Goal: Task Accomplishment & Management: Manage account settings

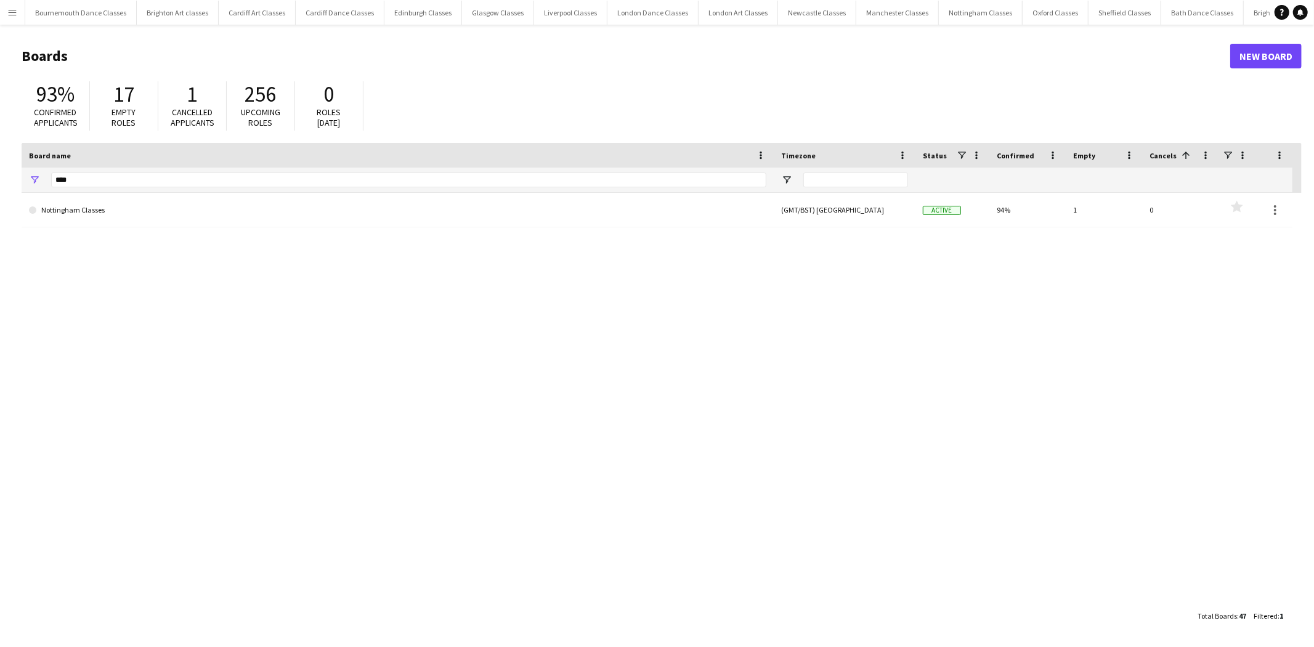
click at [8, 6] on button "Menu" at bounding box center [12, 12] width 25 height 25
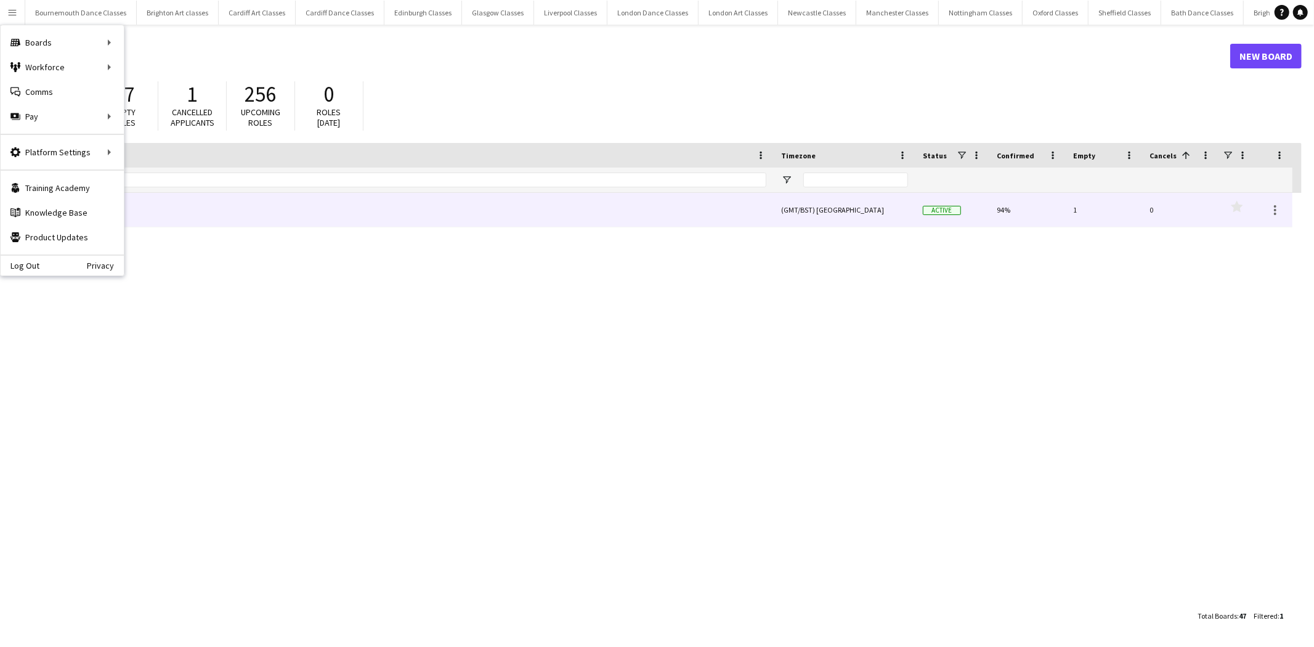
click at [429, 221] on link "Nottingham Classes" at bounding box center [397, 210] width 737 height 34
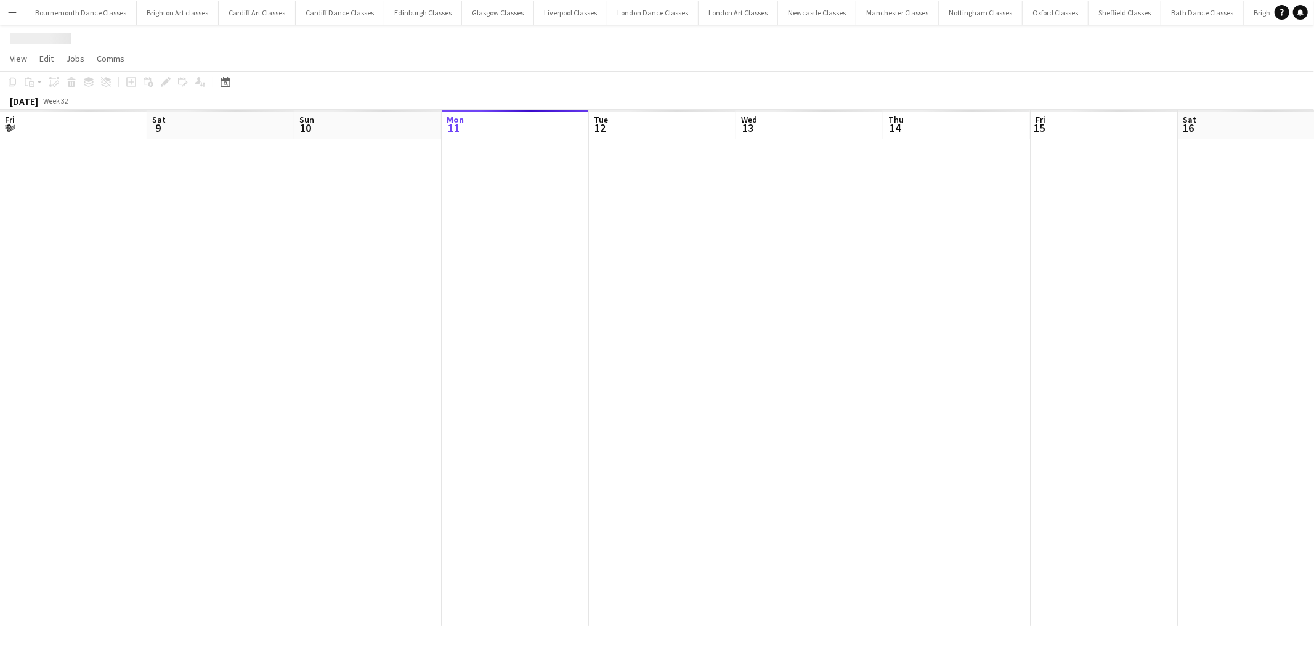
scroll to position [0, 294]
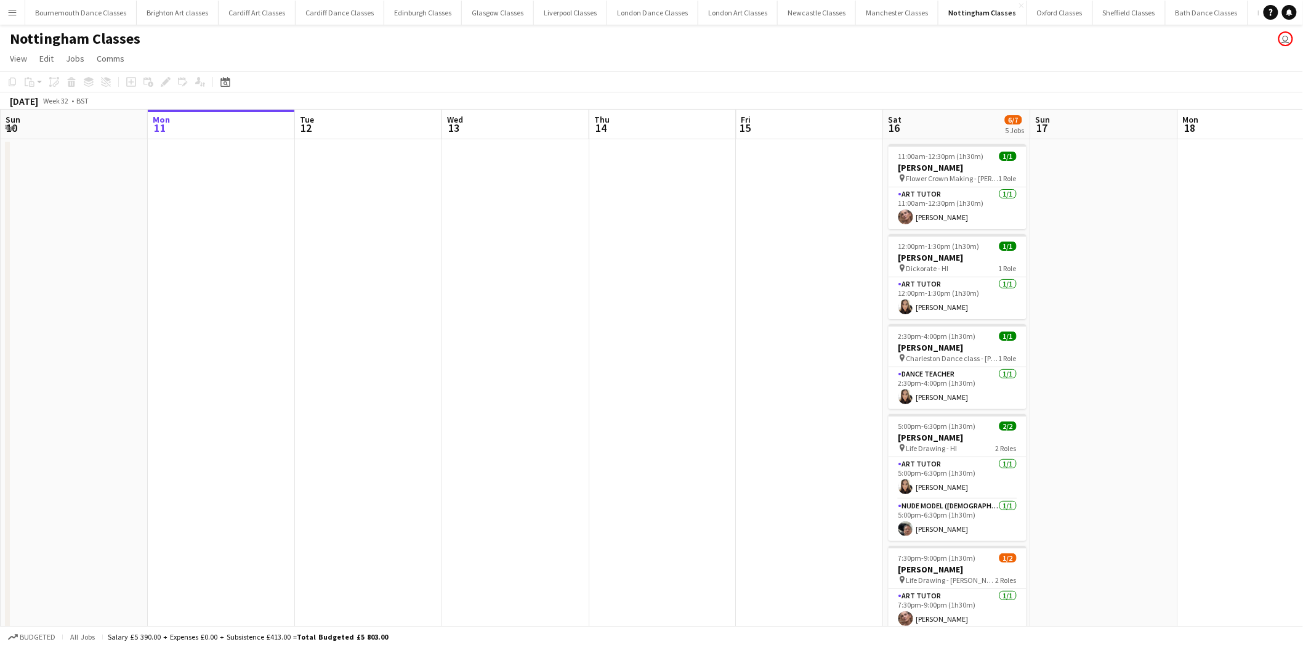
click at [12, 12] on app-icon "Menu" at bounding box center [12, 12] width 10 height 10
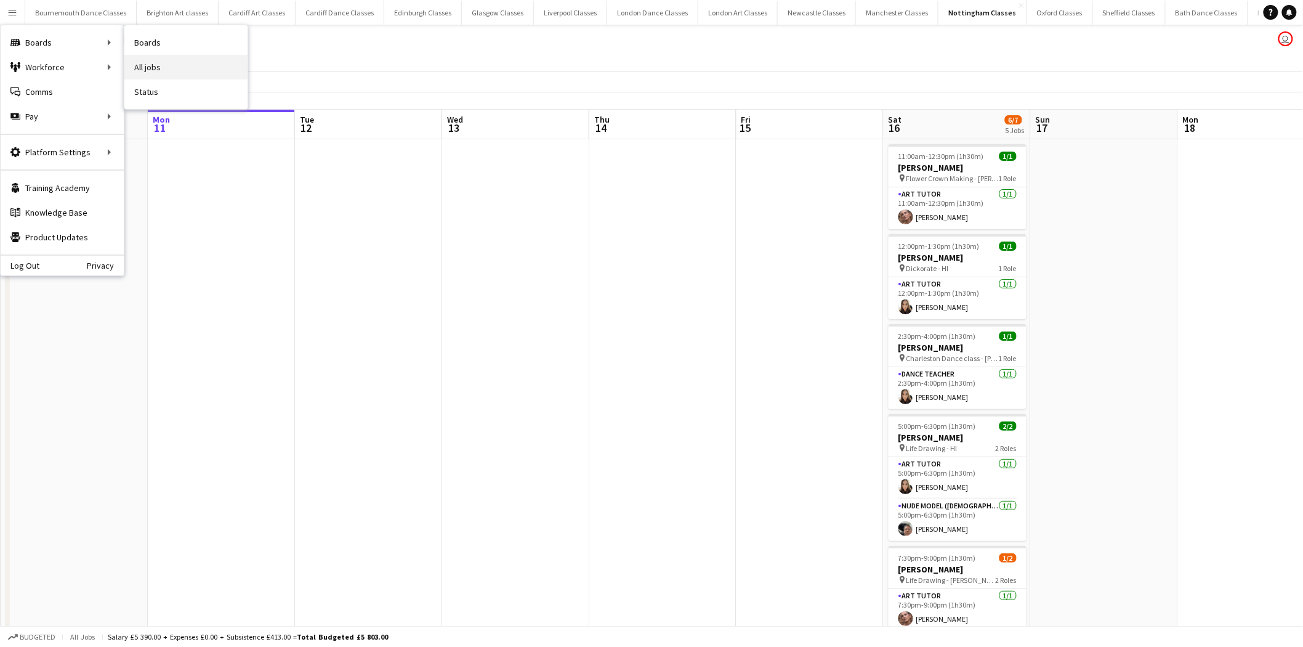
click at [156, 68] on link "All jobs" at bounding box center [185, 67] width 123 height 25
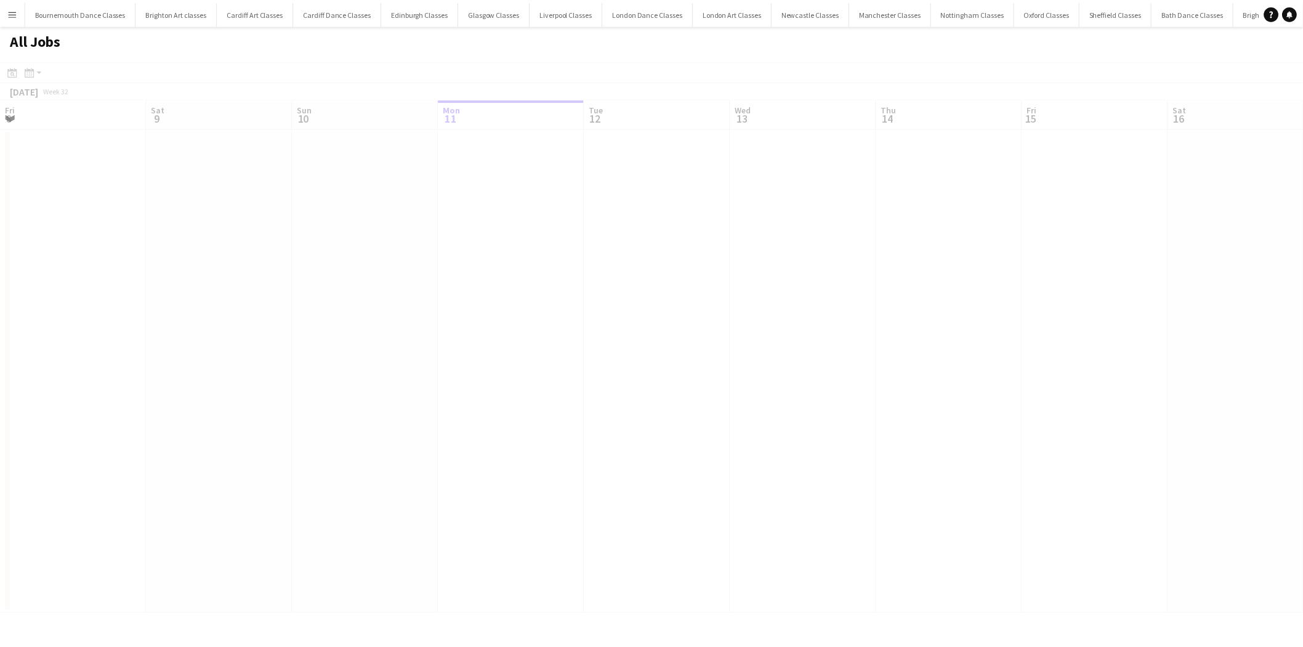
scroll to position [0, 294]
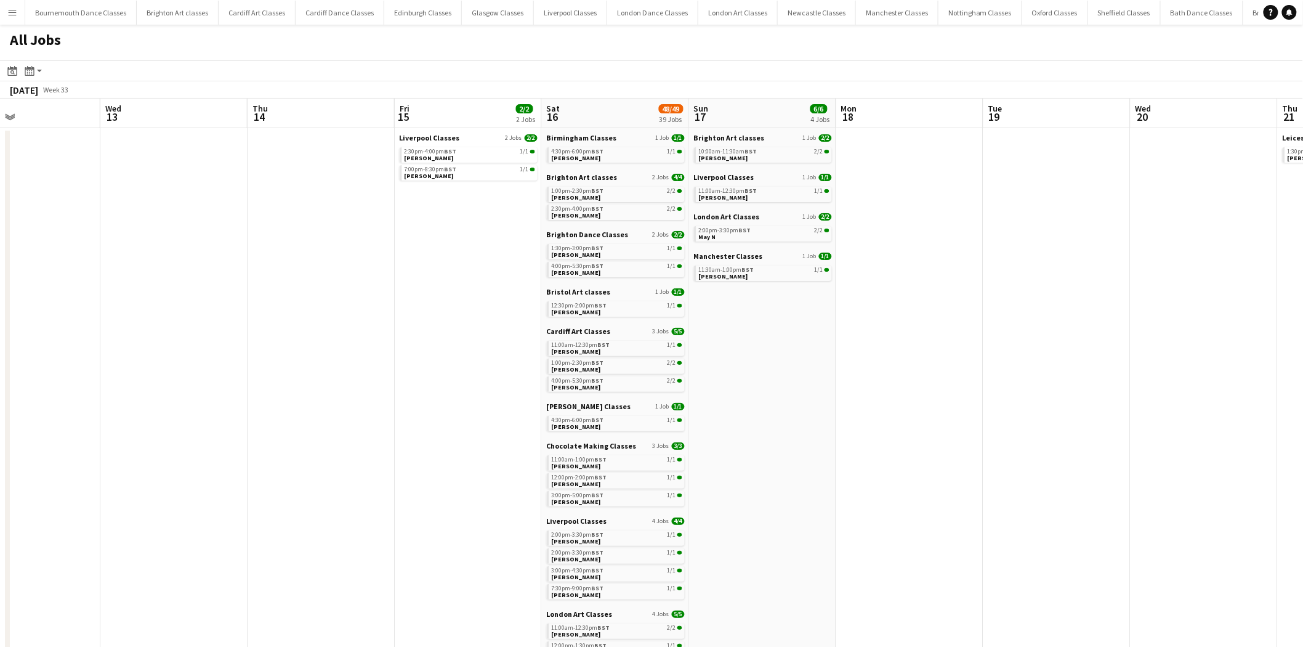
drag, startPoint x: 649, startPoint y: 322, endPoint x: 273, endPoint y: 326, distance: 375.8
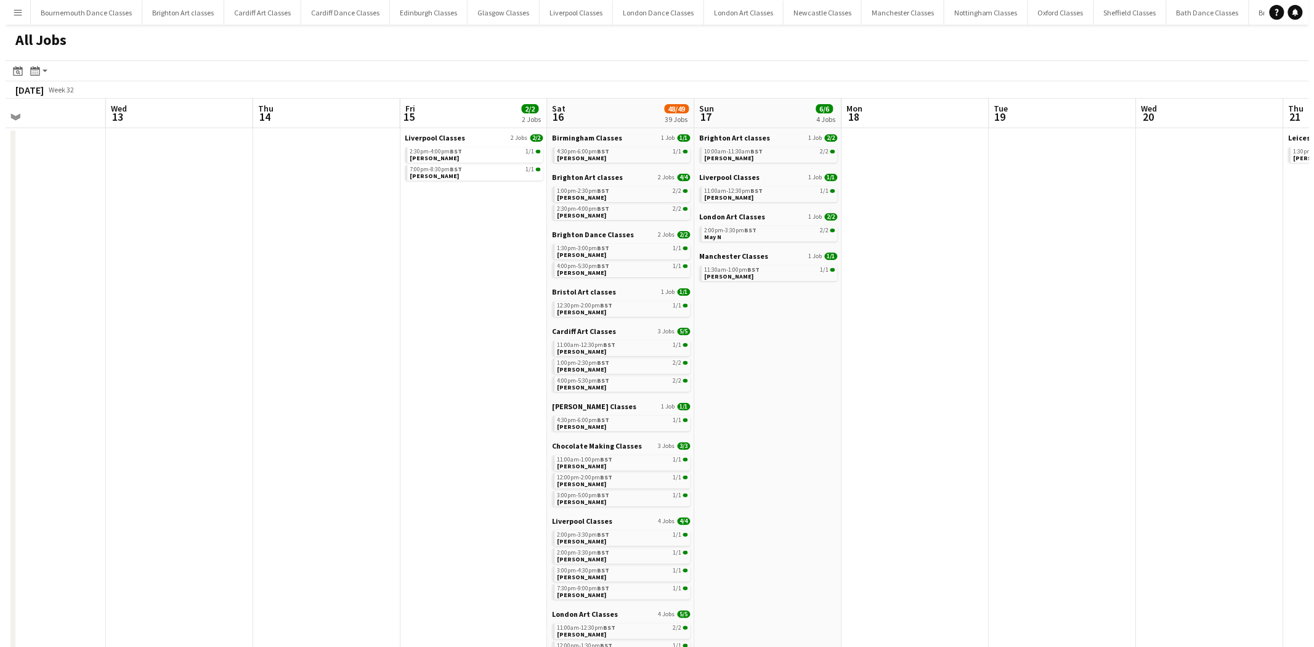
scroll to position [0, 373]
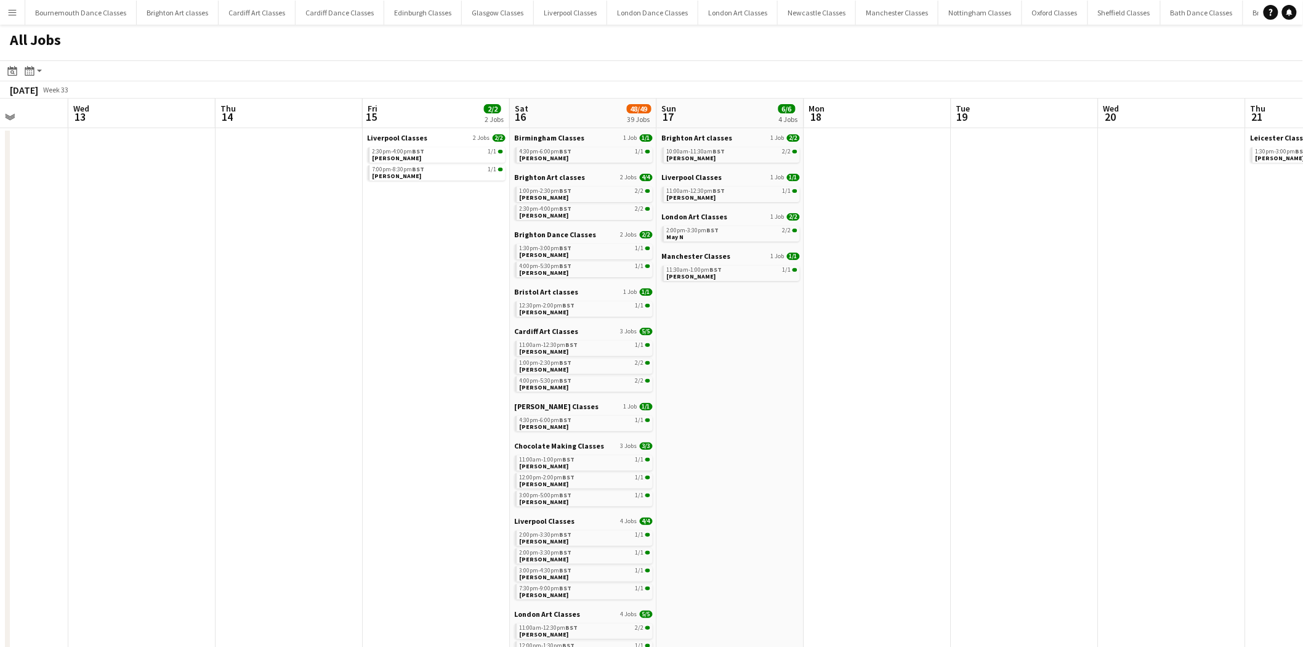
click at [10, 16] on app-icon "Menu" at bounding box center [12, 12] width 10 height 10
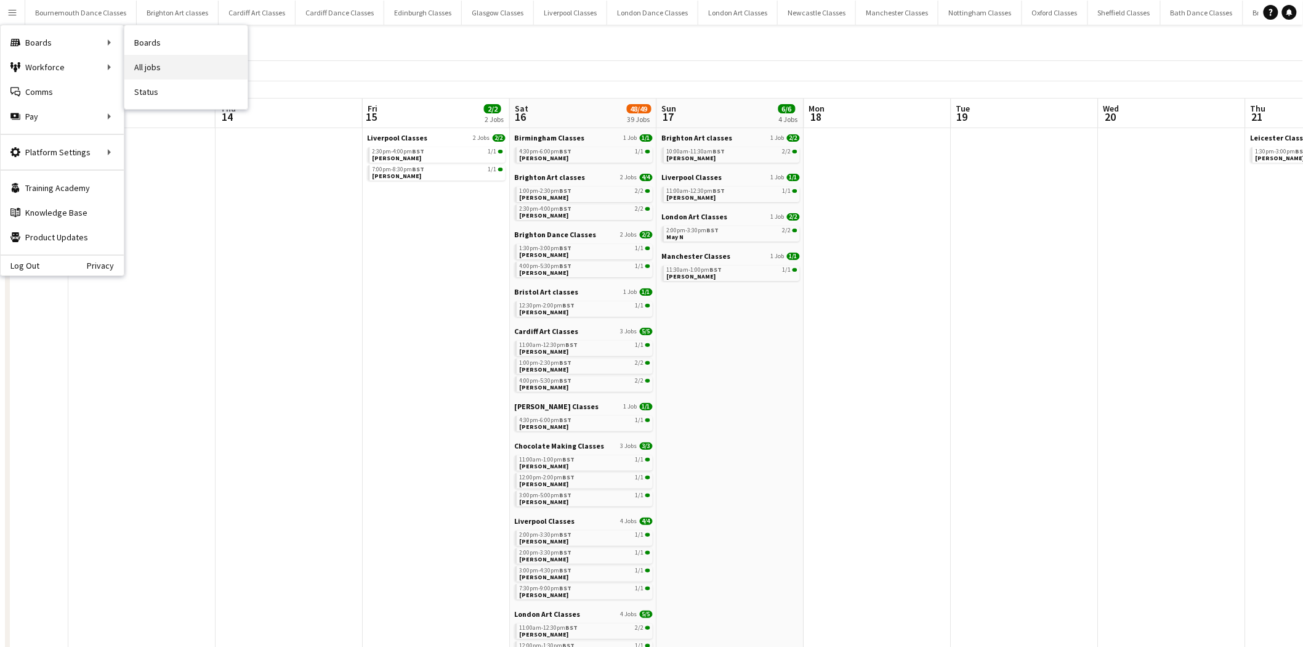
click at [164, 73] on link "All jobs" at bounding box center [185, 67] width 123 height 25
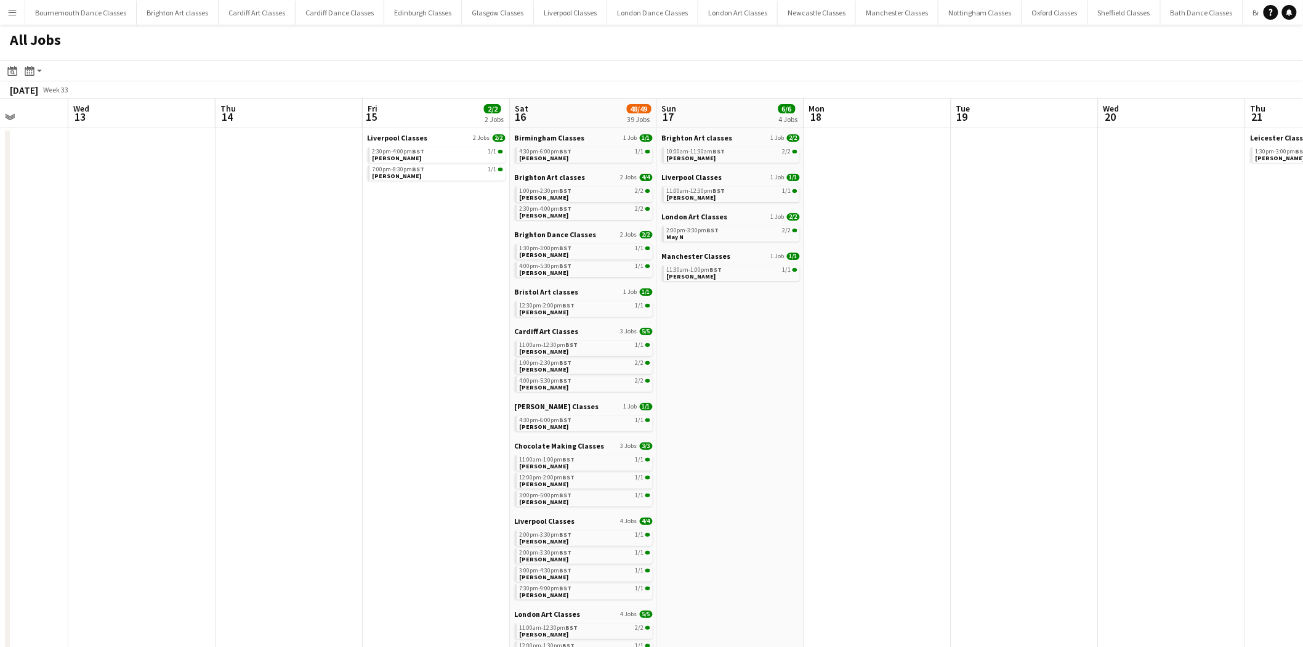
click at [10, 9] on app-icon "Menu" at bounding box center [12, 12] width 10 height 10
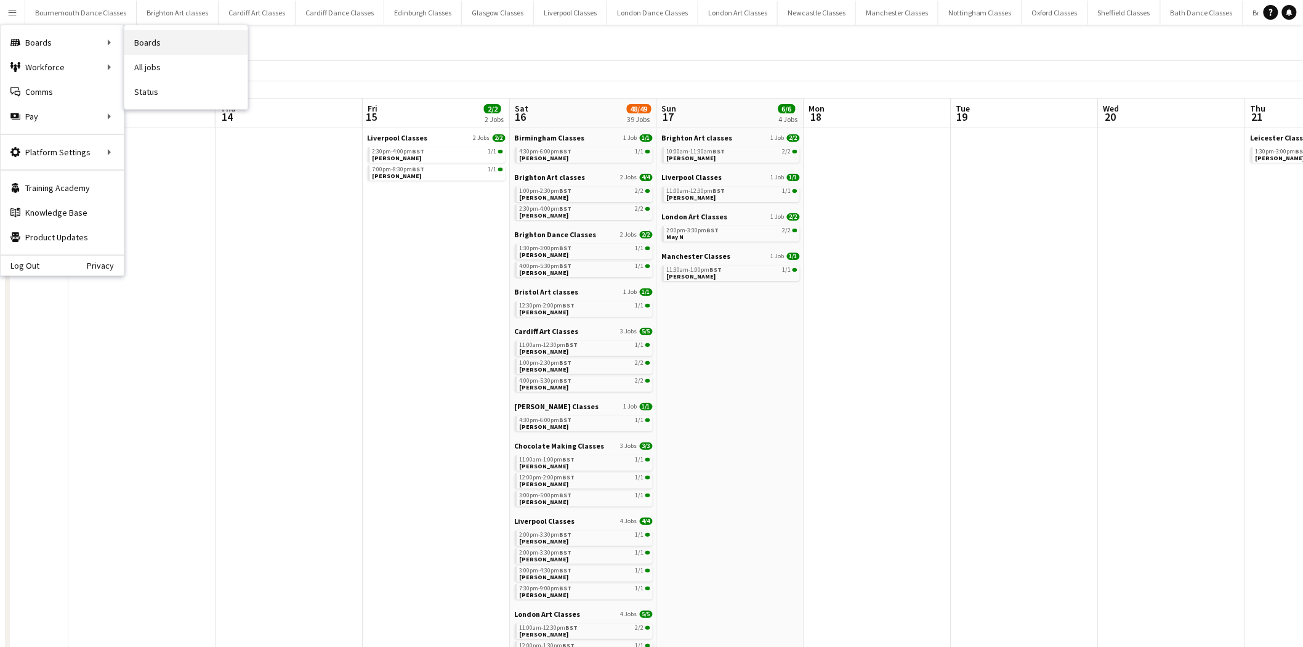
click at [161, 44] on link "Boards" at bounding box center [185, 42] width 123 height 25
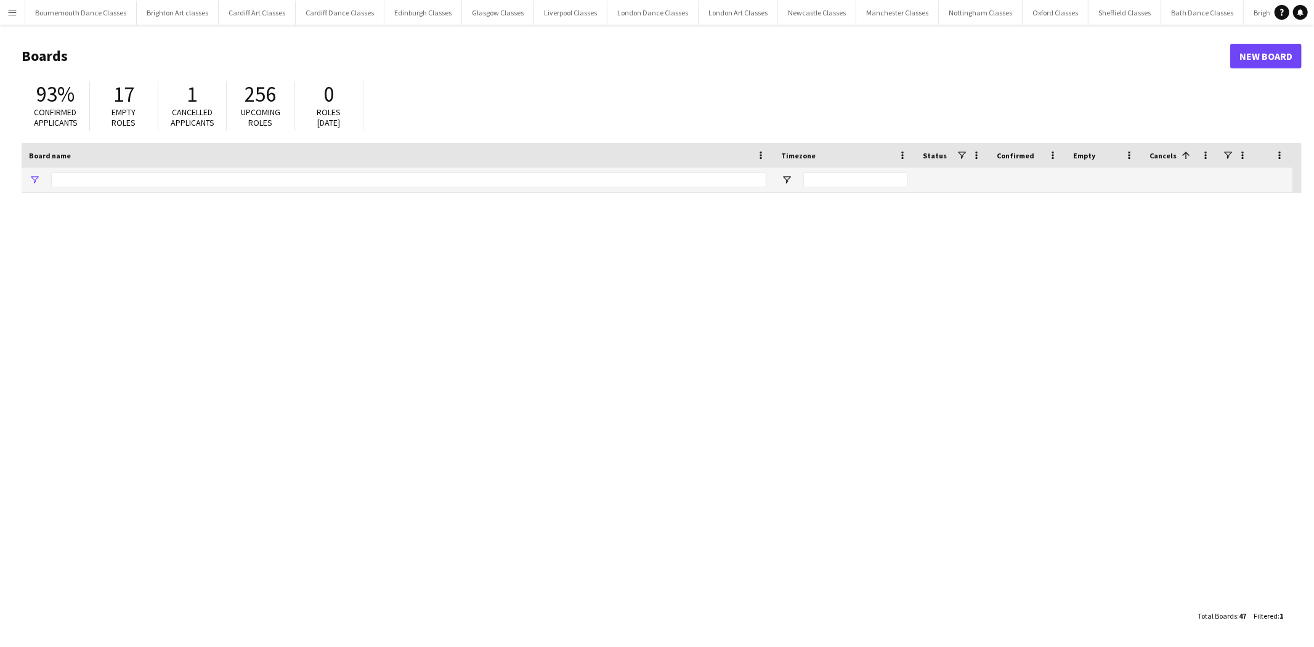
type input "****"
click at [14, 15] on app-icon "Menu" at bounding box center [12, 12] width 10 height 10
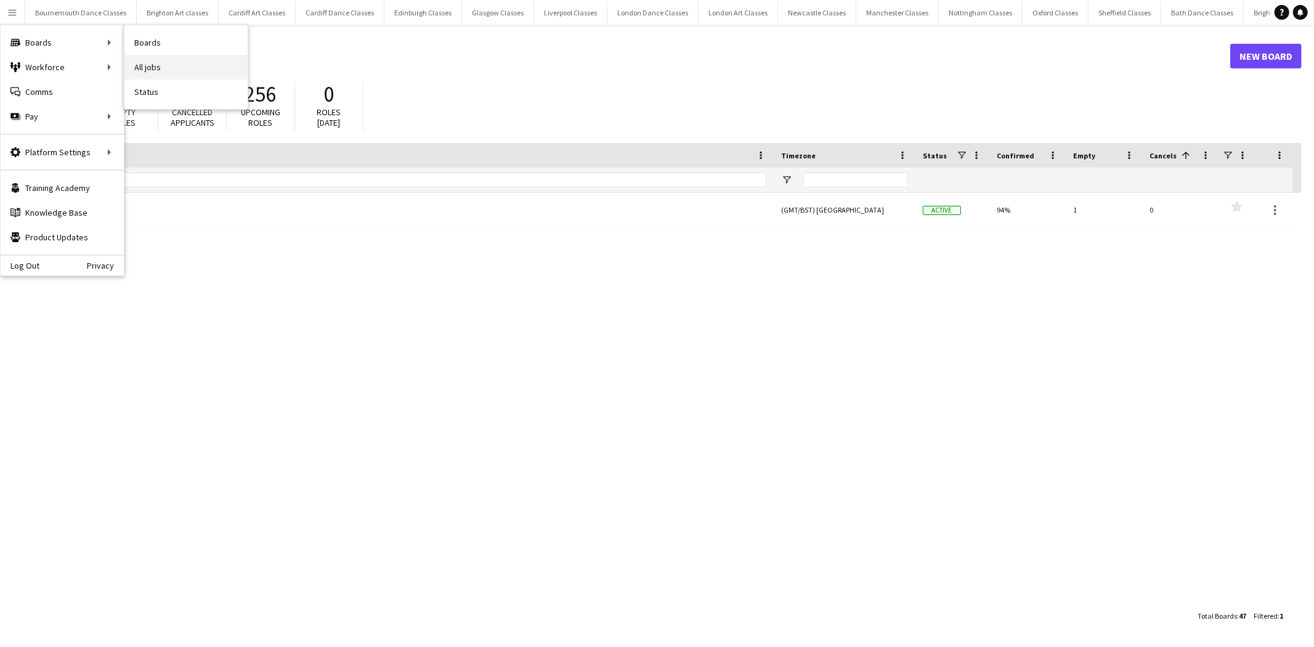
click at [164, 59] on link "All jobs" at bounding box center [185, 67] width 123 height 25
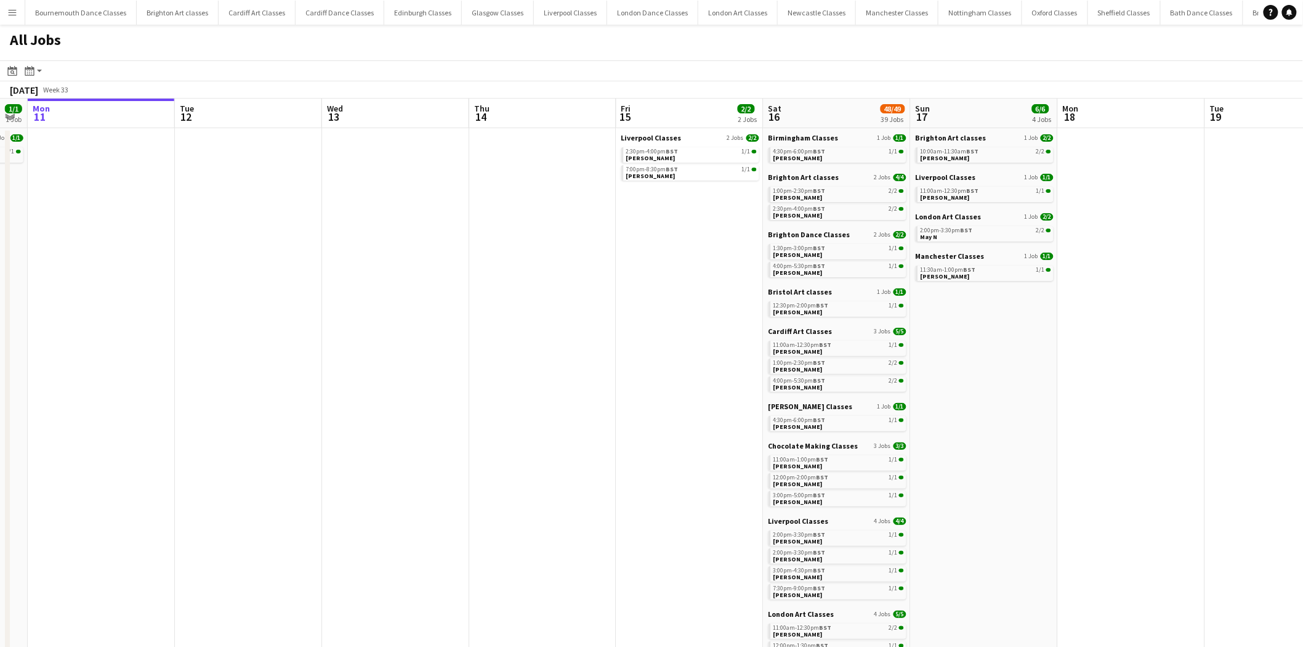
scroll to position [0, 475]
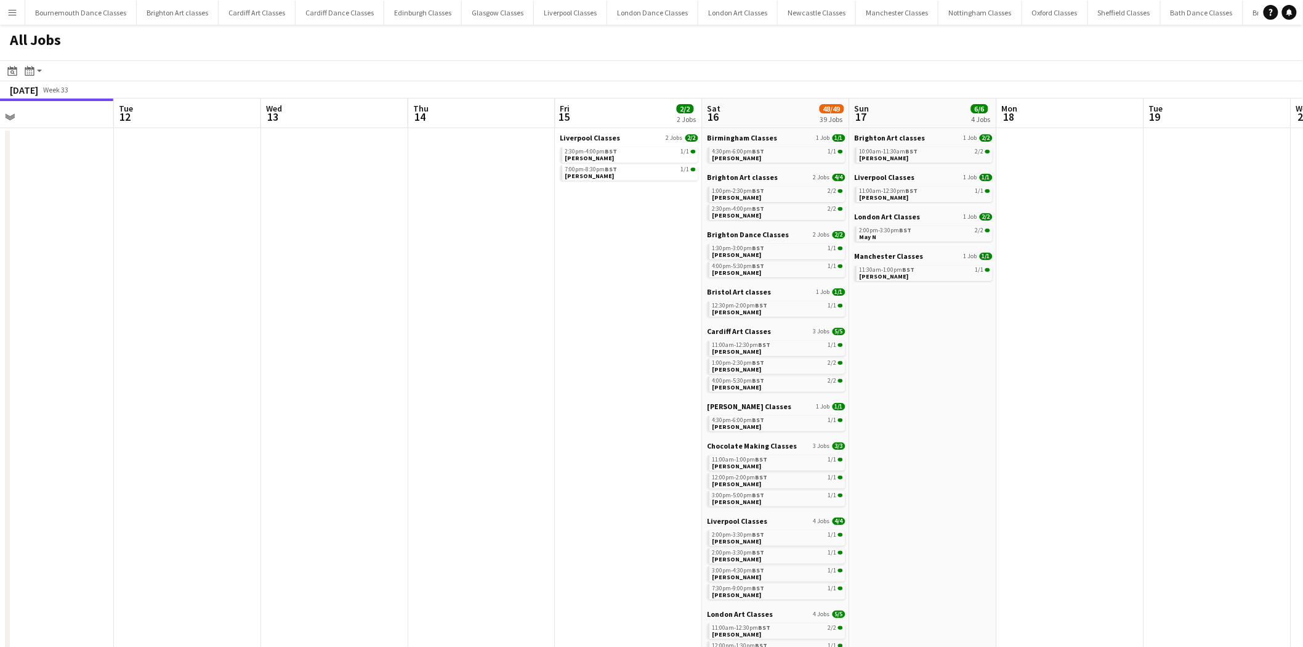
drag, startPoint x: 745, startPoint y: 298, endPoint x: 418, endPoint y: 293, distance: 327.7
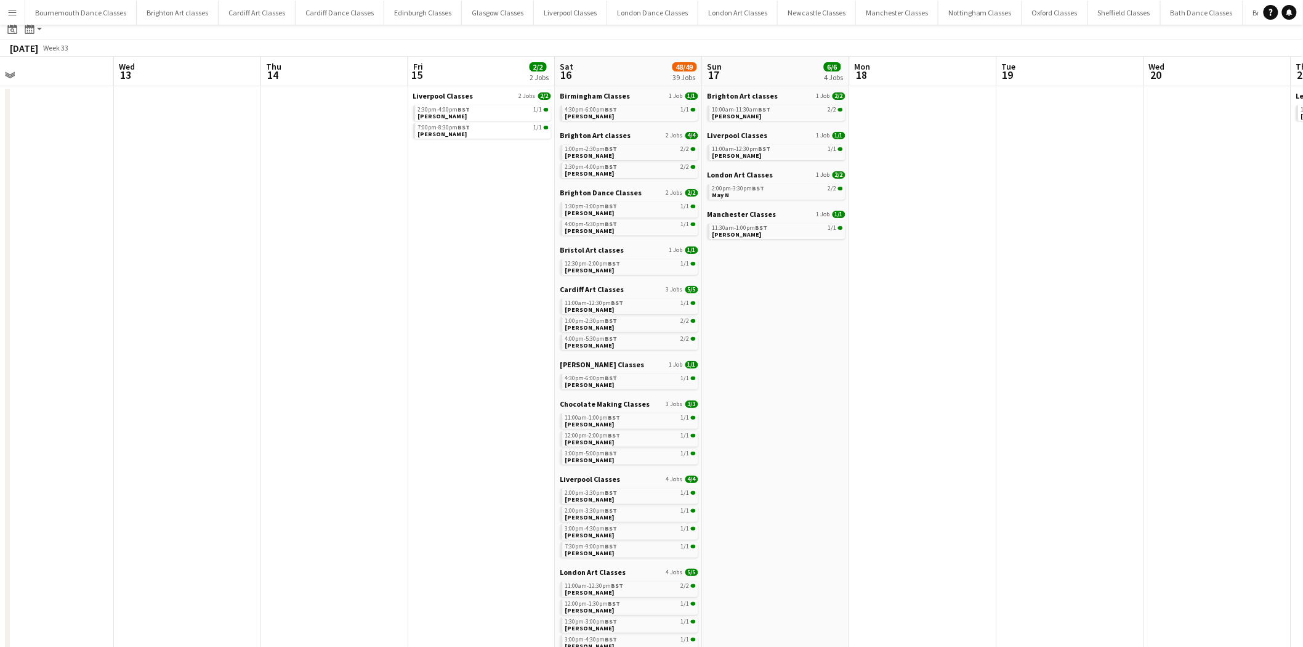
scroll to position [0, 0]
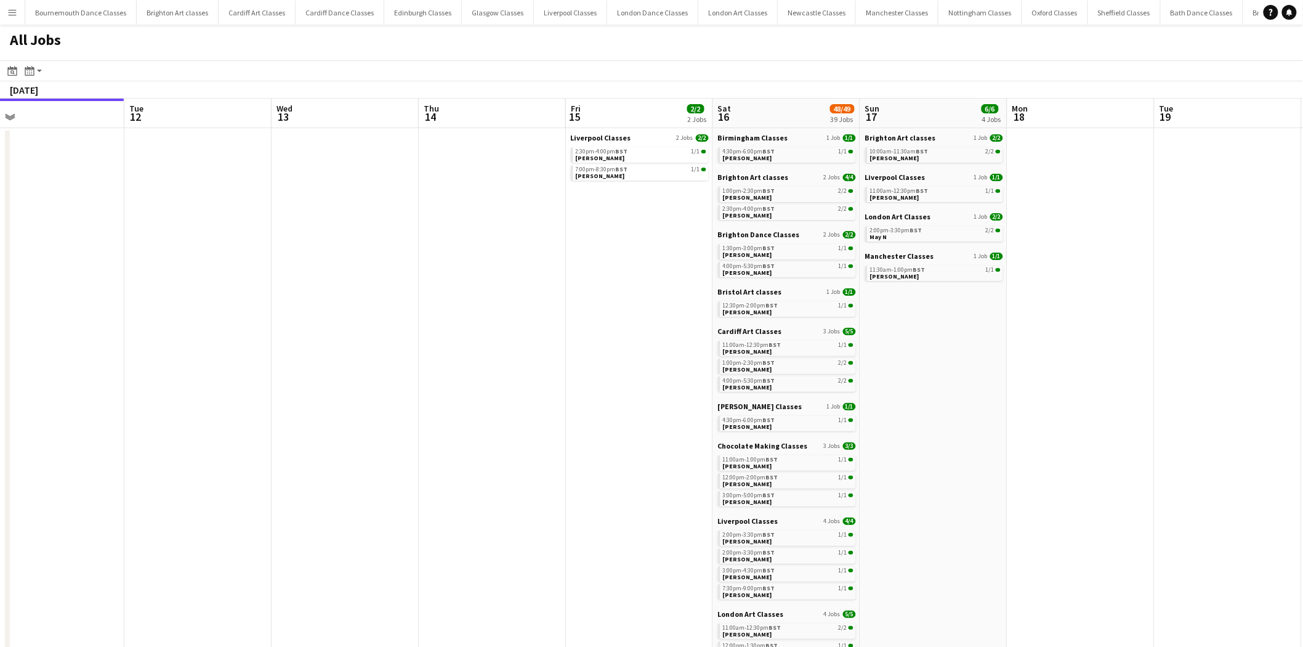
drag, startPoint x: 325, startPoint y: 282, endPoint x: 737, endPoint y: 317, distance: 413.0
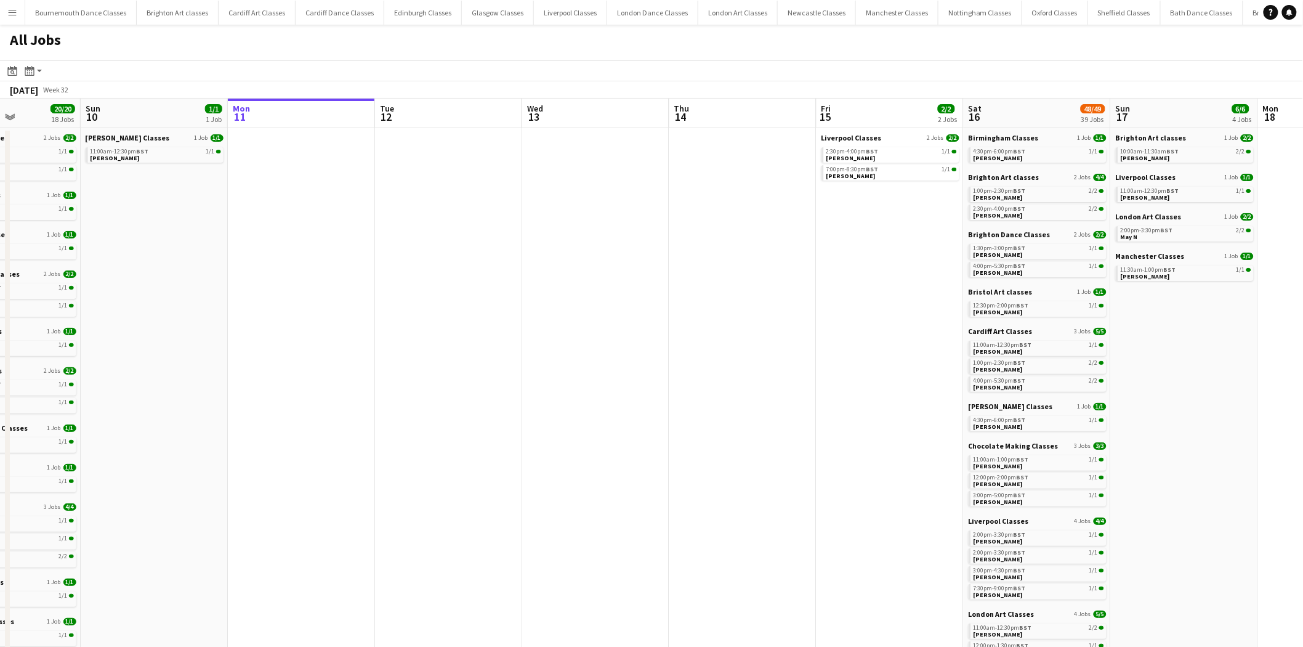
drag, startPoint x: 484, startPoint y: 309, endPoint x: 772, endPoint y: 338, distance: 289.7
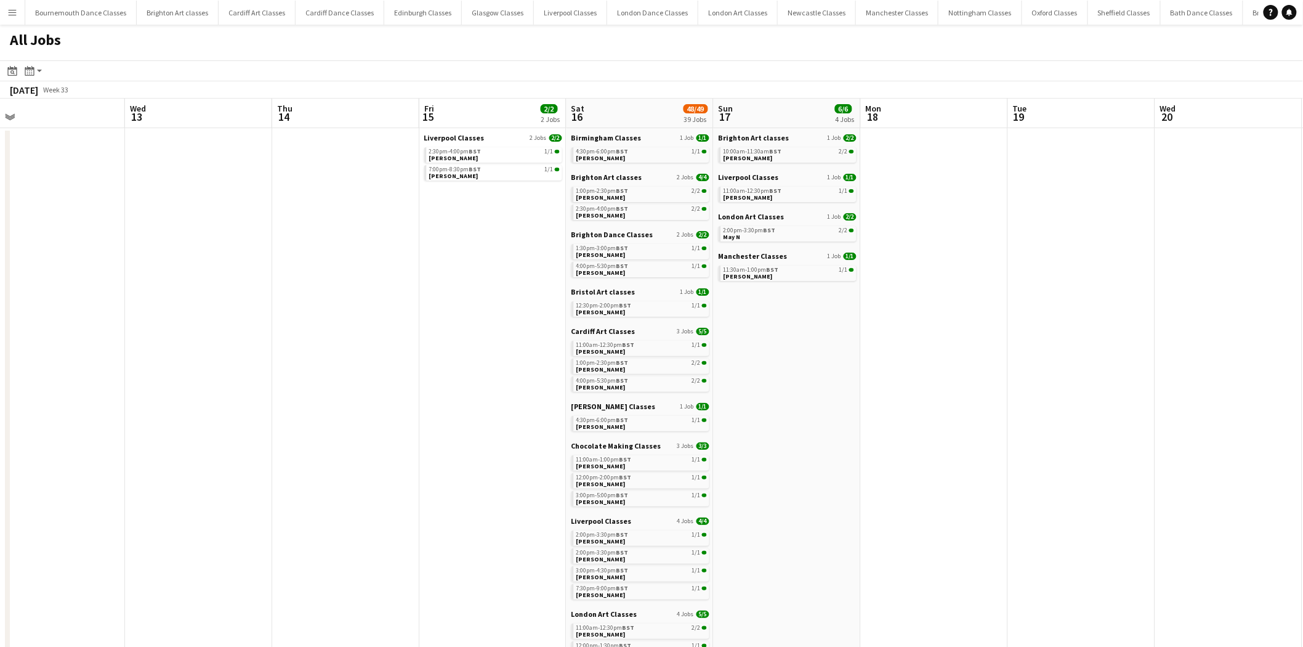
drag, startPoint x: 869, startPoint y: 351, endPoint x: 89, endPoint y: 276, distance: 782.8
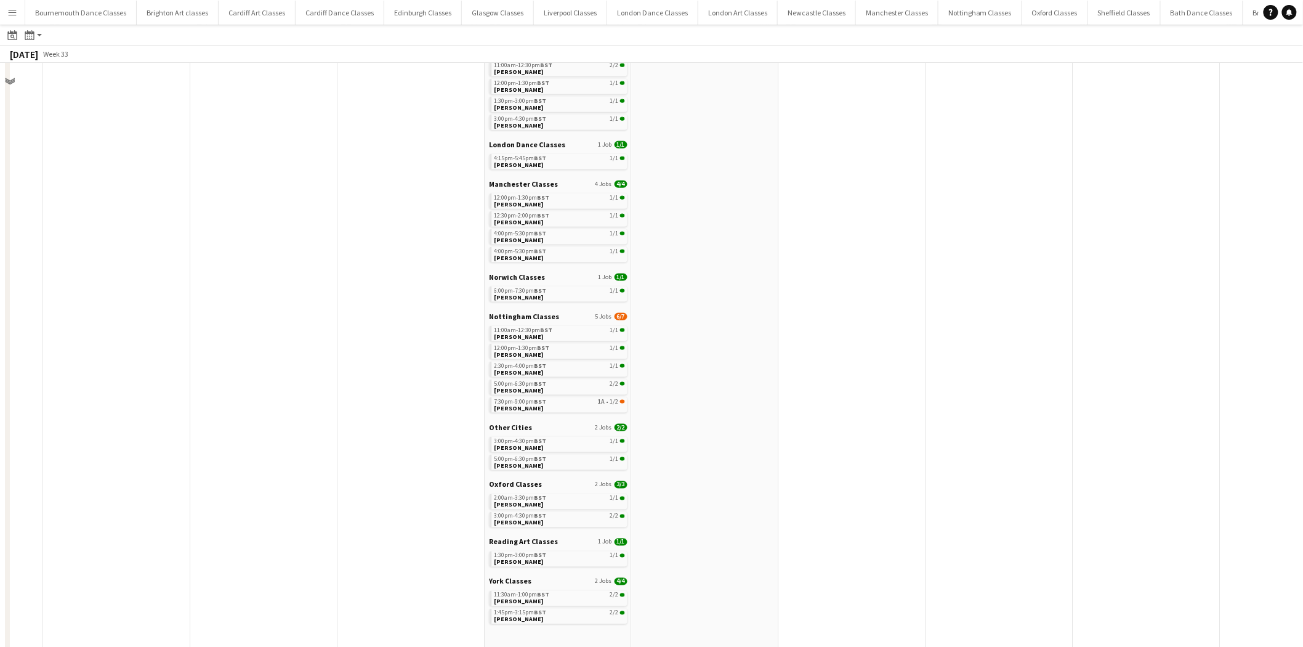
scroll to position [589, 0]
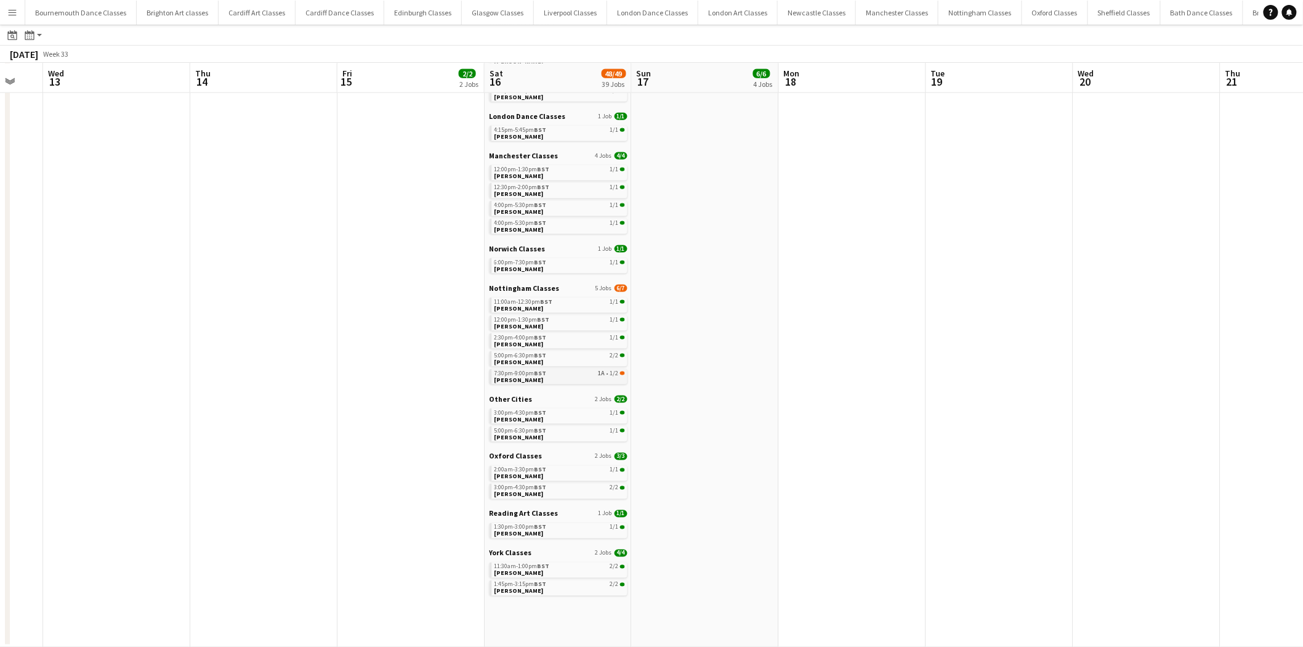
click at [594, 370] on div "7:30pm-9:00pm BST 1A • 1/2" at bounding box center [560, 373] width 131 height 6
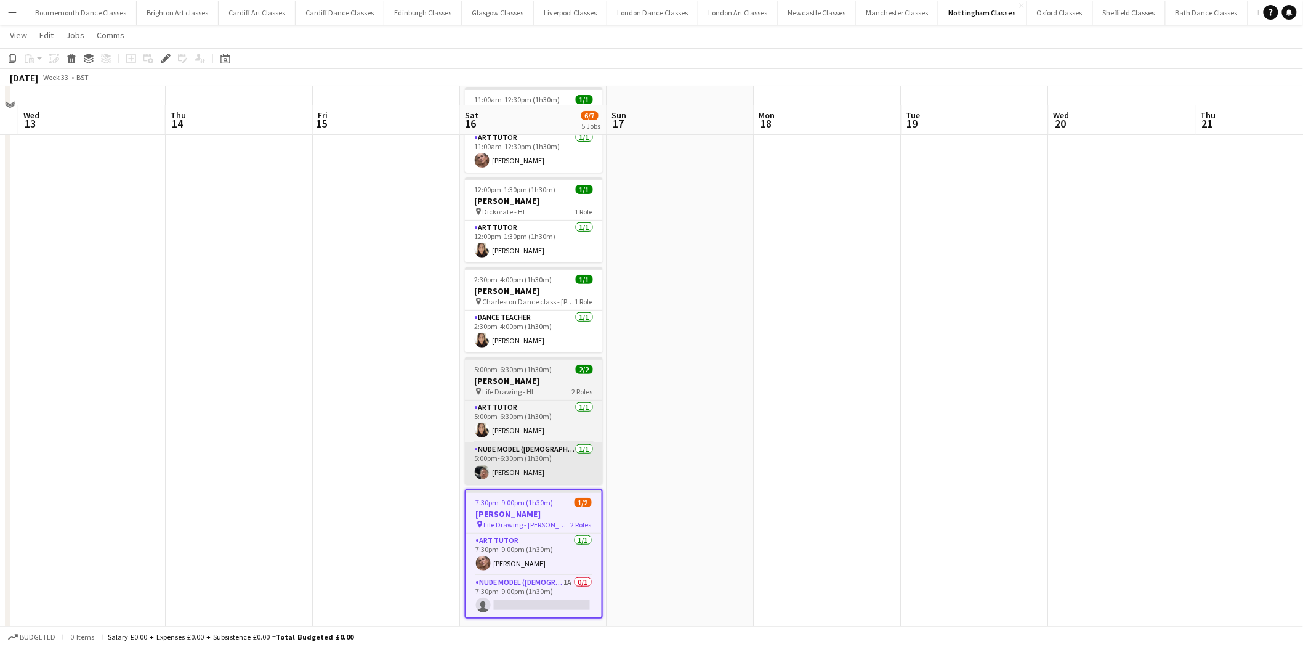
scroll to position [75, 0]
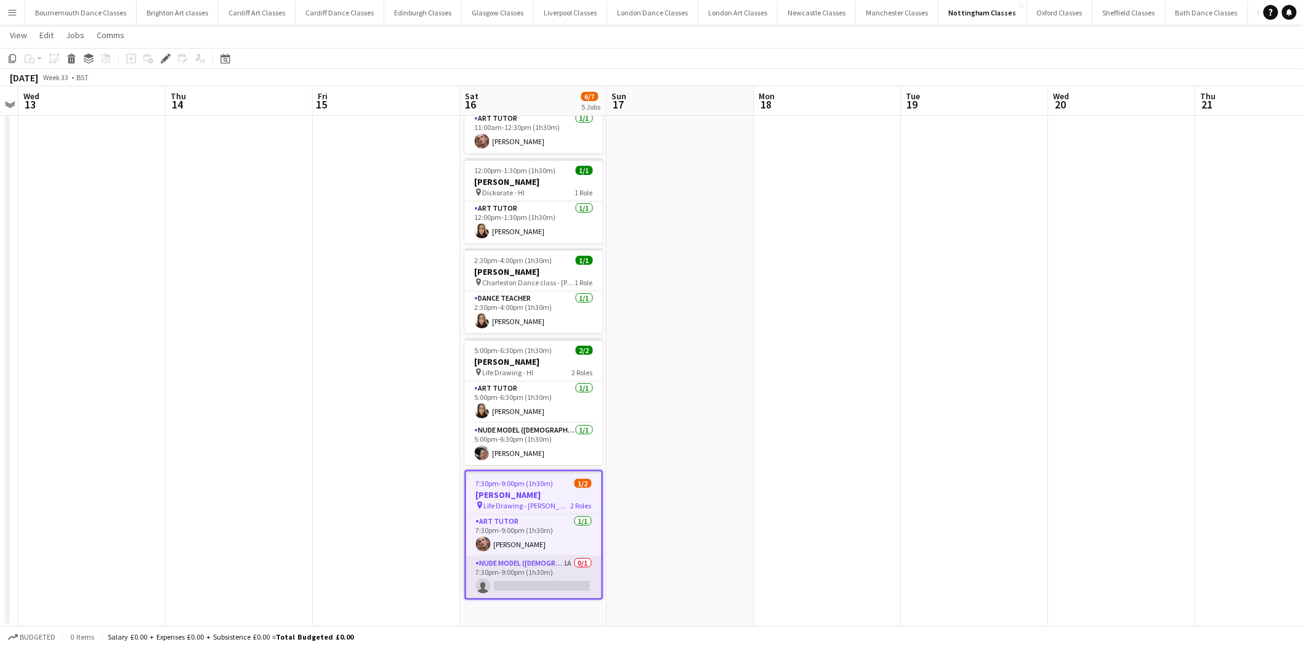
click at [575, 570] on app-card-role "Nude Model (Male) 1A 0/1 7:30pm-9:00pm (1h30m) single-neutral-actions" at bounding box center [534, 577] width 136 height 42
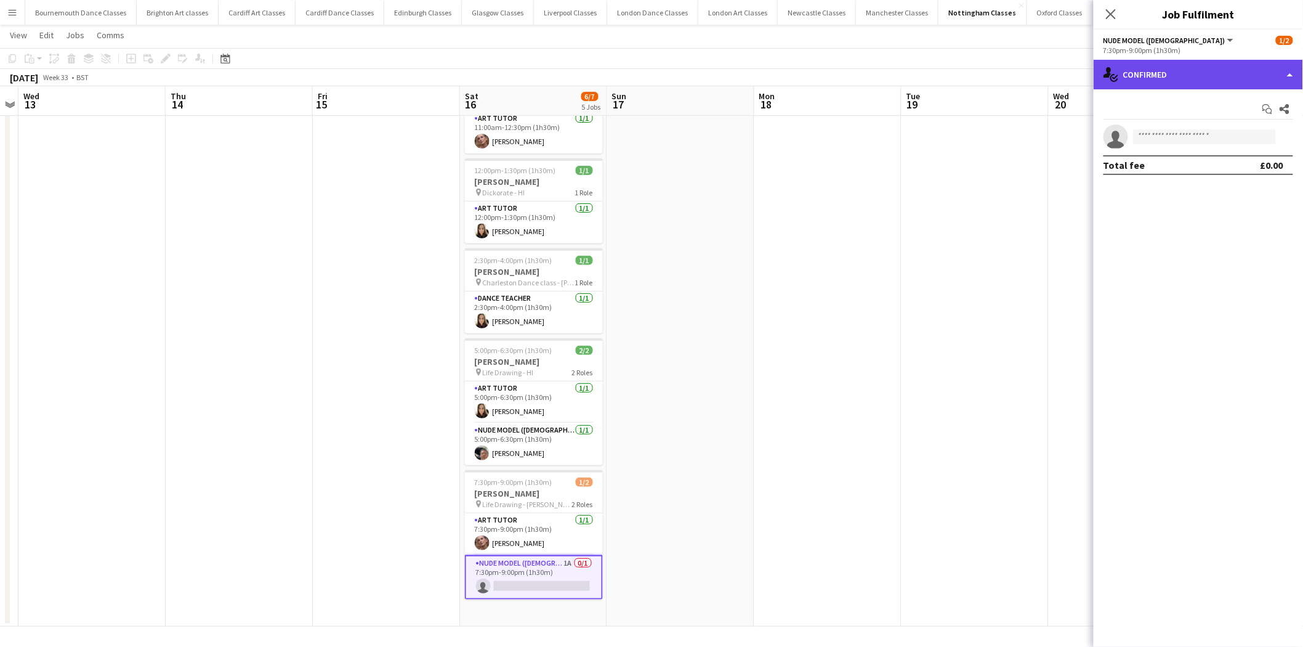
click at [1201, 81] on div "single-neutral-actions-check-2 Confirmed" at bounding box center [1198, 75] width 209 height 30
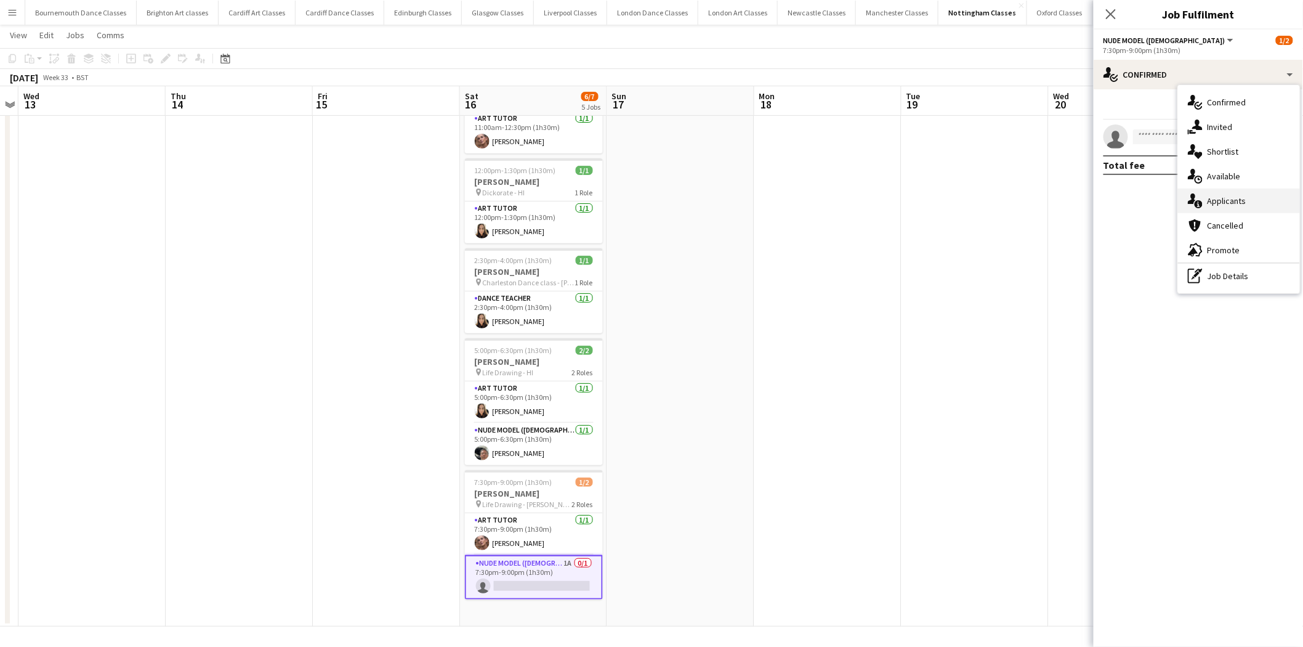
click at [1249, 196] on div "single-neutral-actions-information Applicants" at bounding box center [1239, 200] width 122 height 25
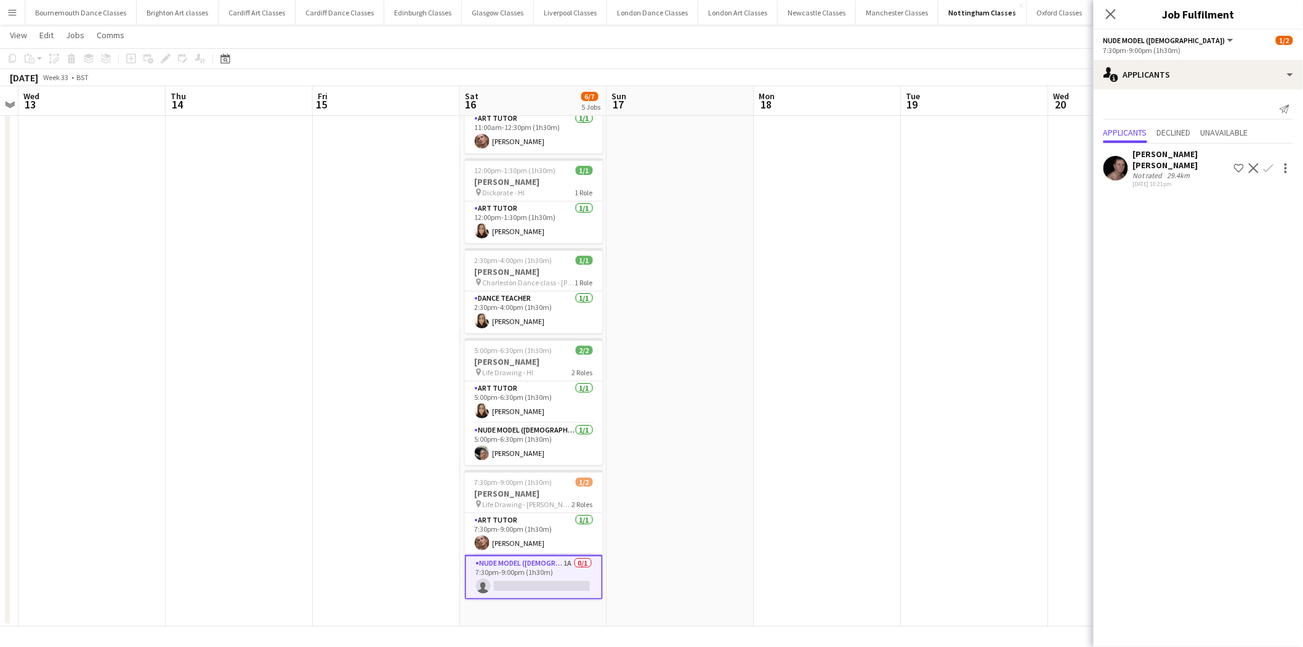
click at [1122, 163] on app-user-avatar at bounding box center [1116, 168] width 25 height 25
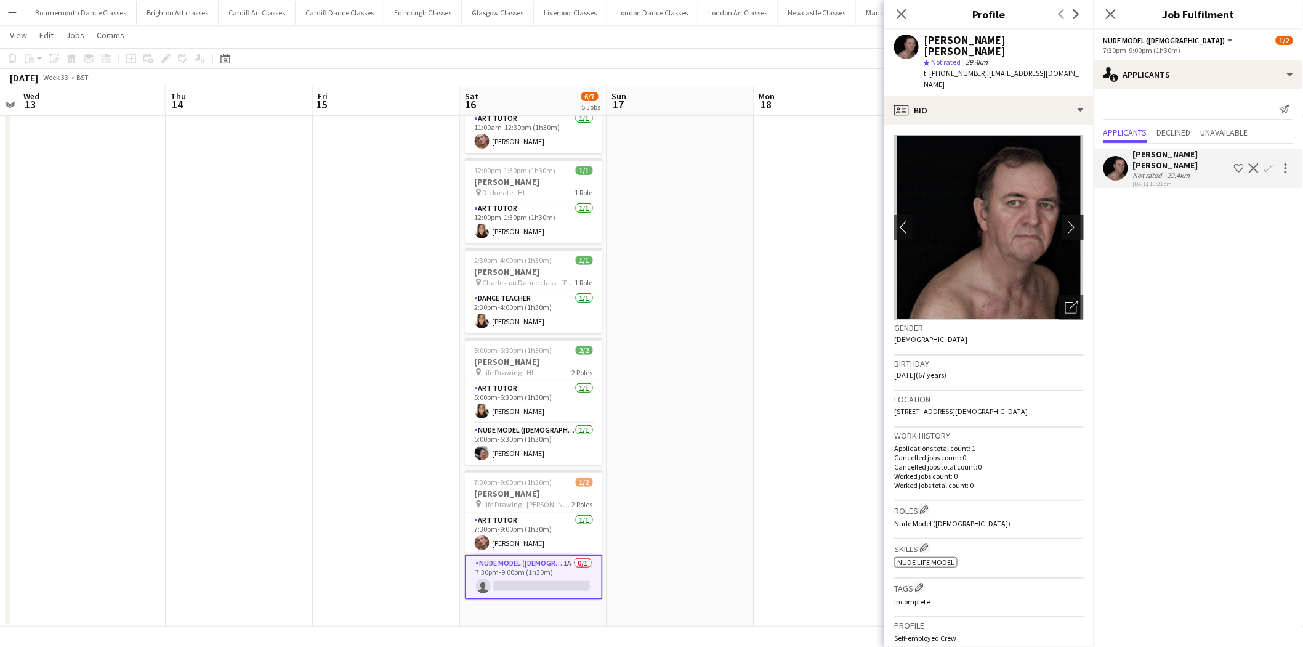
click at [1066, 221] on app-icon "chevron-right" at bounding box center [1075, 227] width 19 height 13
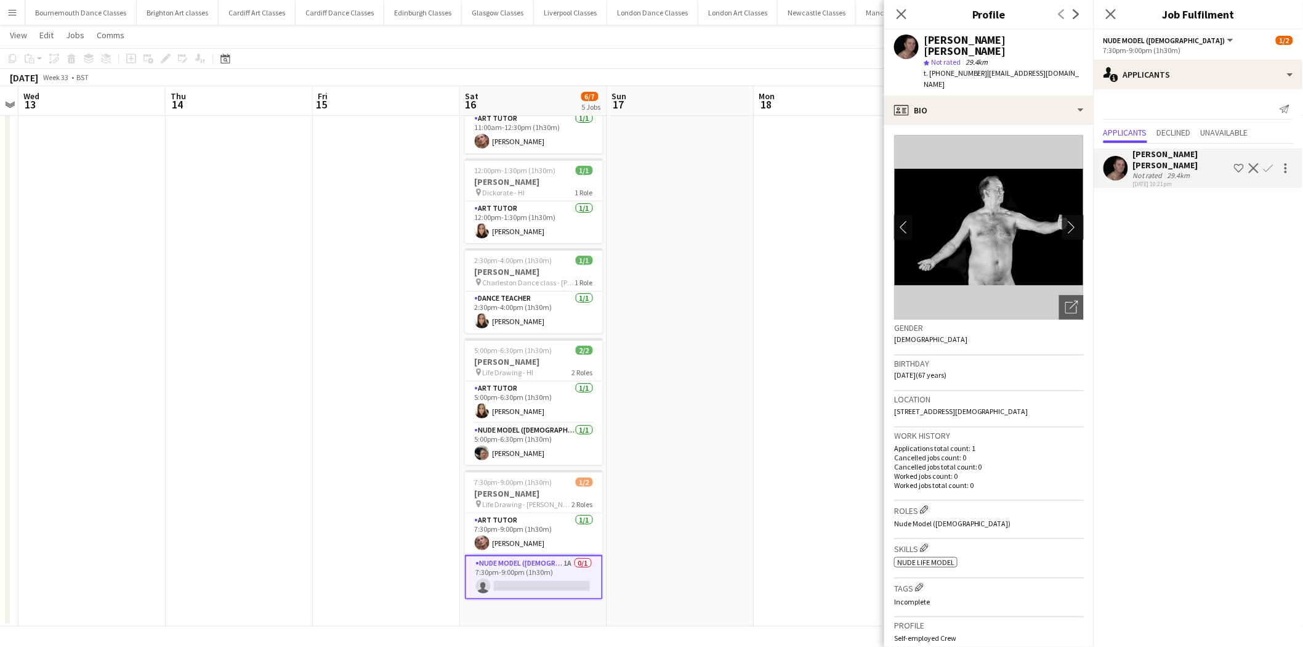
click at [1066, 221] on app-icon "chevron-right" at bounding box center [1075, 227] width 19 height 13
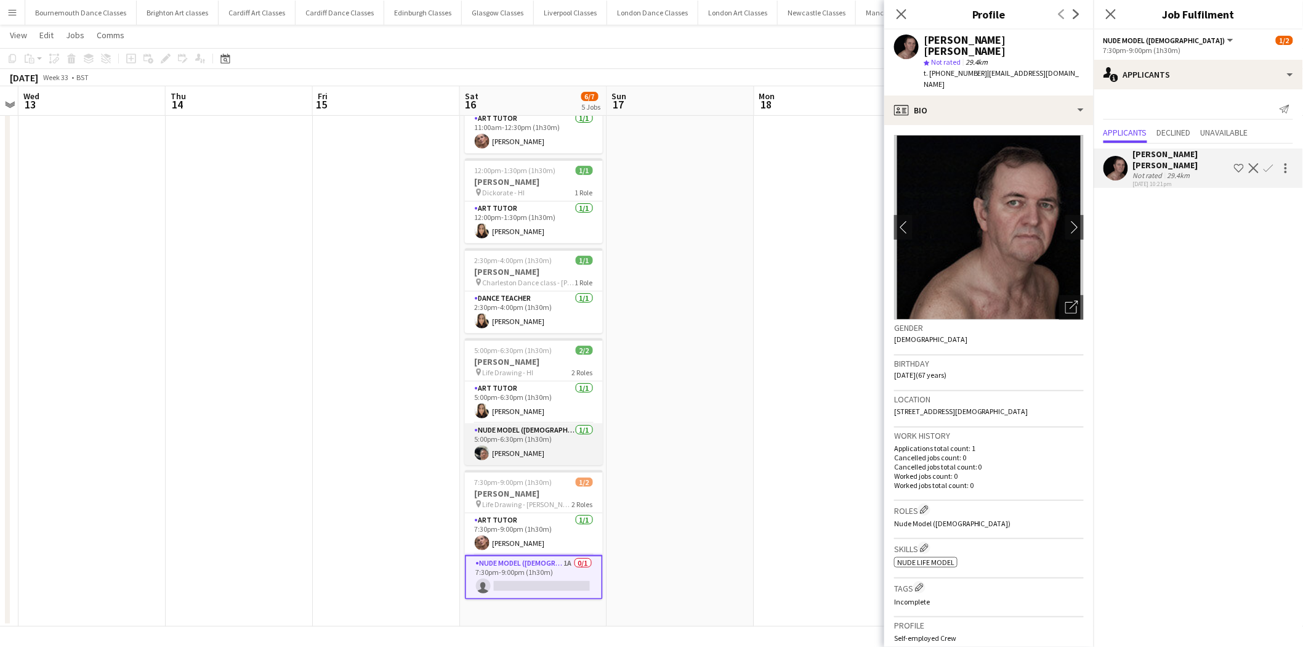
click at [538, 454] on app-card-role "Nude Model (Male) 1/1 5:00pm-6:30pm (1h30m) Jaime Castro" at bounding box center [534, 444] width 138 height 42
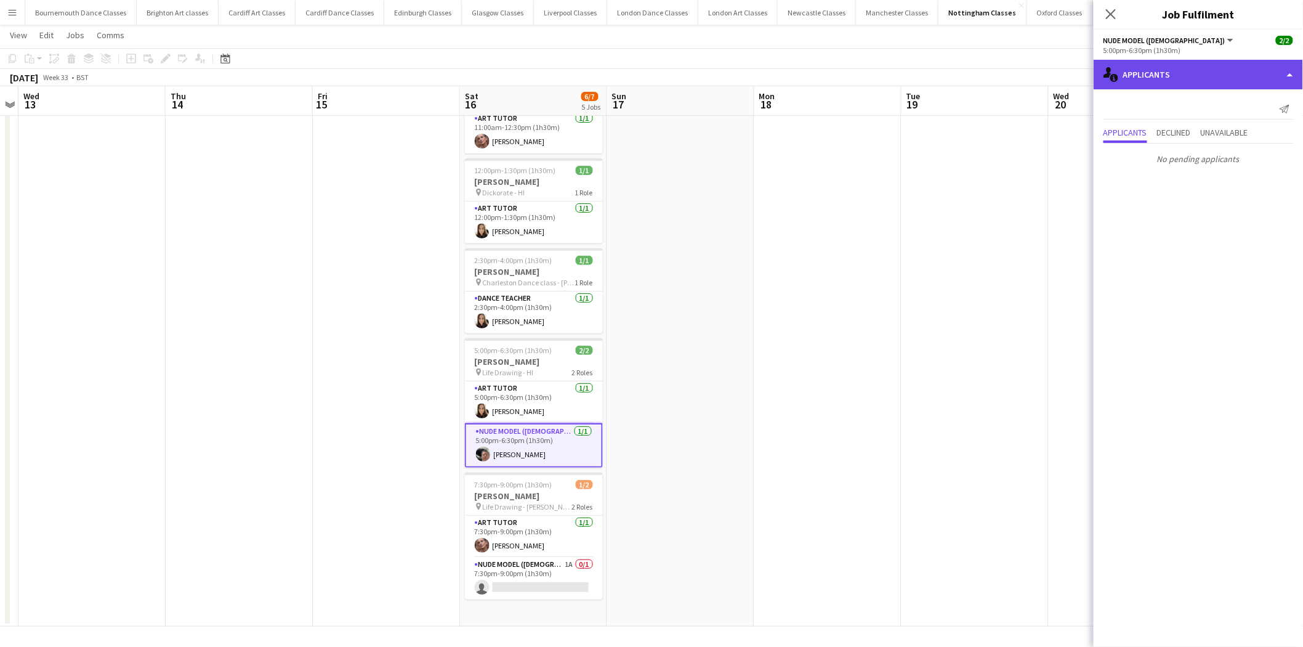
click at [1185, 69] on div "single-neutral-actions-information Applicants" at bounding box center [1198, 75] width 209 height 30
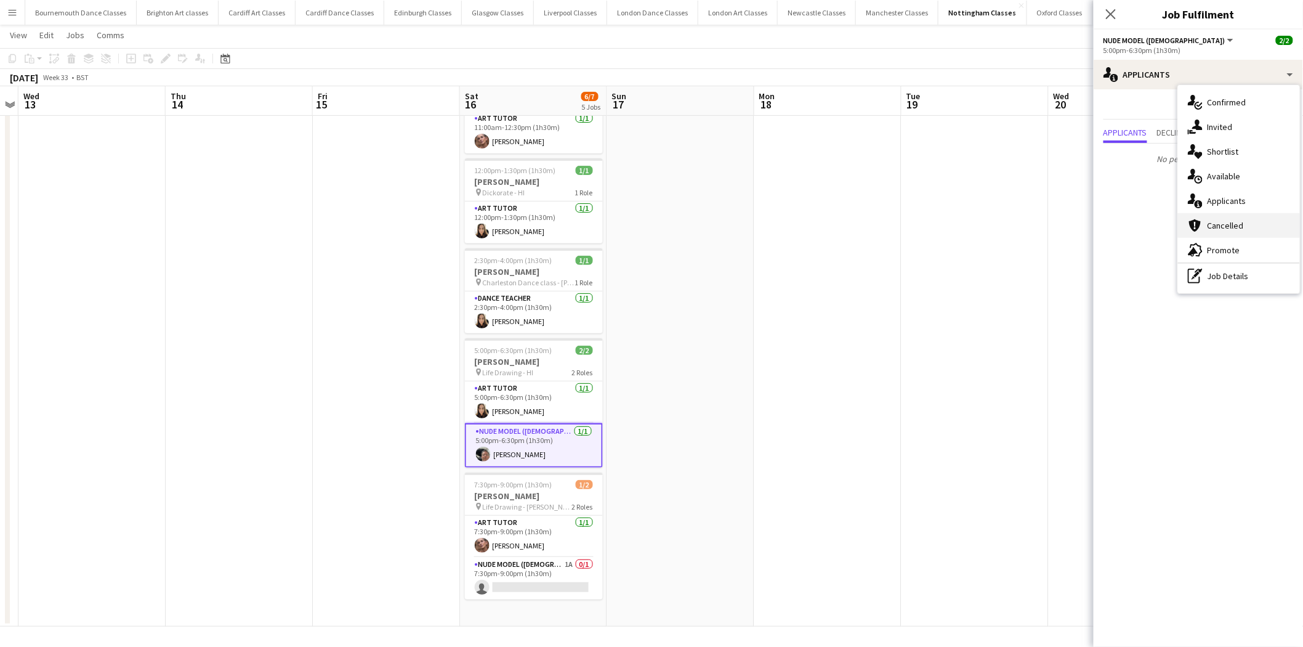
click at [1241, 222] on div "cancellation Cancelled" at bounding box center [1239, 225] width 122 height 25
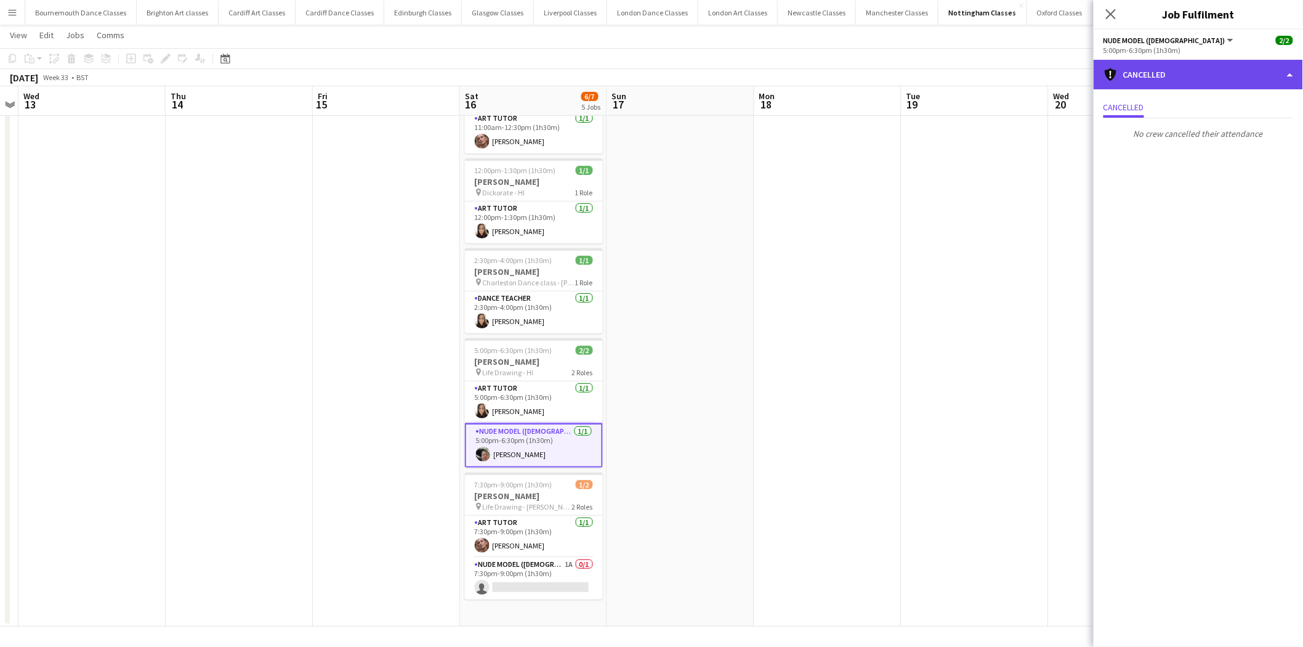
click at [1192, 82] on div "cancellation Cancelled" at bounding box center [1198, 75] width 209 height 30
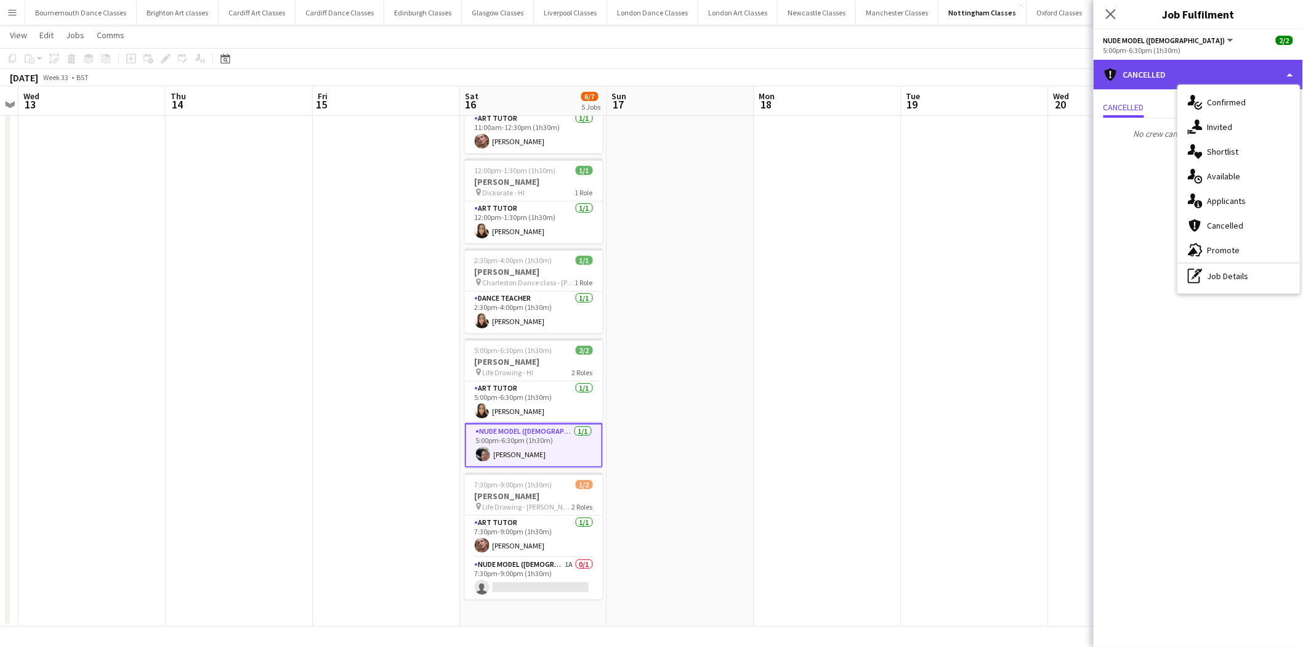
click at [1158, 73] on div "cancellation Cancelled" at bounding box center [1198, 75] width 209 height 30
click at [1224, 133] on div "single-neutral-actions-share-1 Invited" at bounding box center [1239, 127] width 122 height 25
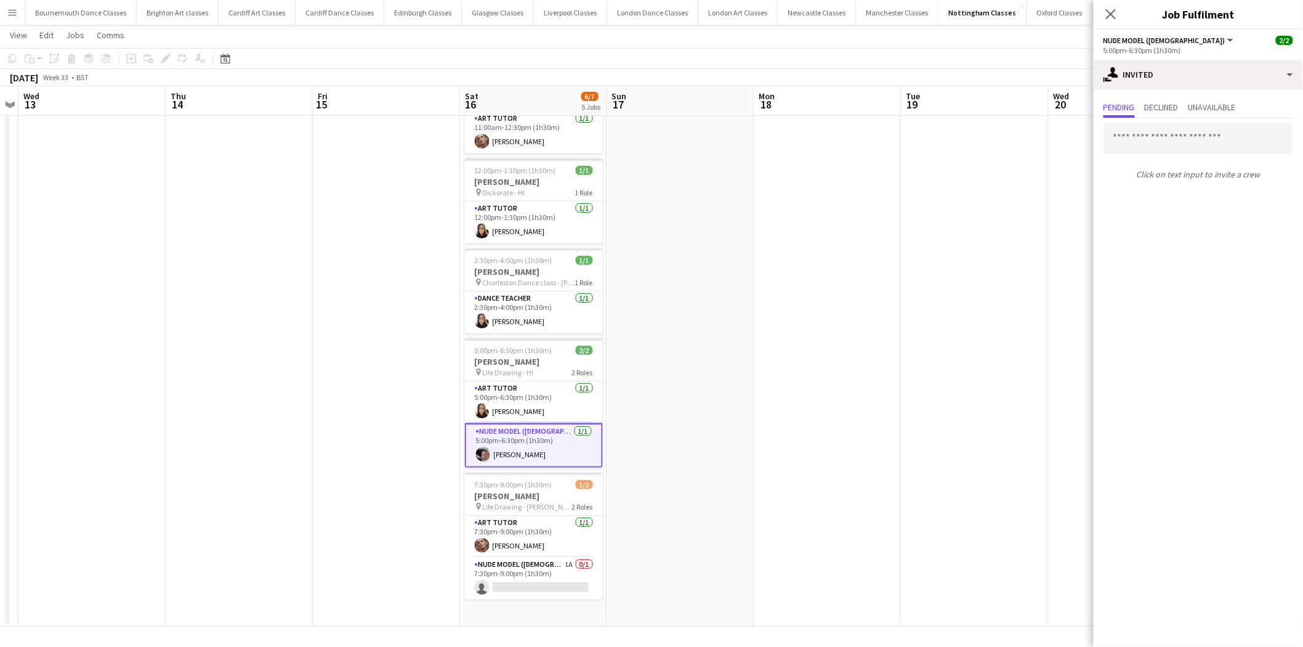
click at [575, 452] on app-card-role "Nude Model (Male) 1/1 5:00pm-6:30pm (1h30m) Jaime Castro" at bounding box center [534, 445] width 138 height 44
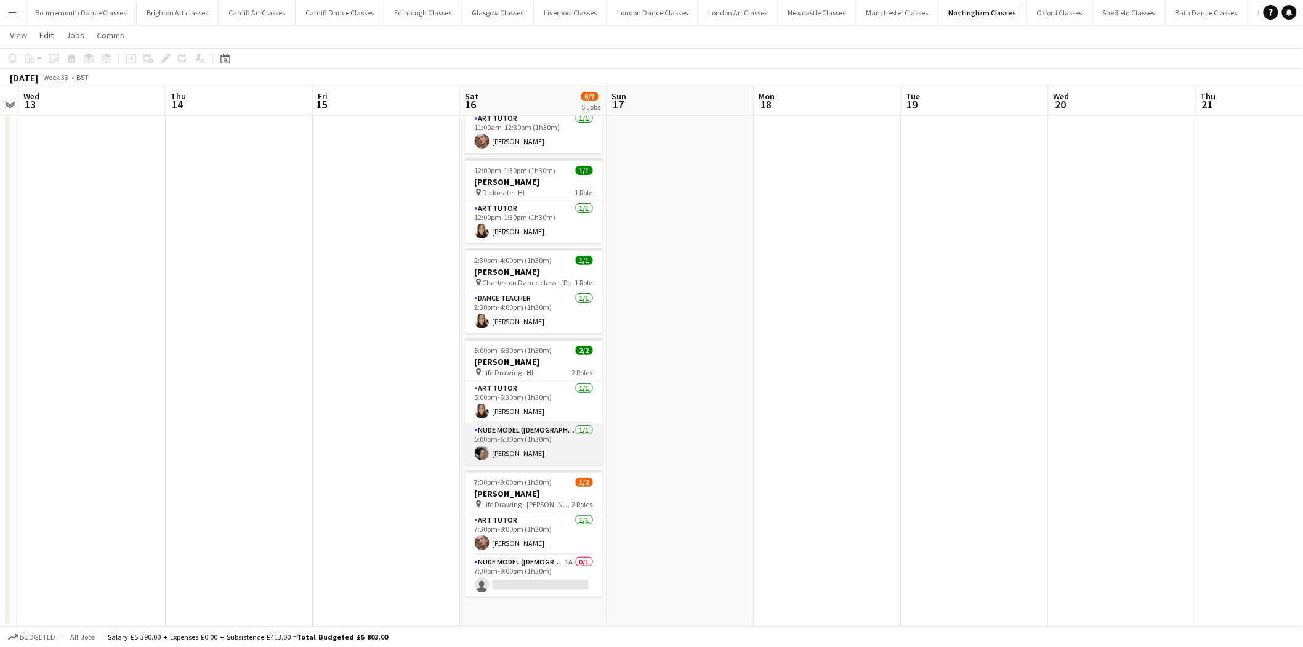
click at [575, 452] on app-card-role "Nude Model (Male) 1/1 5:00pm-6:30pm (1h30m) Jaime Castro" at bounding box center [534, 444] width 138 height 42
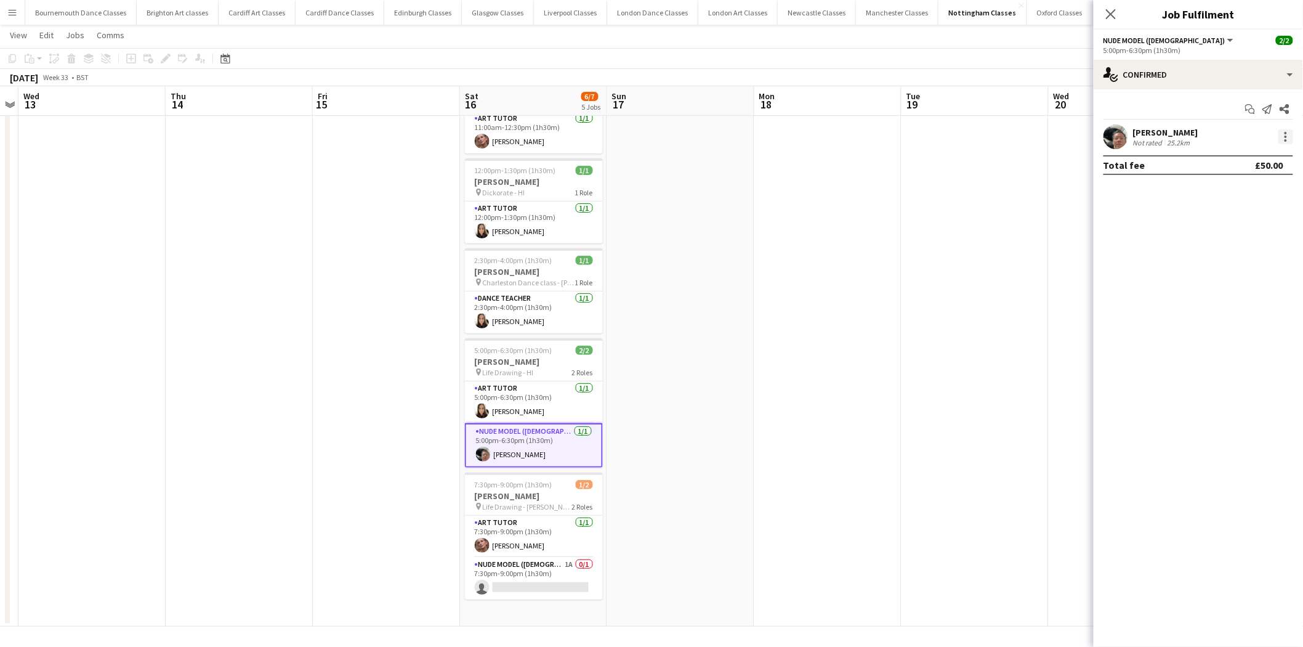
click at [1284, 132] on div at bounding box center [1286, 136] width 15 height 15
click at [1220, 275] on span "Remove" at bounding box center [1226, 277] width 37 height 10
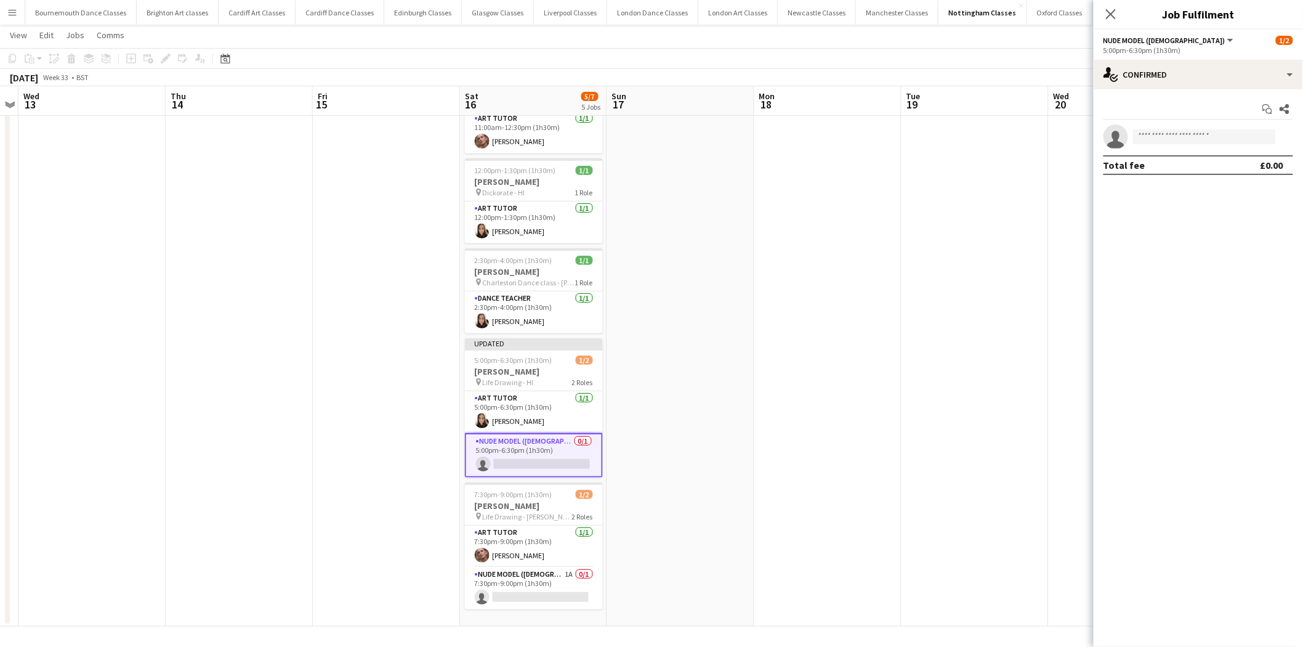
click at [715, 398] on app-date-cell at bounding box center [680, 344] width 147 height 563
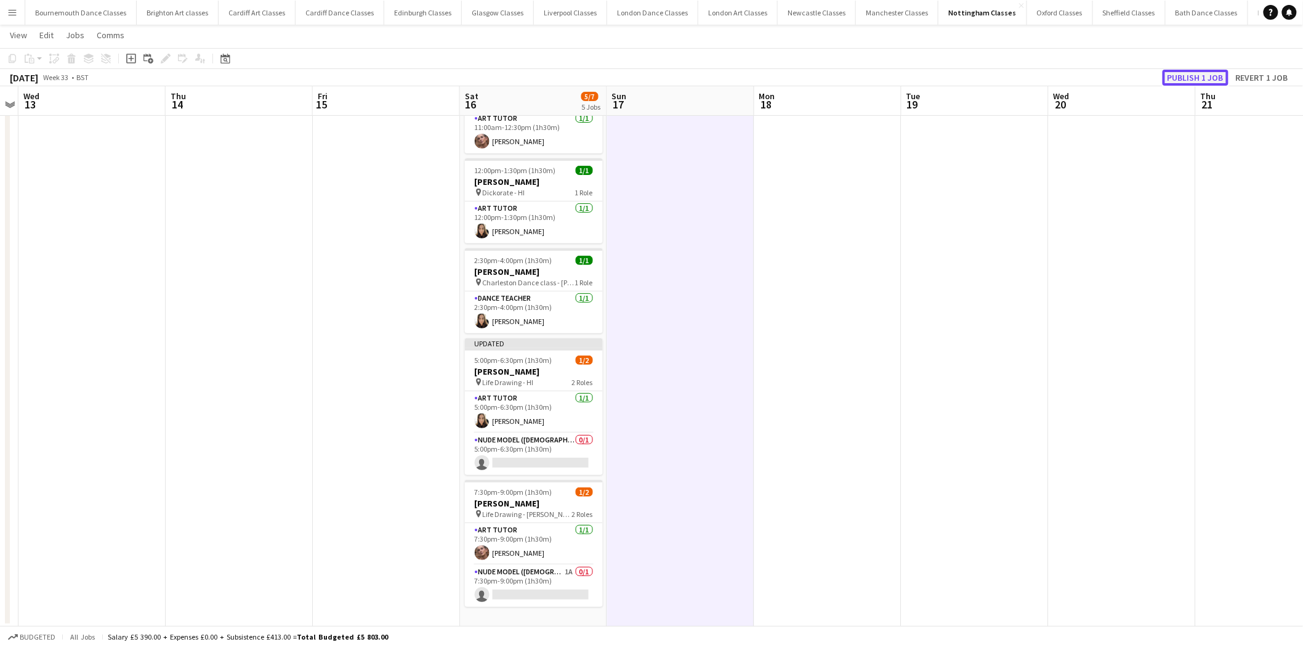
click at [1199, 77] on button "Publish 1 job" at bounding box center [1196, 78] width 66 height 16
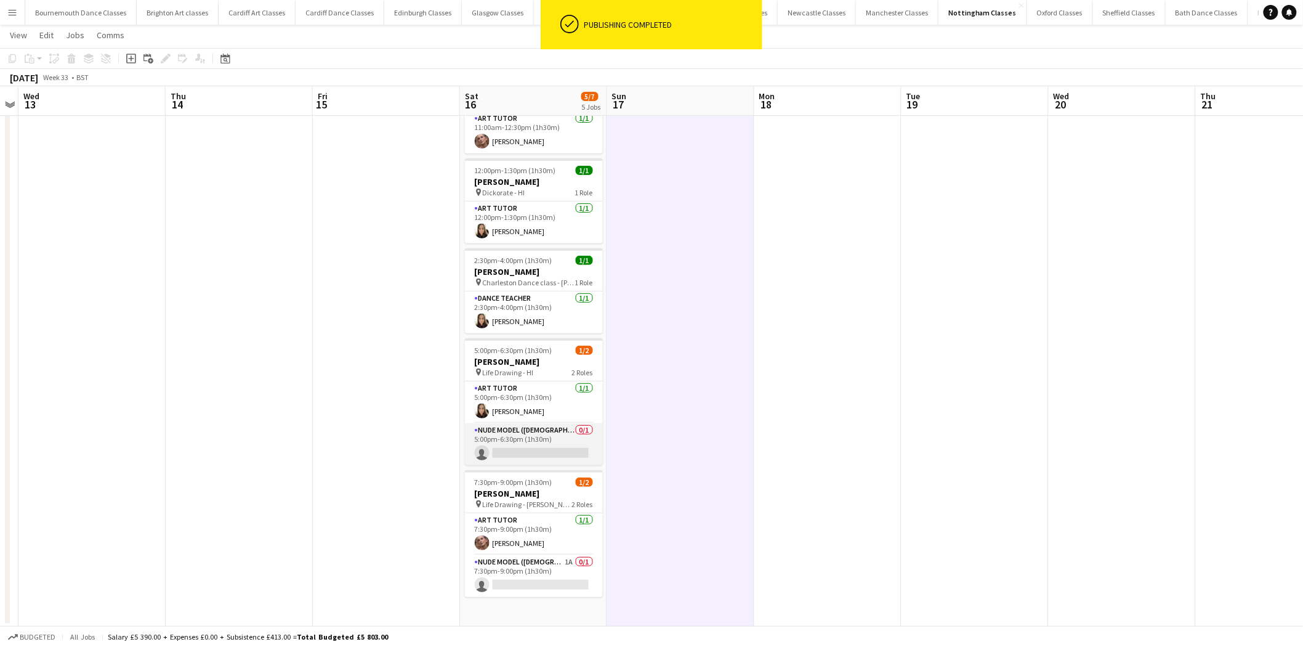
click at [556, 435] on app-card-role "Nude Model (Male) 0/1 5:00pm-6:30pm (1h30m) single-neutral-actions" at bounding box center [534, 444] width 138 height 42
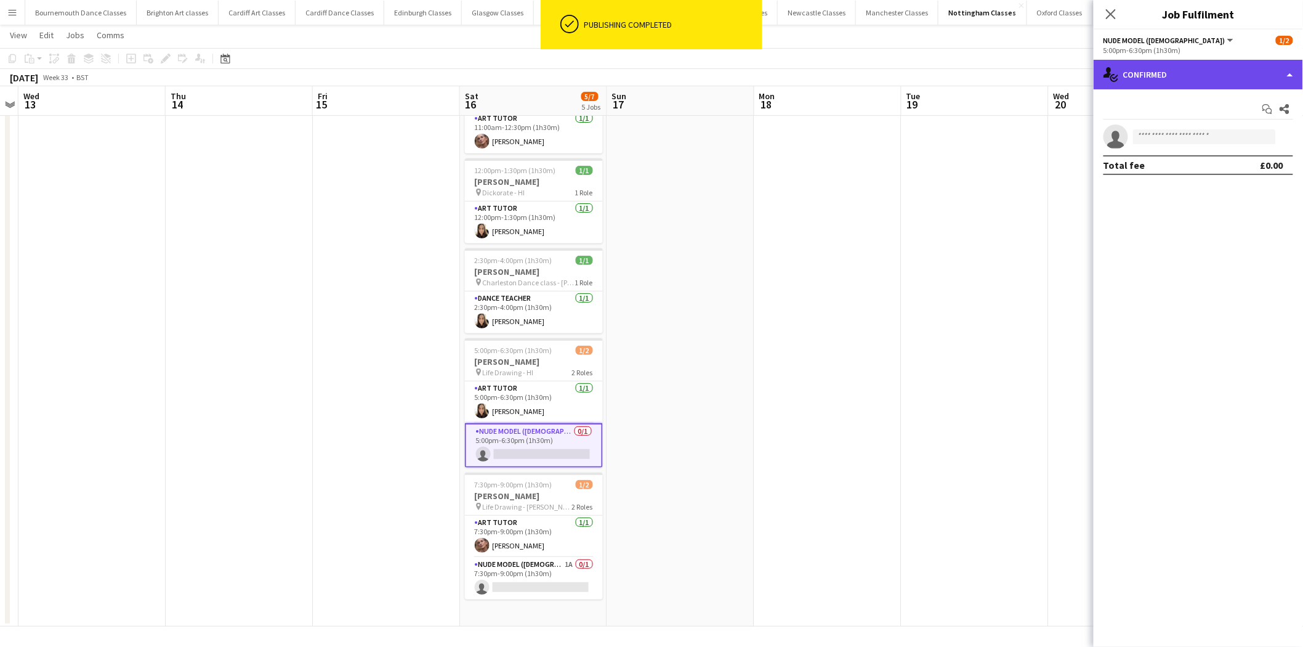
click at [1234, 70] on div "single-neutral-actions-check-2 Confirmed" at bounding box center [1198, 75] width 209 height 30
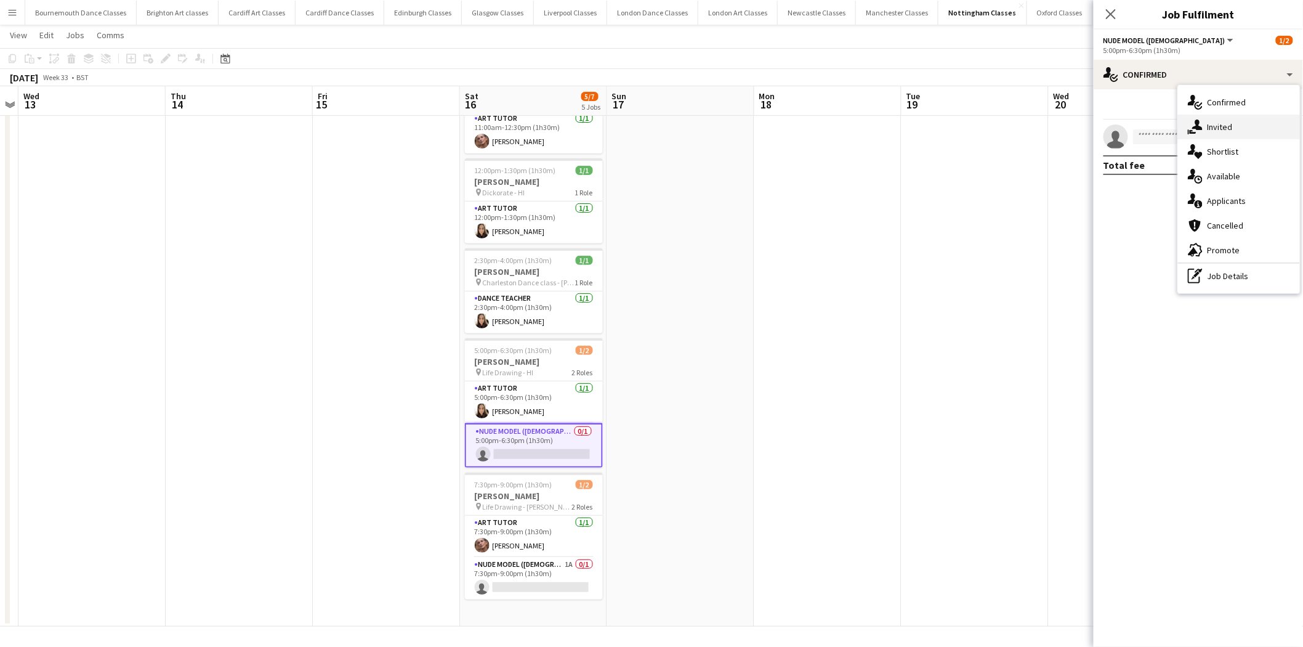
click at [1261, 122] on div "single-neutral-actions-share-1 Invited" at bounding box center [1239, 127] width 122 height 25
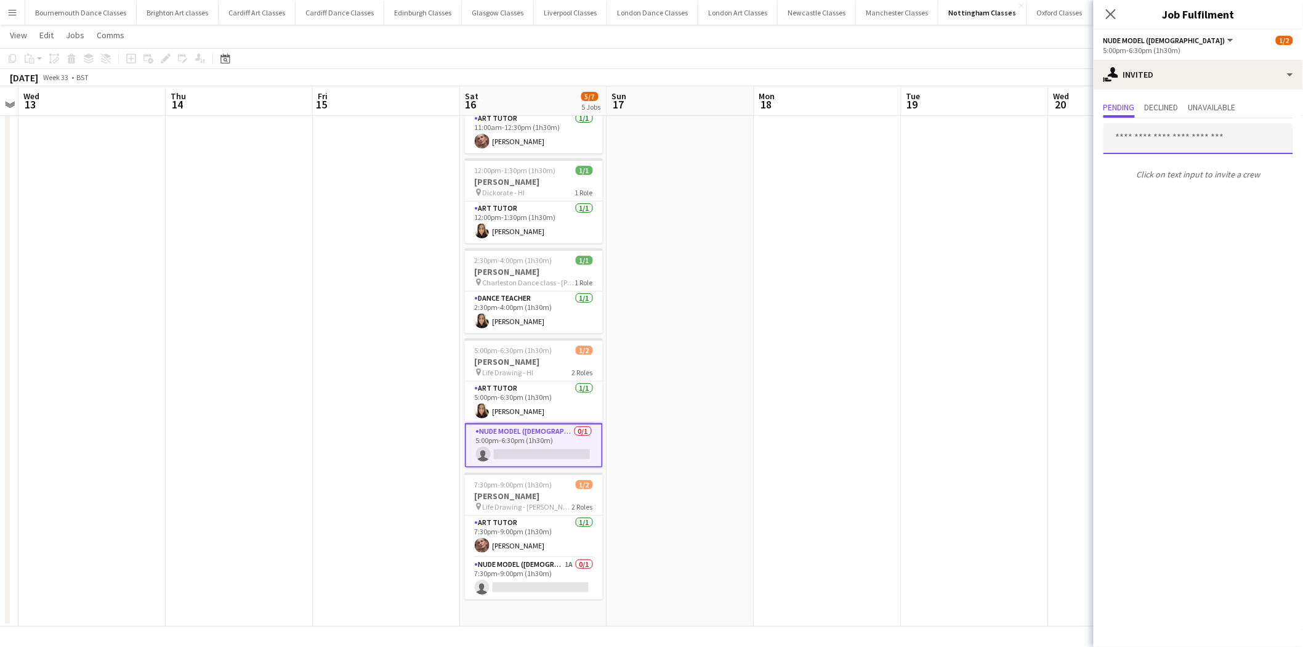
click at [1143, 132] on input "text" at bounding box center [1199, 138] width 190 height 31
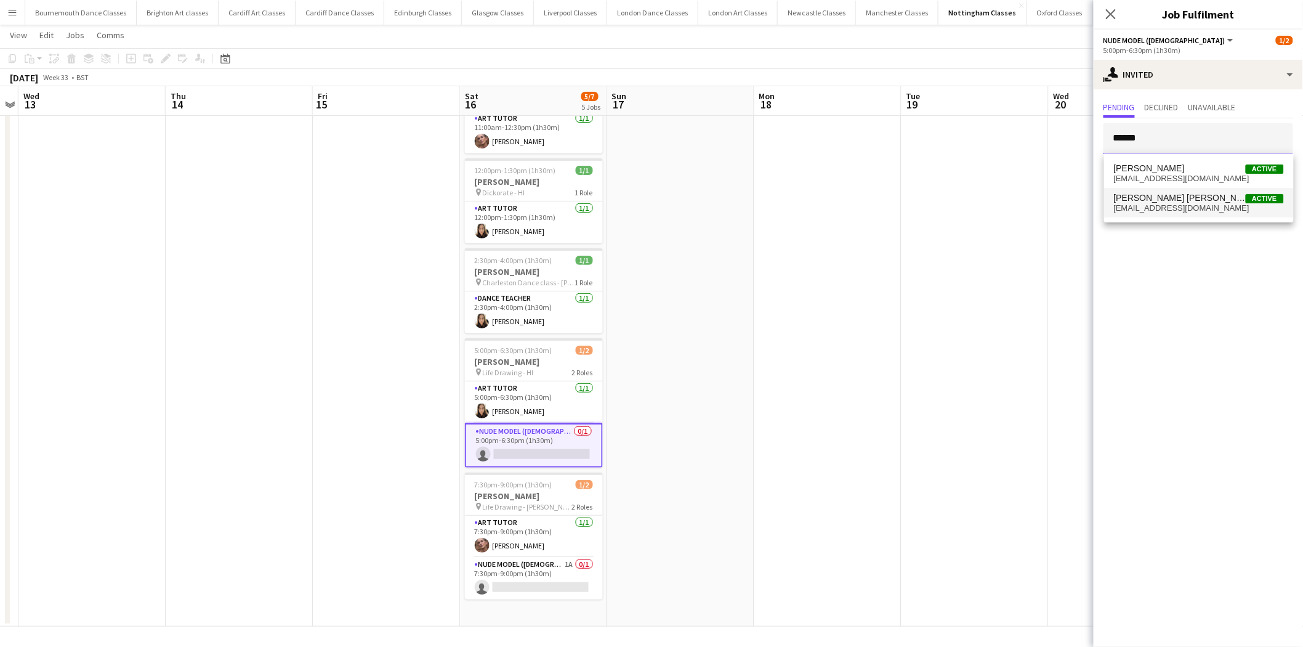
type input "******"
click at [1179, 195] on span "Charles Andrew Stephenson" at bounding box center [1180, 198] width 132 height 10
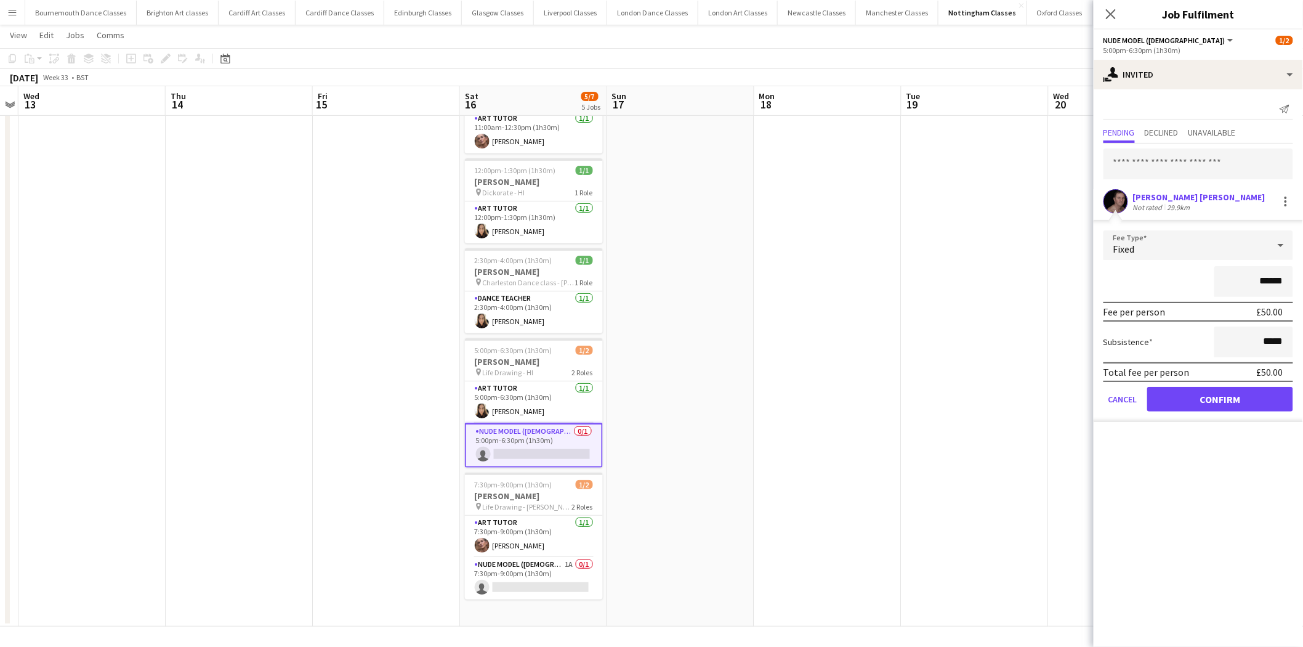
click at [1201, 414] on form "Fee Type Fixed ****** Fee per person £50.00 Subsistence ***** Total fee per per…" at bounding box center [1198, 326] width 209 height 192
click at [1192, 393] on button "Confirm" at bounding box center [1221, 399] width 146 height 25
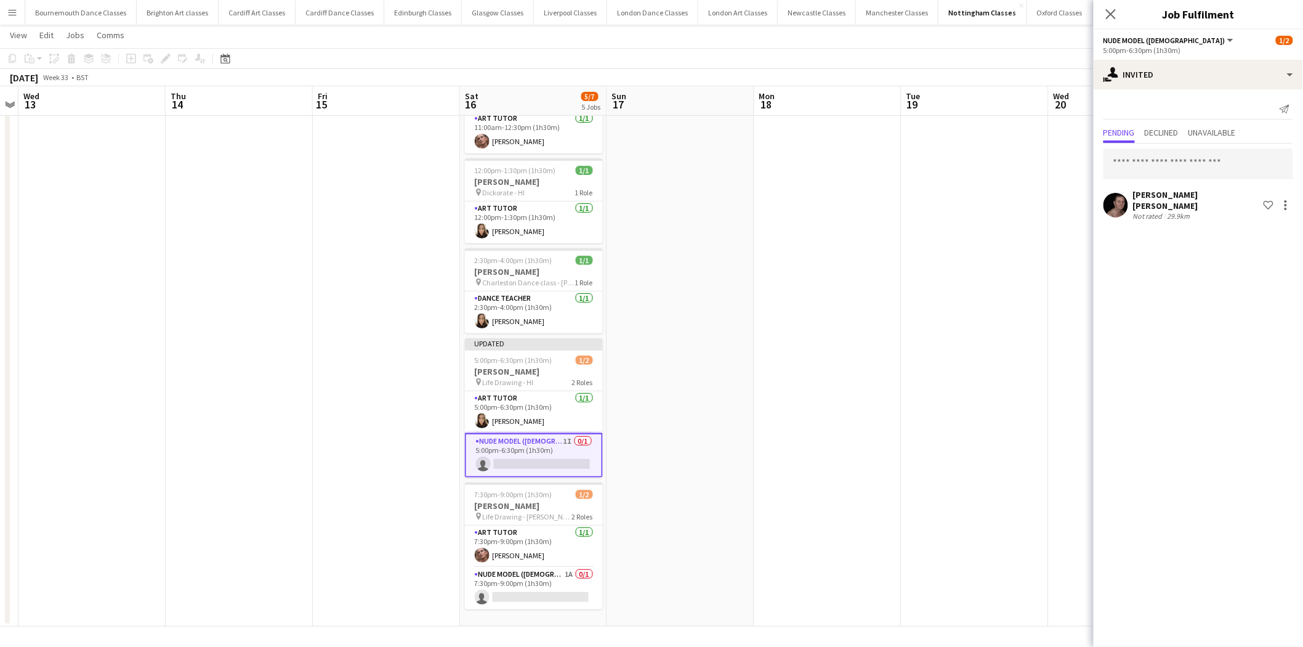
click at [792, 476] on app-date-cell at bounding box center [828, 344] width 147 height 563
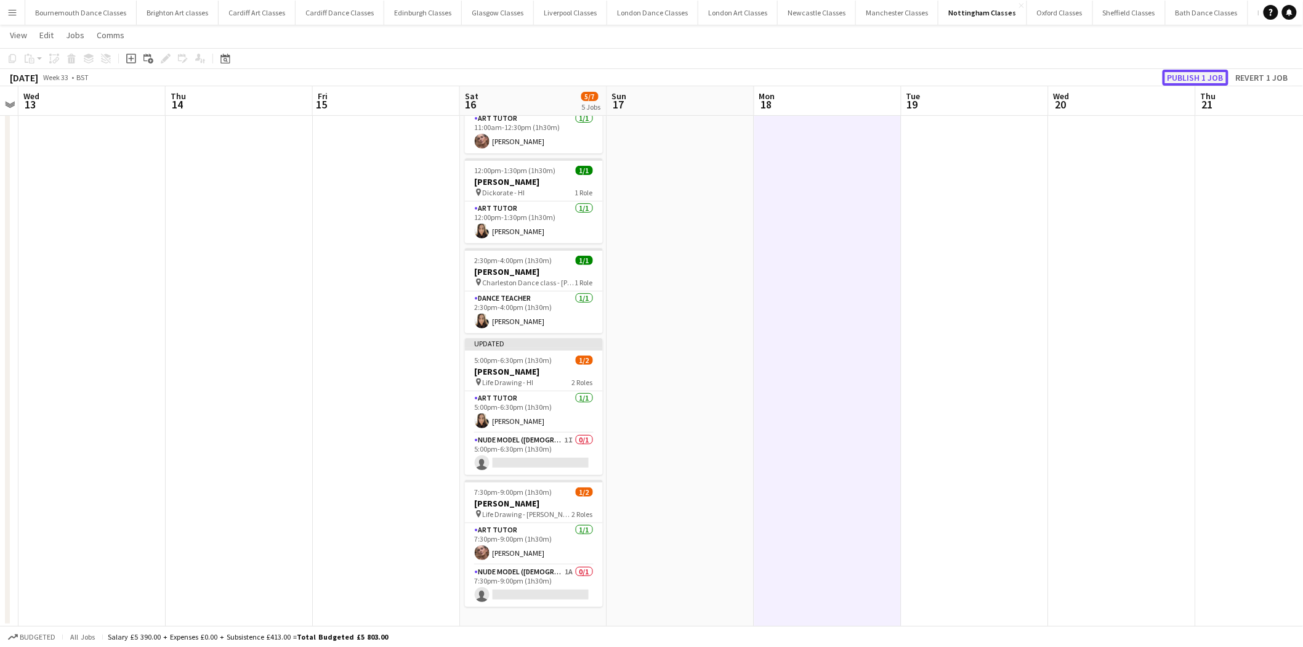
click at [1181, 81] on button "Publish 1 job" at bounding box center [1196, 78] width 66 height 16
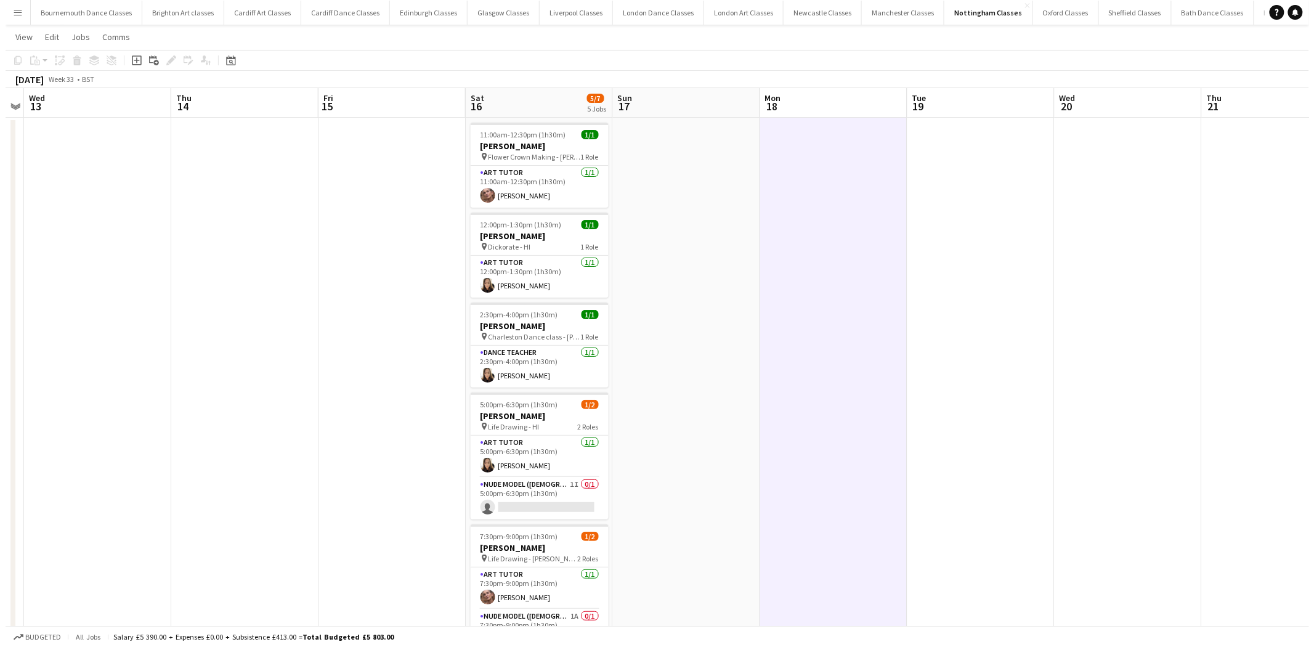
scroll to position [0, 0]
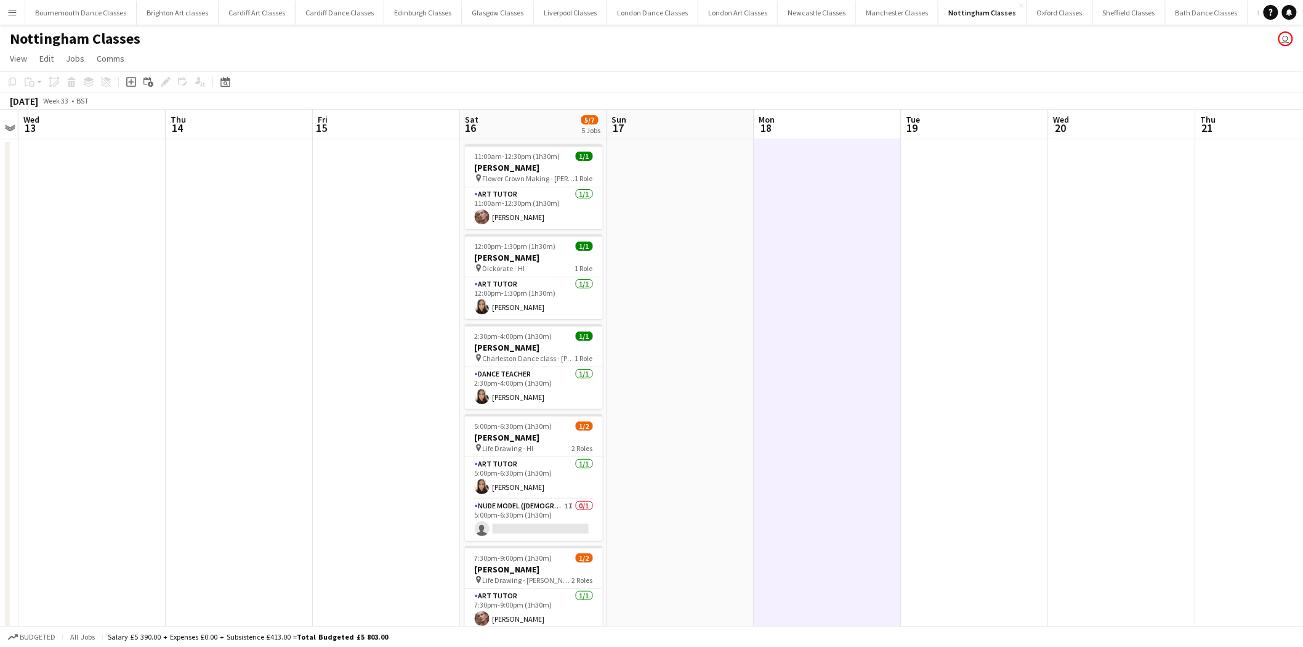
click at [14, 11] on app-icon "Menu" at bounding box center [12, 12] width 10 height 10
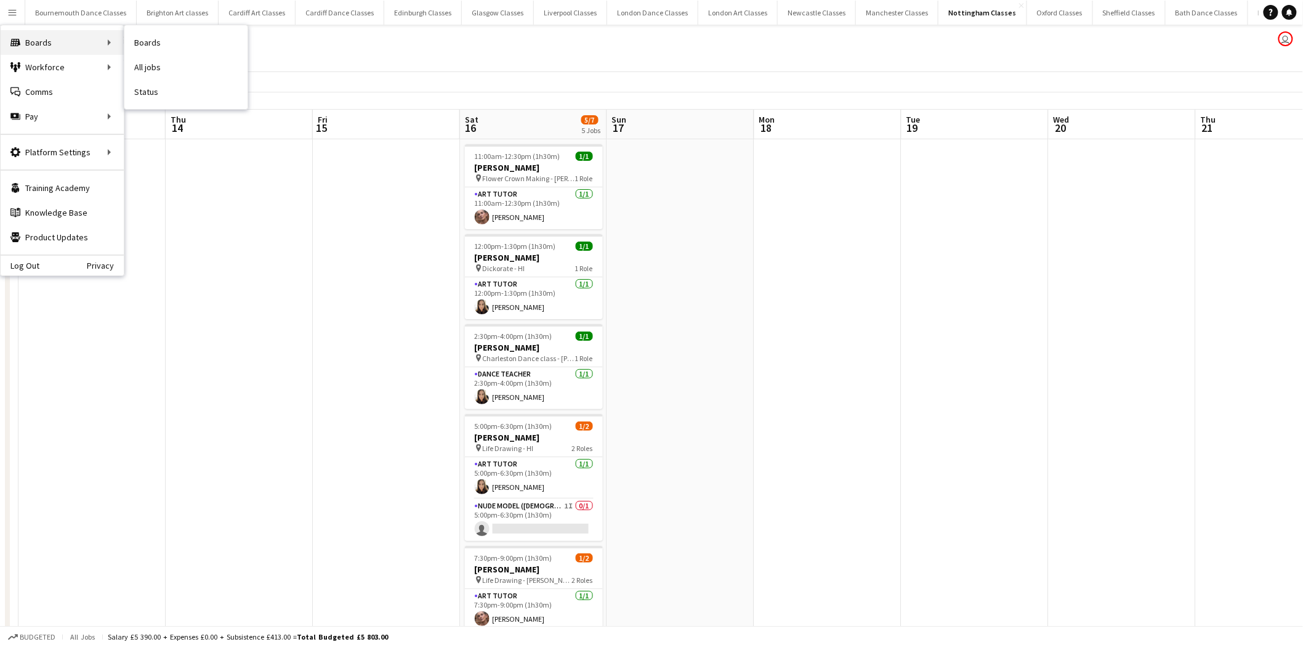
click at [59, 39] on div "Boards Boards" at bounding box center [62, 42] width 123 height 25
click at [170, 47] on link "Boards" at bounding box center [185, 42] width 123 height 25
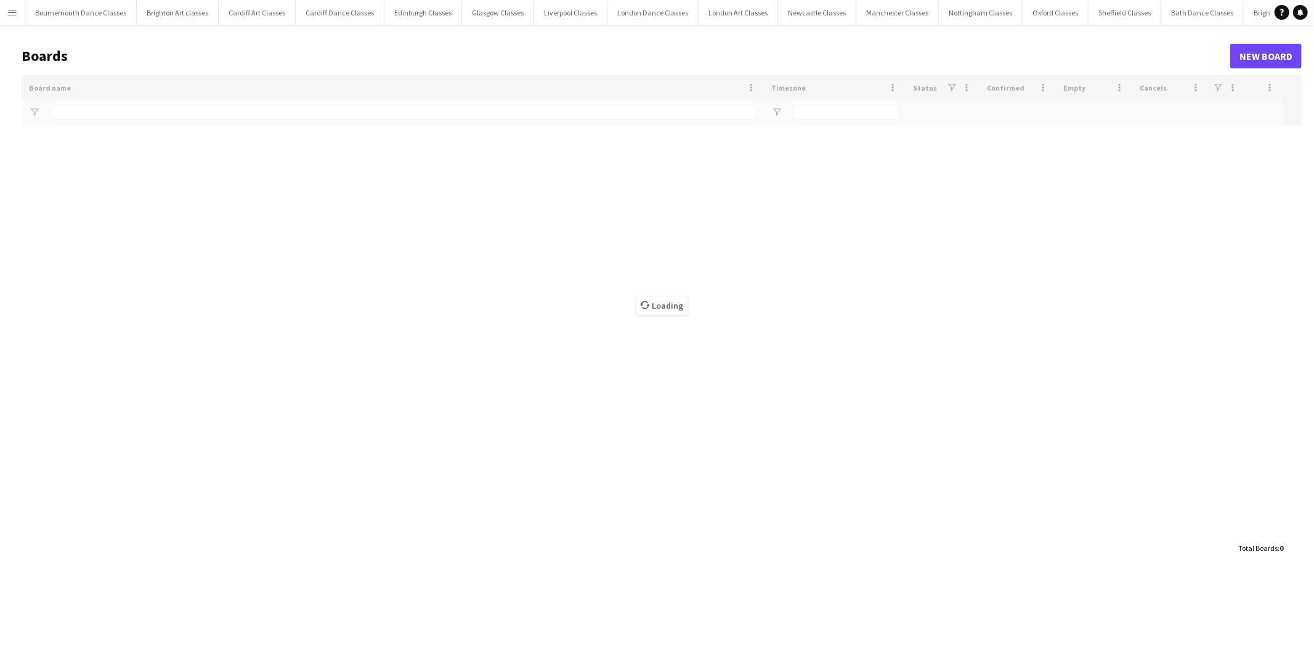
type input "****"
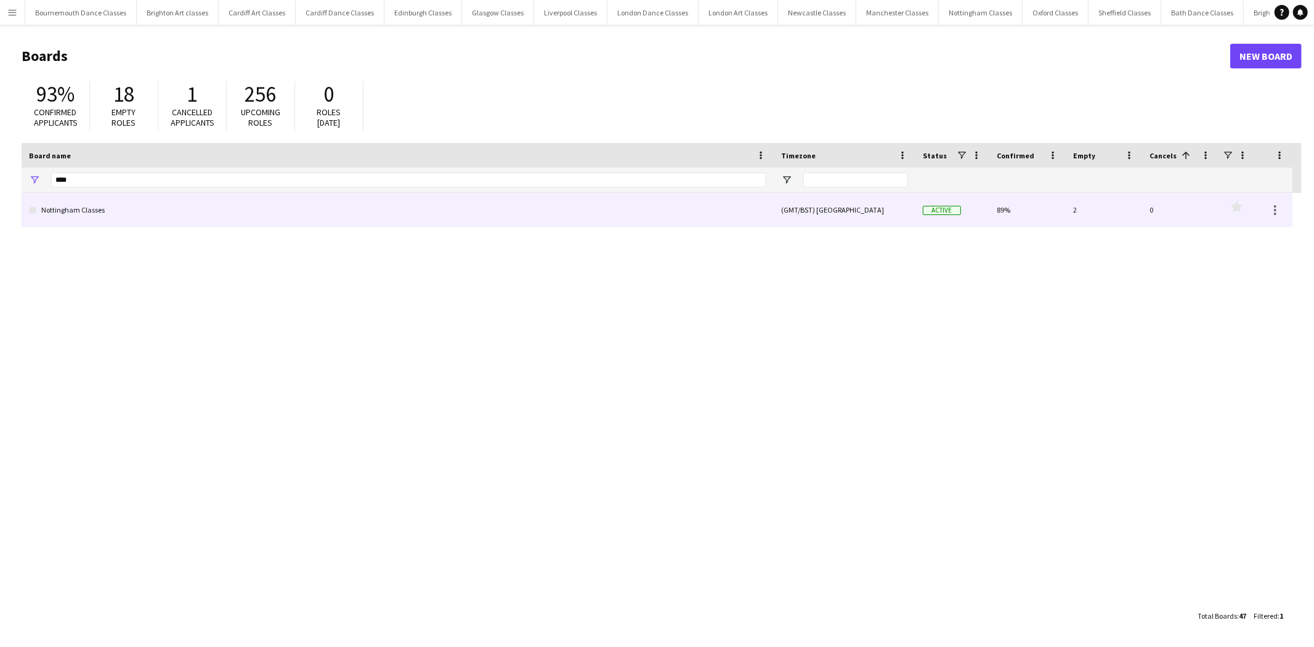
click at [568, 211] on link "Nottingham Classes" at bounding box center [397, 210] width 737 height 34
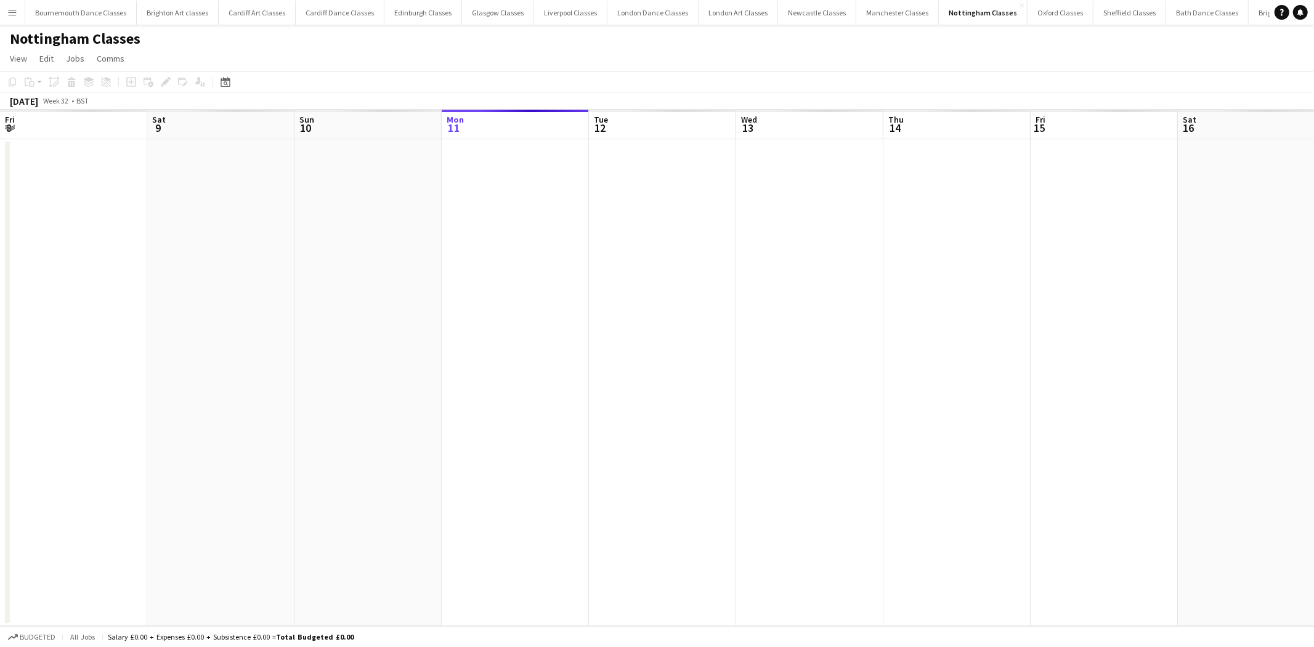
scroll to position [0, 294]
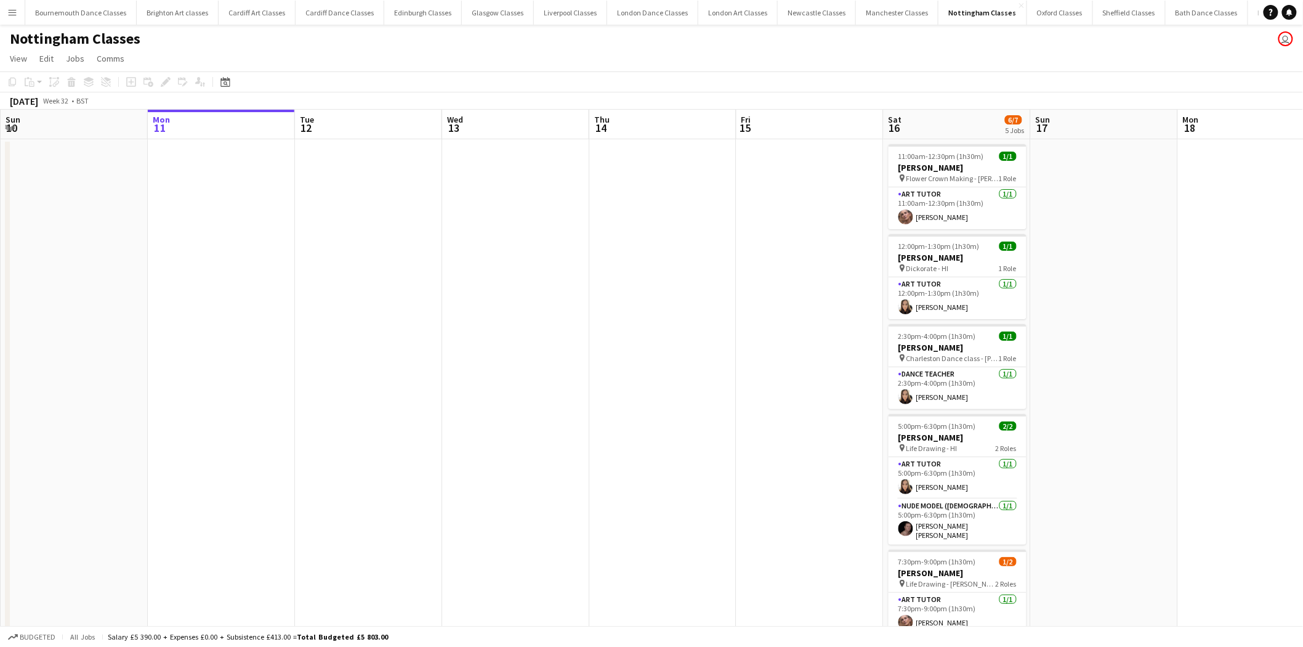
click at [13, 14] on app-icon "Menu" at bounding box center [12, 12] width 10 height 10
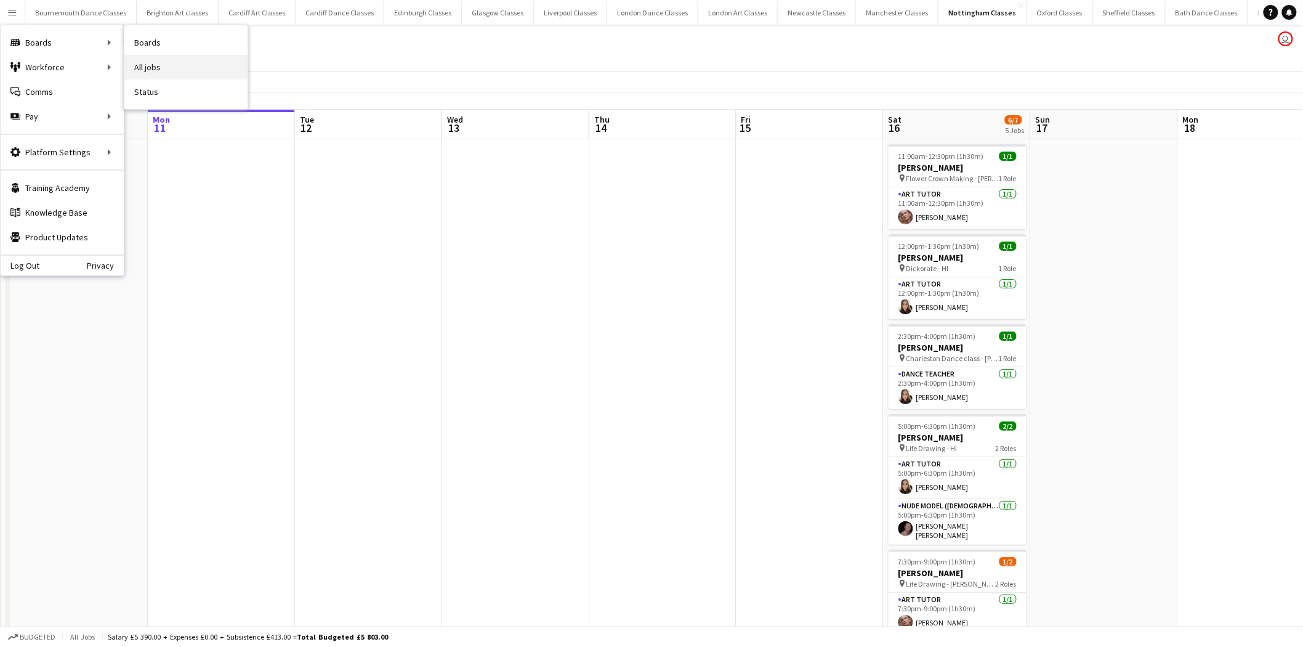
click at [182, 64] on link "All jobs" at bounding box center [185, 67] width 123 height 25
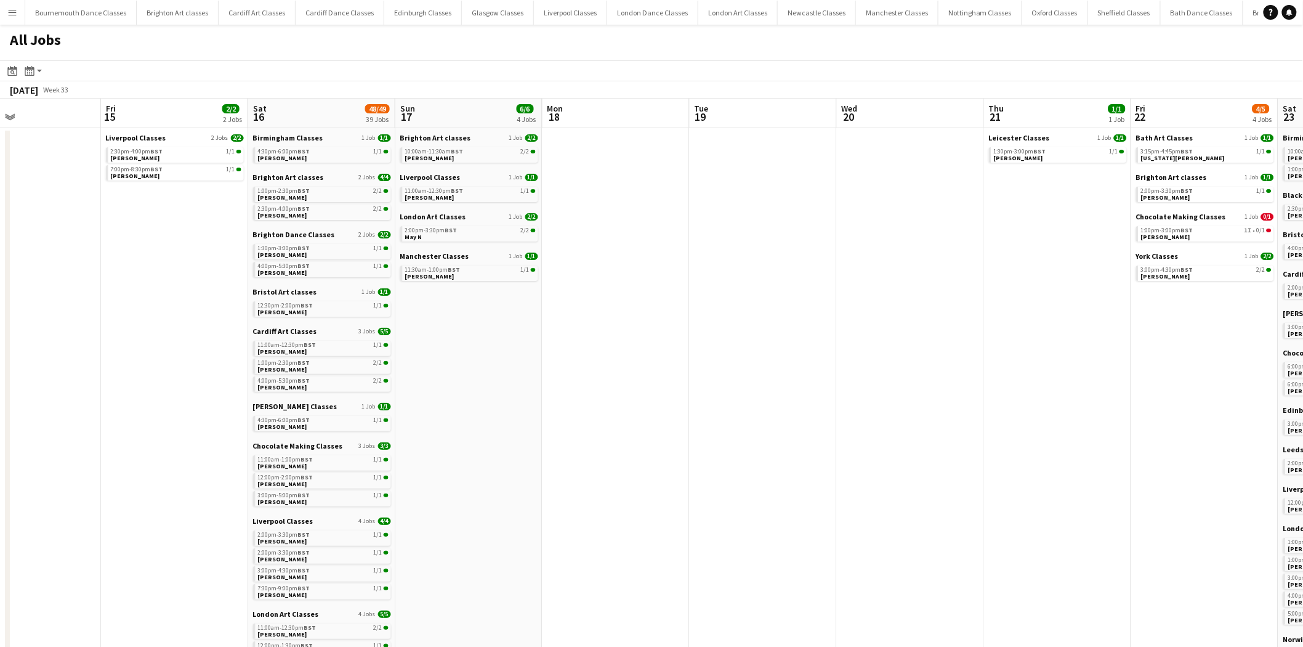
drag, startPoint x: 773, startPoint y: 358, endPoint x: 261, endPoint y: 355, distance: 512.5
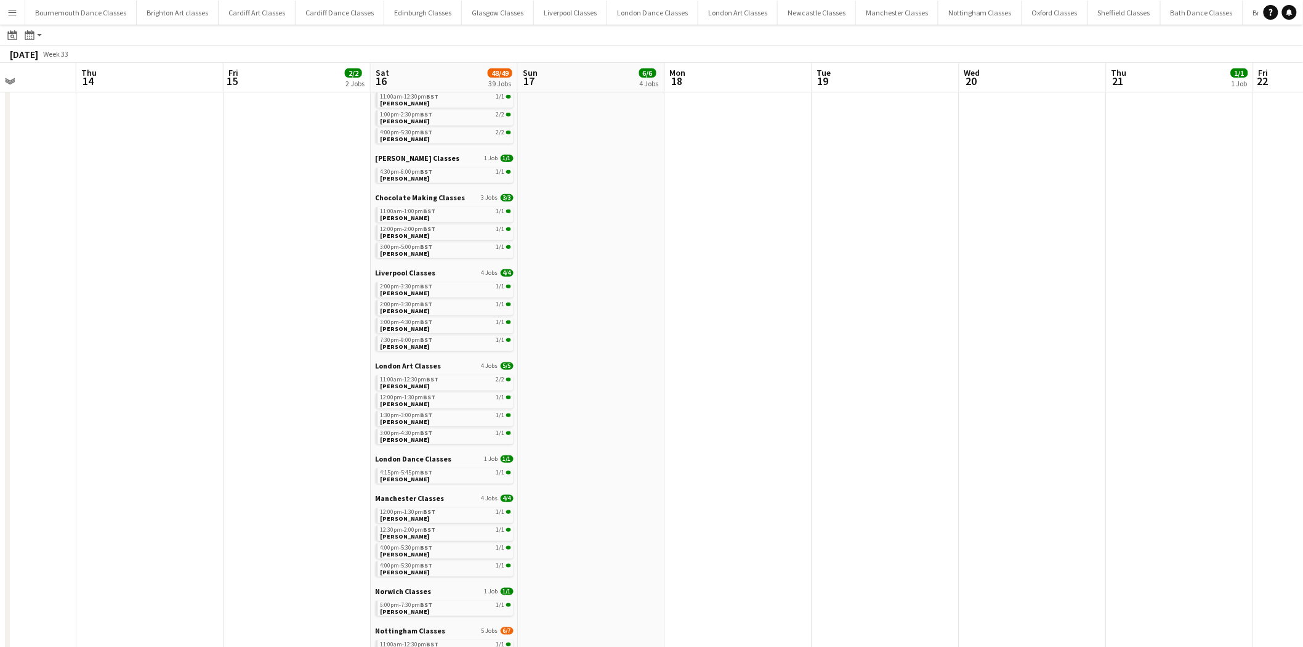
scroll to position [251, 0]
click at [434, 211] on link "11:00am-1:00pm BST 1/1 Emma Bleakley" at bounding box center [446, 210] width 131 height 14
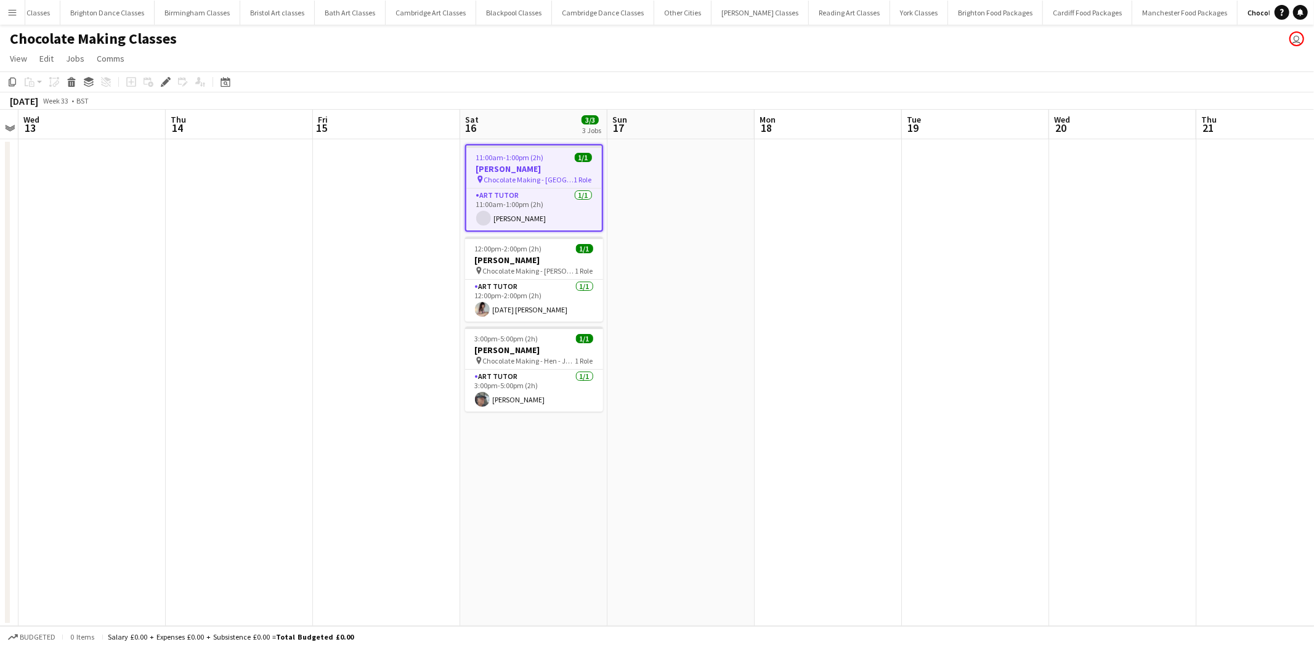
scroll to position [0, 1185]
click at [3, 14] on button "Menu" at bounding box center [12, 12] width 25 height 25
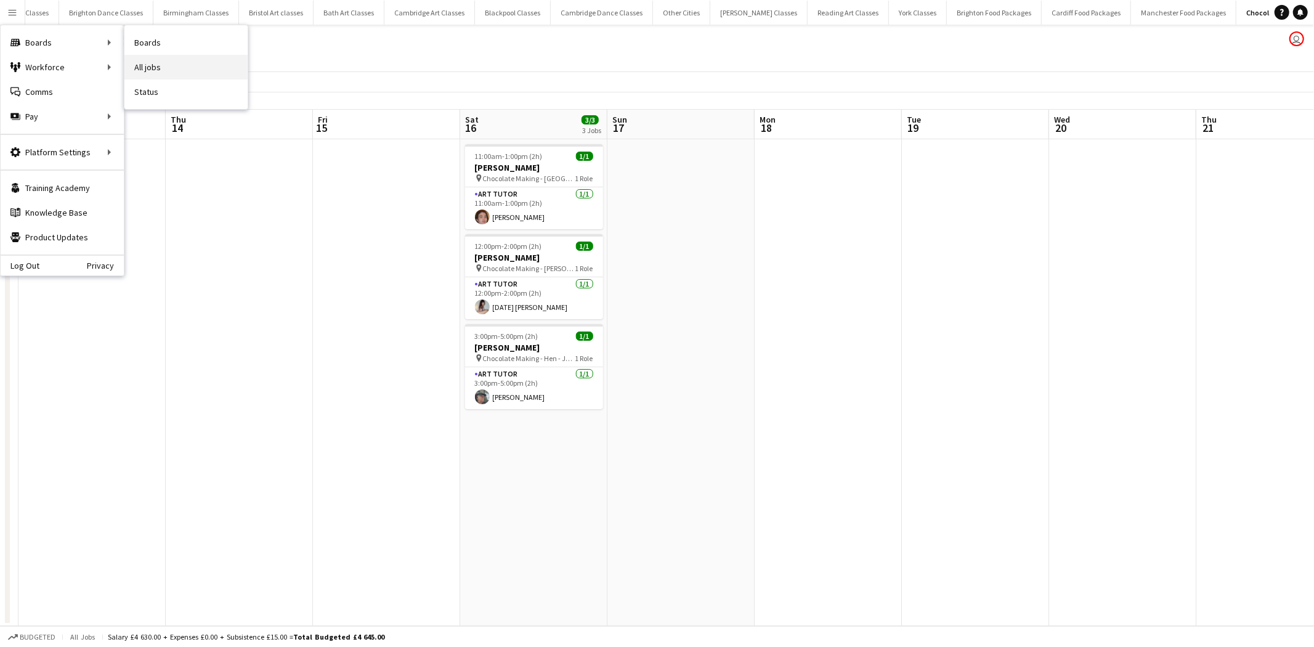
click at [169, 62] on link "All jobs" at bounding box center [185, 67] width 123 height 25
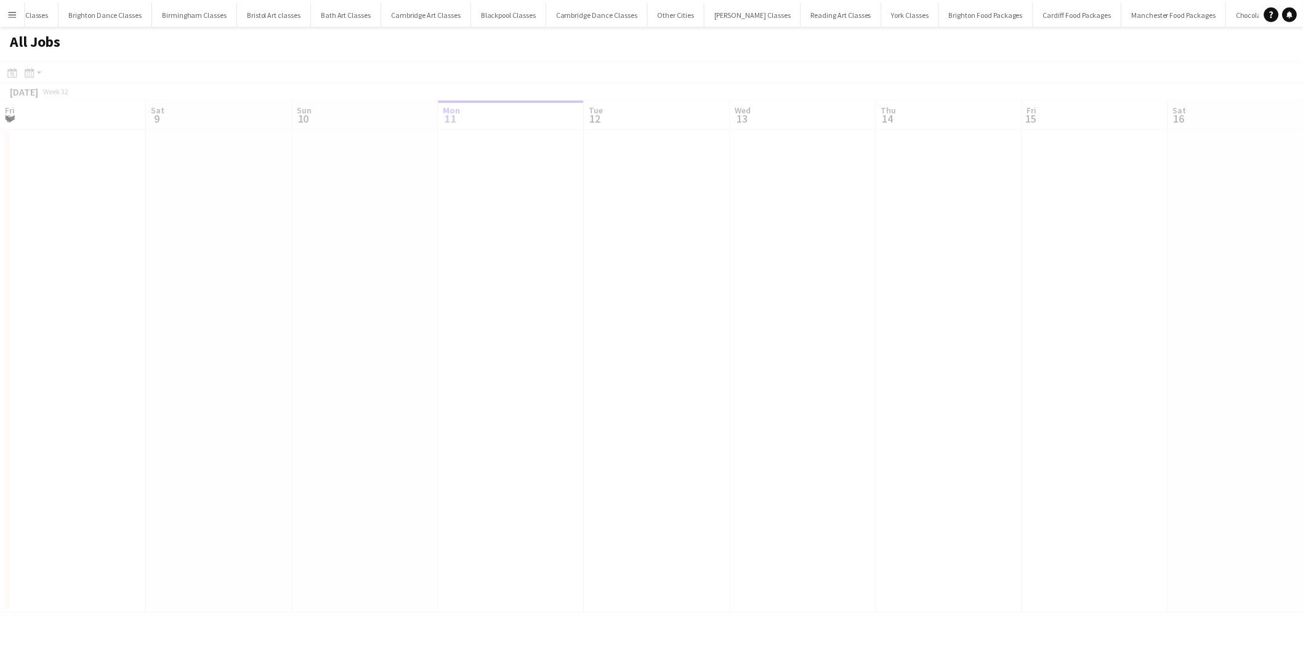
scroll to position [0, 294]
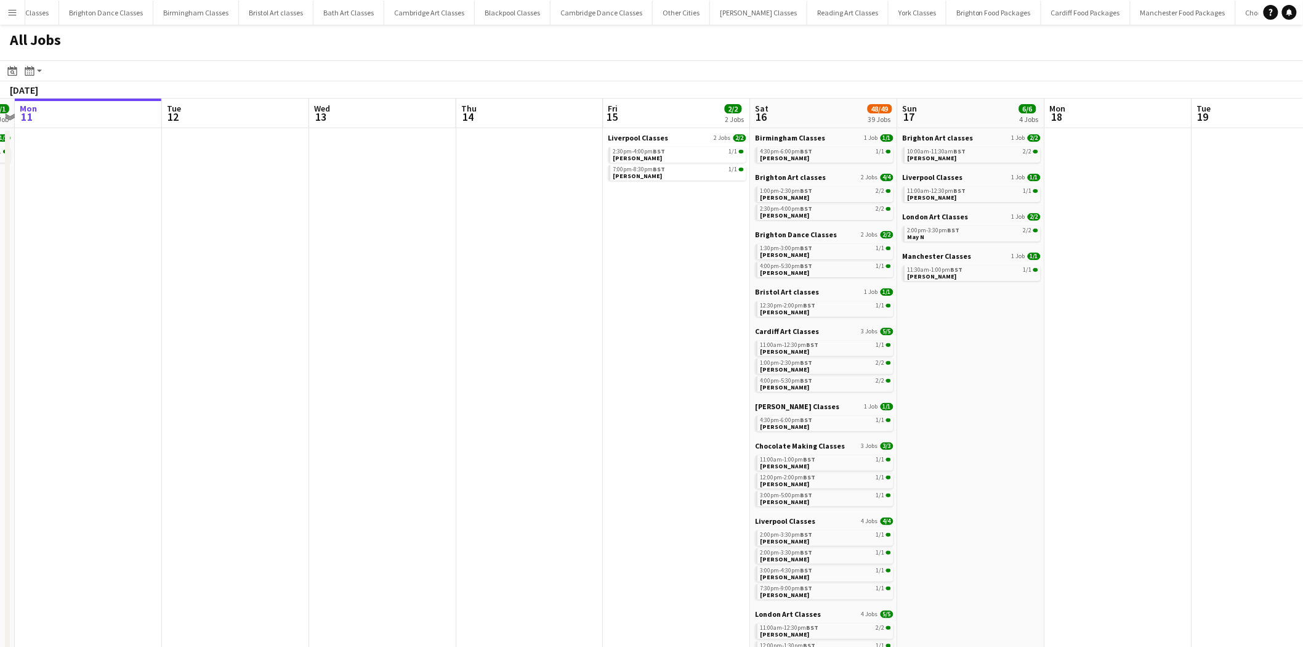
drag, startPoint x: 797, startPoint y: 337, endPoint x: 444, endPoint y: 307, distance: 354.2
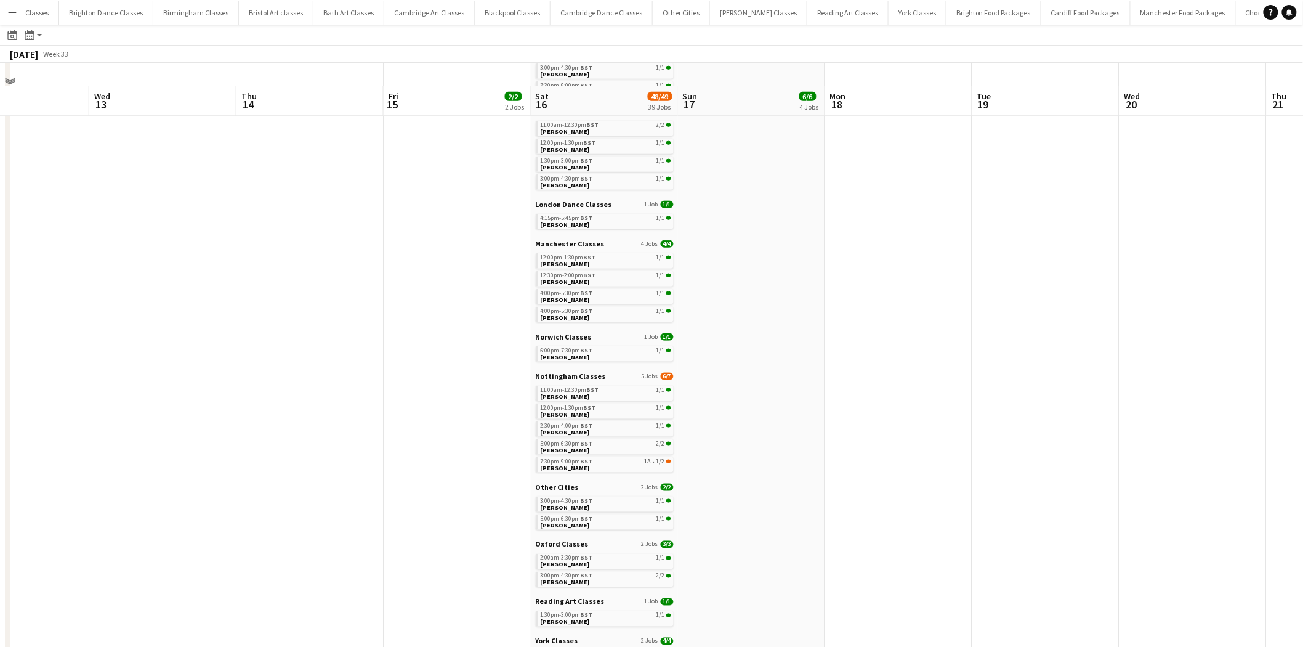
scroll to position [589, 0]
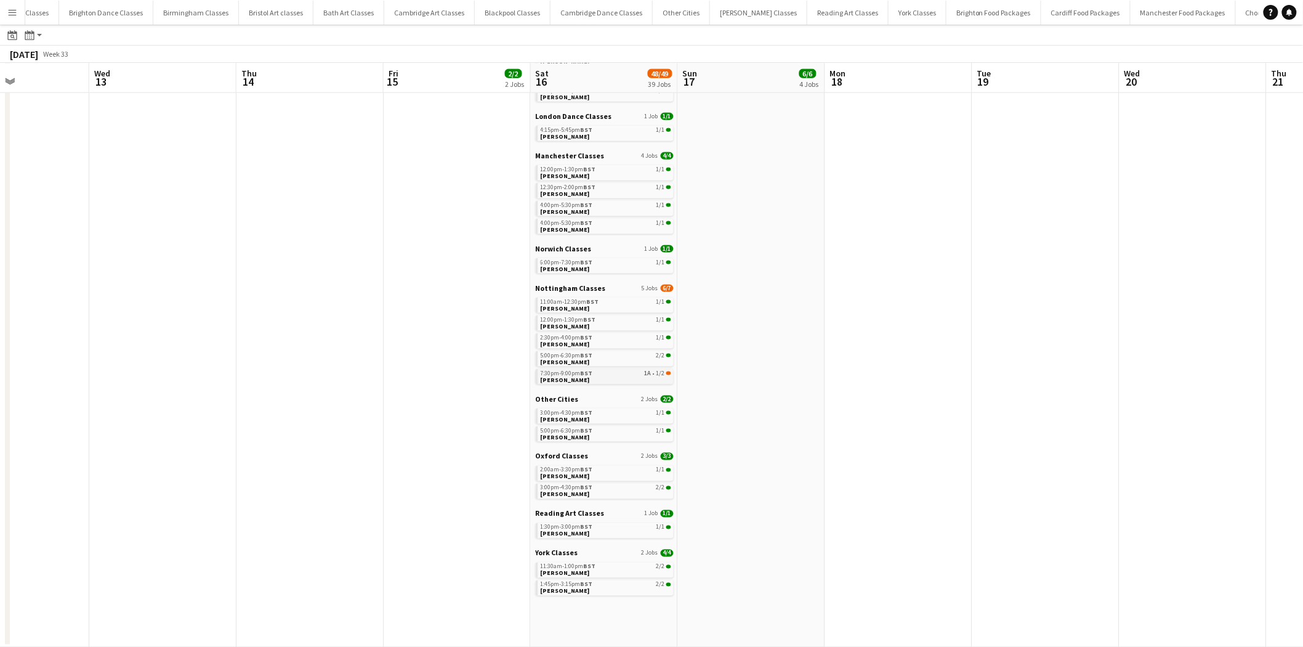
click at [626, 370] on div "7:30pm-9:00pm BST 1A • 1/2" at bounding box center [606, 373] width 131 height 6
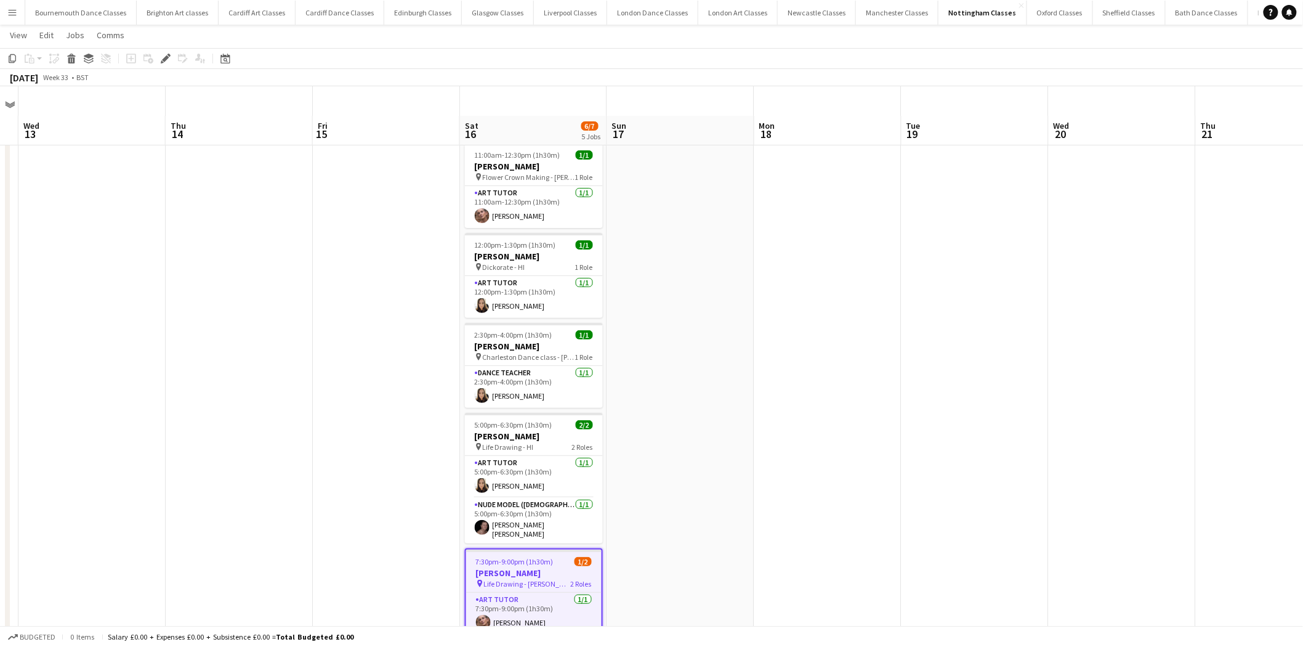
scroll to position [75, 0]
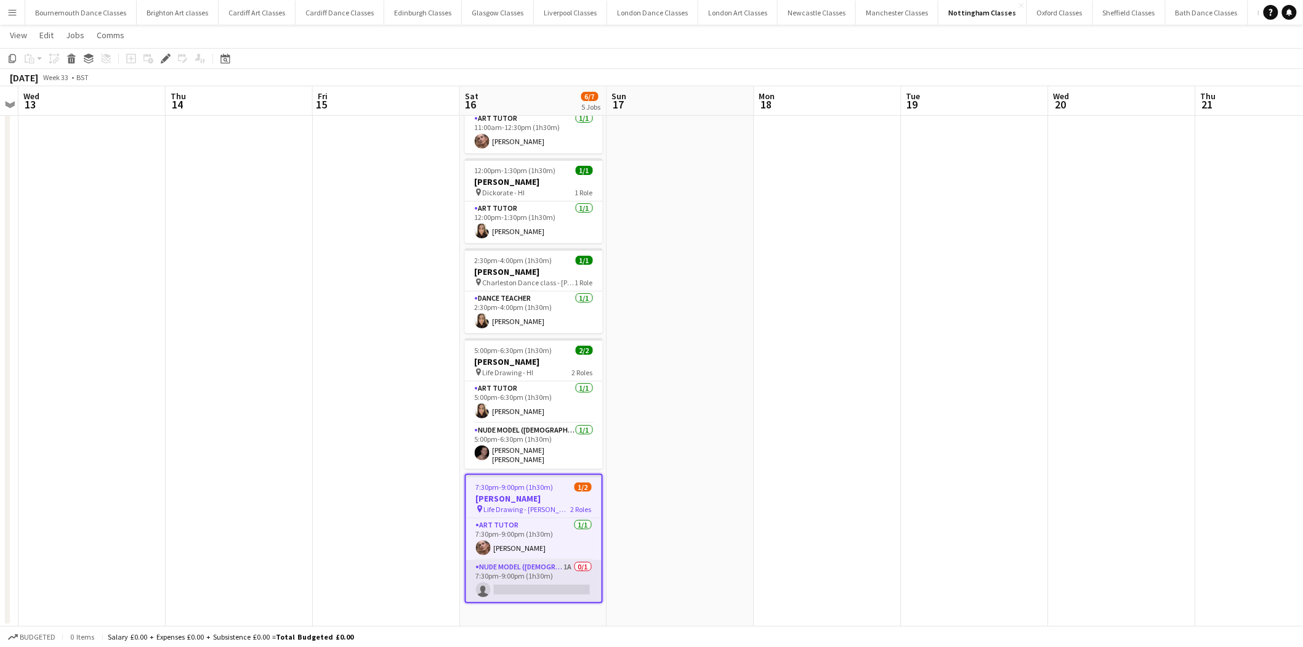
click at [580, 570] on app-card-role "Nude Model (Male) 1A 0/1 7:30pm-9:00pm (1h30m) single-neutral-actions" at bounding box center [534, 581] width 136 height 42
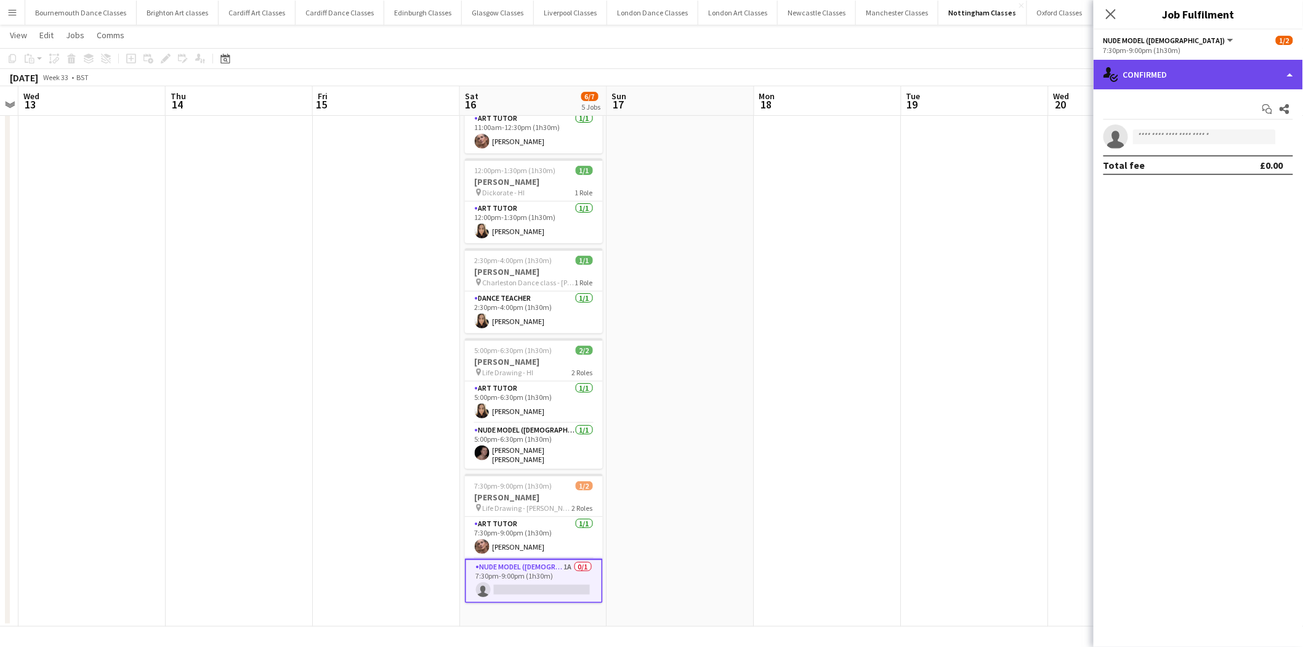
click at [1233, 77] on div "single-neutral-actions-check-2 Confirmed" at bounding box center [1198, 75] width 209 height 30
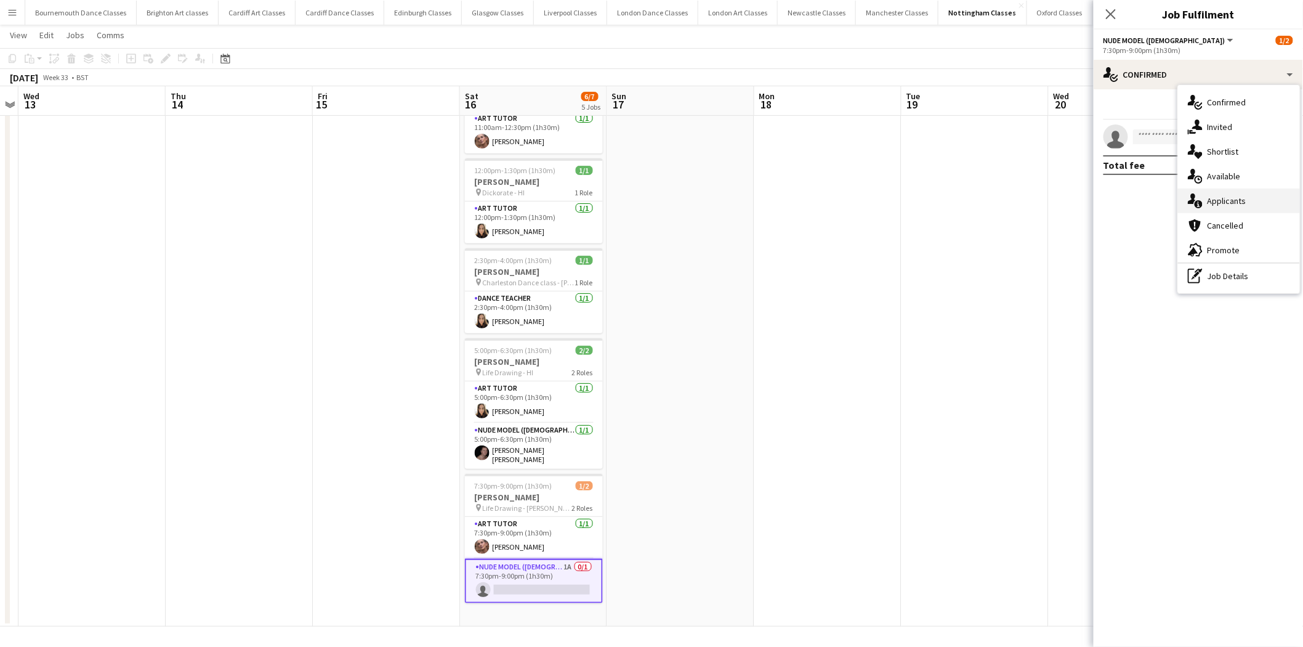
click at [1227, 196] on div "single-neutral-actions-information Applicants" at bounding box center [1239, 200] width 122 height 25
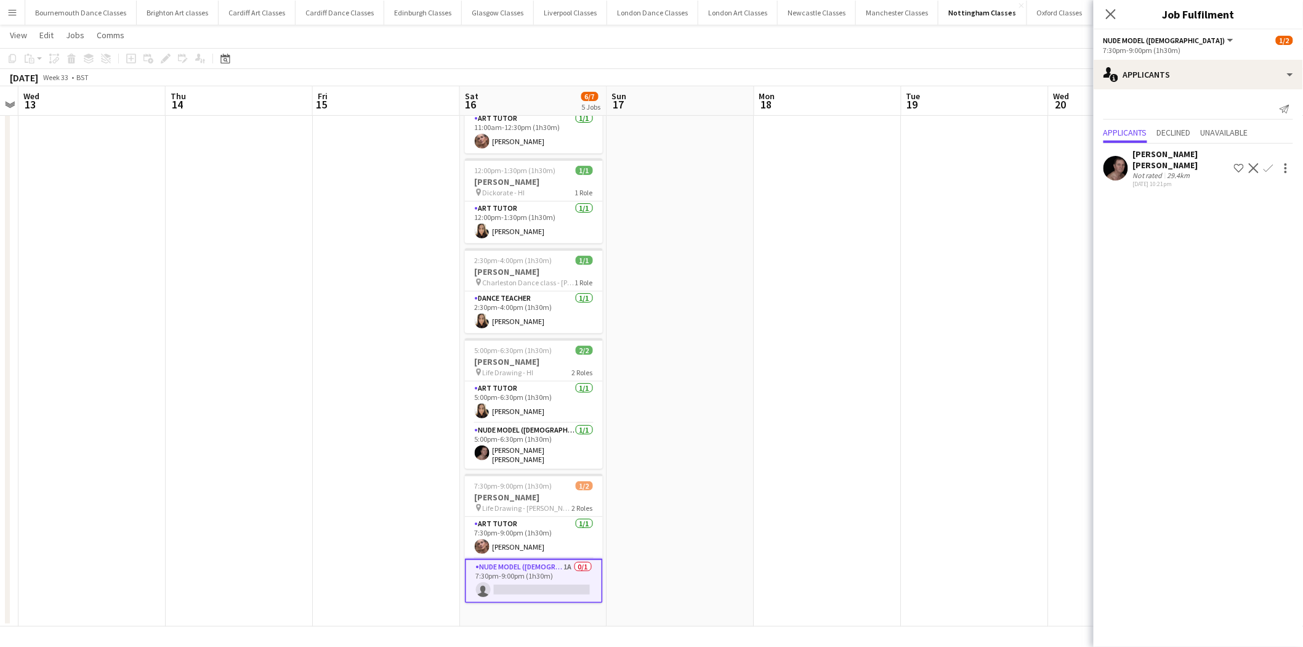
click at [1266, 171] on app-icon "Confirm" at bounding box center [1269, 168] width 10 height 10
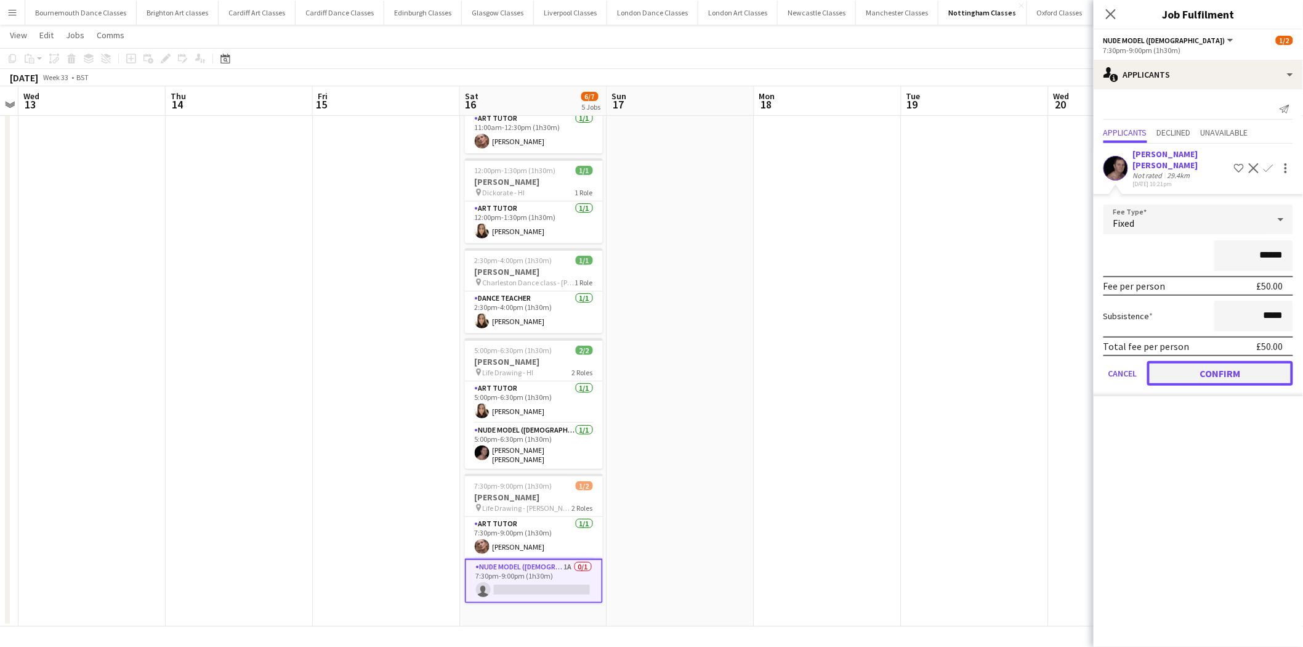
click at [1259, 371] on button "Confirm" at bounding box center [1221, 373] width 146 height 25
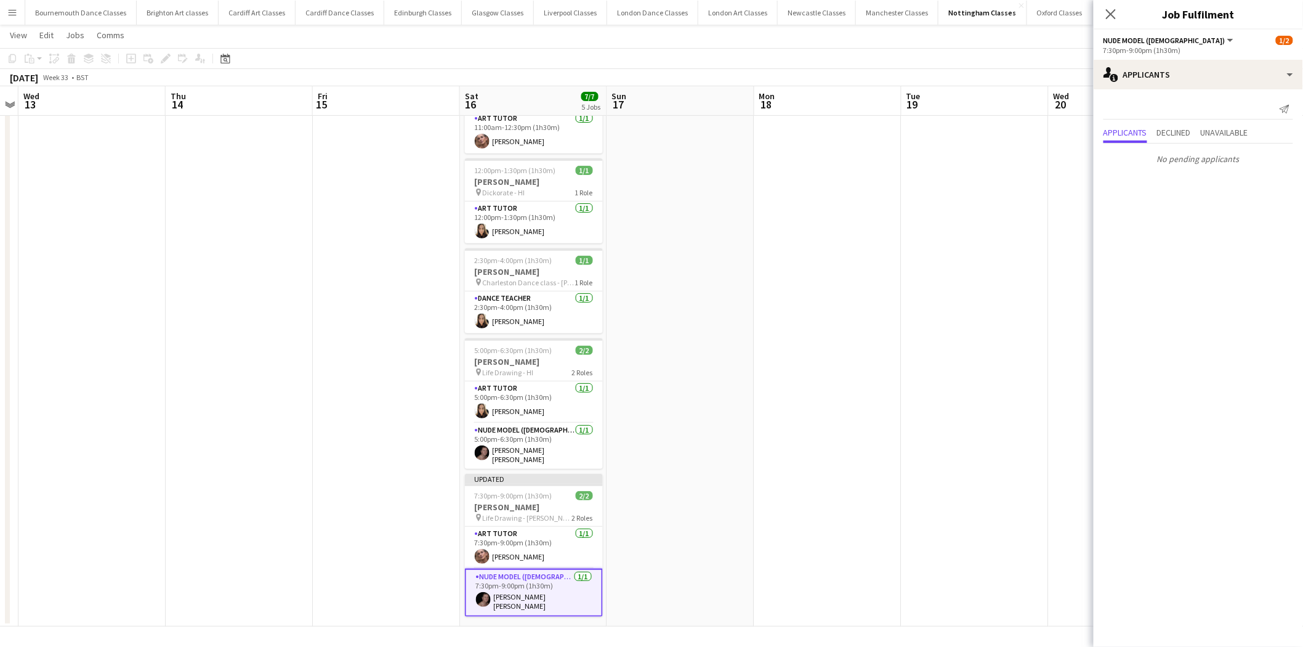
click at [840, 309] on app-date-cell at bounding box center [828, 344] width 147 height 563
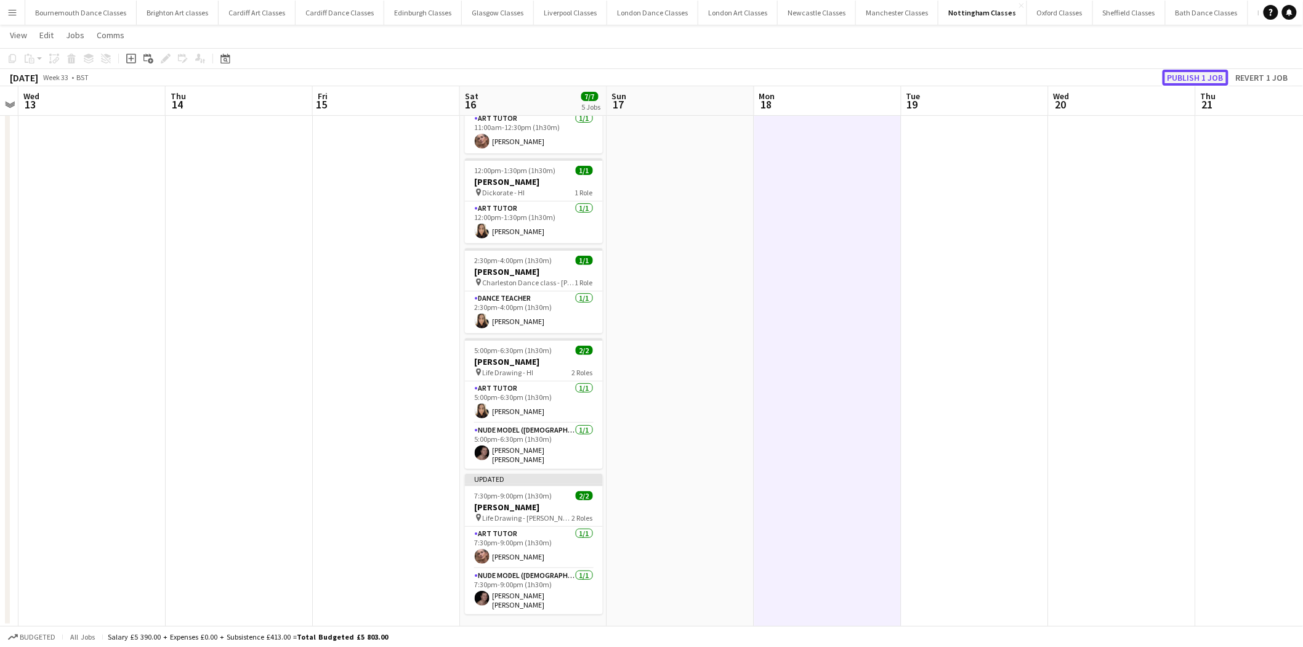
click at [1206, 75] on button "Publish 1 job" at bounding box center [1196, 78] width 66 height 16
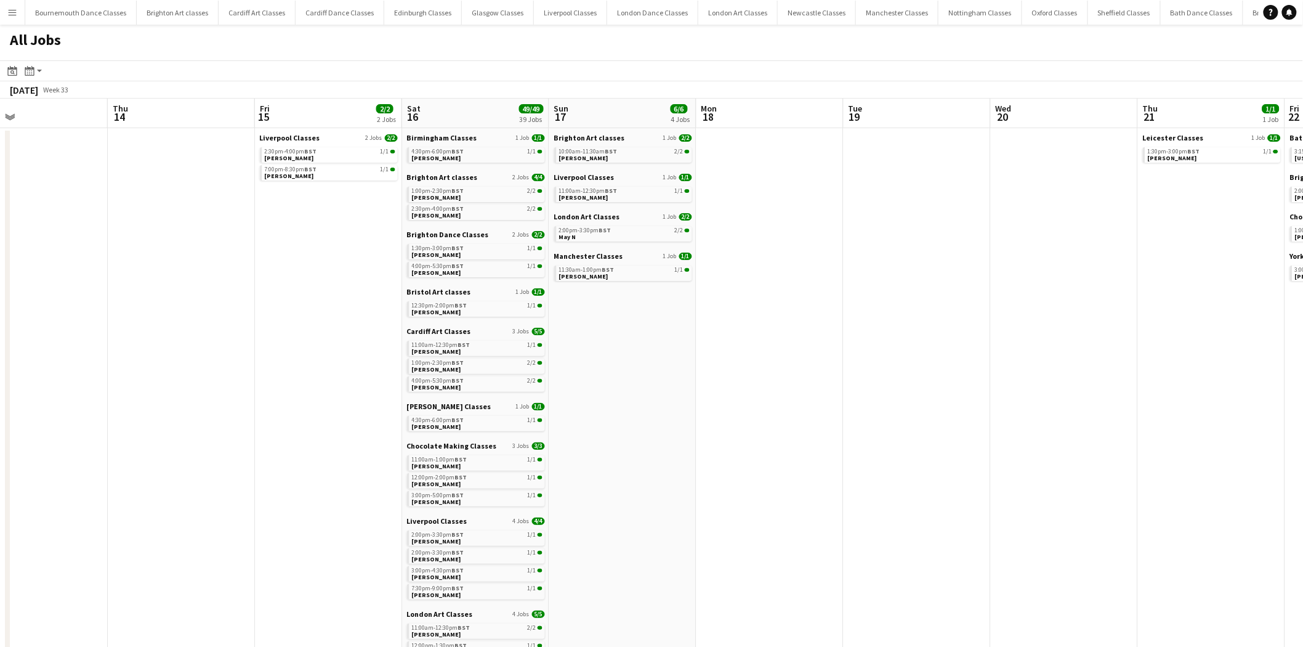
drag, startPoint x: 792, startPoint y: 360, endPoint x: 285, endPoint y: 336, distance: 508.2
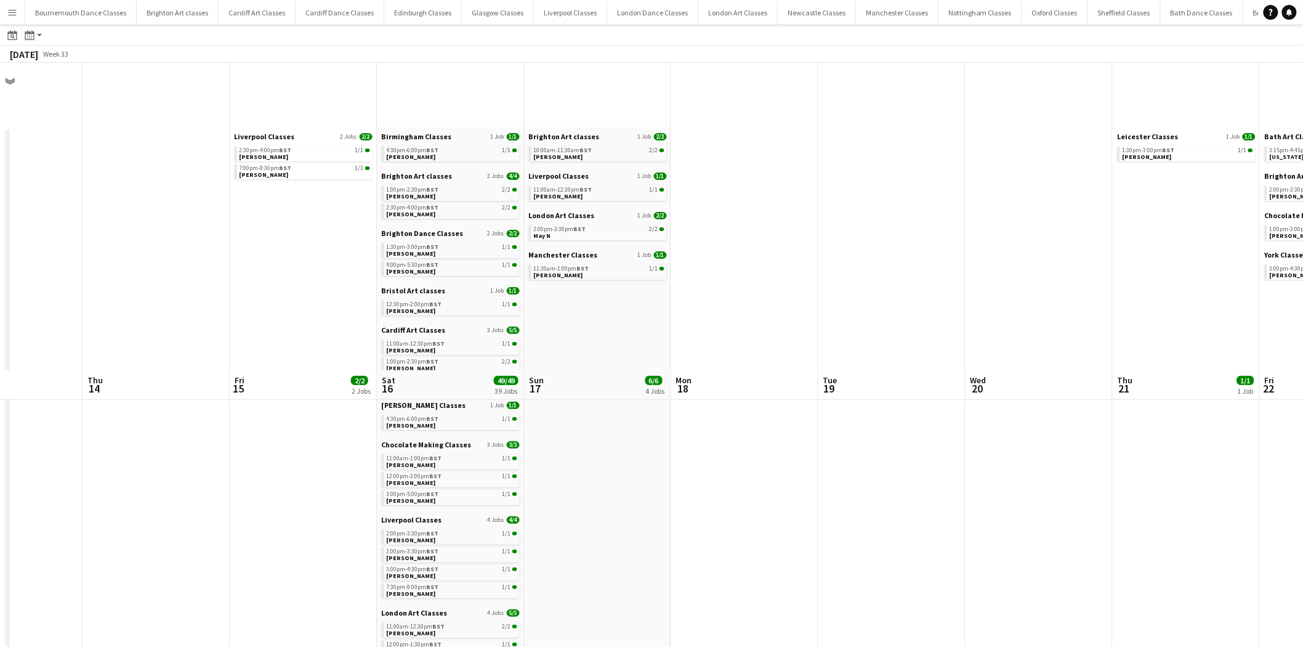
scroll to position [501, 0]
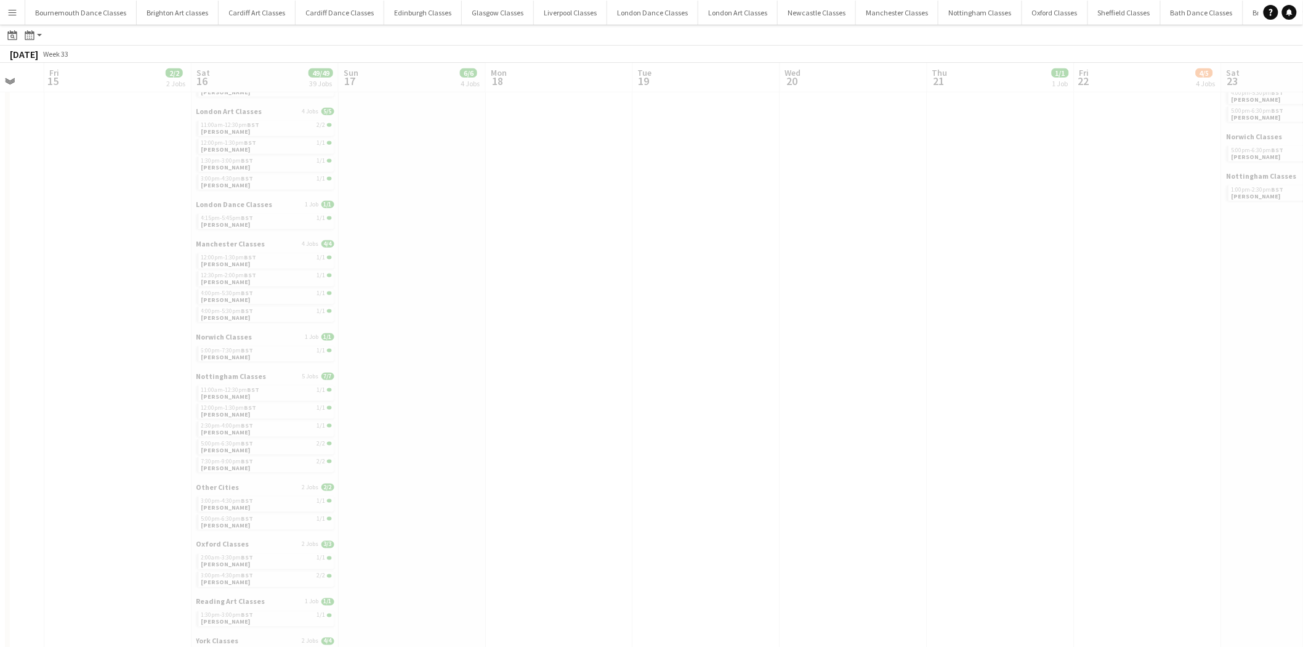
drag, startPoint x: 838, startPoint y: 339, endPoint x: 176, endPoint y: 330, distance: 662.2
click at [176, 330] on app-calendar-viewport "Tue 12 Wed 13 Thu 14 Fri 15 2/2 2 Jobs Sat 16 49/49 39 Jobs Sun 17 6/6 4 Jobs M…" at bounding box center [651, 147] width 1303 height 1176
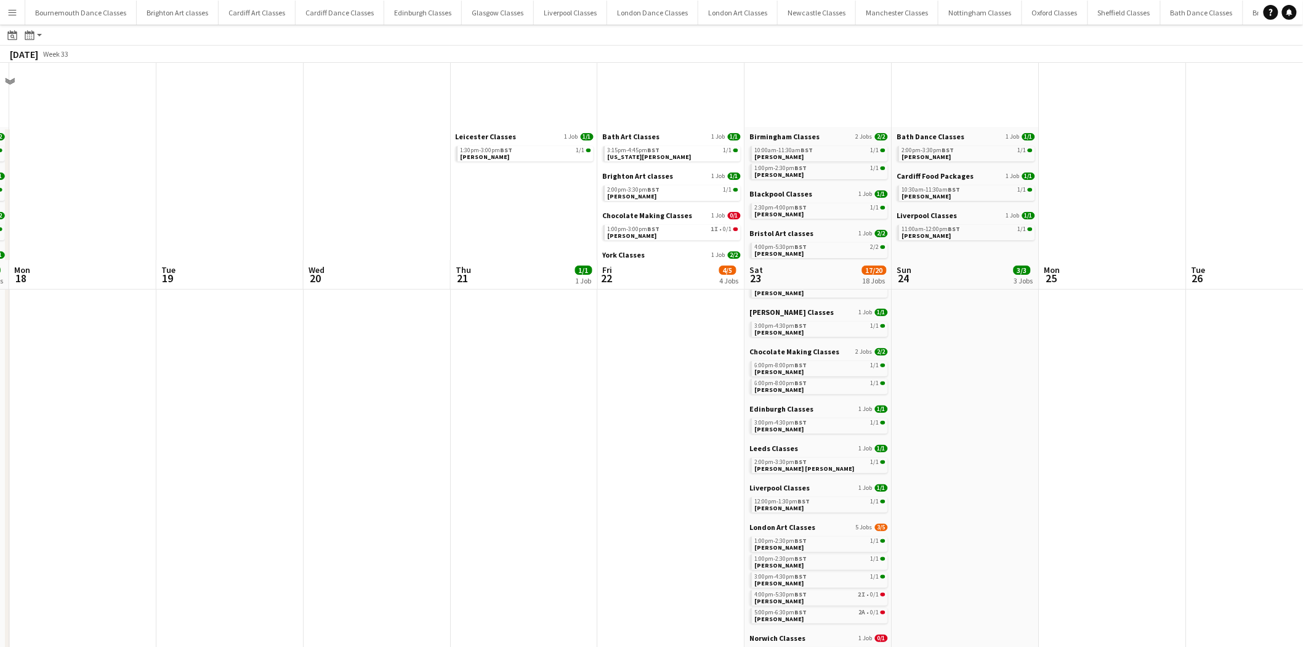
scroll to position [251, 0]
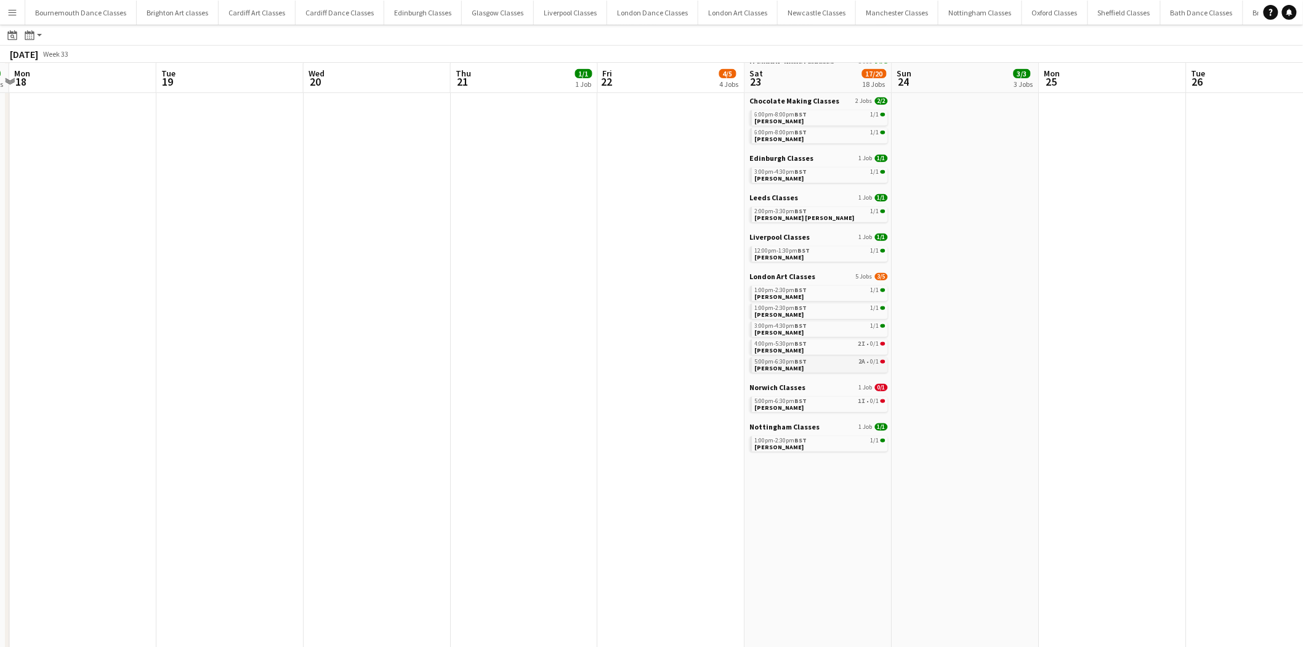
click at [817, 361] on div "5:00pm-6:30pm BST 2A • 0/1" at bounding box center [820, 361] width 131 height 6
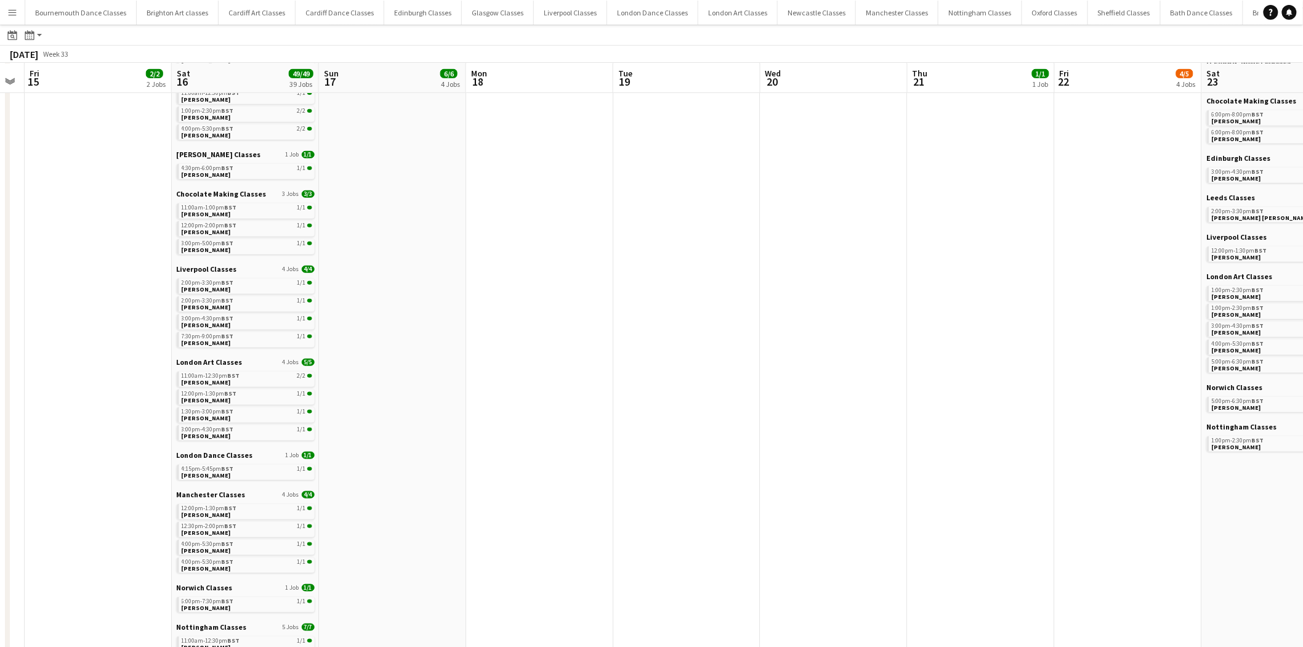
scroll to position [0, 272]
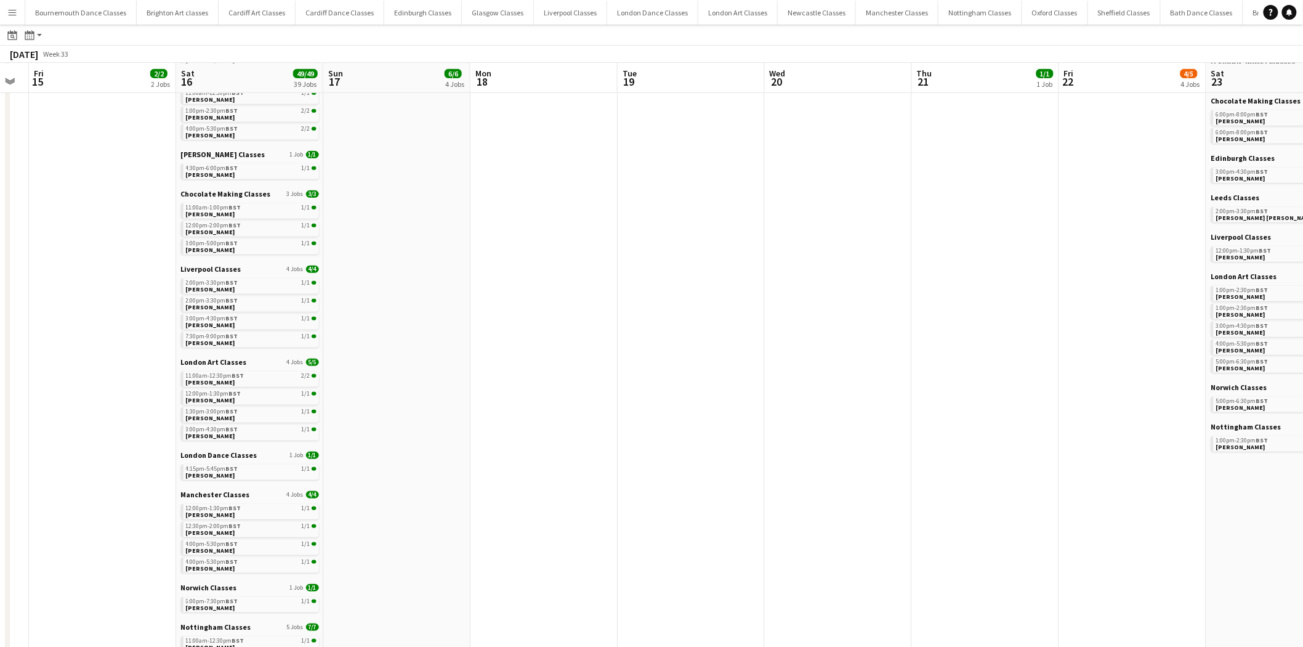
drag, startPoint x: 273, startPoint y: 269, endPoint x: 1016, endPoint y: 309, distance: 744.5
click at [1016, 309] on app-calendar-viewport "Wed 13 Thu 14 Fri 15 2/2 2 Jobs Sat 16 49/49 39 Jobs Sun 17 6/6 4 Jobs Mon 18 T…" at bounding box center [651, 398] width 1303 height 1176
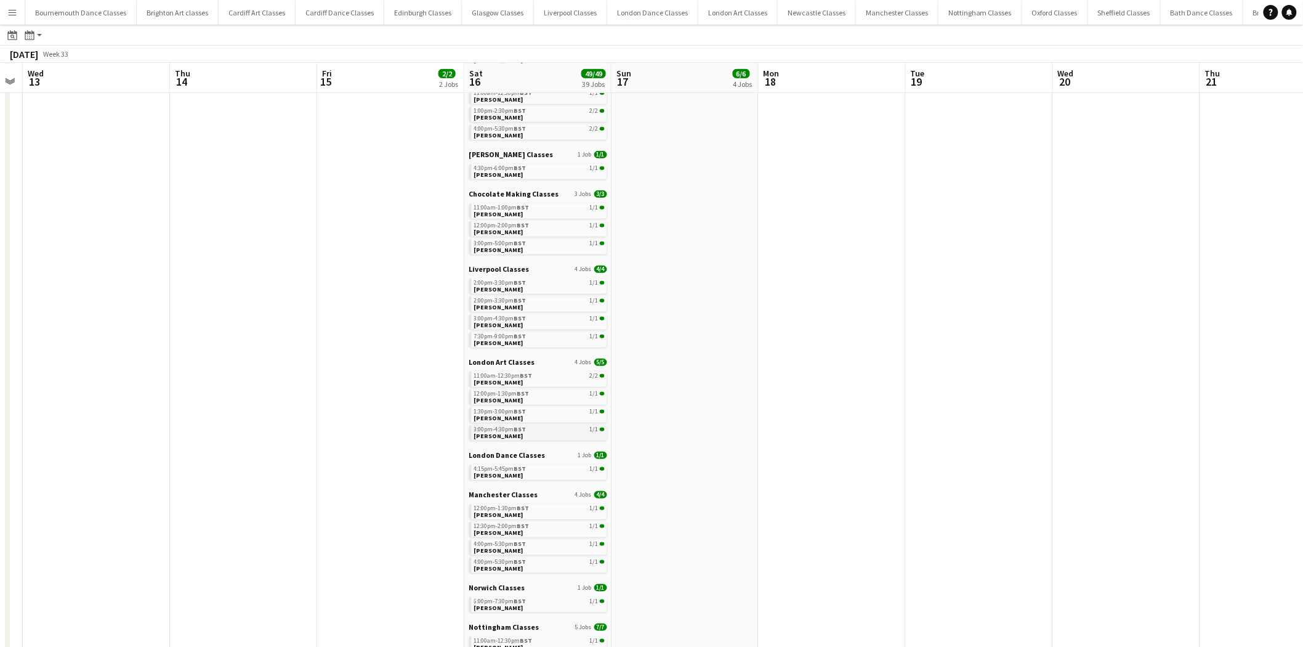
click at [501, 432] on span "Adrita Ahmed" at bounding box center [498, 436] width 49 height 8
click at [532, 432] on link "3:00pm-4:30pm BST 1/1 Adrita Ahmed" at bounding box center [539, 432] width 131 height 14
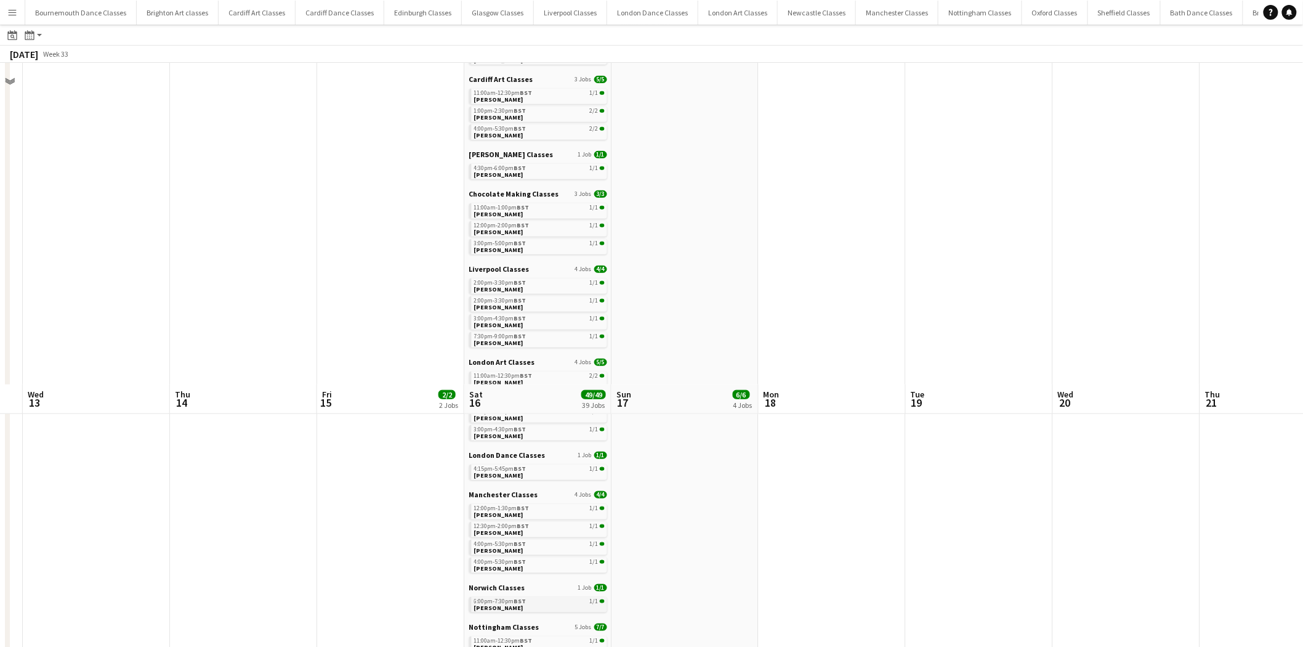
scroll to position [589, 0]
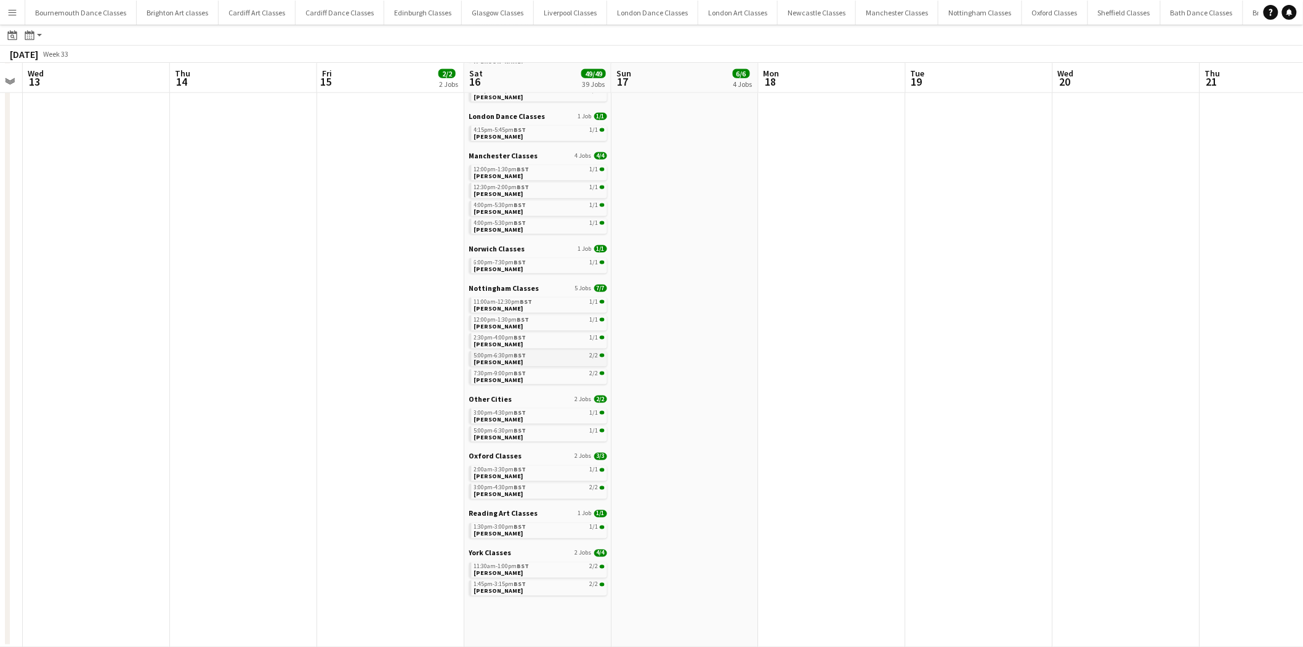
click at [531, 352] on div "5:00pm-6:30pm BST 2/2" at bounding box center [539, 355] width 131 height 6
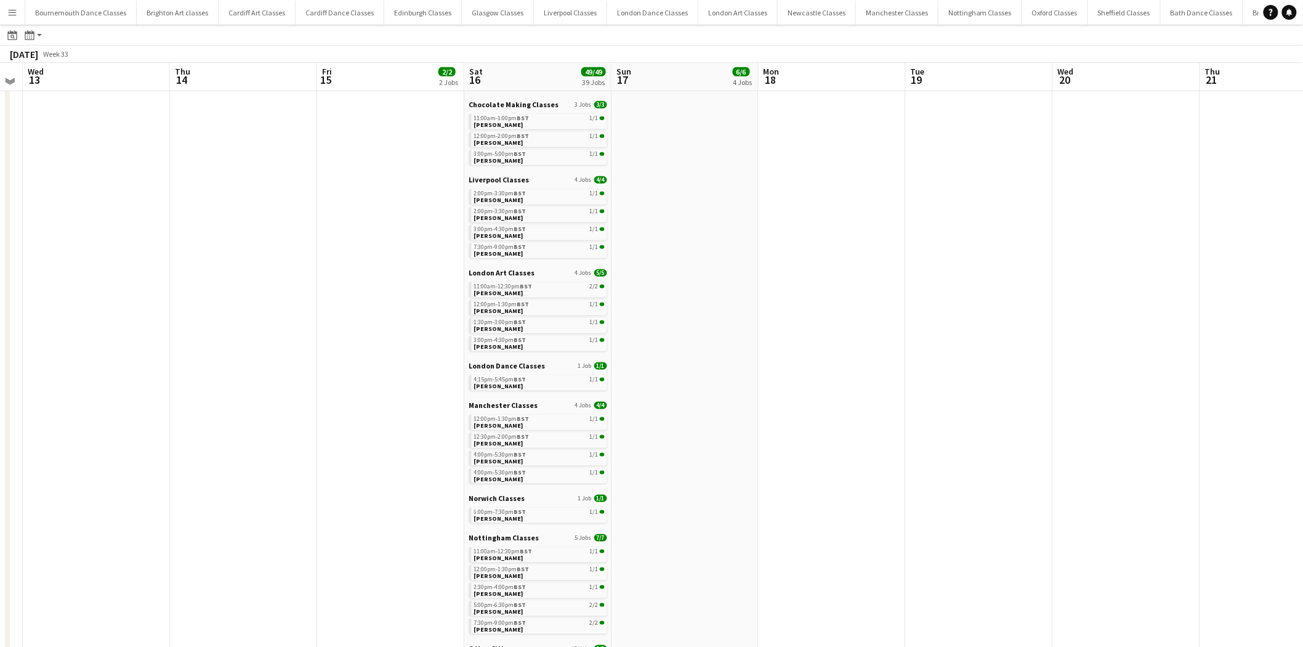
scroll to position [339, 0]
click at [527, 324] on div "1:30pm-3:00pm BST 1/1" at bounding box center [539, 323] width 131 height 6
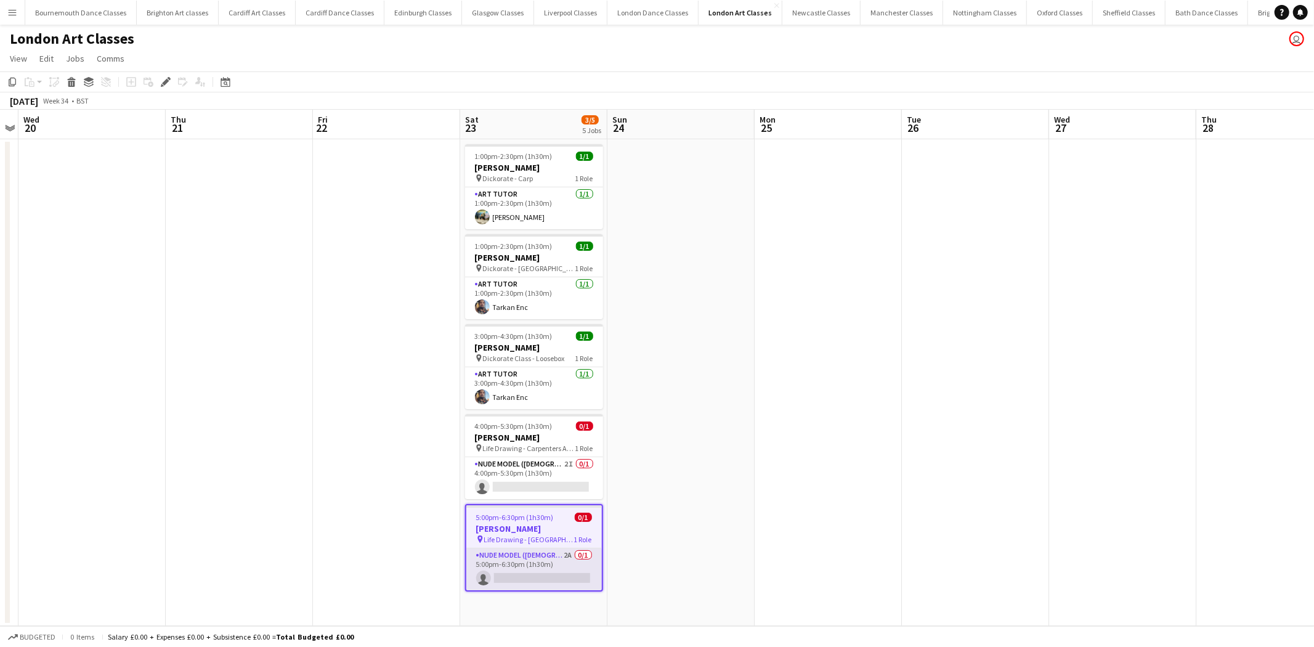
click at [575, 571] on app-card-role "Nude Model ([DEMOGRAPHIC_DATA]) 2A 0/1 5:00pm-6:30pm (1h30m) single-neutral-act…" at bounding box center [534, 569] width 136 height 42
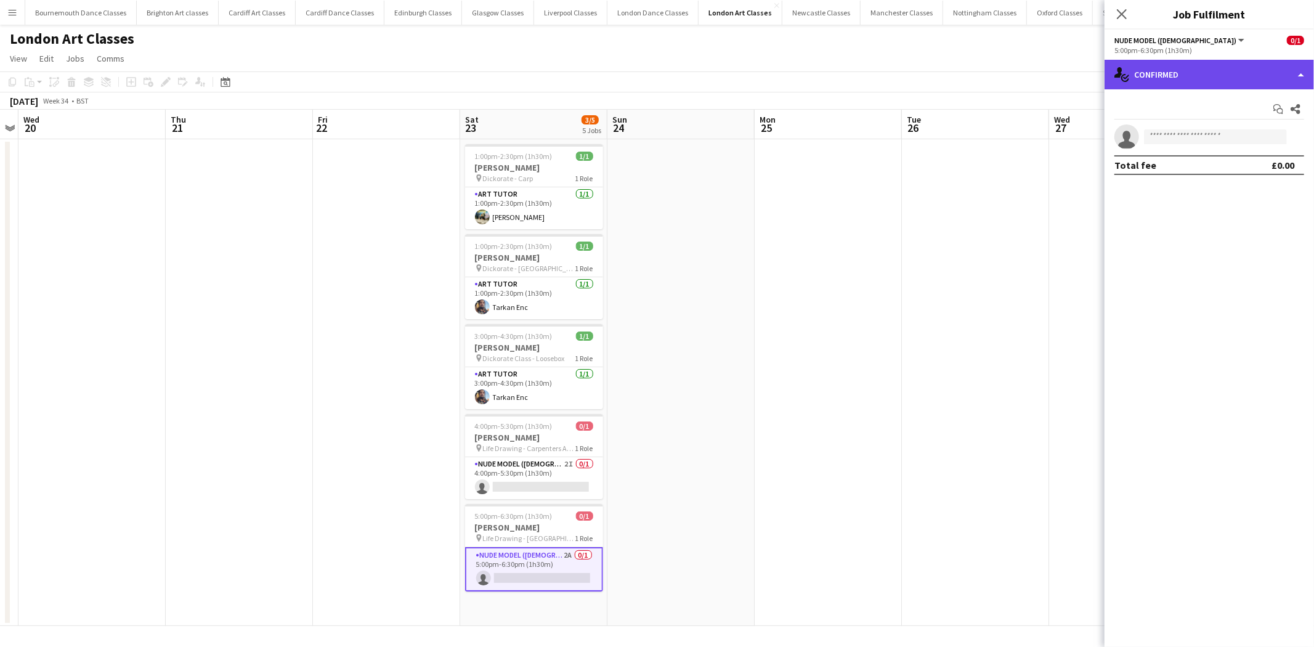
click at [1243, 71] on div "single-neutral-actions-check-2 Confirmed" at bounding box center [1208, 75] width 209 height 30
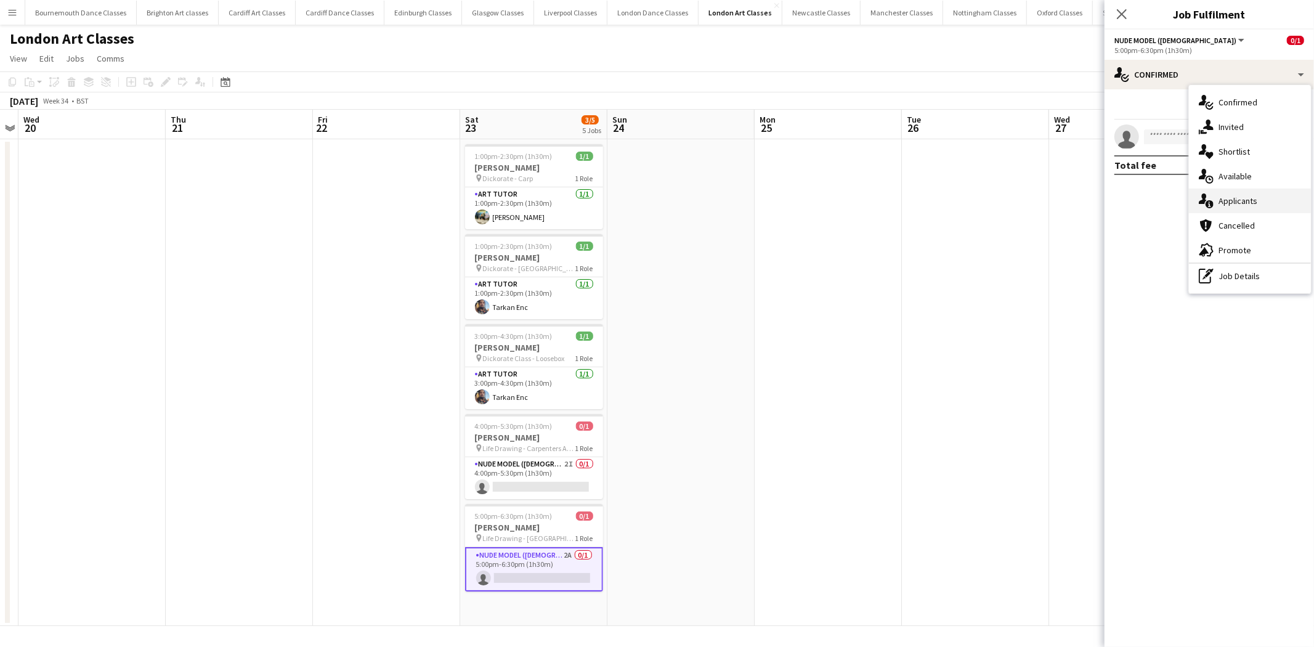
click at [1255, 198] on div "single-neutral-actions-information Applicants" at bounding box center [1250, 200] width 122 height 25
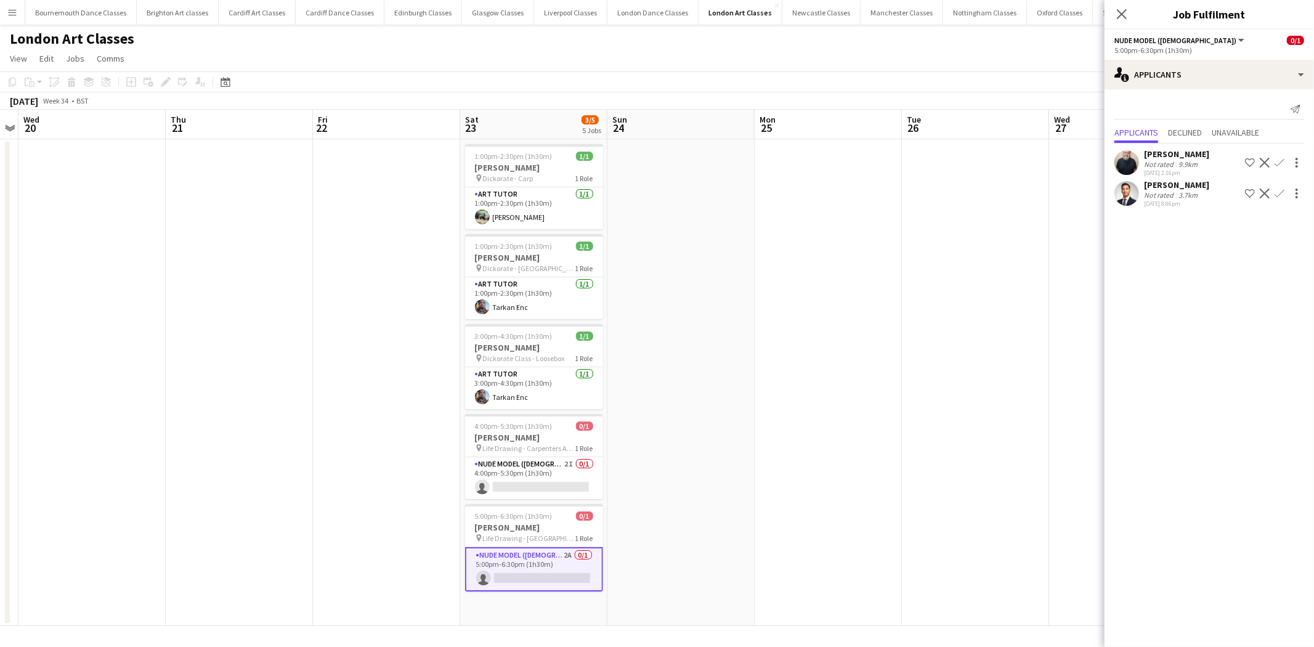
click at [1275, 193] on app-icon "Confirm" at bounding box center [1279, 193] width 10 height 10
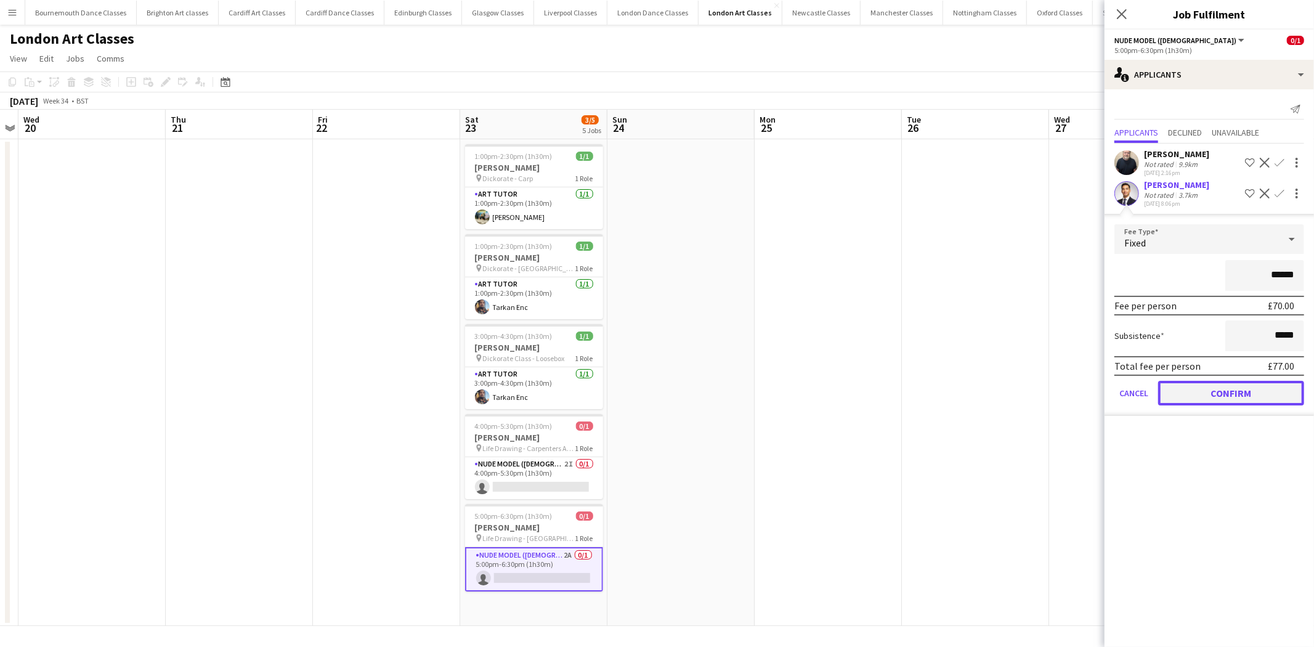
click at [1244, 391] on button "Confirm" at bounding box center [1231, 393] width 146 height 25
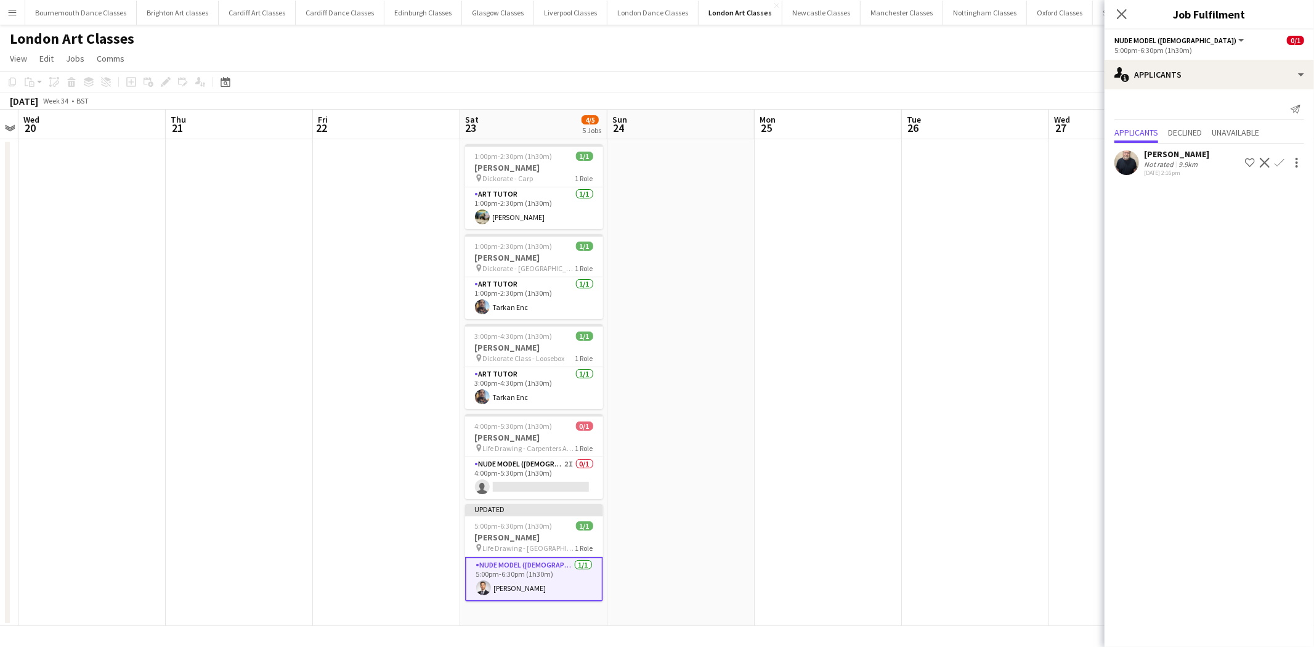
click at [1019, 368] on app-date-cell at bounding box center [975, 382] width 147 height 487
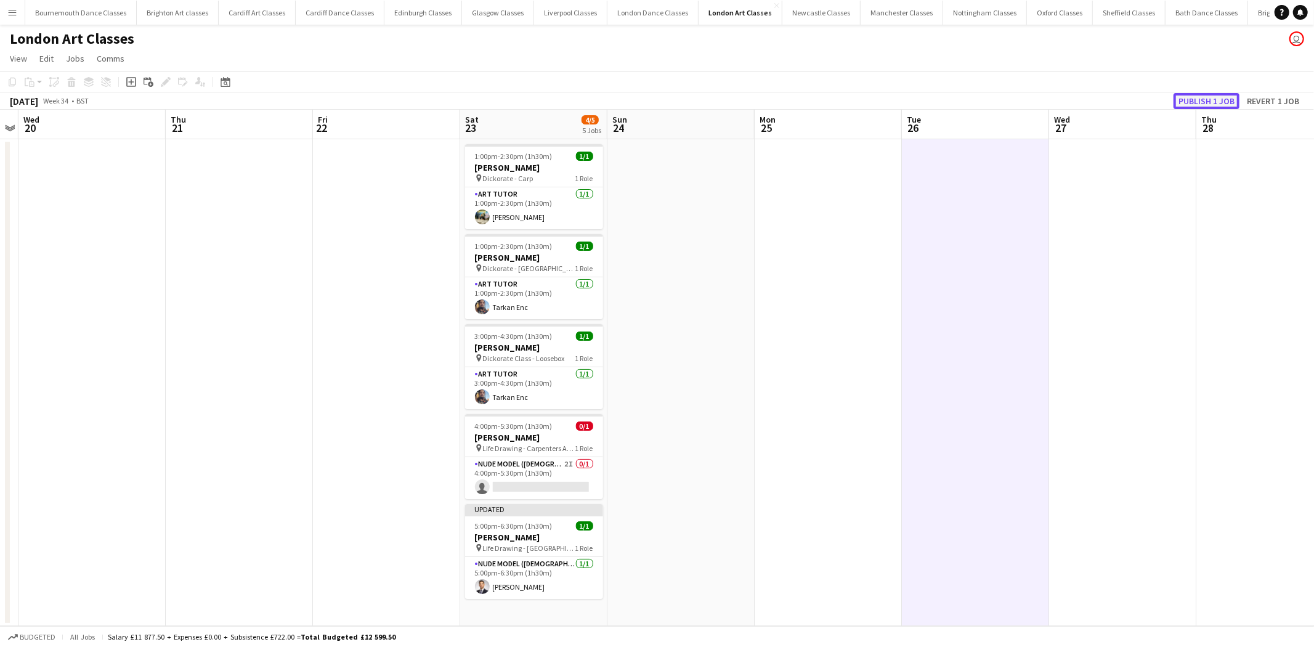
click at [1199, 105] on button "Publish 1 job" at bounding box center [1206, 101] width 66 height 16
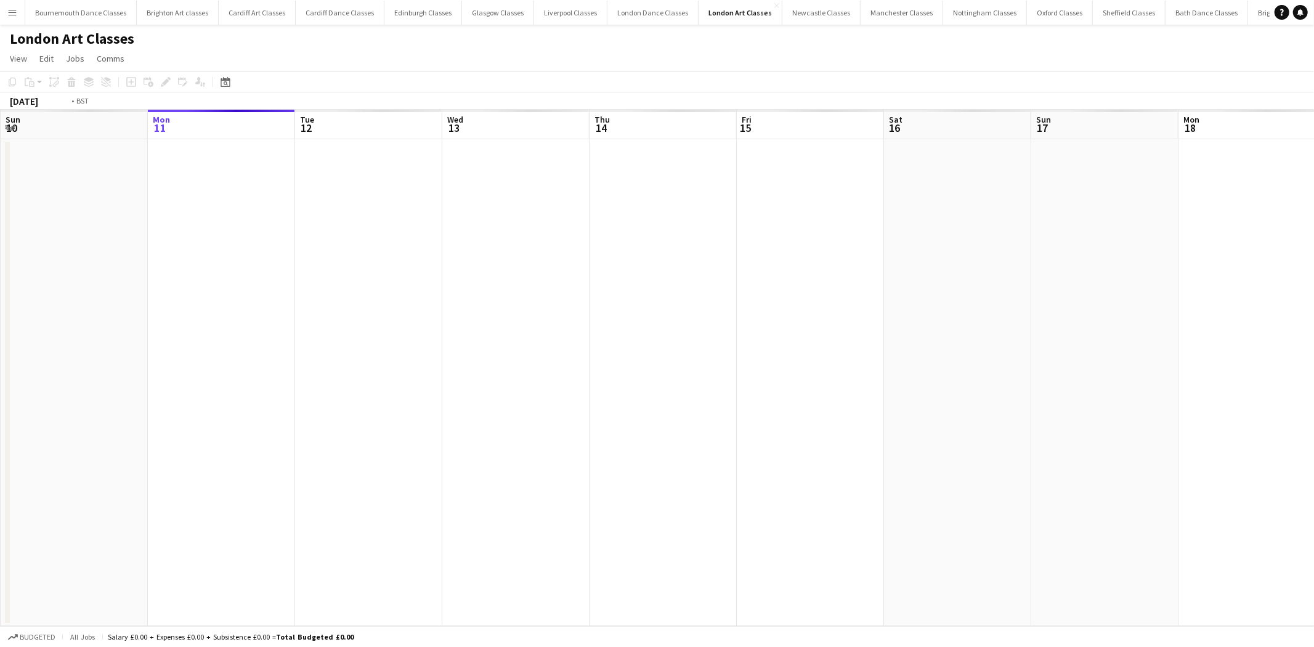
scroll to position [0, 423]
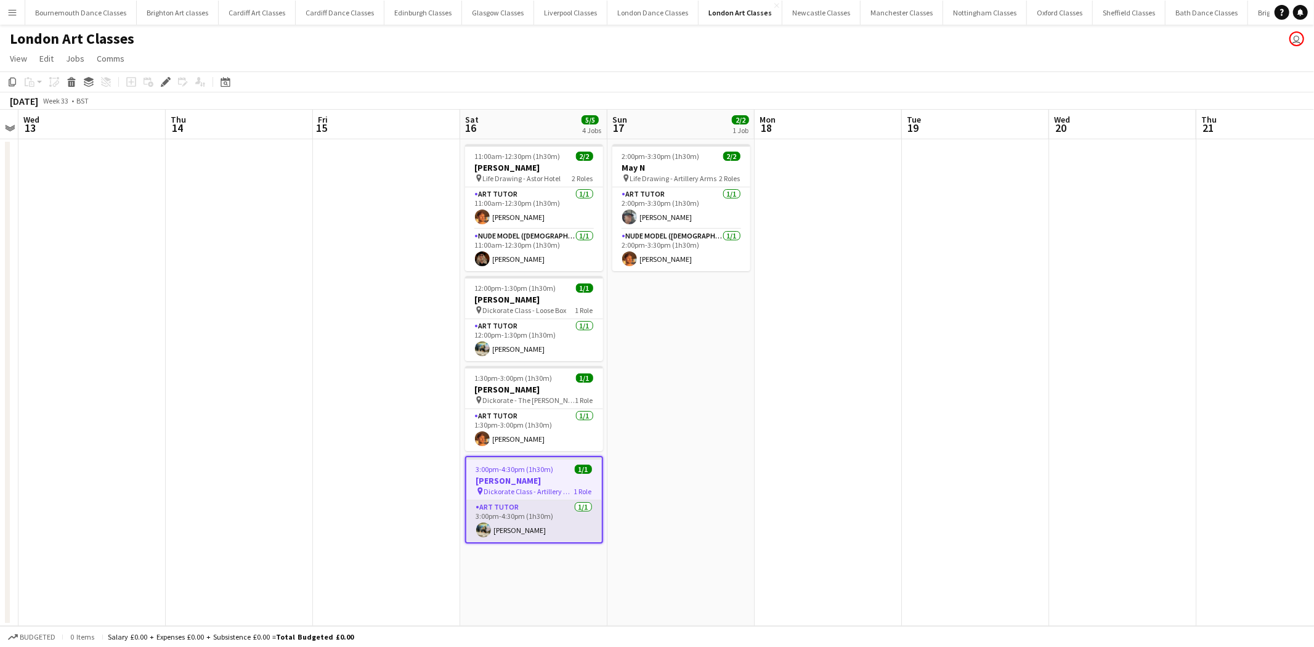
click at [561, 522] on app-card-role "Art Tutor [DATE] 3:00pm-4:30pm (1h30m) [PERSON_NAME]" at bounding box center [534, 521] width 136 height 42
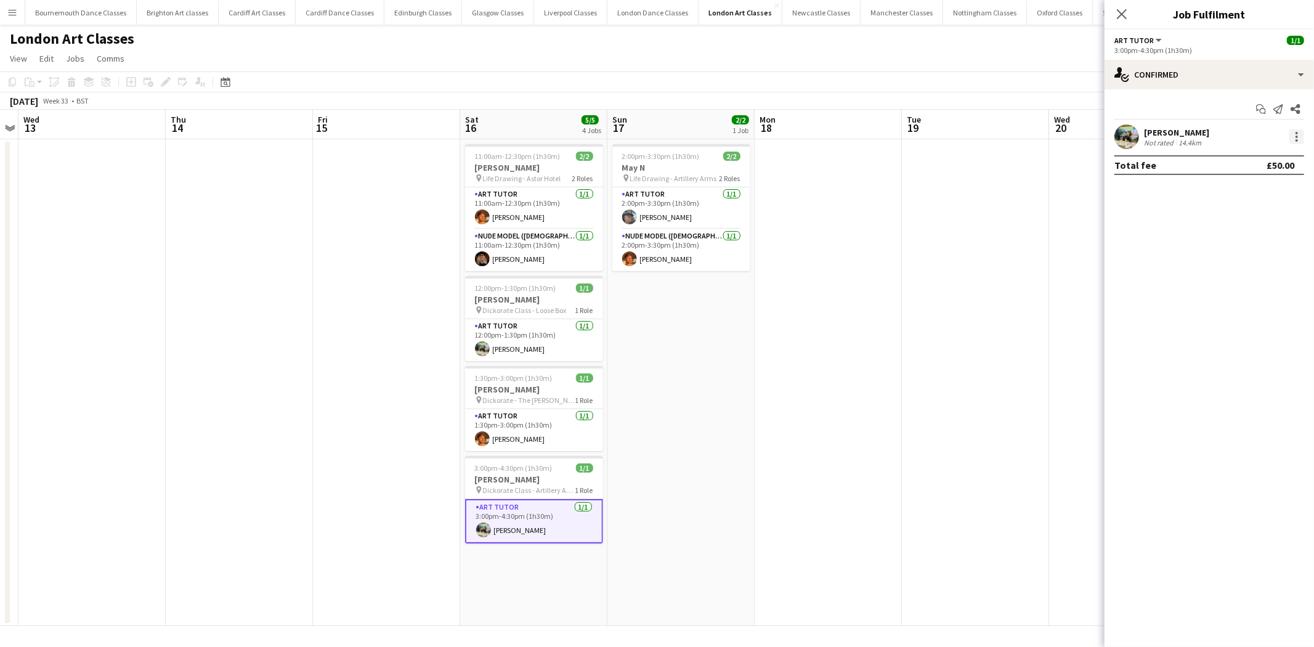
click at [1297, 142] on div at bounding box center [1296, 140] width 2 height 2
click at [1253, 280] on span "Remove" at bounding box center [1236, 277] width 37 height 10
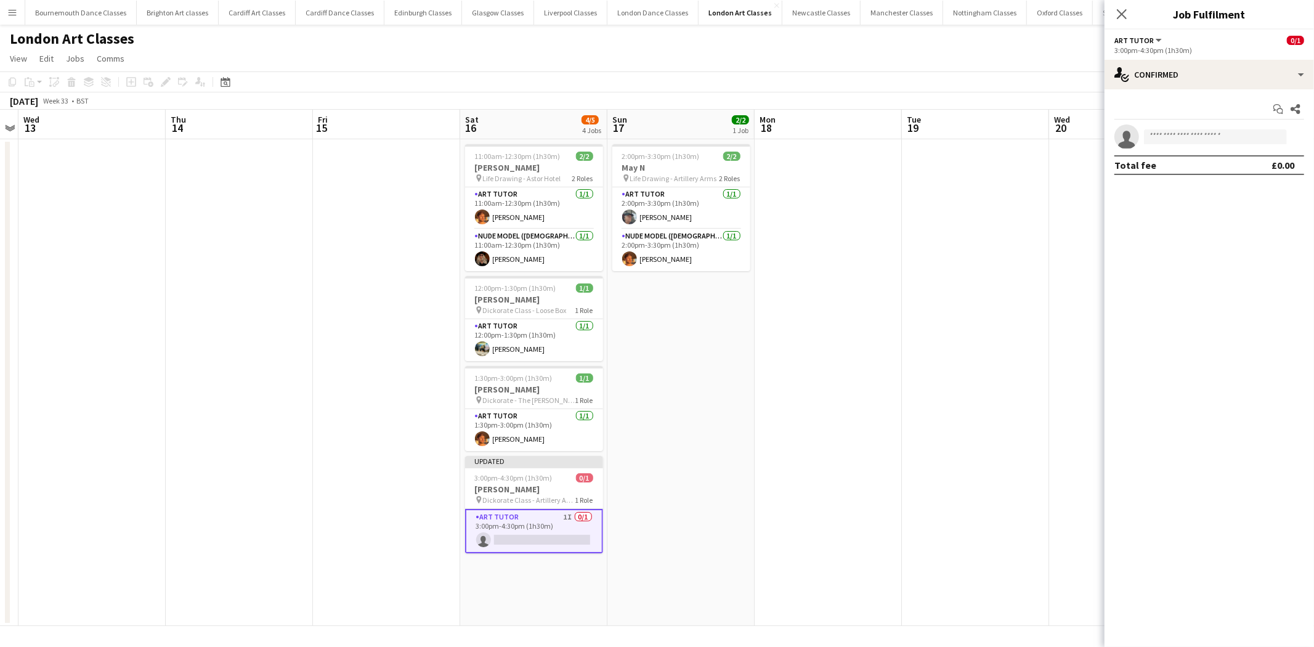
click at [888, 354] on app-date-cell at bounding box center [828, 382] width 147 height 487
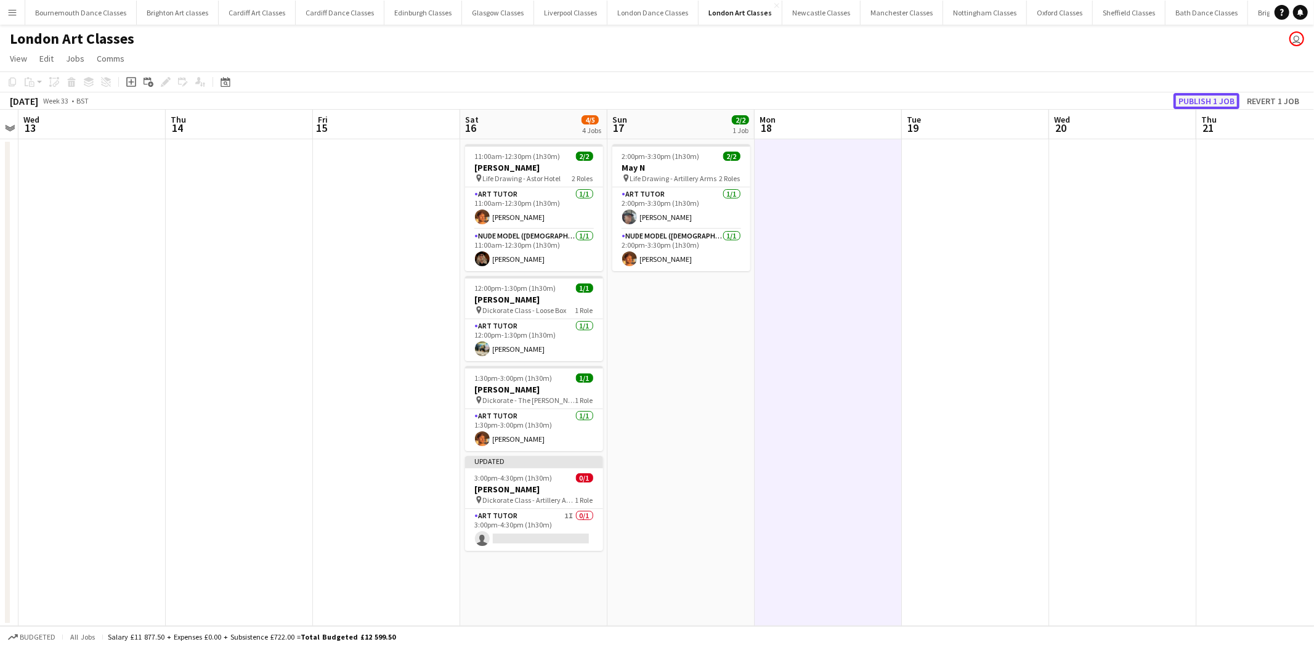
click at [1213, 94] on button "Publish 1 job" at bounding box center [1206, 101] width 66 height 16
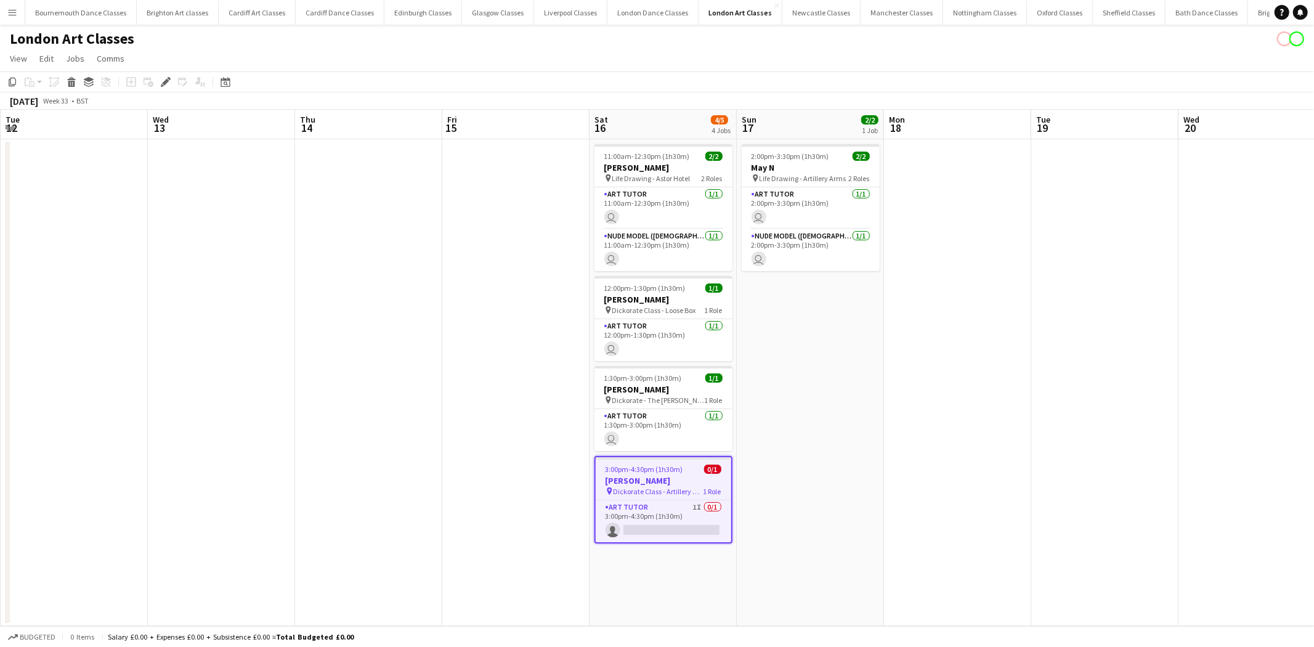
scroll to position [0, 423]
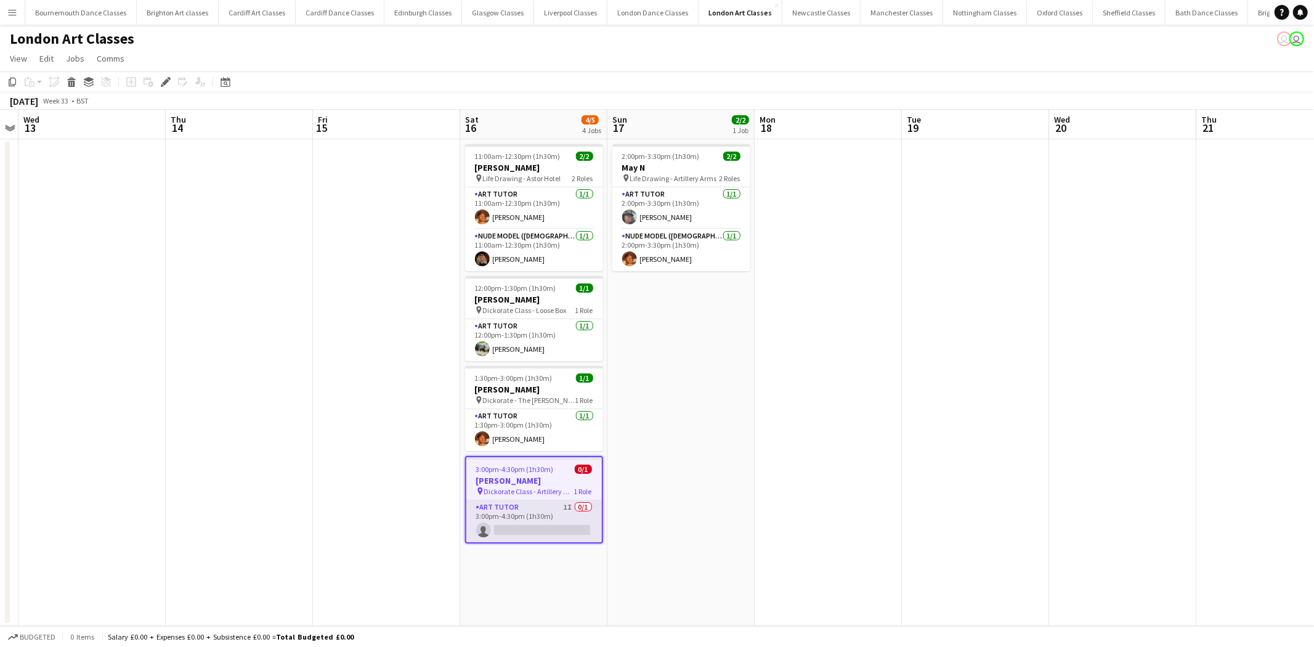
click at [556, 531] on app-card-role "Art Tutor 1I 0/1 3:00pm-4:30pm (1h30m) single-neutral-actions" at bounding box center [534, 521] width 136 height 42
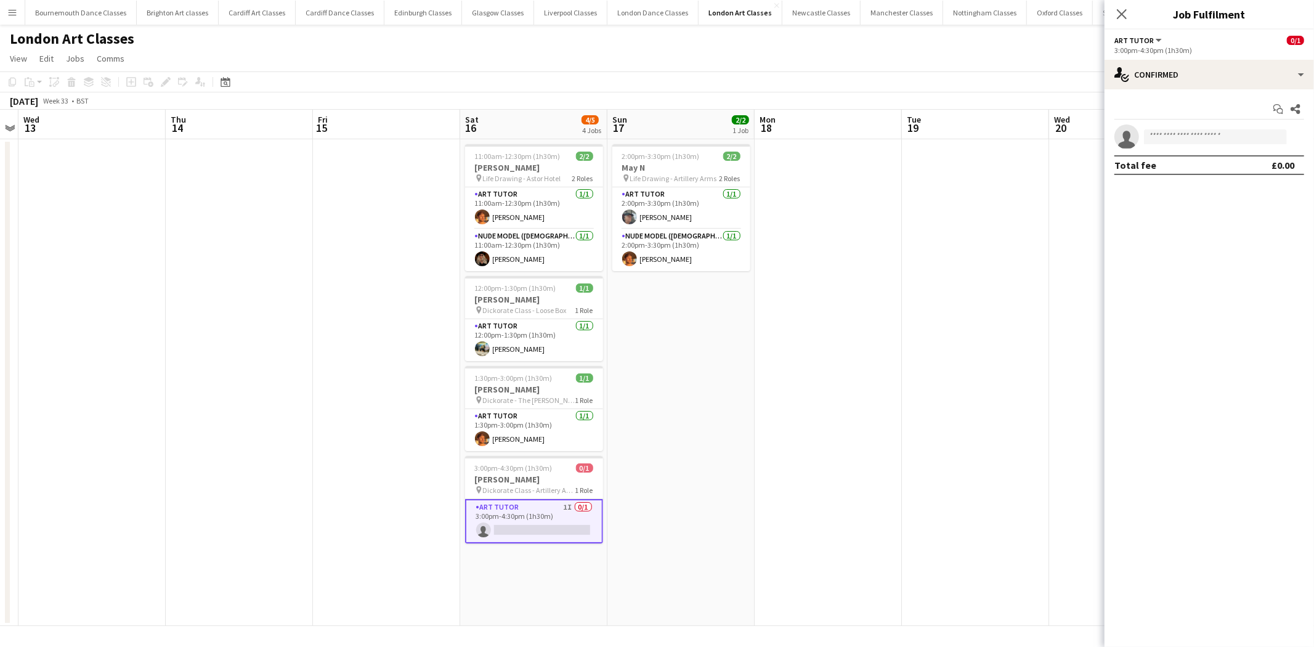
click at [1217, 56] on app-options-switcher "Art Tutor All roles Art Tutor 0/1 3:00pm-4:30pm (1h30m)" at bounding box center [1208, 45] width 209 height 30
click at [1231, 78] on div "single-neutral-actions-check-2 Confirmed" at bounding box center [1208, 75] width 209 height 30
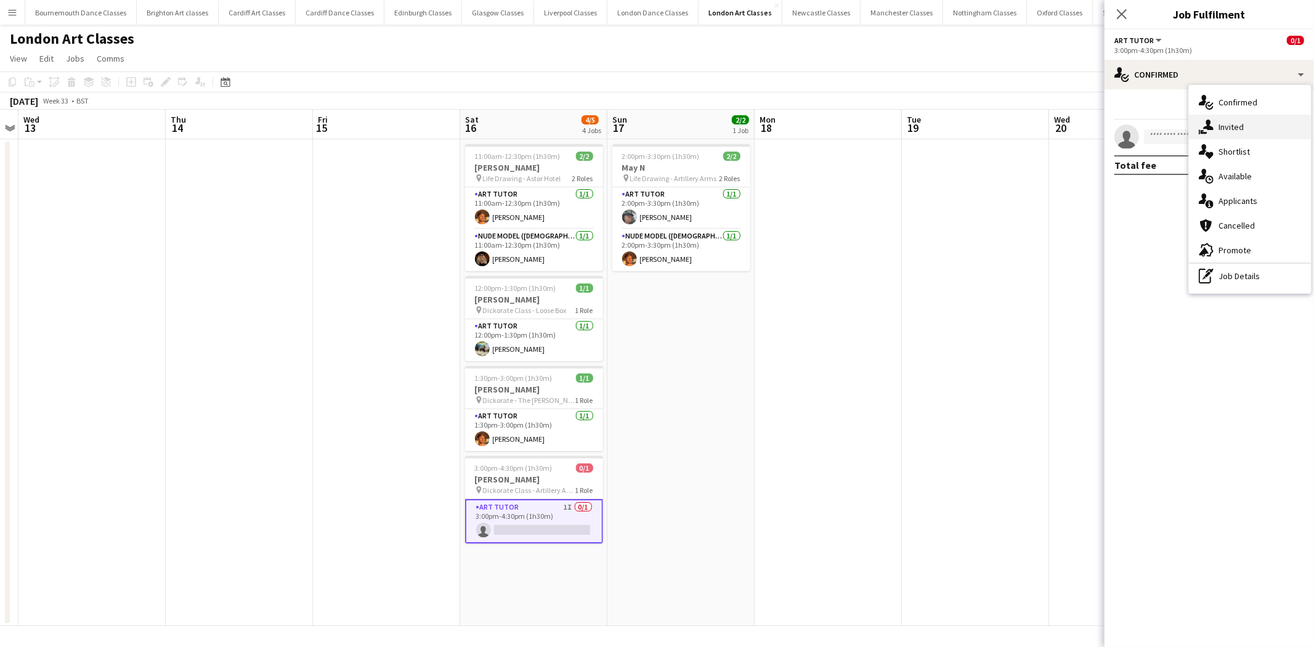
click at [1241, 126] on div "single-neutral-actions-share-1 Invited" at bounding box center [1250, 127] width 122 height 25
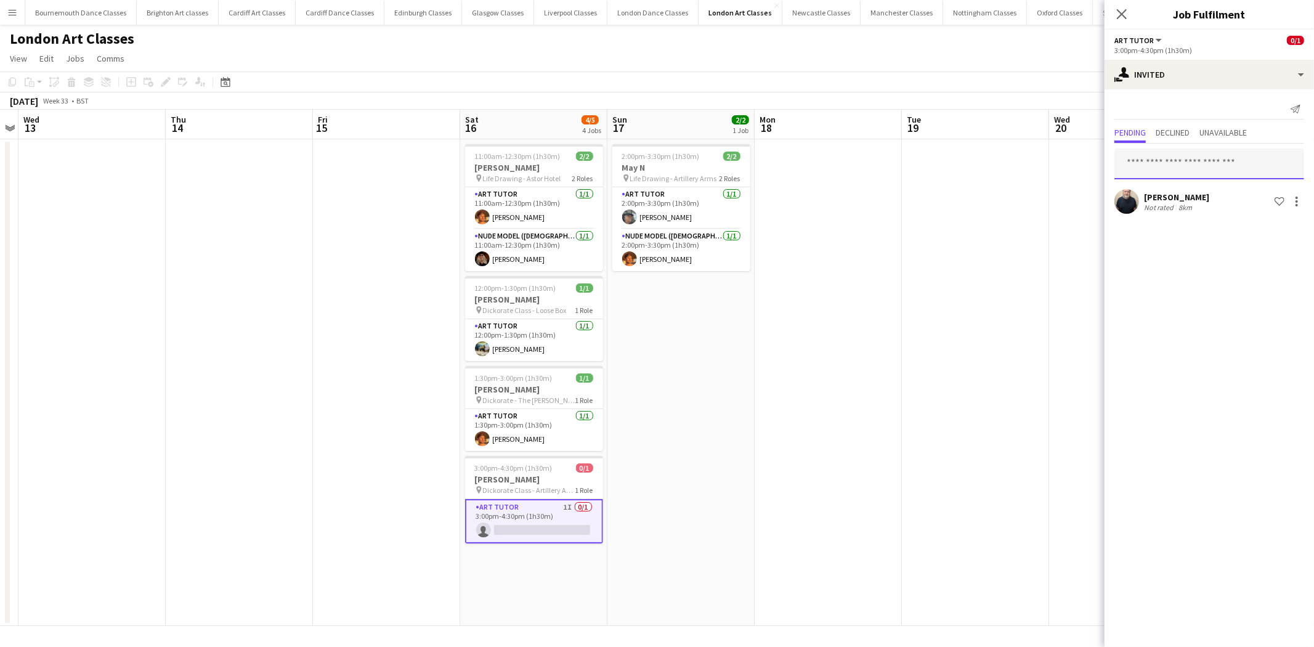
click at [1178, 175] on input "text" at bounding box center [1209, 163] width 190 height 31
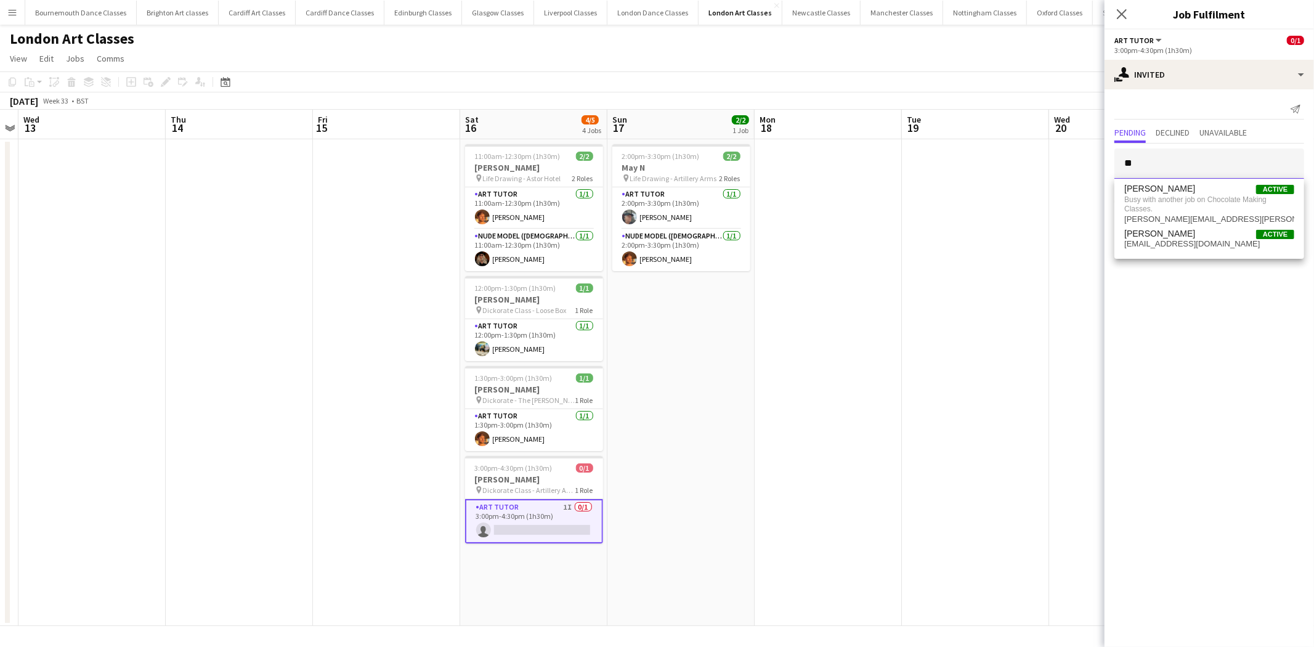
type input "*"
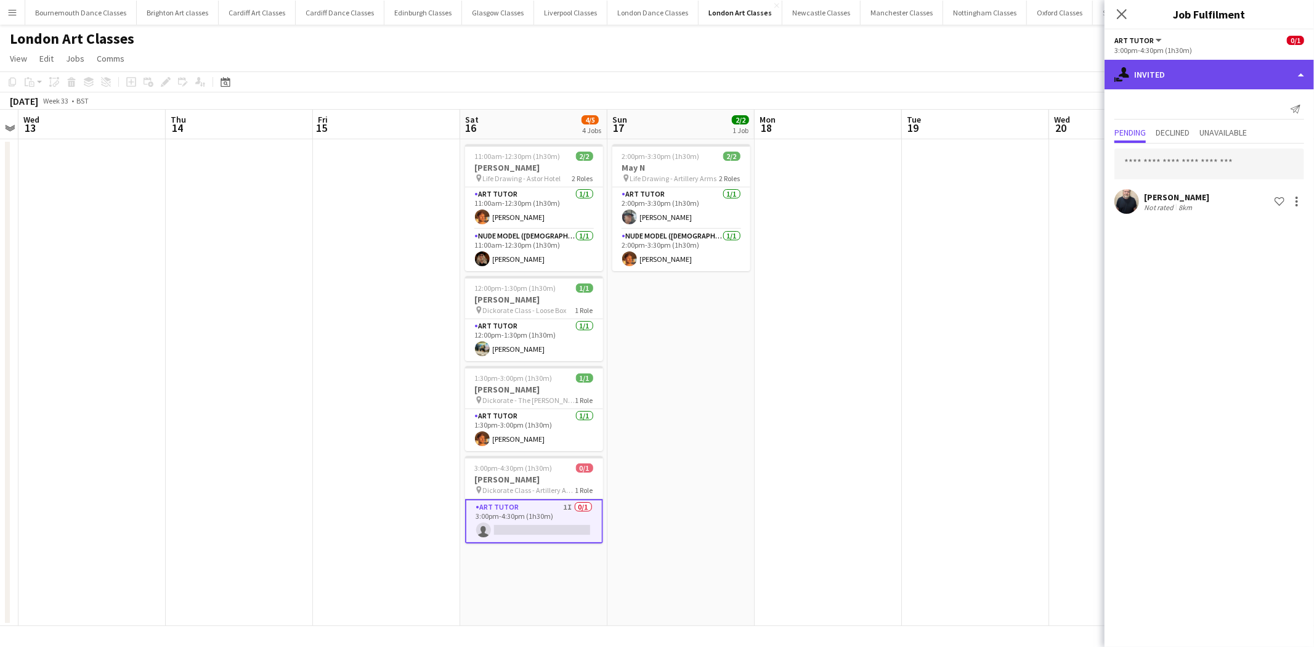
click at [1255, 75] on div "single-neutral-actions-share-1 Invited" at bounding box center [1208, 75] width 209 height 30
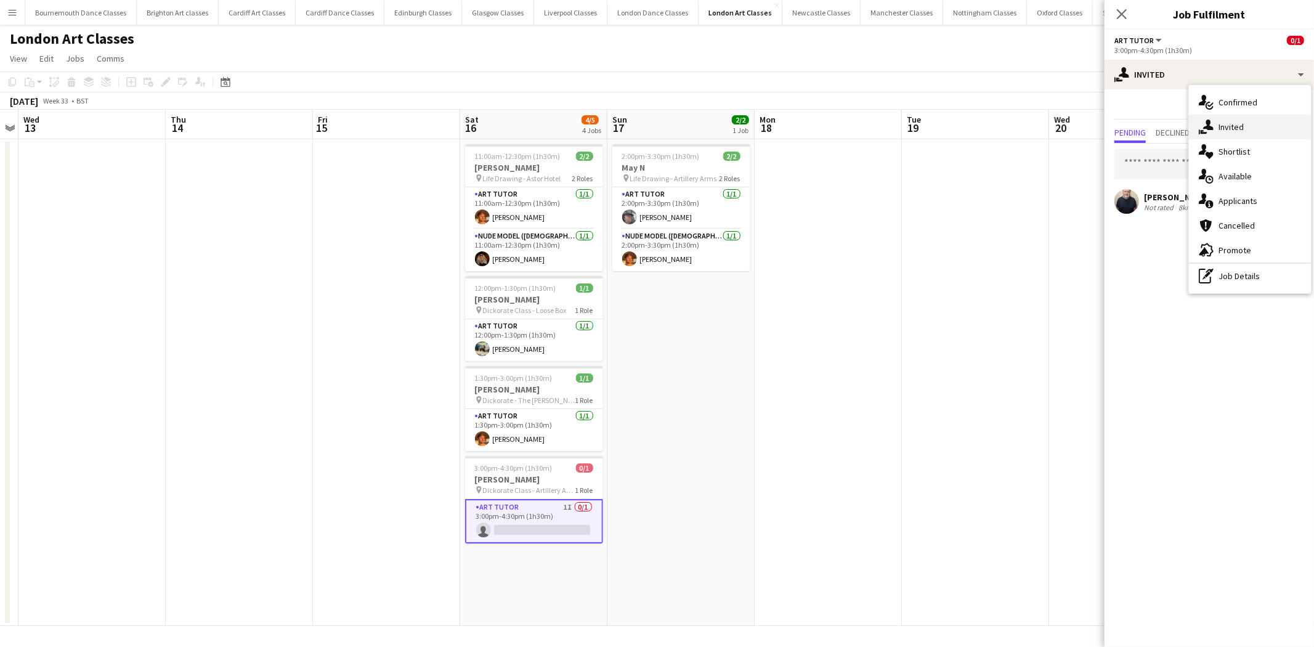
click at [1243, 128] on div "single-neutral-actions-share-1 Invited" at bounding box center [1250, 127] width 122 height 25
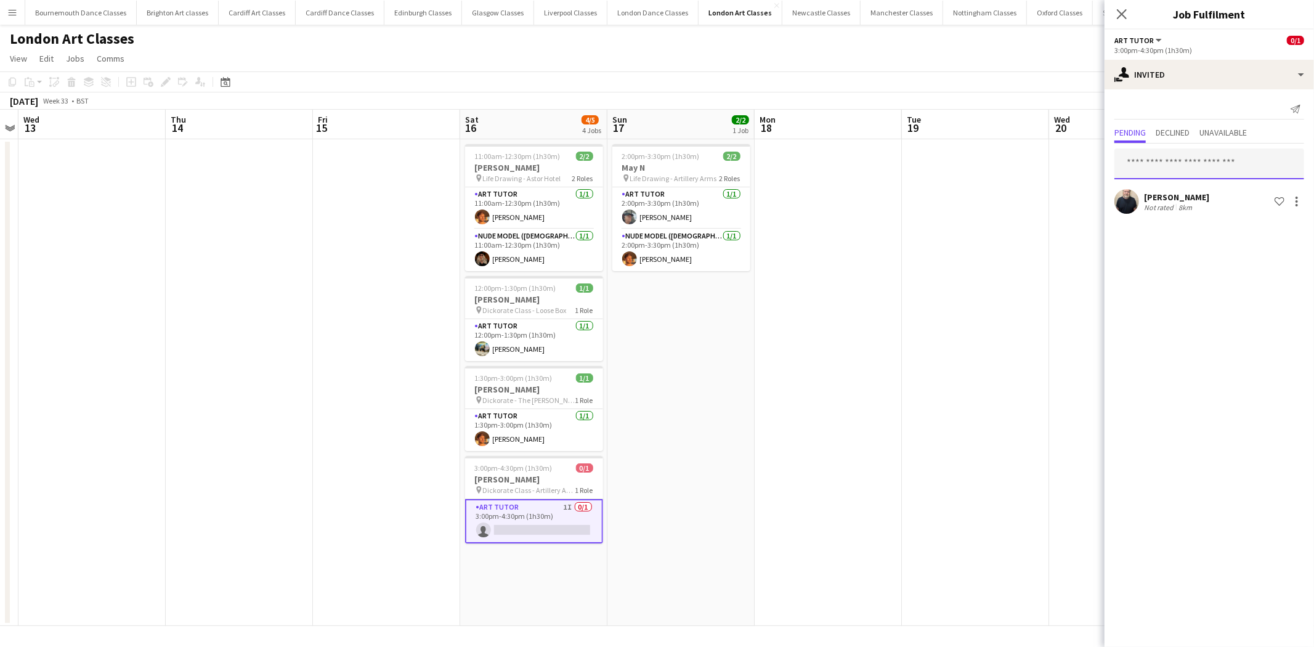
click at [1205, 174] on input "text" at bounding box center [1209, 163] width 190 height 31
type input "*"
click at [1281, 87] on div "single-neutral-actions-share-1 Invited" at bounding box center [1208, 75] width 209 height 30
click at [1257, 183] on div "single-neutral-actions-upload Available" at bounding box center [1250, 176] width 122 height 25
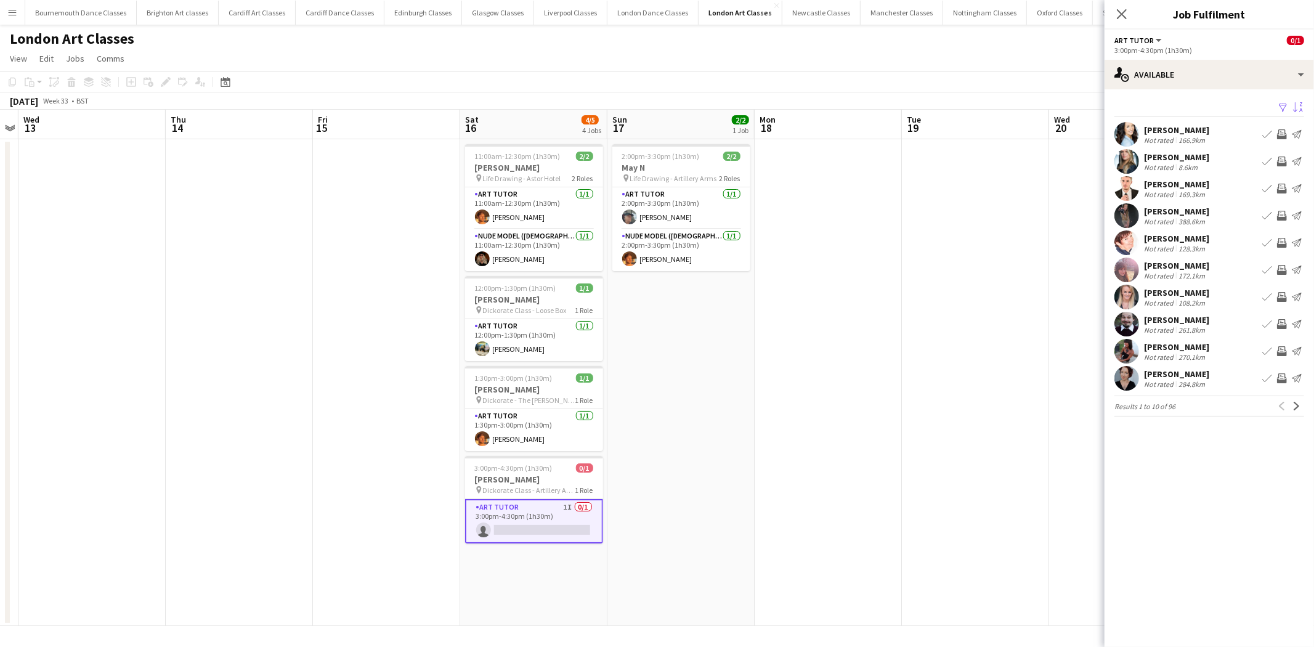
click at [1302, 109] on app-icon "Sort asc" at bounding box center [1298, 108] width 10 height 12
click at [1226, 151] on div "Default" at bounding box center [1224, 152] width 110 height 30
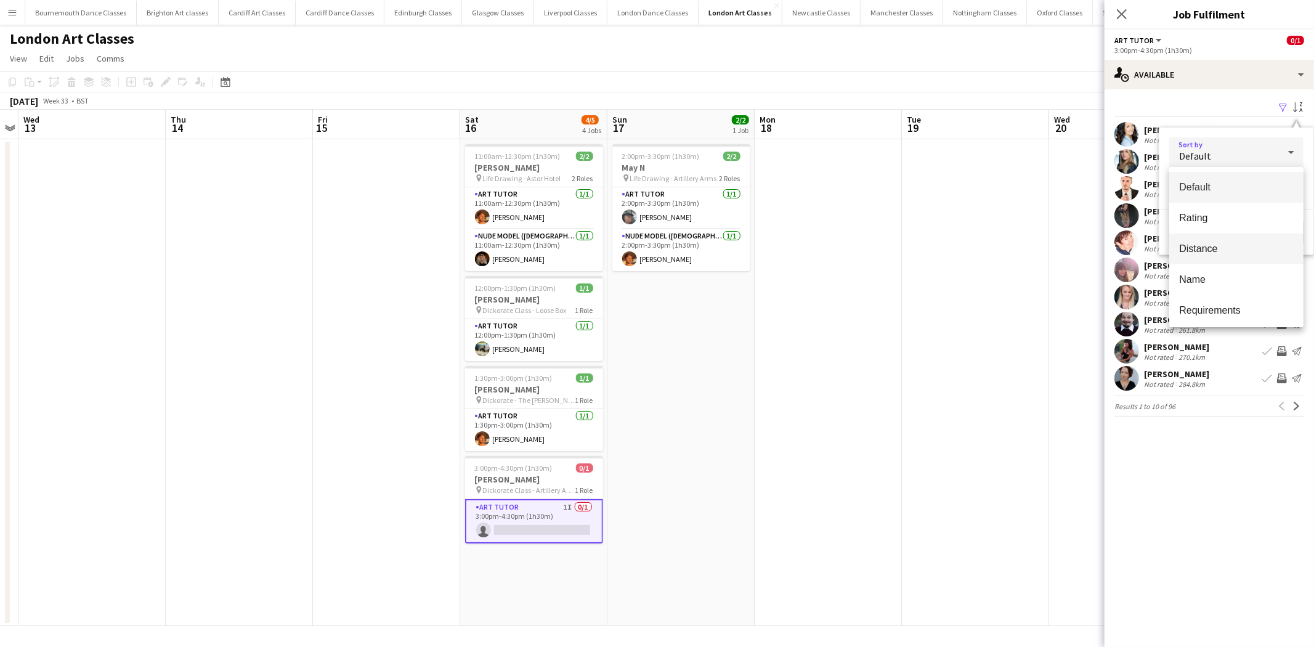
click at [1212, 243] on span "Distance" at bounding box center [1236, 249] width 115 height 12
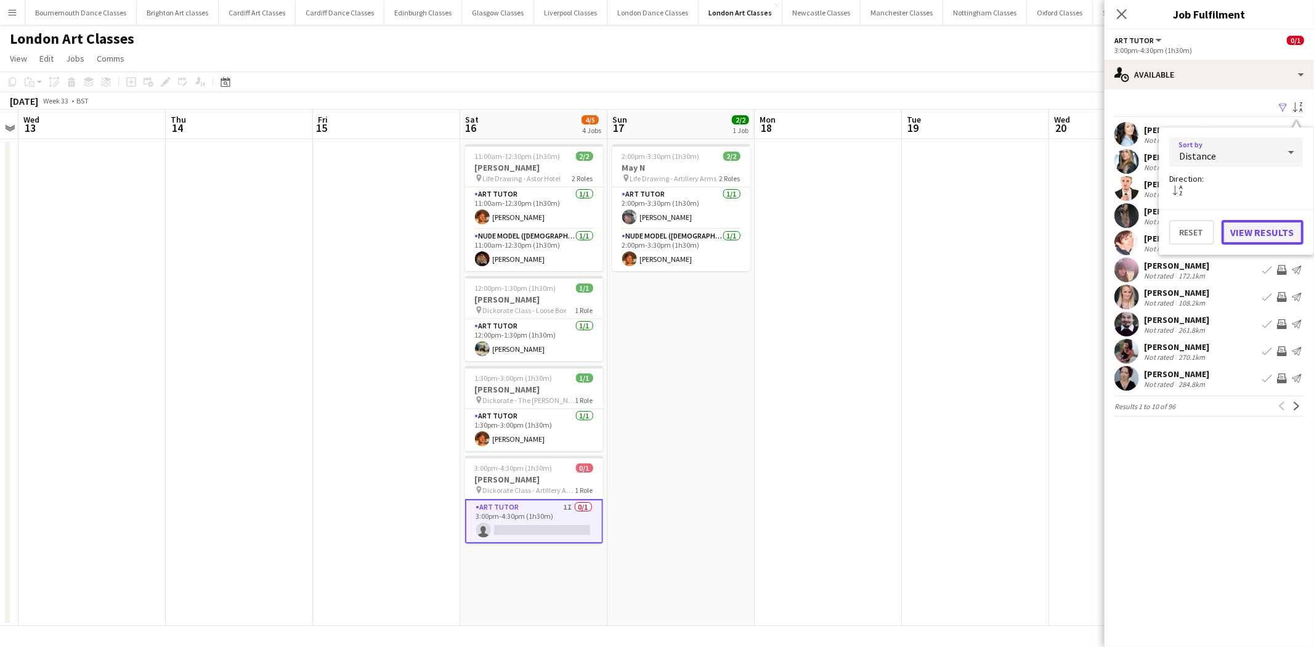
click at [1268, 236] on button "View Results" at bounding box center [1262, 232] width 82 height 25
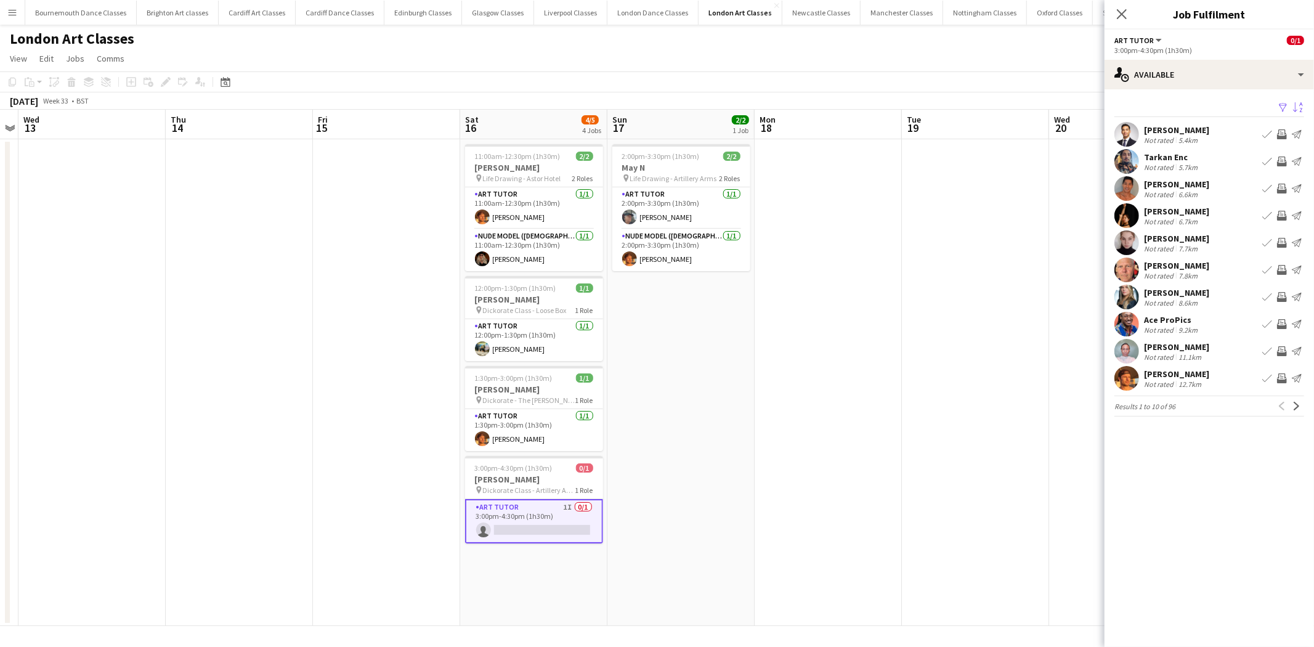
click at [1280, 191] on app-icon "Invite crew" at bounding box center [1282, 189] width 10 height 10
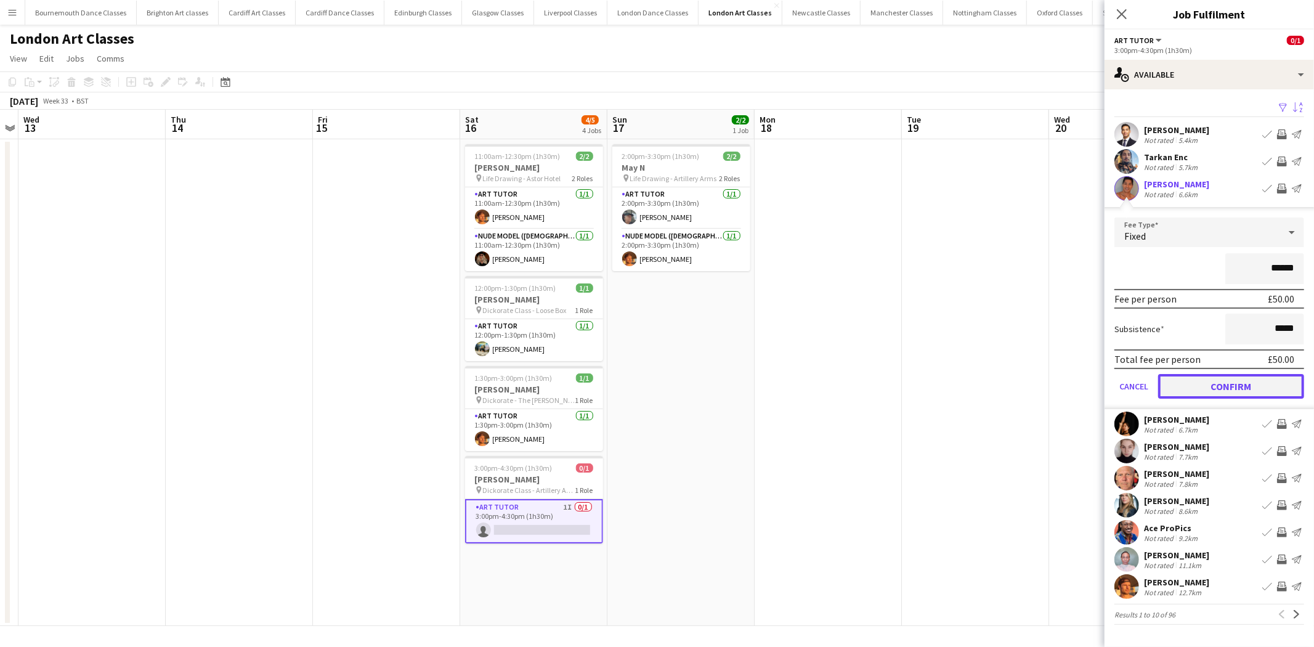
click at [1240, 381] on button "Confirm" at bounding box center [1231, 386] width 146 height 25
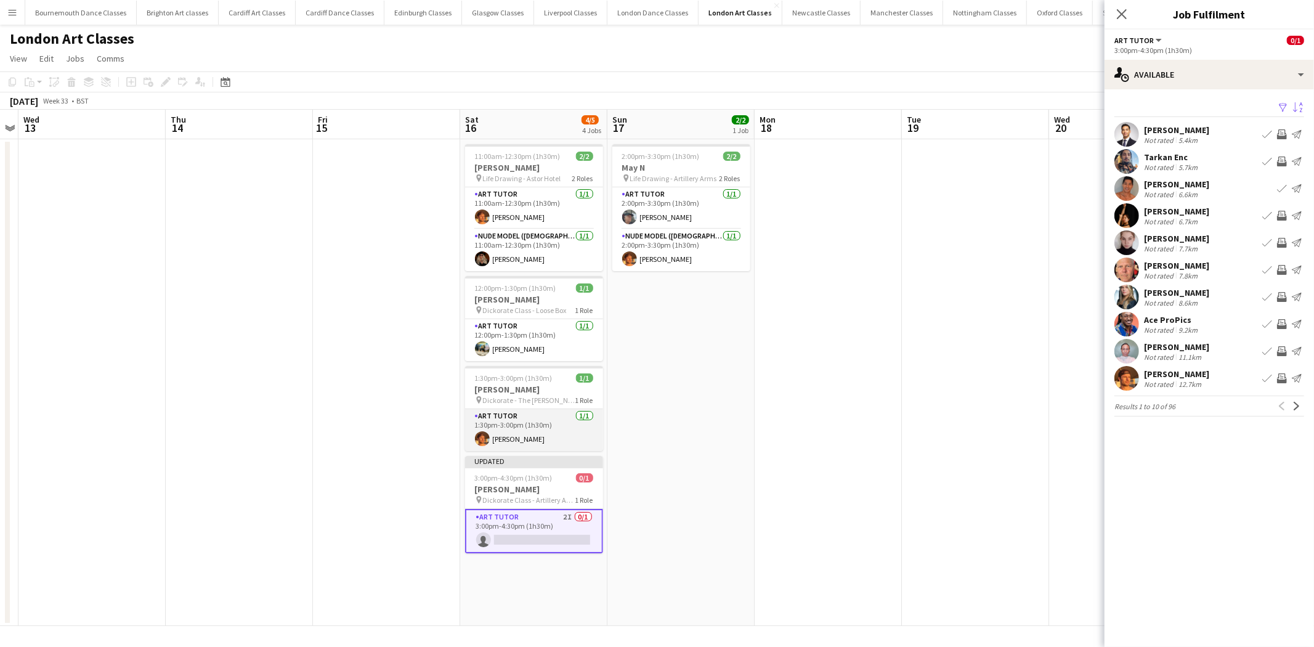
click at [591, 431] on app-card-role "Art Tutor 1/1 1:30pm-3:00pm (1h30m) William Osmond" at bounding box center [534, 430] width 138 height 42
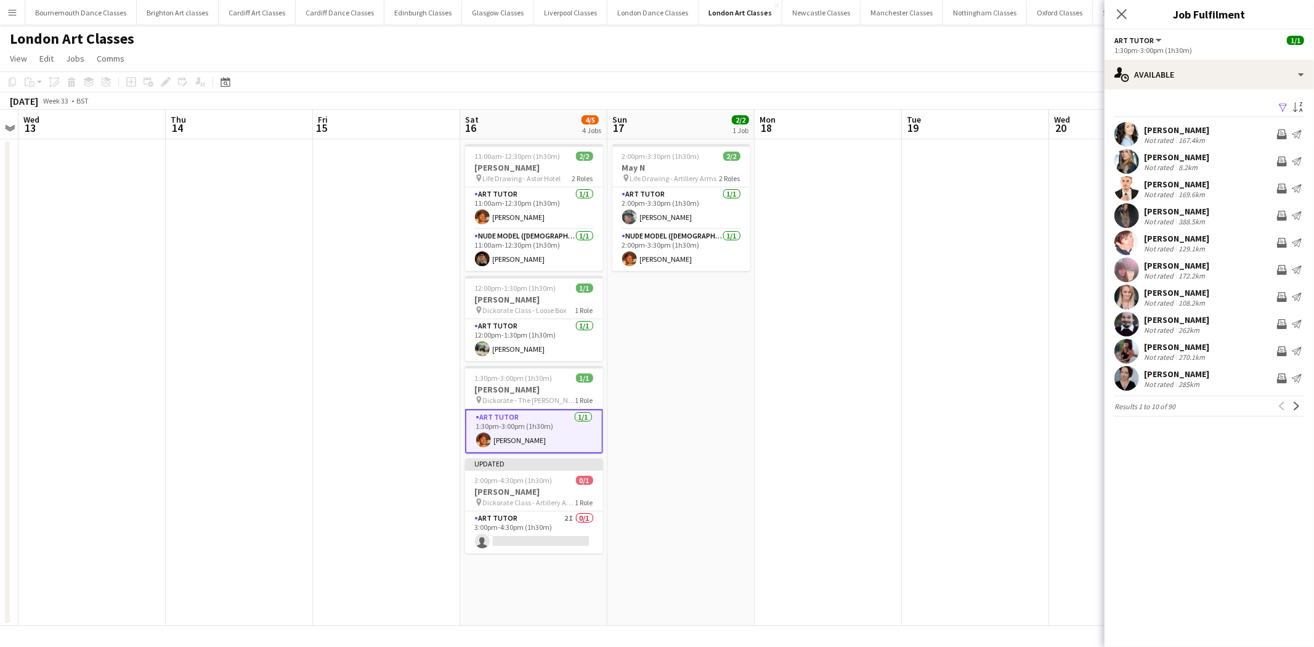
click at [912, 371] on app-date-cell at bounding box center [975, 382] width 147 height 487
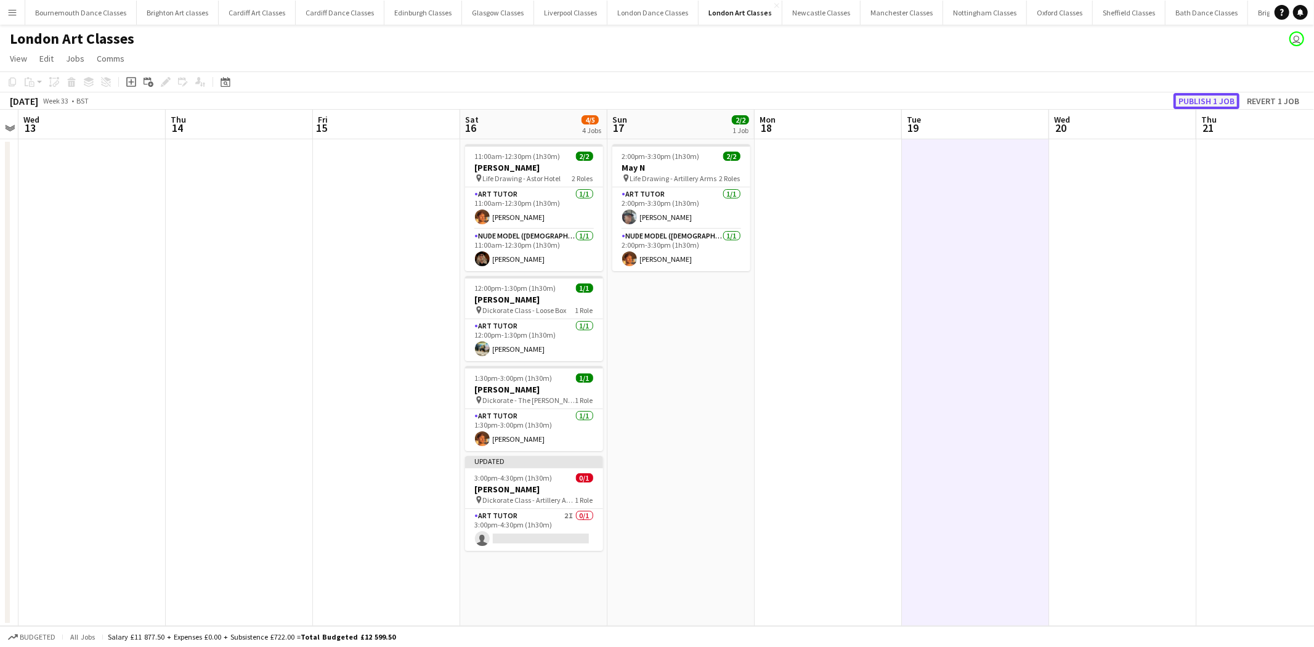
click at [1206, 107] on button "Publish 1 job" at bounding box center [1206, 101] width 66 height 16
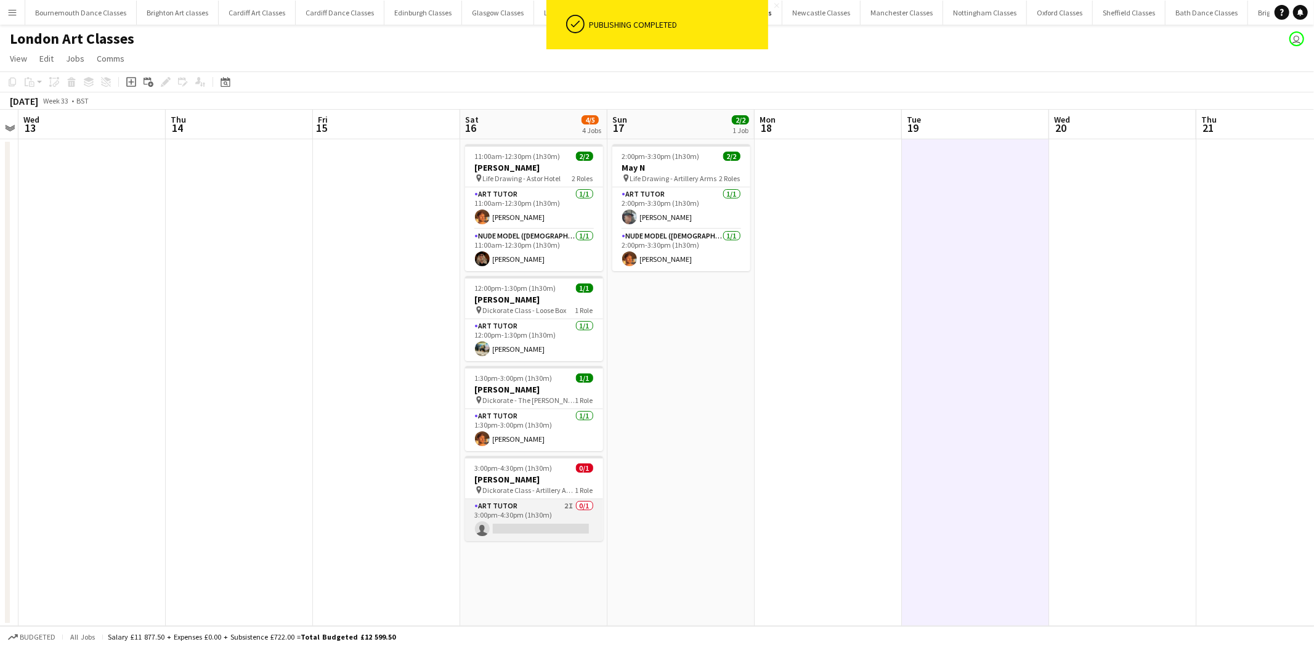
drag, startPoint x: 562, startPoint y: 522, endPoint x: 575, endPoint y: 522, distance: 12.3
click at [562, 522] on app-card-role "Art Tutor 2I 0/1 3:00pm-4:30pm (1h30m) single-neutral-actions" at bounding box center [534, 520] width 138 height 42
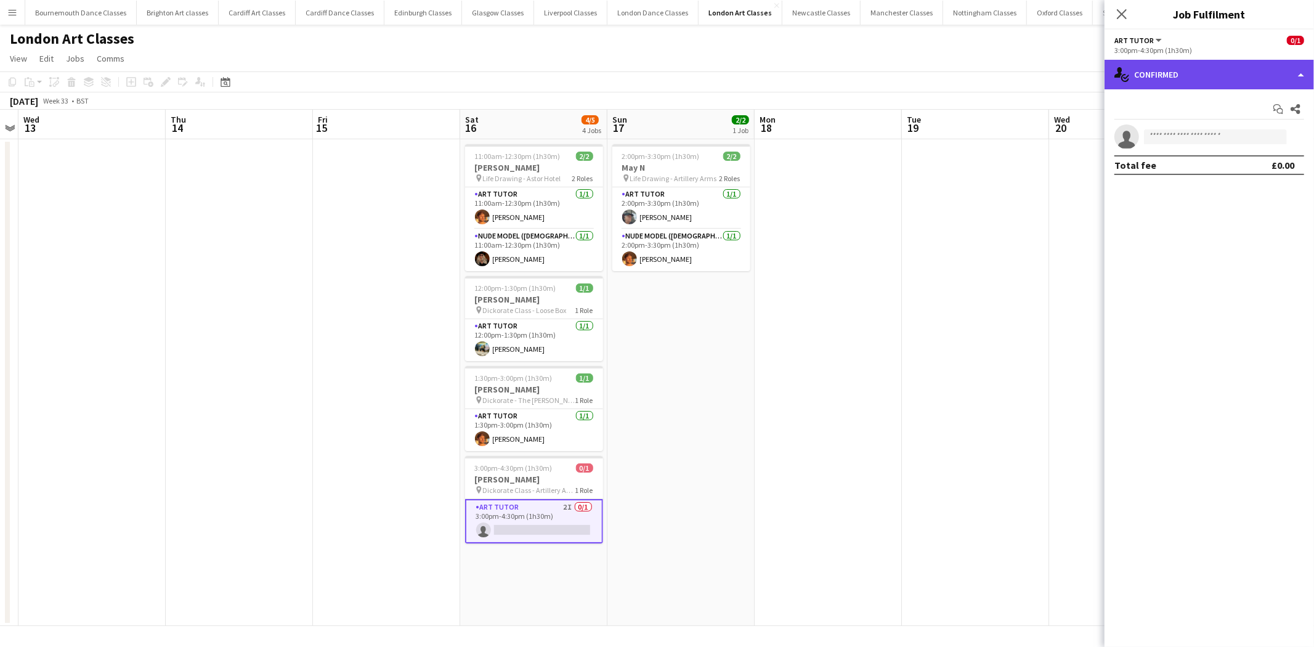
click at [1215, 76] on div "single-neutral-actions-check-2 Confirmed" at bounding box center [1208, 75] width 209 height 30
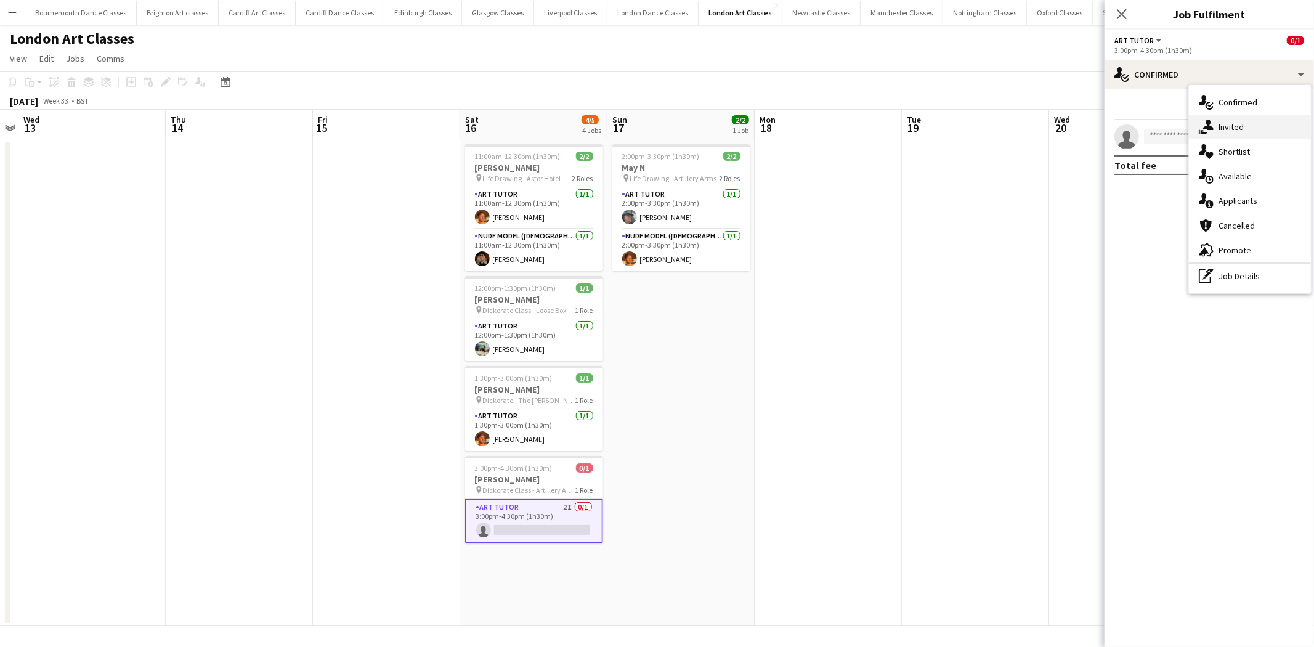
click at [1251, 126] on div "single-neutral-actions-share-1 Invited" at bounding box center [1250, 127] width 122 height 25
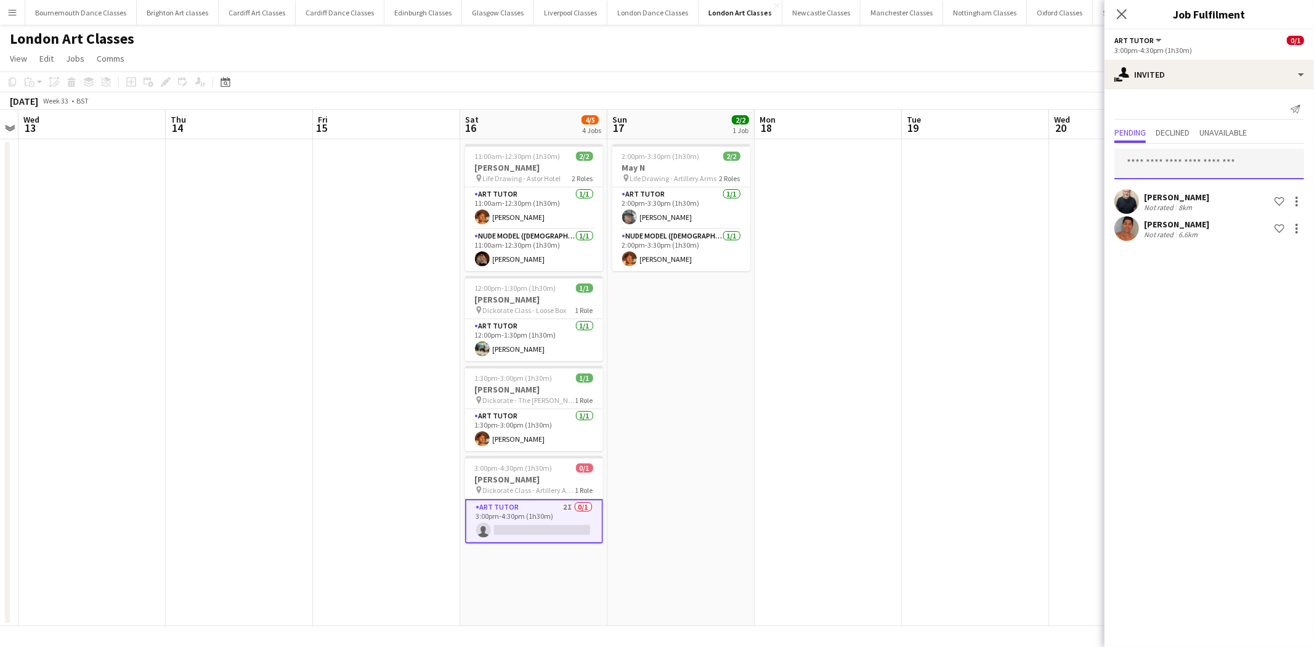
click at [1185, 163] on input "text" at bounding box center [1209, 163] width 190 height 31
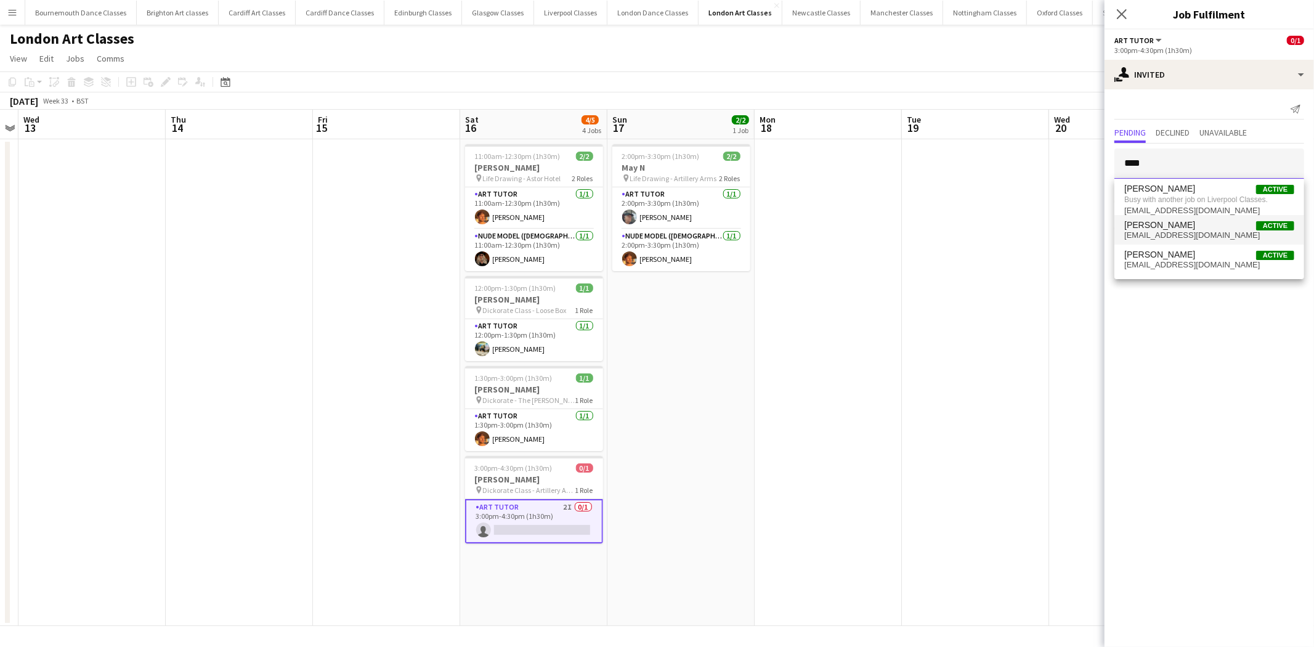
type input "****"
click at [1186, 221] on span "William Osmond" at bounding box center [1159, 225] width 71 height 10
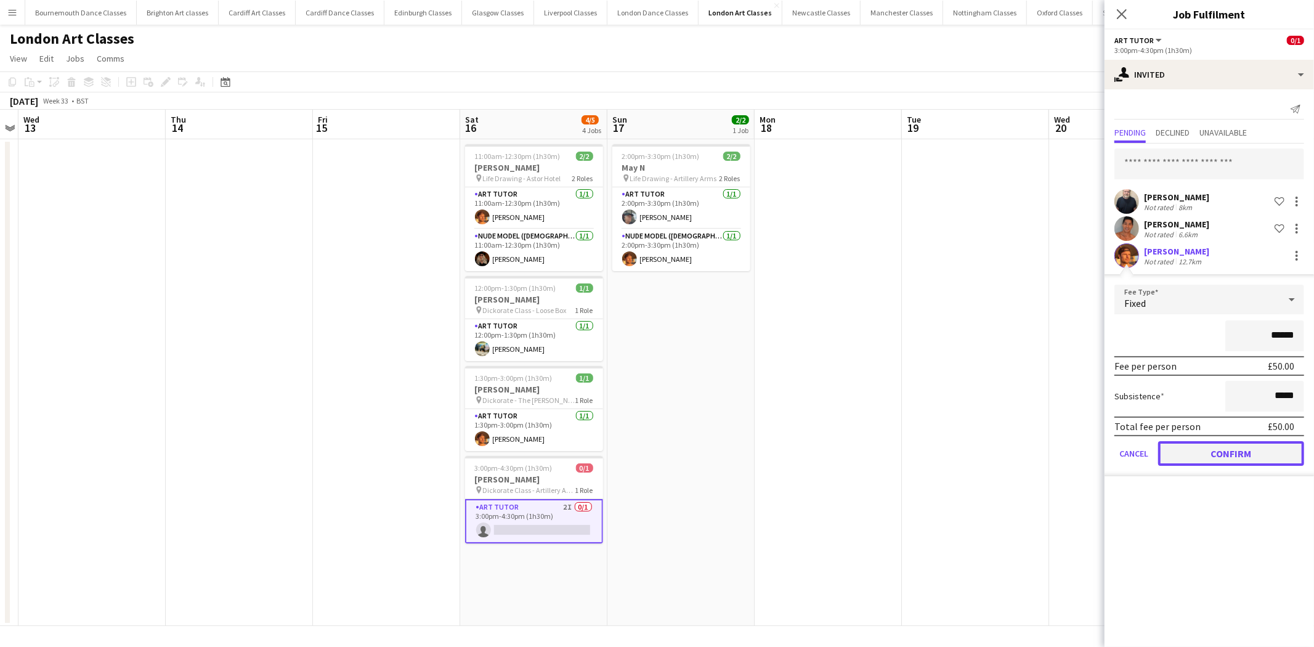
click at [1215, 461] on button "Confirm" at bounding box center [1231, 453] width 146 height 25
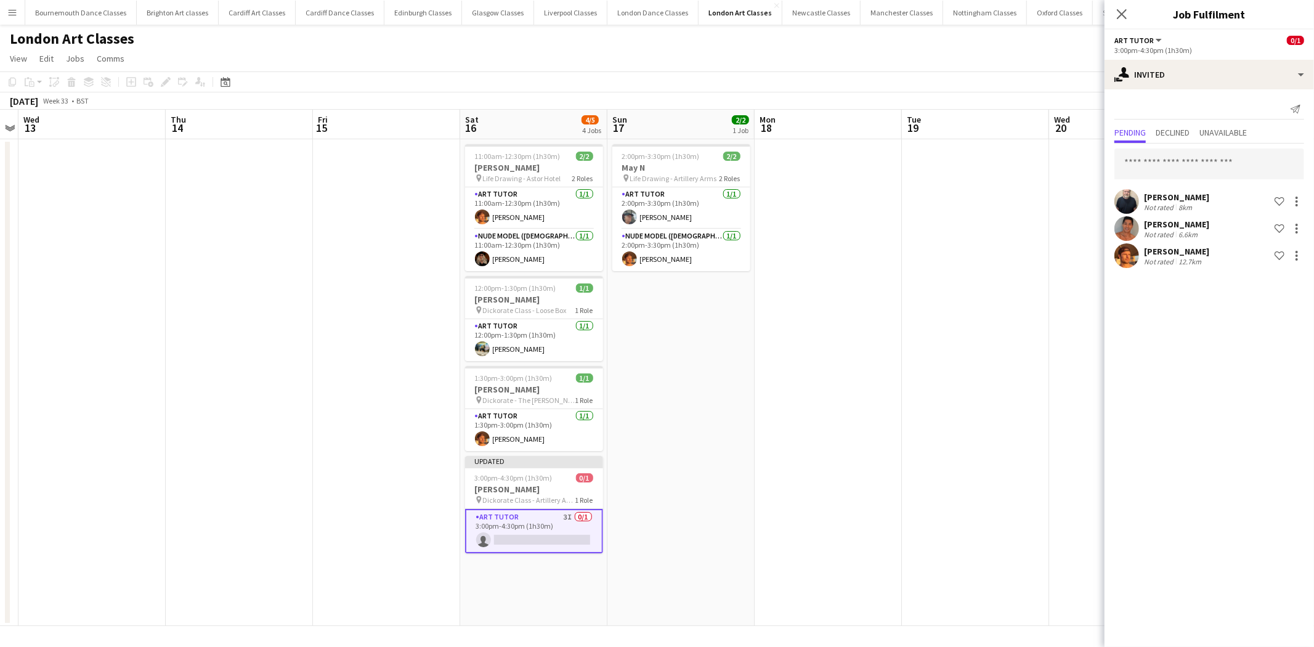
click at [693, 355] on app-date-cell "2:00pm-3:30pm (1h30m) 2/2 May N pin Life Drawing - Artillery Arms 2 Roles Art T…" at bounding box center [680, 382] width 147 height 487
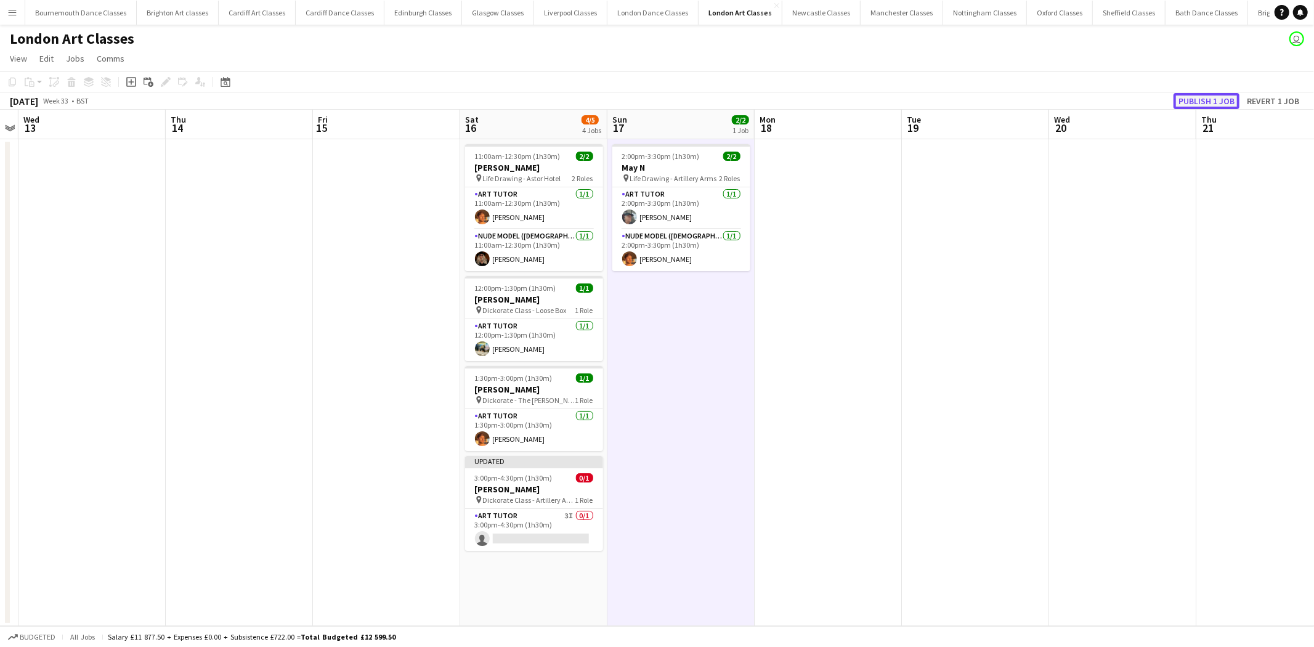
click at [1224, 97] on button "Publish 1 job" at bounding box center [1206, 101] width 66 height 16
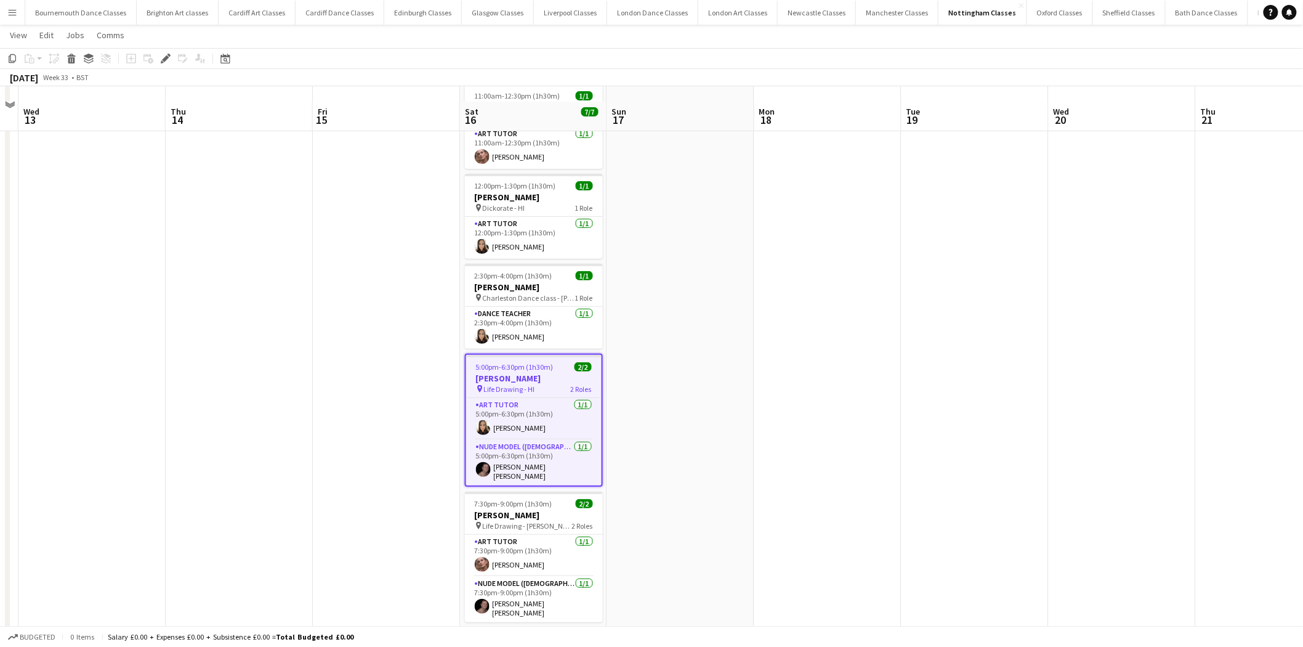
scroll to position [75, 0]
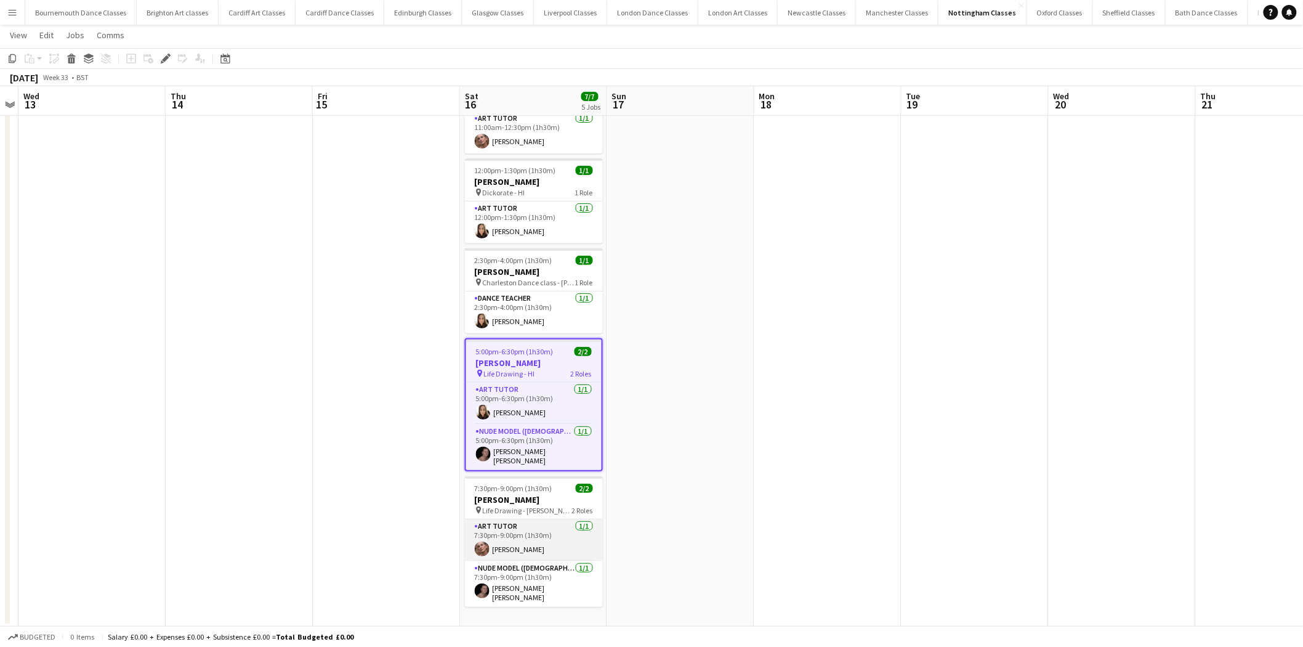
click at [542, 537] on app-card-role "Art Tutor [DATE] 7:30pm-9:00pm (1h30m) [PERSON_NAME]" at bounding box center [534, 540] width 138 height 42
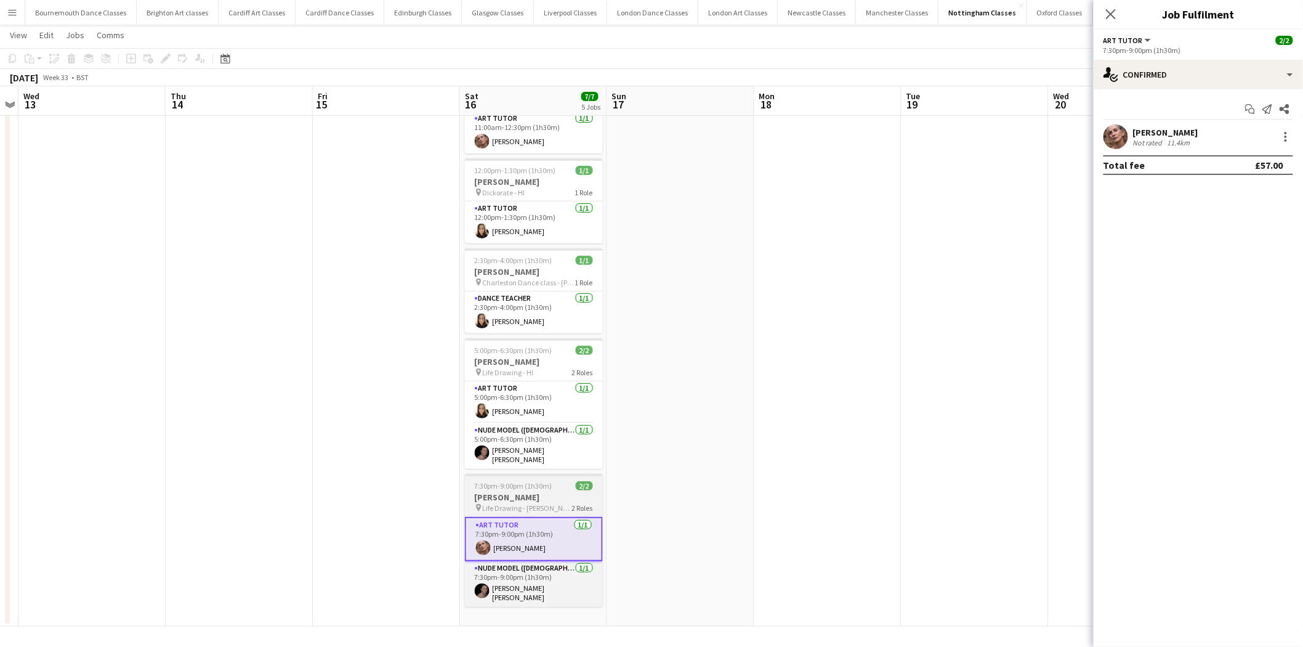
click at [527, 492] on h3 "Mellisa Stocks" at bounding box center [534, 497] width 138 height 11
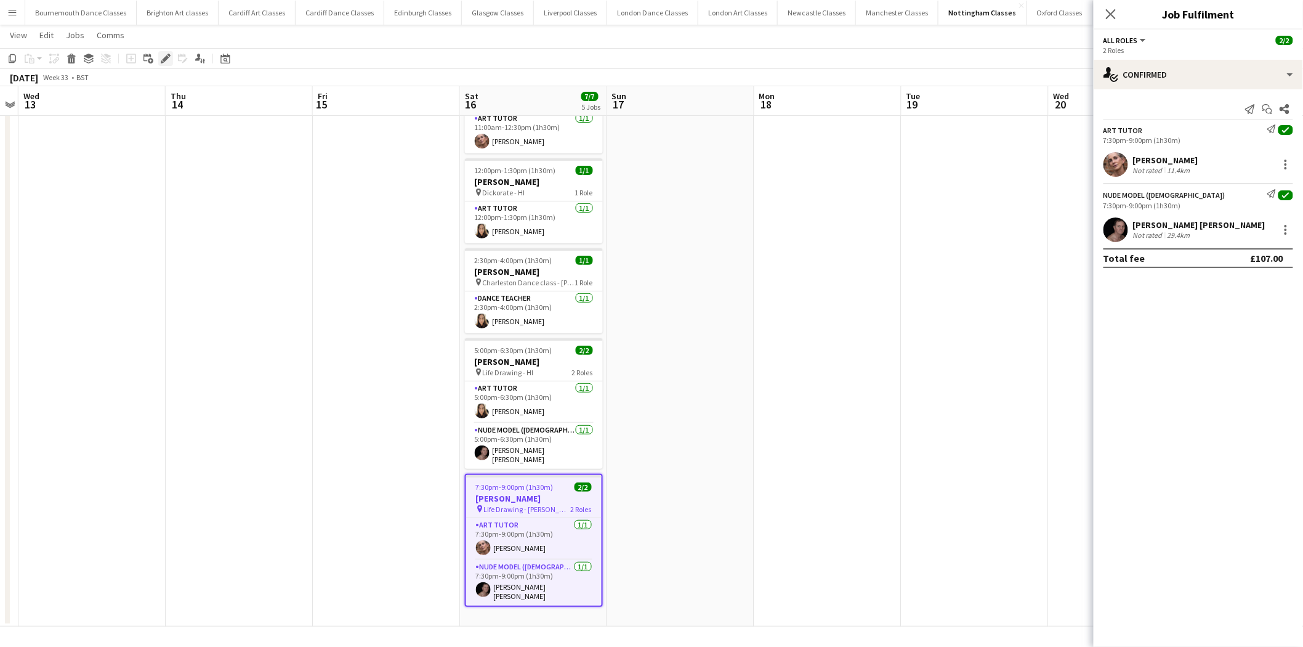
click at [162, 59] on icon at bounding box center [165, 58] width 7 height 7
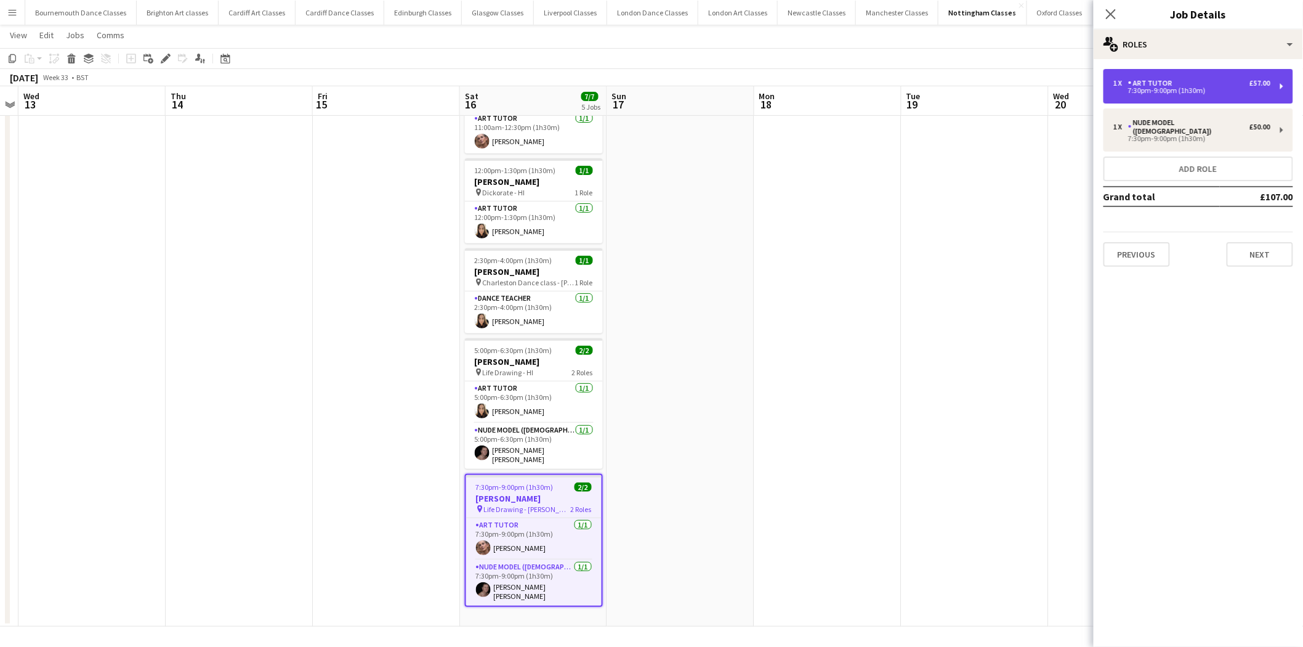
click at [1199, 92] on div "7:30pm-9:00pm (1h30m)" at bounding box center [1192, 90] width 157 height 6
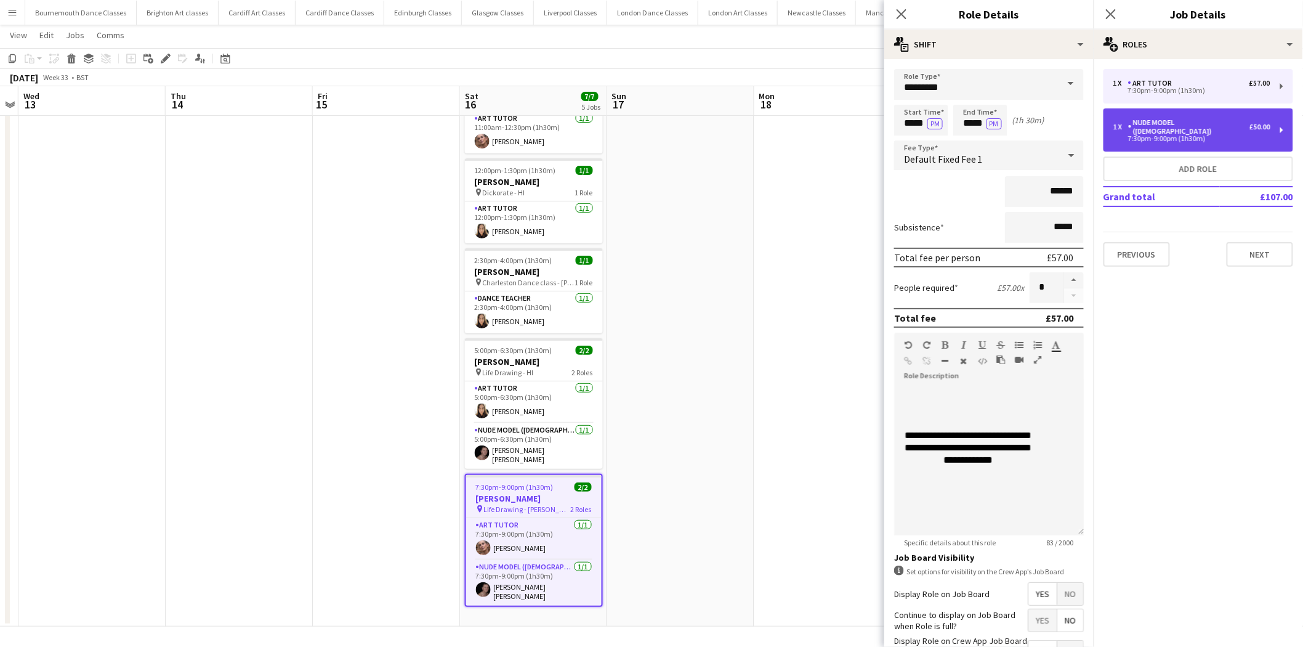
click at [1208, 136] on div "7:30pm-9:00pm (1h30m)" at bounding box center [1192, 139] width 157 height 6
type input "**********"
type input "*****"
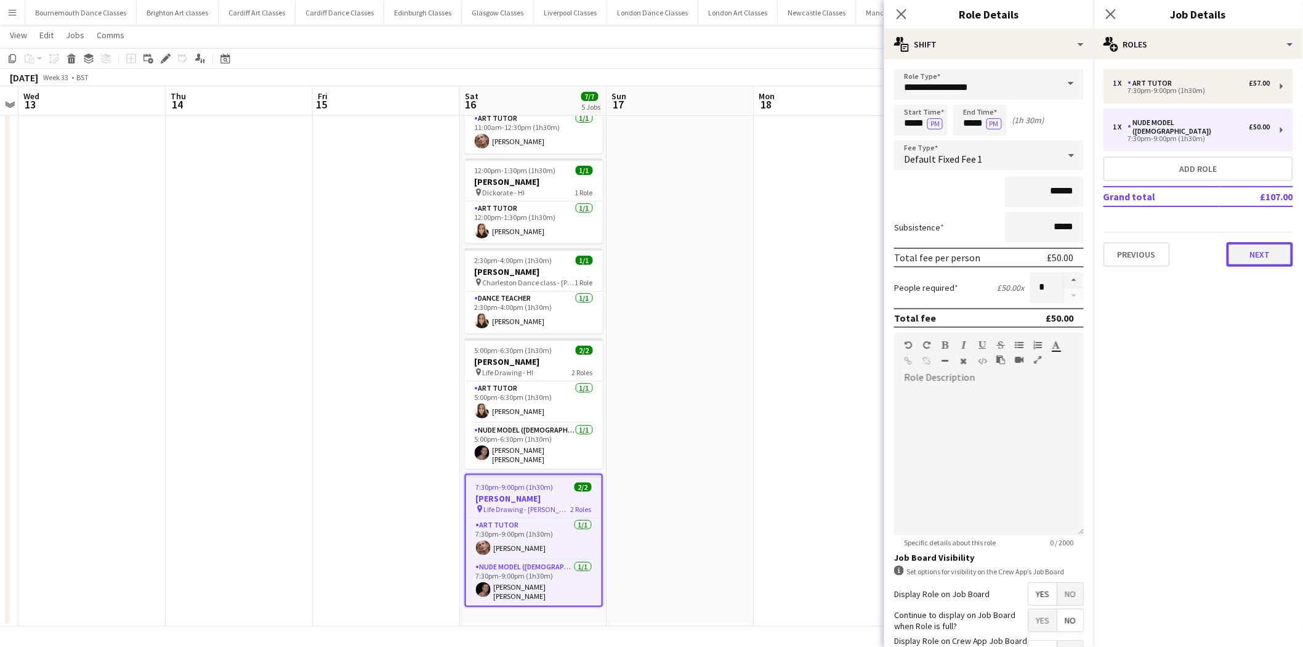
click at [1273, 251] on button "Next" at bounding box center [1260, 254] width 67 height 25
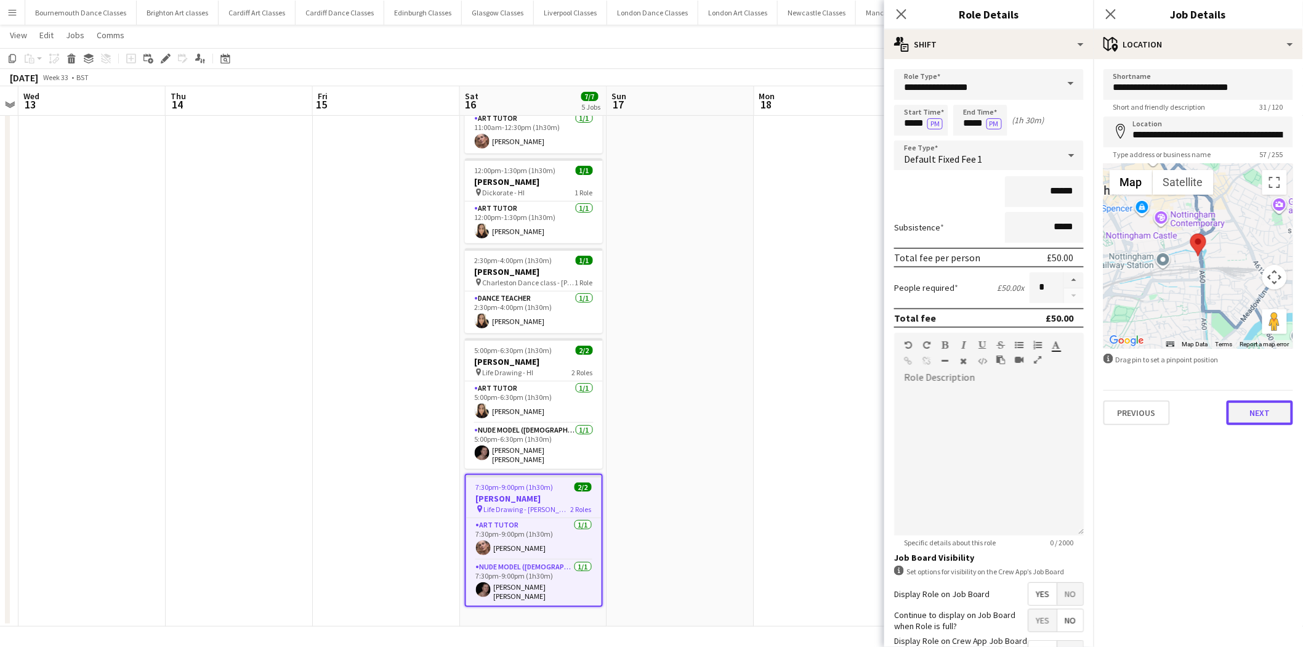
click at [1253, 410] on button "Next" at bounding box center [1260, 412] width 67 height 25
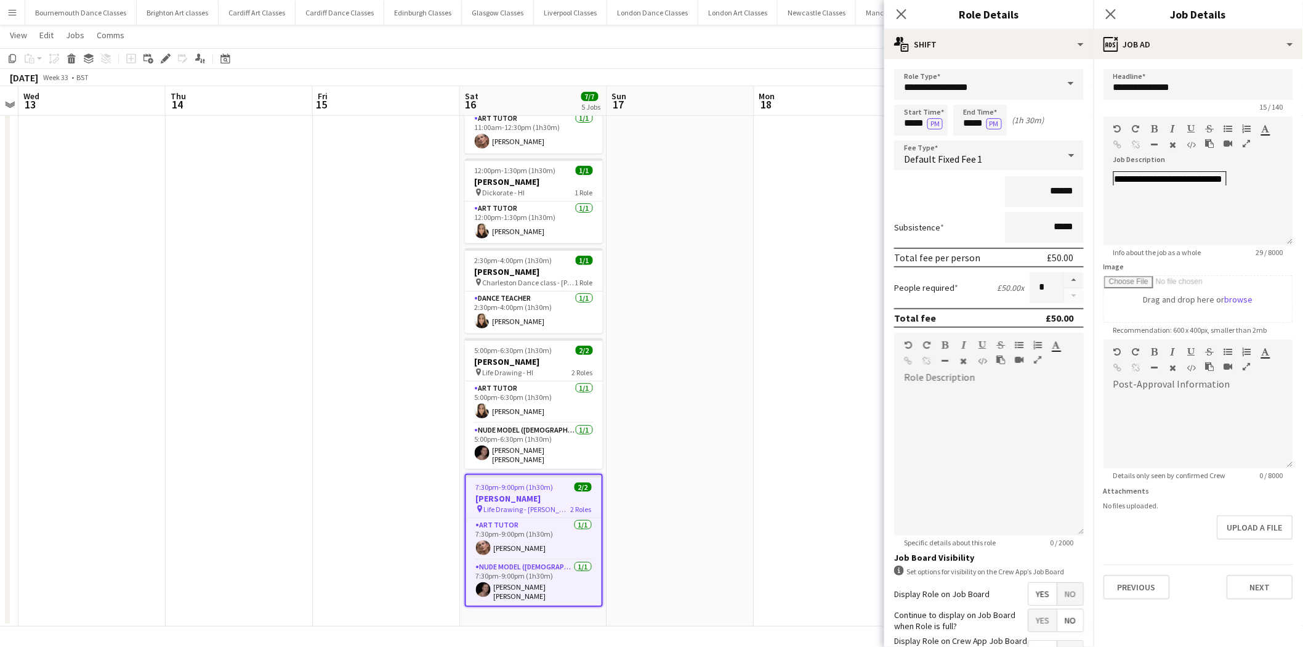
click at [719, 454] on app-date-cell at bounding box center [680, 344] width 147 height 563
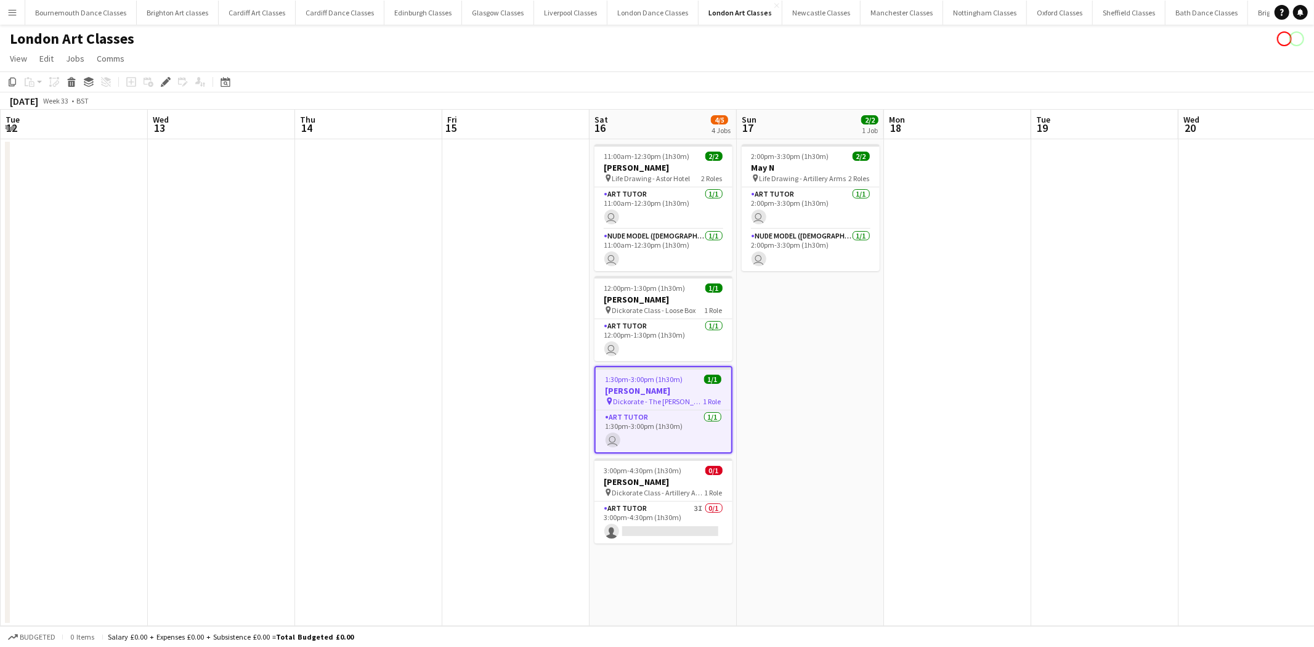
scroll to position [0, 423]
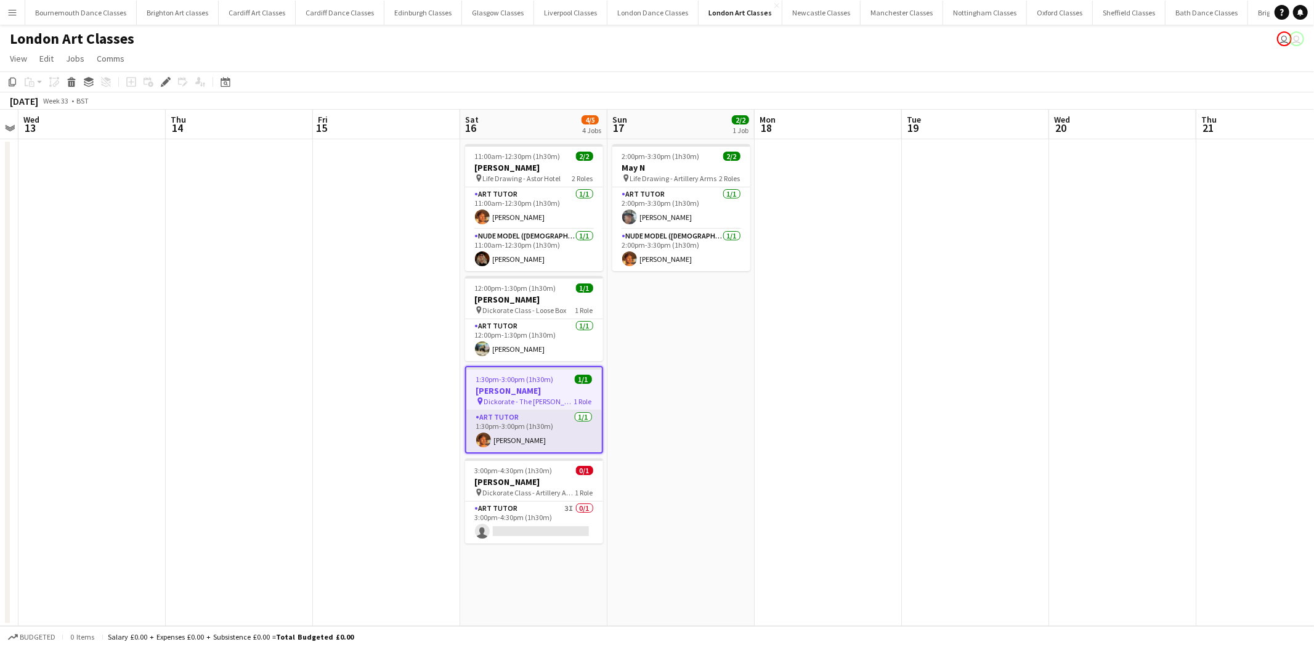
click at [554, 447] on app-card-role "Art Tutor [DATE] 1:30pm-3:00pm (1h30m) [PERSON_NAME]" at bounding box center [534, 431] width 136 height 42
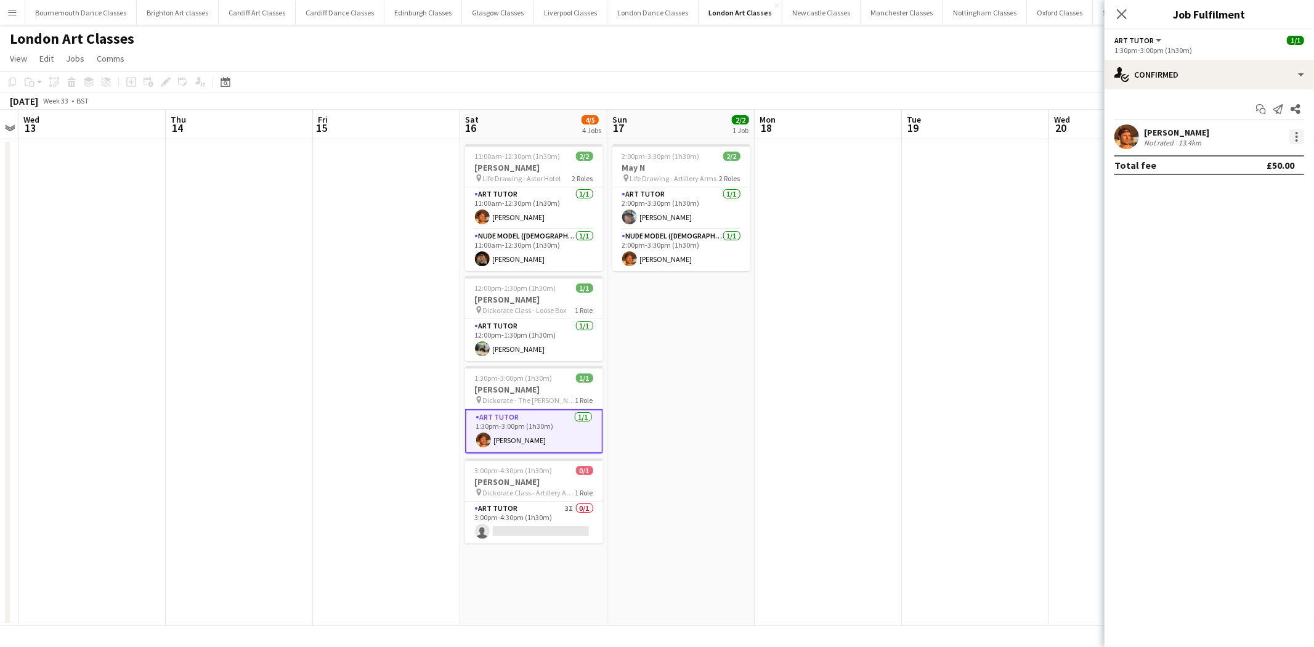
click at [1289, 134] on div at bounding box center [1296, 136] width 15 height 15
click at [1254, 273] on span "Remove" at bounding box center [1236, 277] width 37 height 10
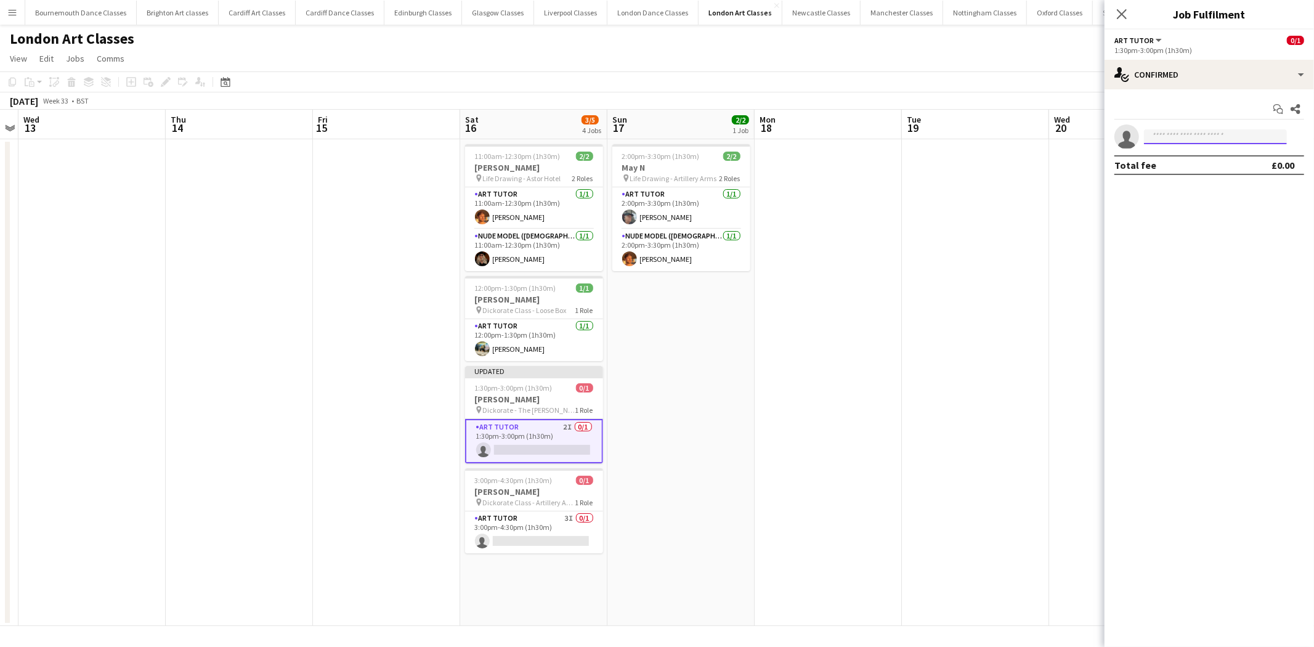
click at [1174, 138] on input at bounding box center [1215, 136] width 143 height 15
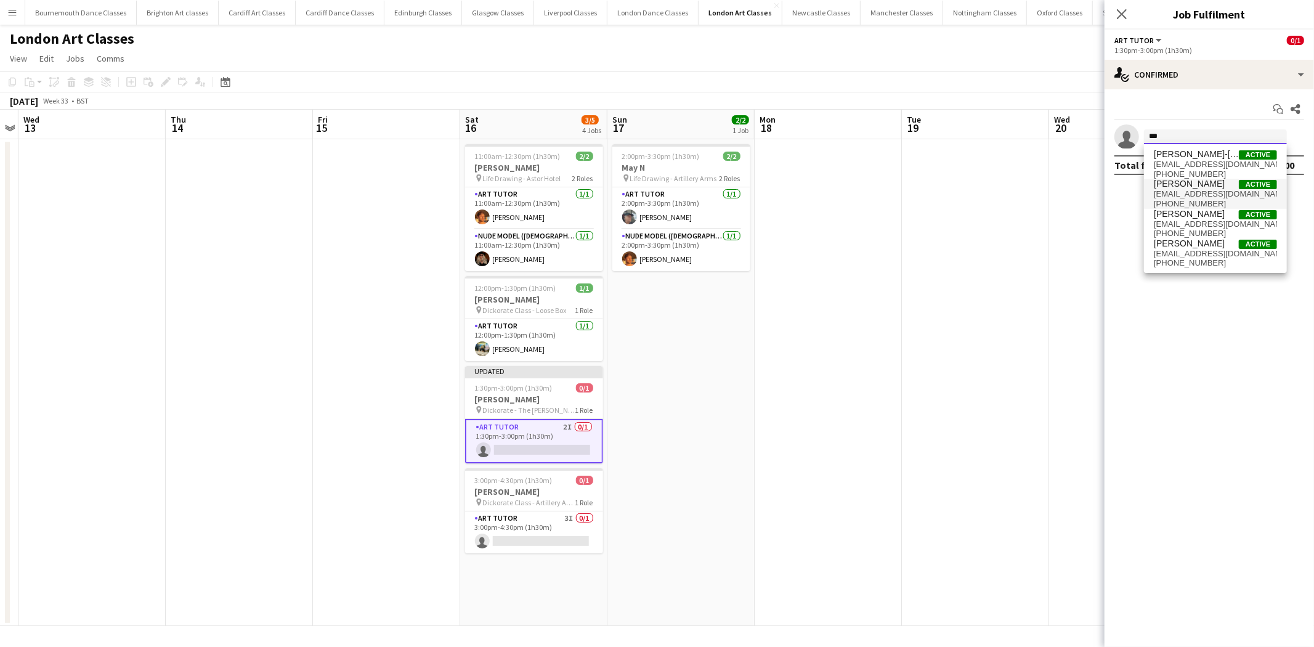
type input "***"
click at [1180, 187] on span "[PERSON_NAME]" at bounding box center [1189, 184] width 71 height 10
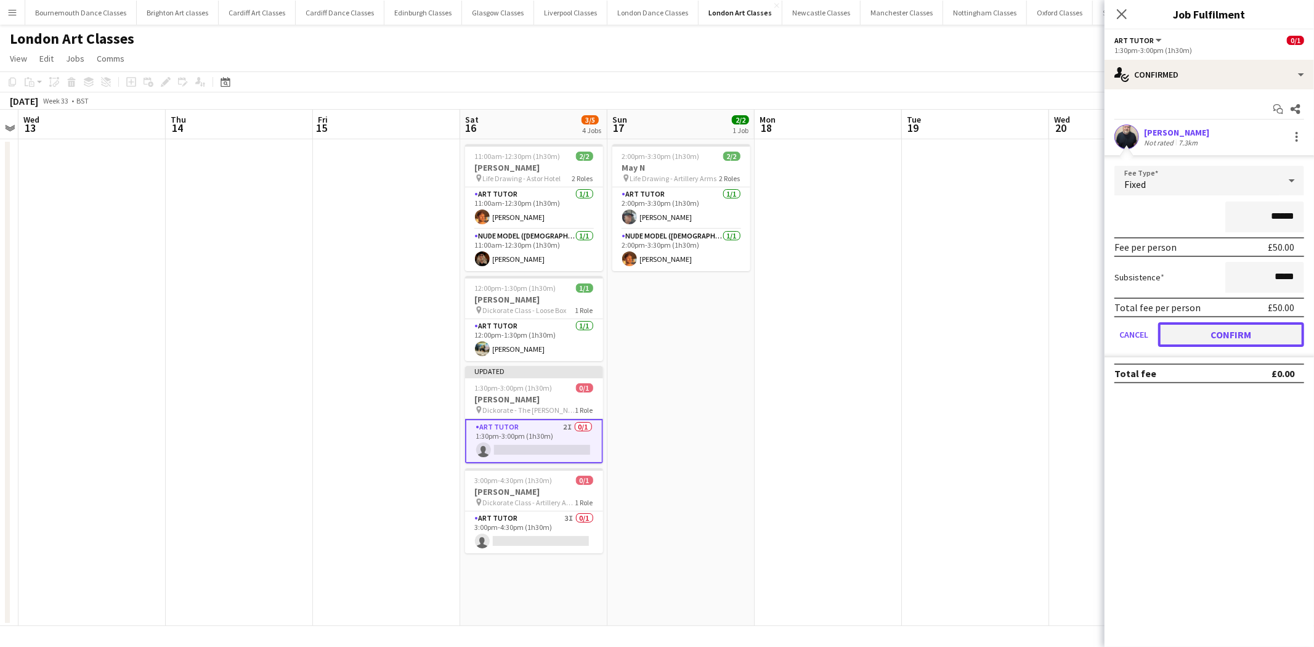
click at [1187, 334] on button "Confirm" at bounding box center [1231, 334] width 146 height 25
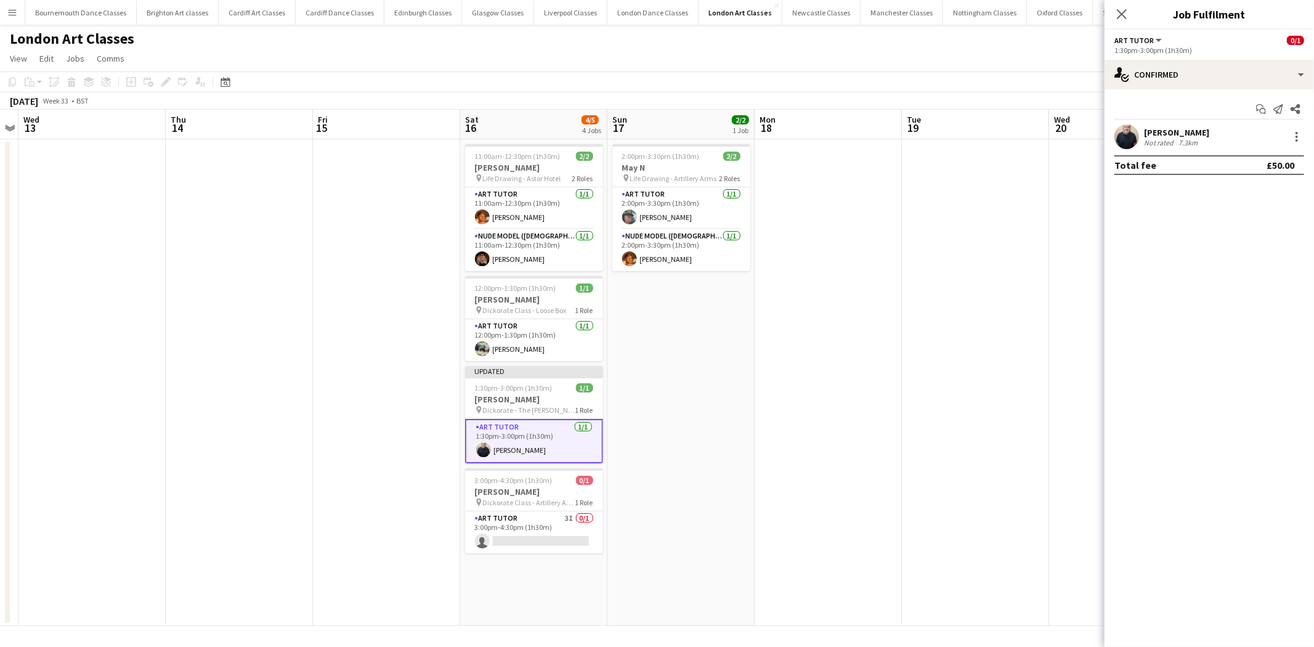
click at [938, 330] on app-date-cell at bounding box center [975, 382] width 147 height 487
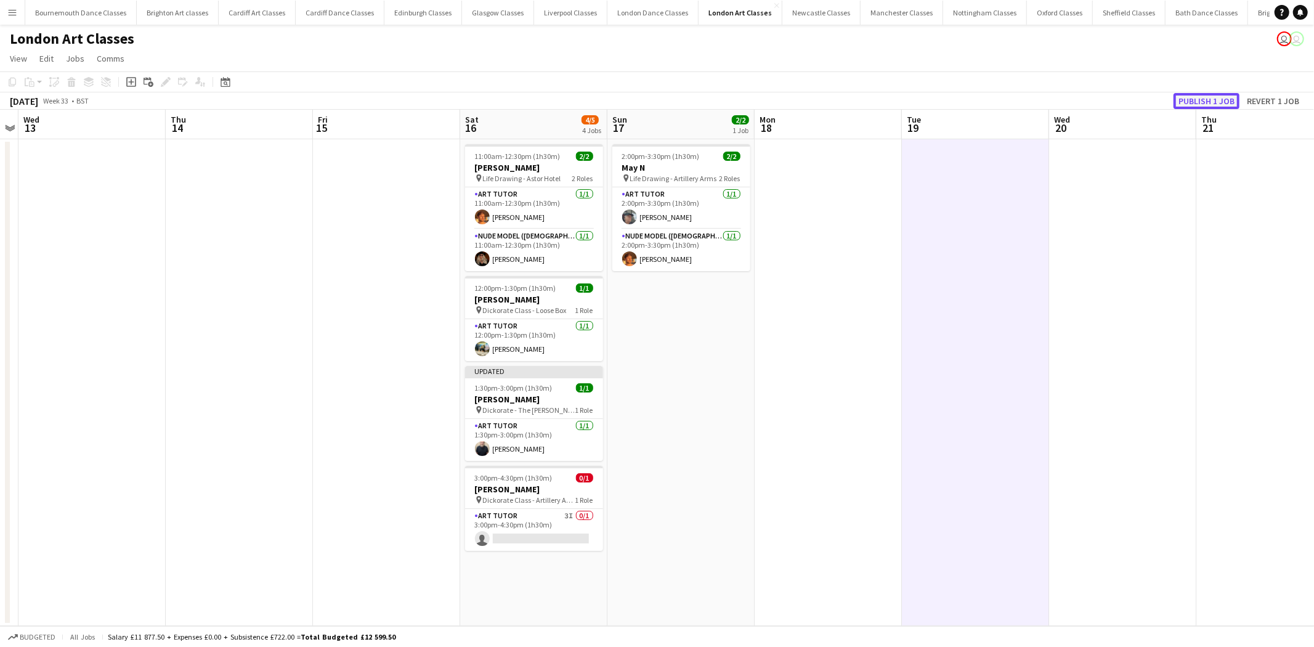
click at [1196, 99] on button "Publish 1 job" at bounding box center [1206, 101] width 66 height 16
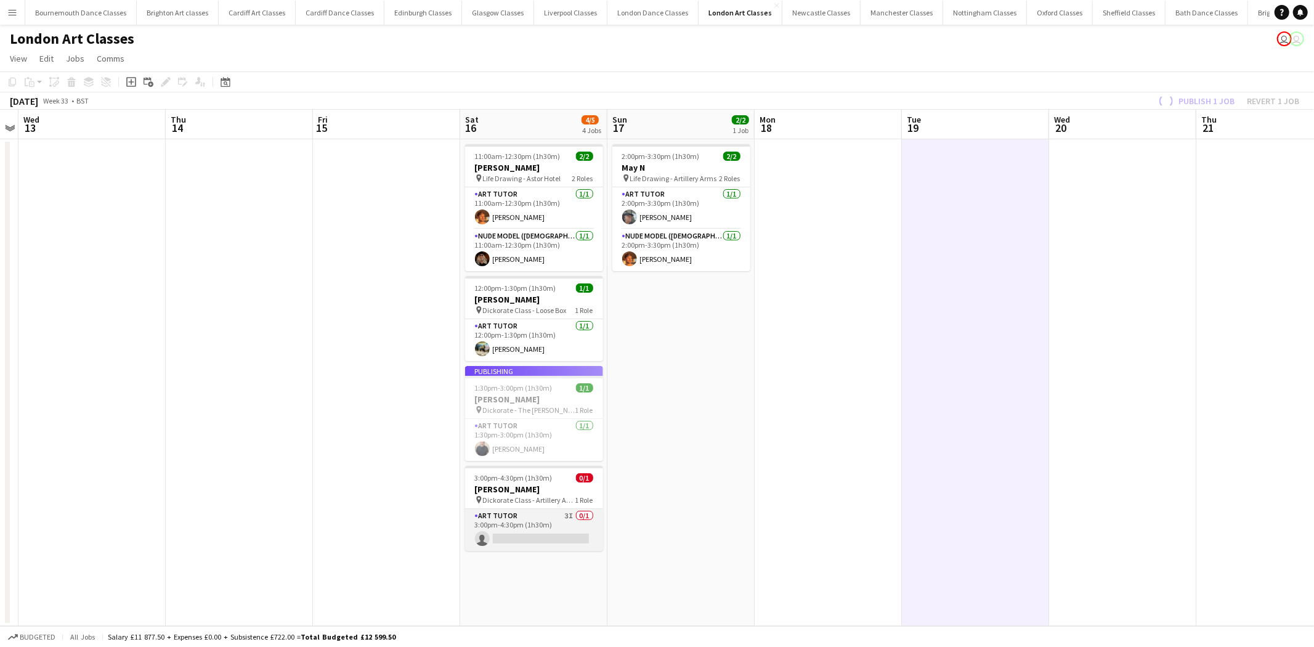
drag, startPoint x: 559, startPoint y: 519, endPoint x: 596, endPoint y: 509, distance: 38.1
click at [559, 519] on app-card-role "Art Tutor 3I 0/1 3:00pm-4:30pm (1h30m) single-neutral-actions" at bounding box center [534, 530] width 138 height 42
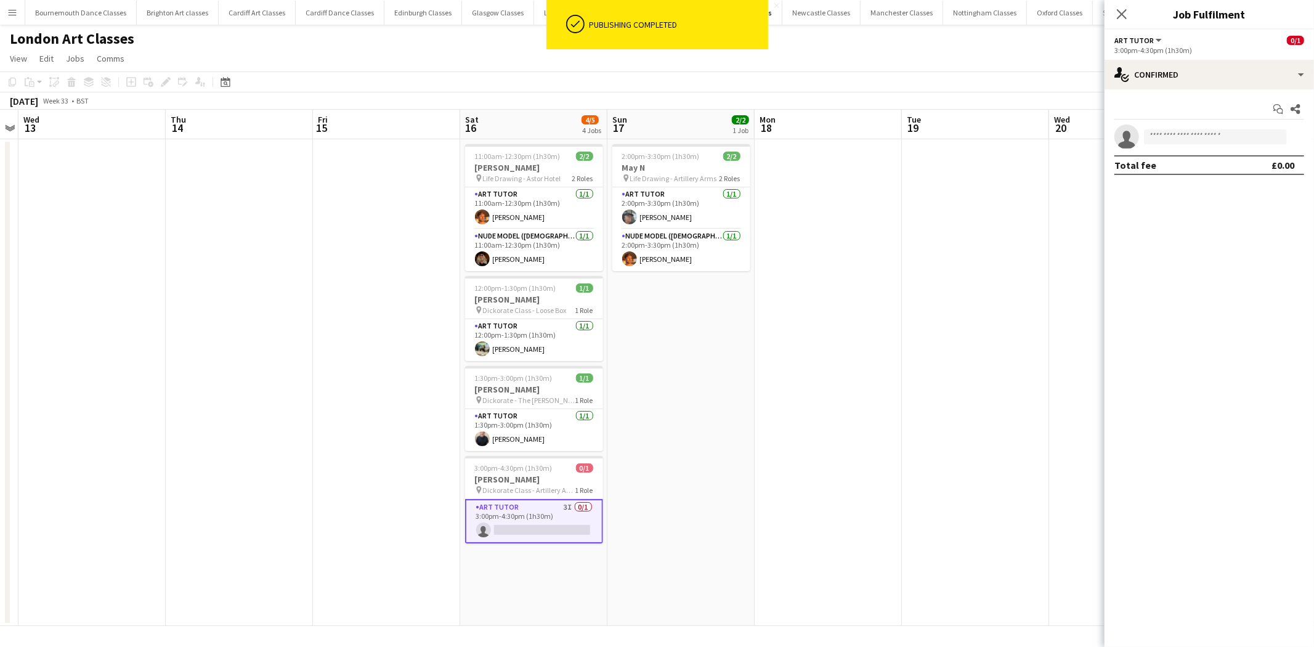
click at [1199, 126] on div "Start chat Share single-neutral-actions Total fee £0.00" at bounding box center [1208, 136] width 209 height 95
click at [1197, 138] on input at bounding box center [1215, 136] width 143 height 15
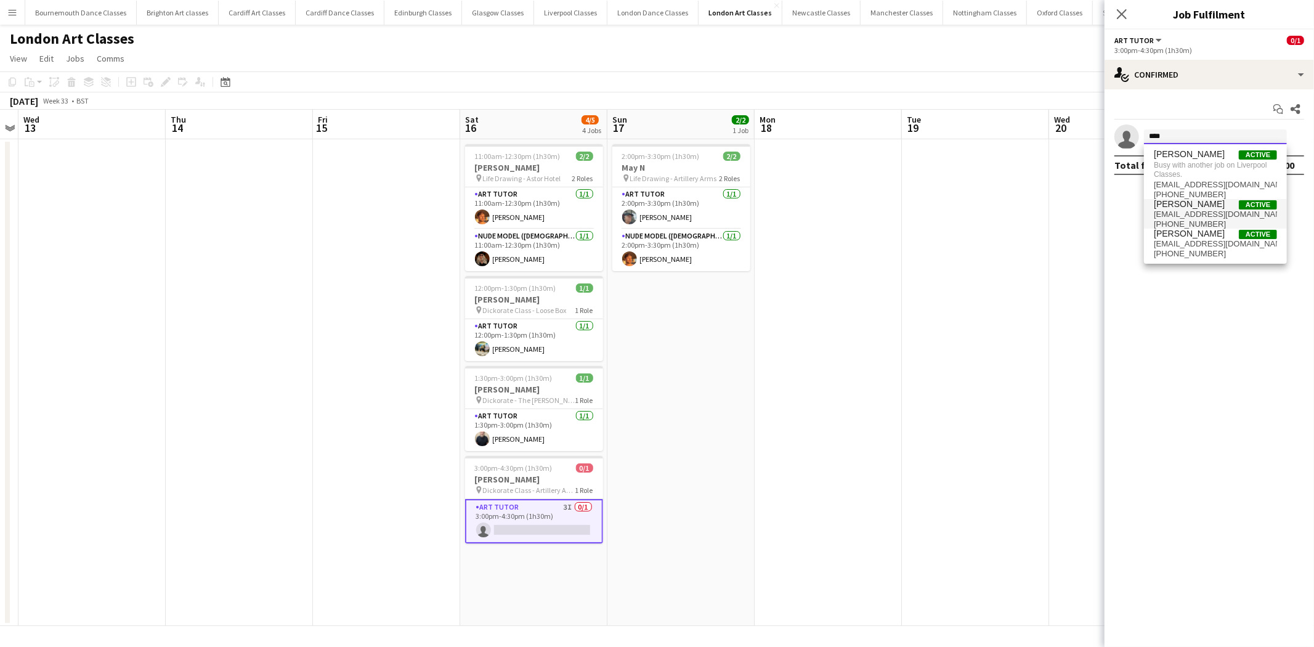
type input "****"
click at [1205, 211] on span "[EMAIL_ADDRESS][DOMAIN_NAME]" at bounding box center [1215, 214] width 123 height 10
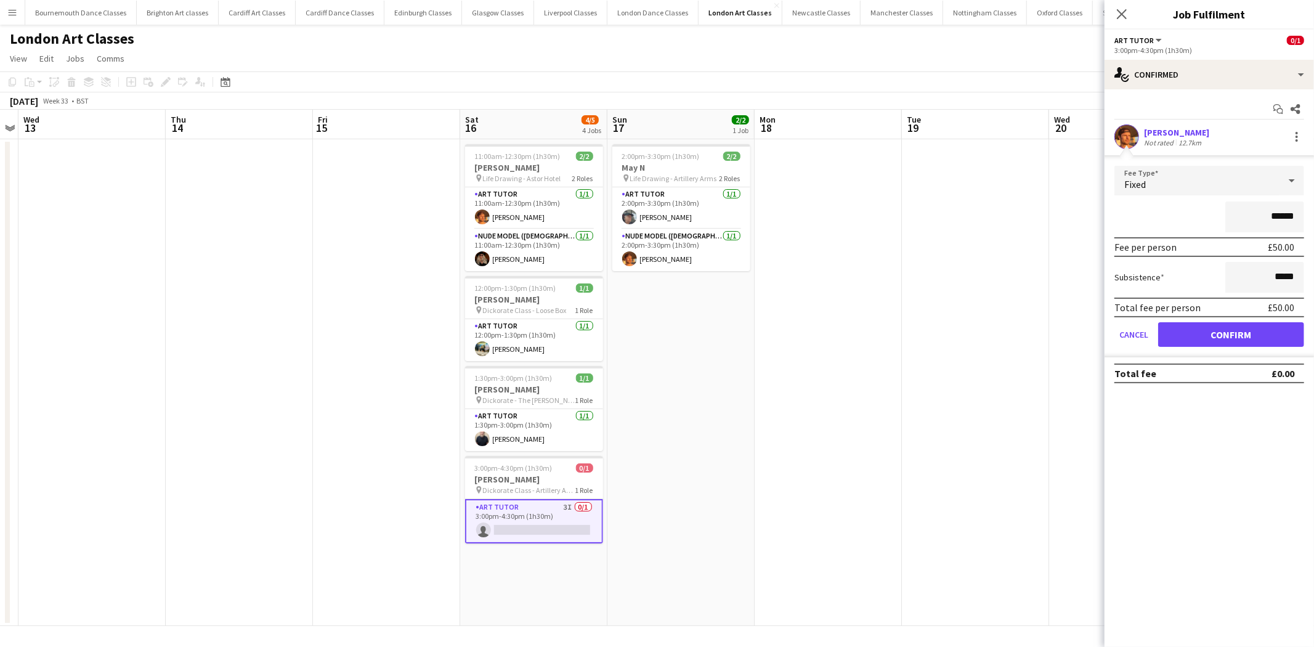
click at [1205, 349] on form "Fee Type Fixed ****** Fee per person £50.00 Subsistence ***** Total fee per per…" at bounding box center [1208, 262] width 209 height 192
click at [1207, 333] on button "Confirm" at bounding box center [1231, 334] width 146 height 25
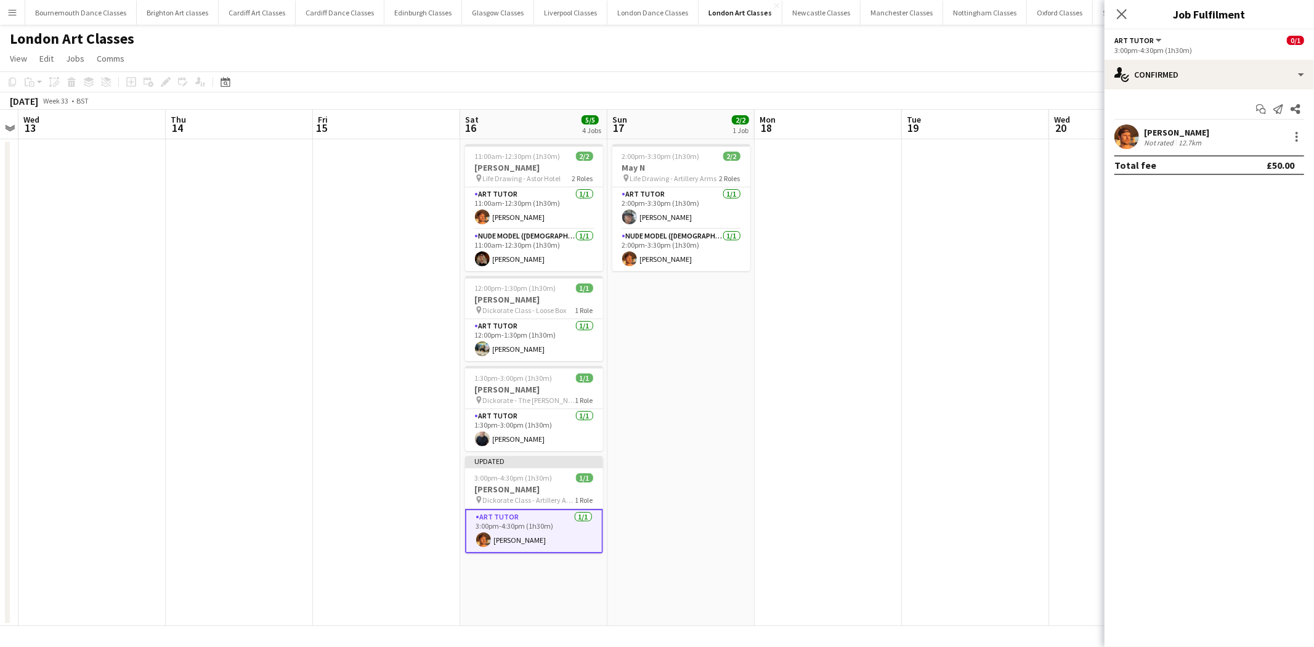
click at [816, 339] on app-date-cell at bounding box center [828, 382] width 147 height 487
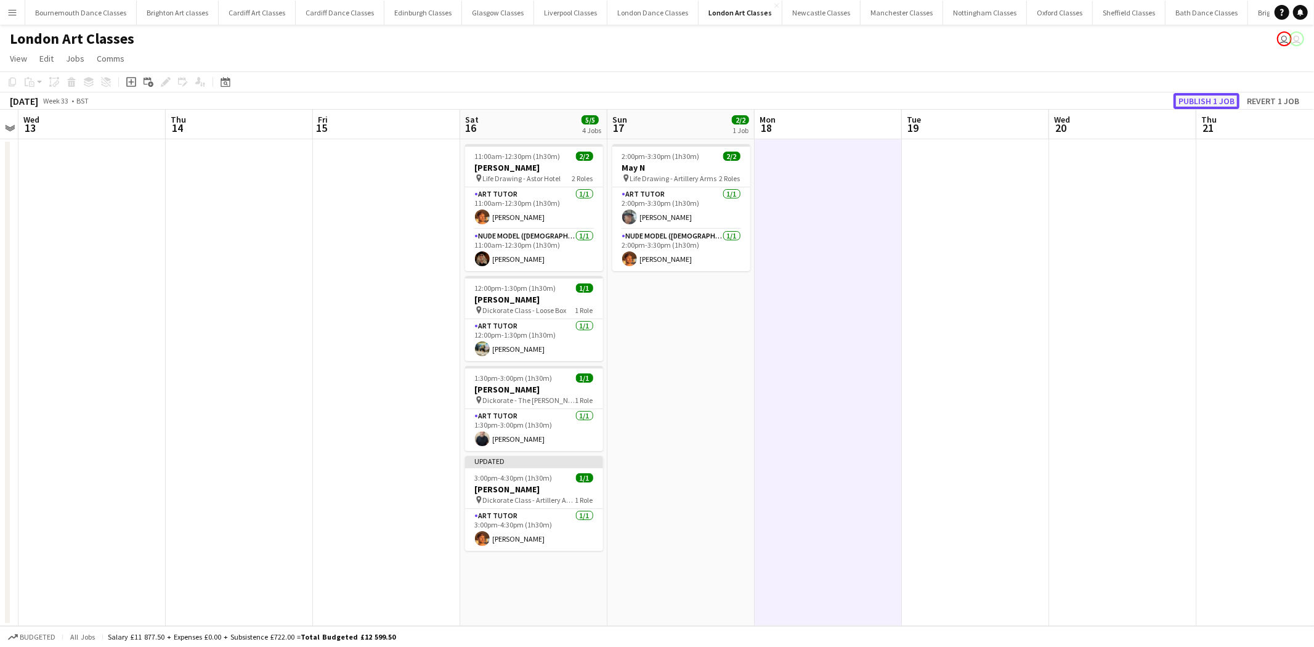
click at [1223, 100] on button "Publish 1 job" at bounding box center [1206, 101] width 66 height 16
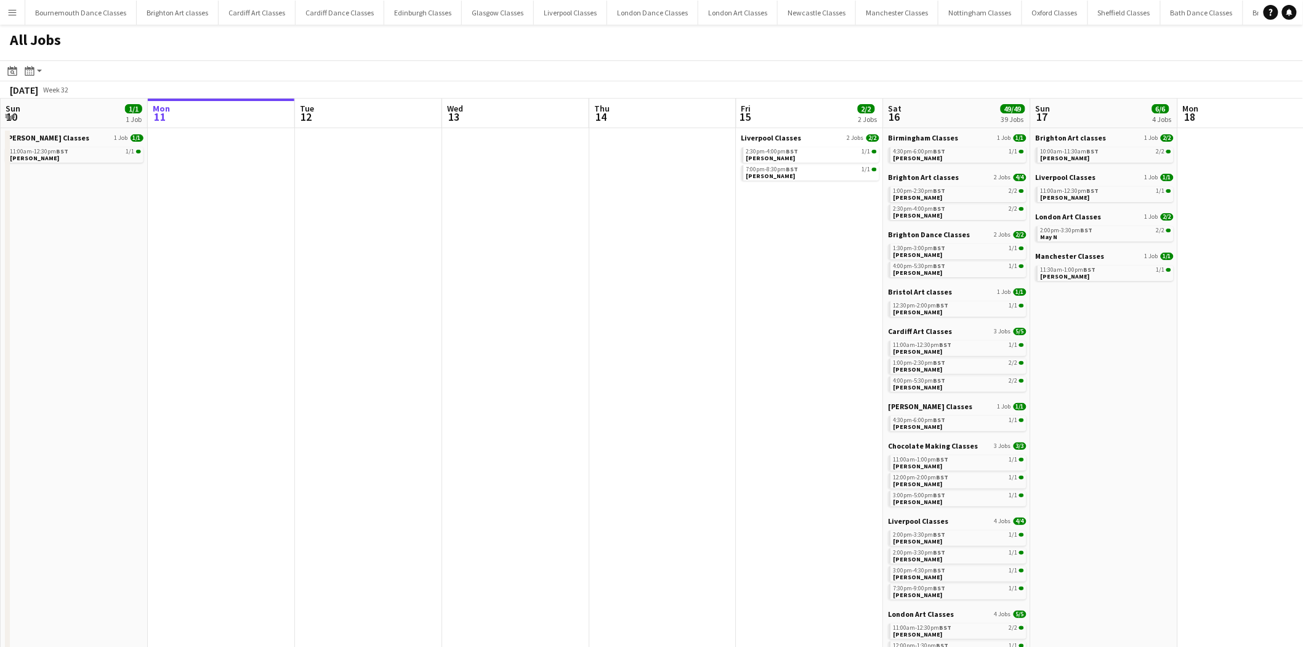
click at [22, 6] on button "Menu" at bounding box center [12, 12] width 25 height 25
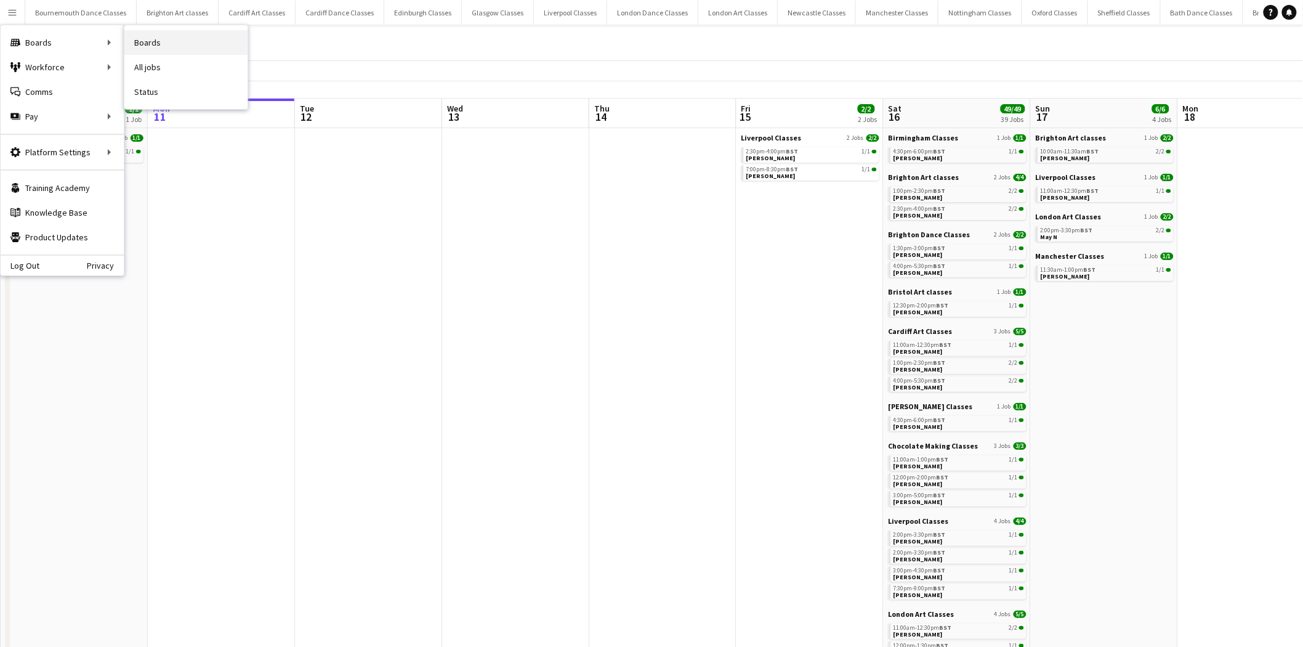
click at [177, 49] on link "Boards" at bounding box center [185, 42] width 123 height 25
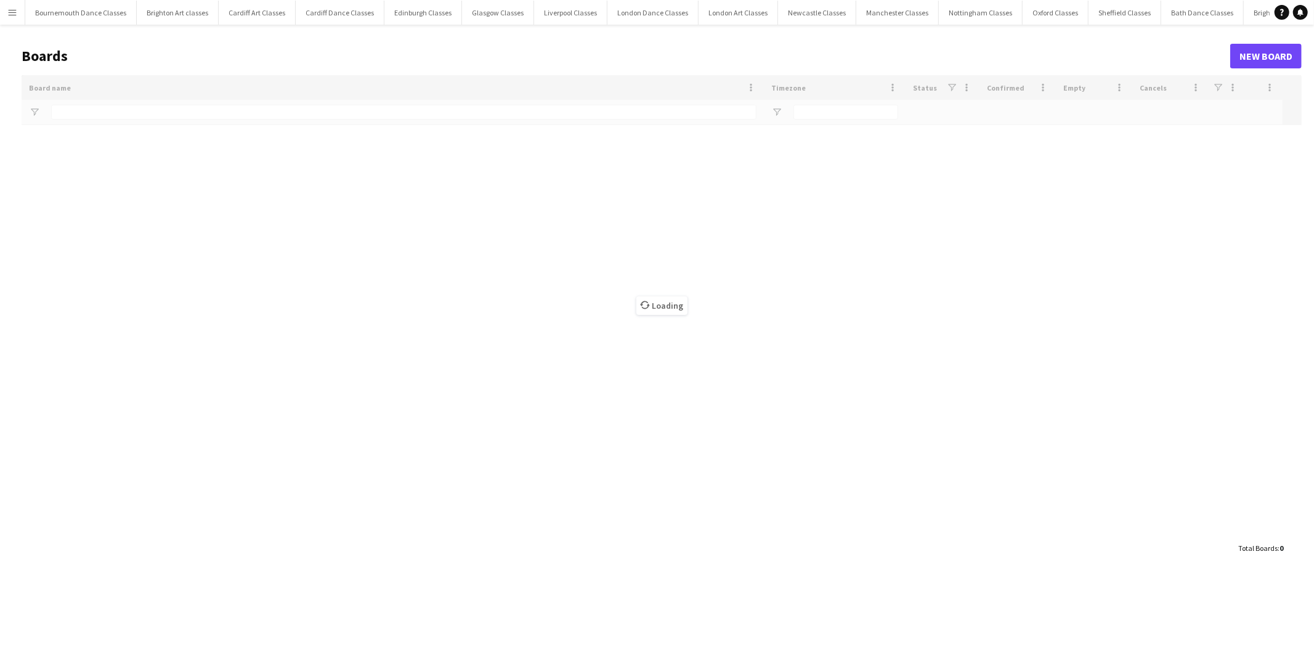
type input "****"
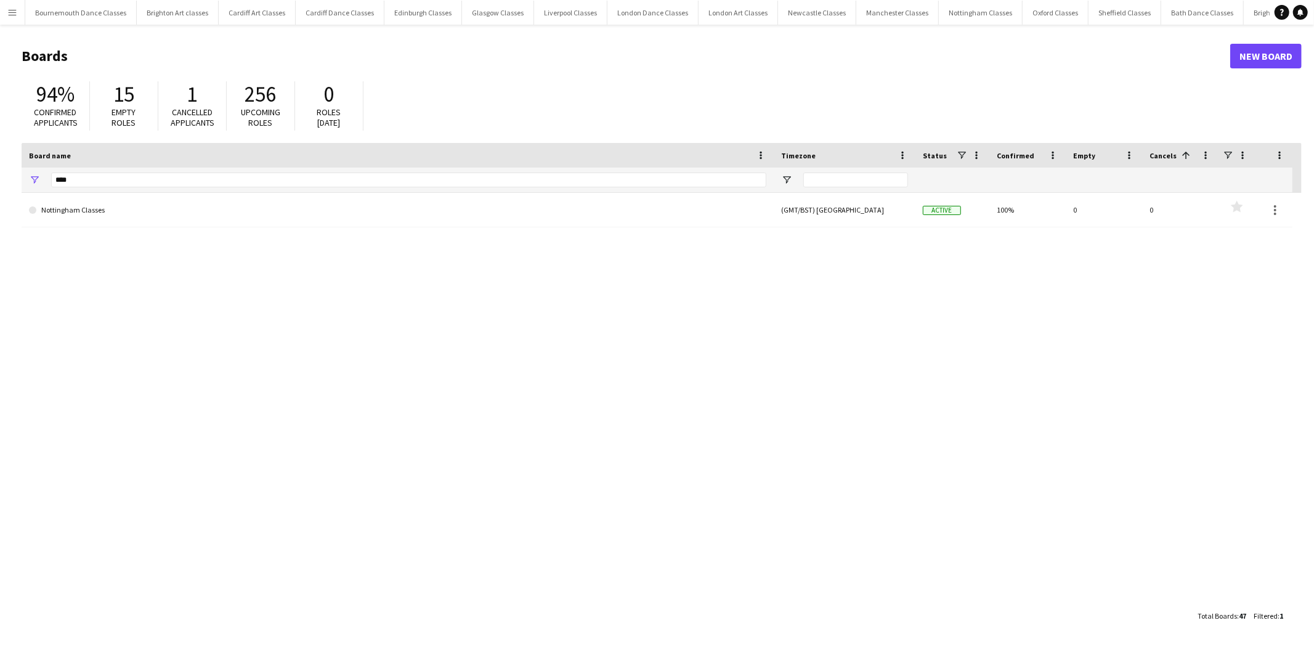
click at [16, 15] on app-icon "Menu" at bounding box center [12, 12] width 10 height 10
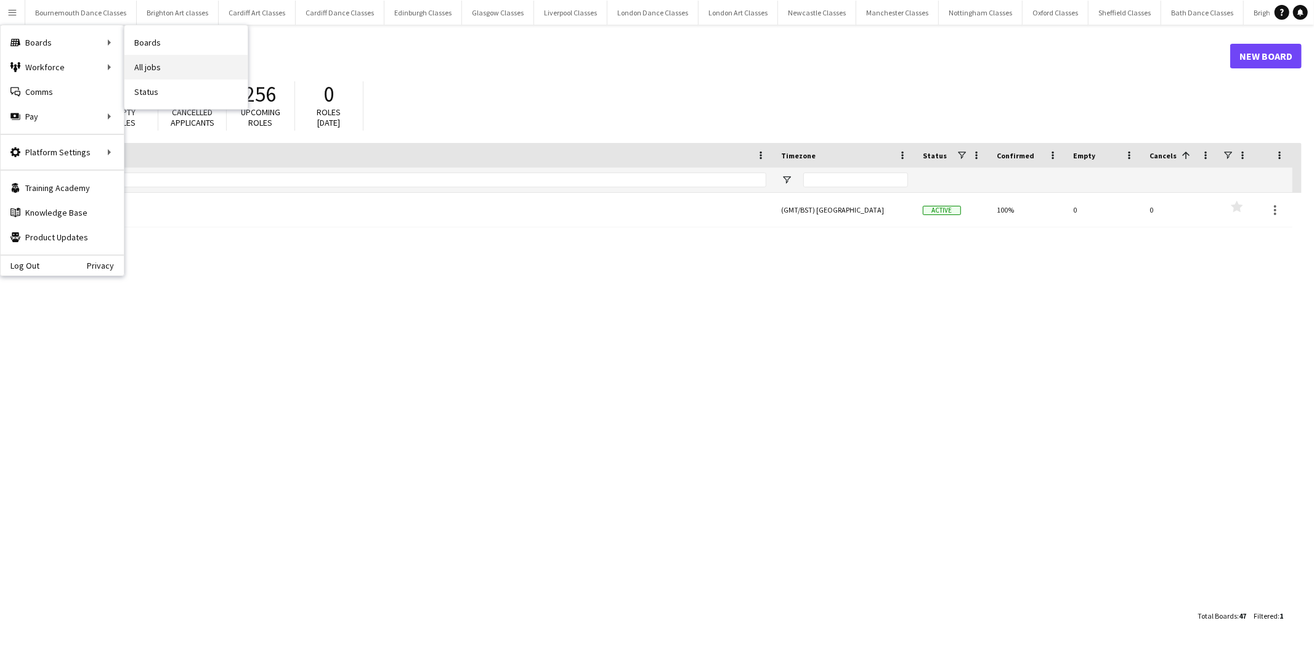
click at [156, 65] on link "All jobs" at bounding box center [185, 67] width 123 height 25
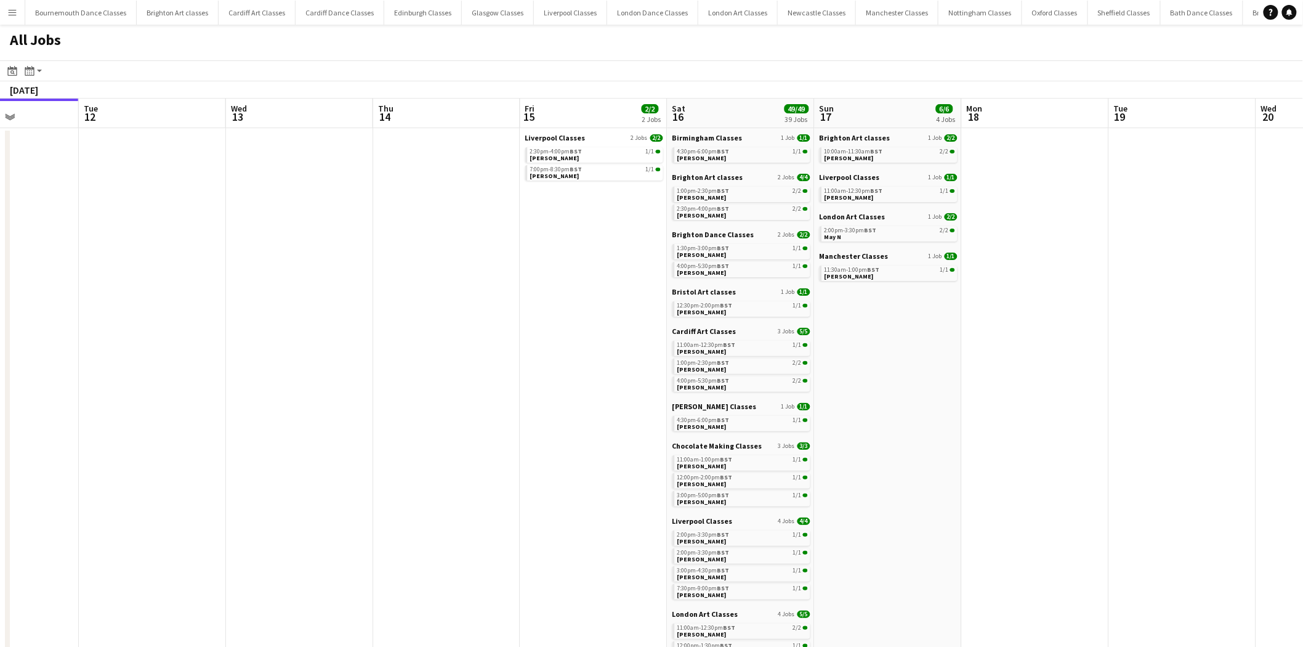
click at [0, 131] on app-all-jobs "All Jobs Date picker [DATE] [DATE] [DATE] M [DATE] T [DATE] W [DATE] T [DATE] F…" at bounding box center [651, 631] width 1303 height 1213
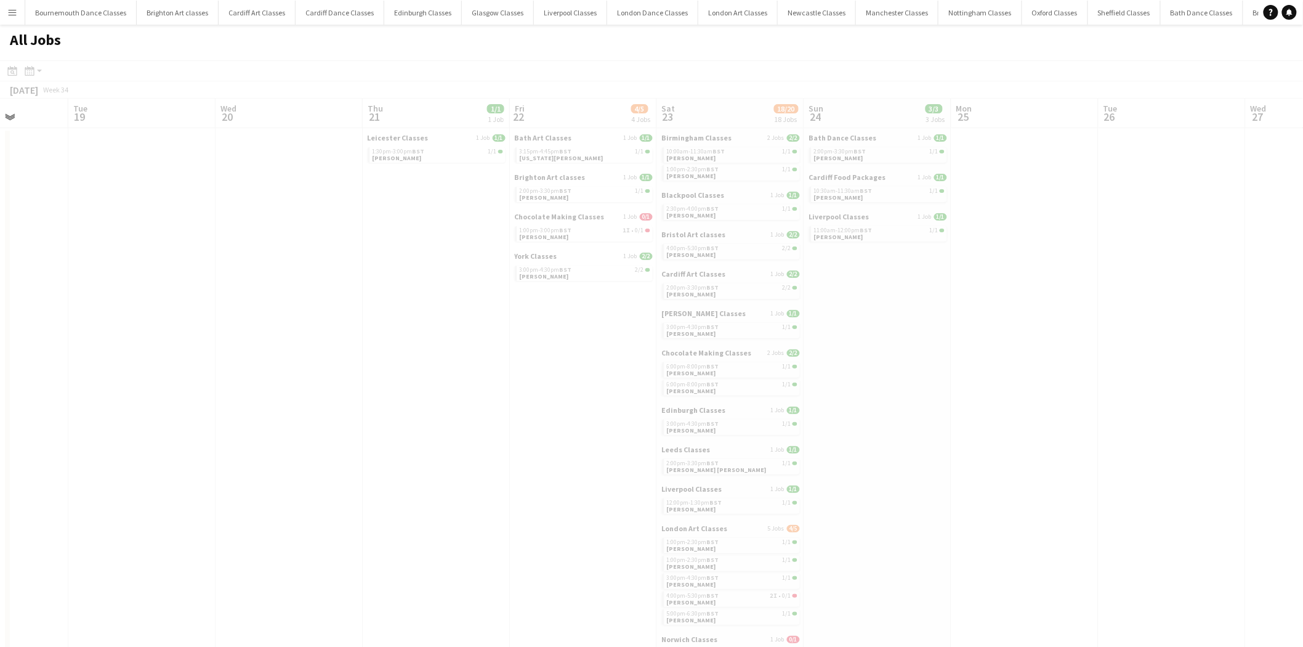
drag, startPoint x: 1175, startPoint y: 243, endPoint x: 5, endPoint y: 119, distance: 1176.8
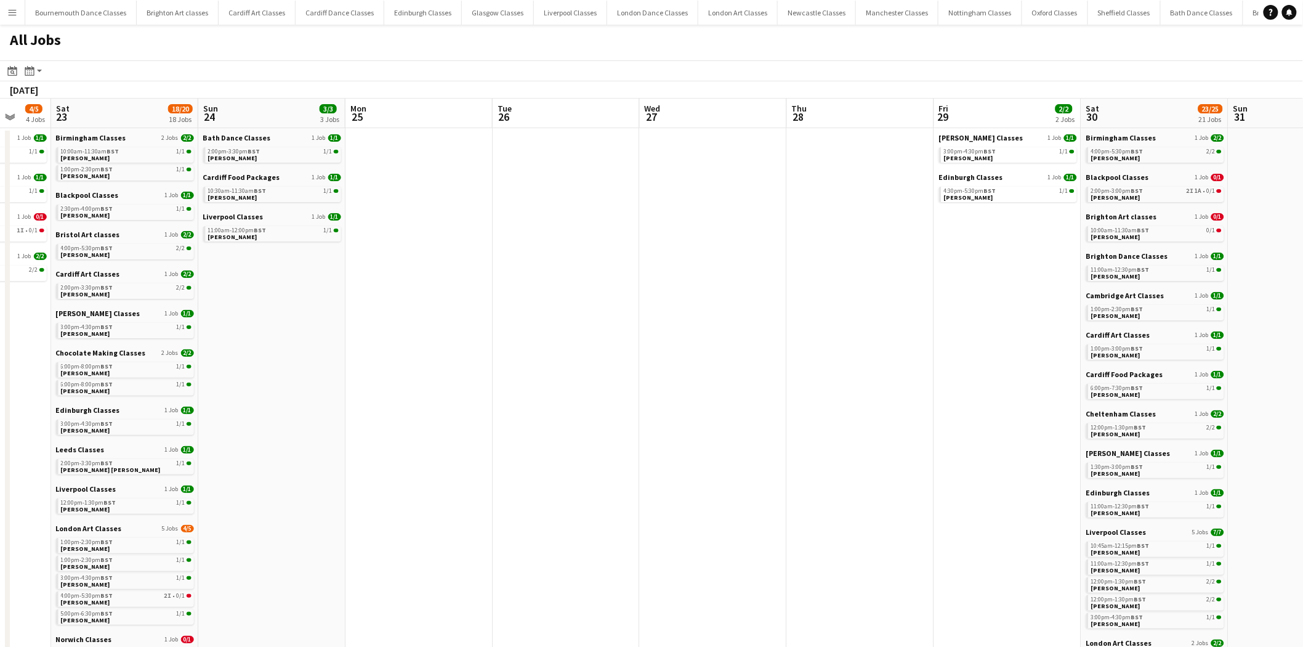
click at [121, 127] on app-all-jobs "All Jobs Date picker [DATE] [DATE] [DATE] M [DATE] T [DATE] W [DATE] T [DATE] F…" at bounding box center [651, 631] width 1303 height 1213
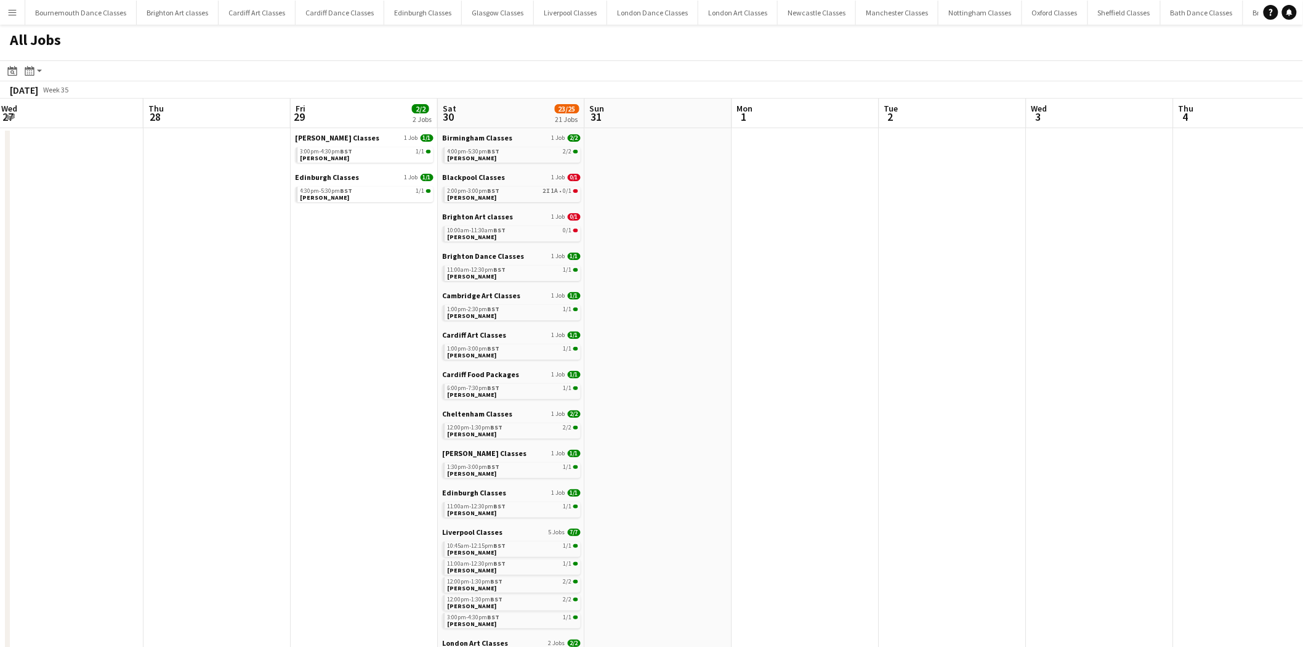
scroll to position [0, 346]
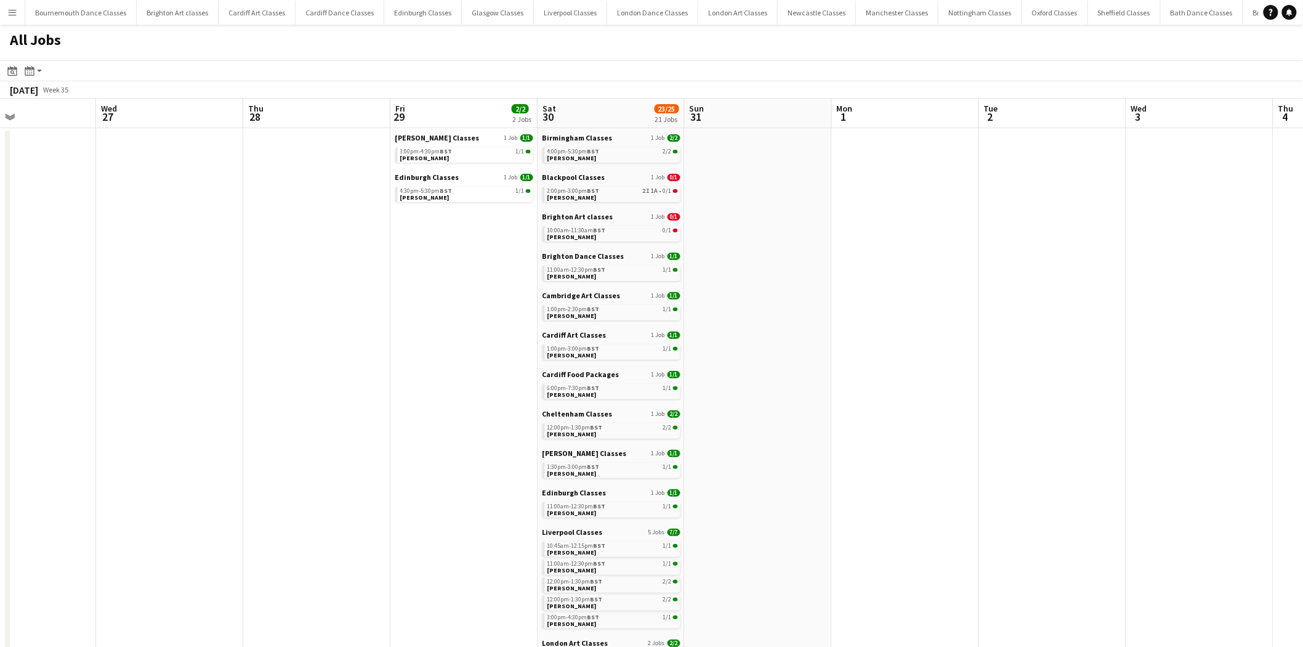
click at [0, 155] on app-all-jobs "All Jobs Date picker [DATE] [DATE] [DATE] M [DATE] T [DATE] W [DATE] T [DATE] F…" at bounding box center [651, 631] width 1303 height 1213
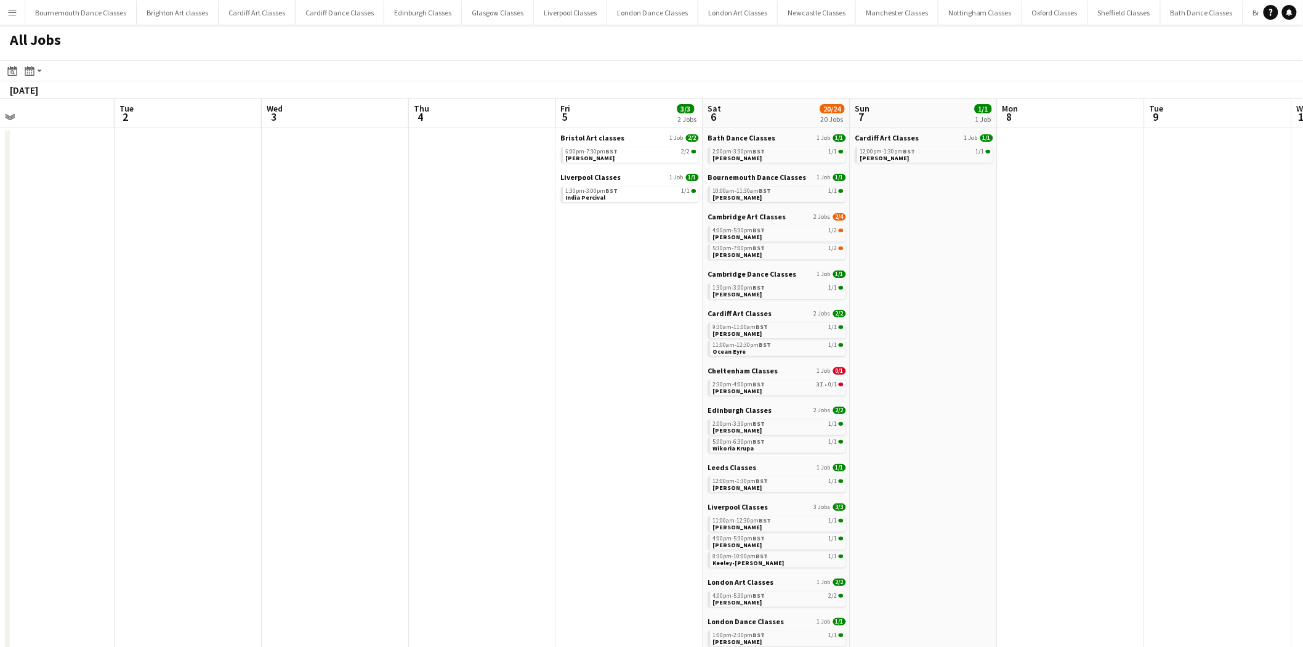
drag, startPoint x: 583, startPoint y: 366, endPoint x: 133, endPoint y: 298, distance: 454.7
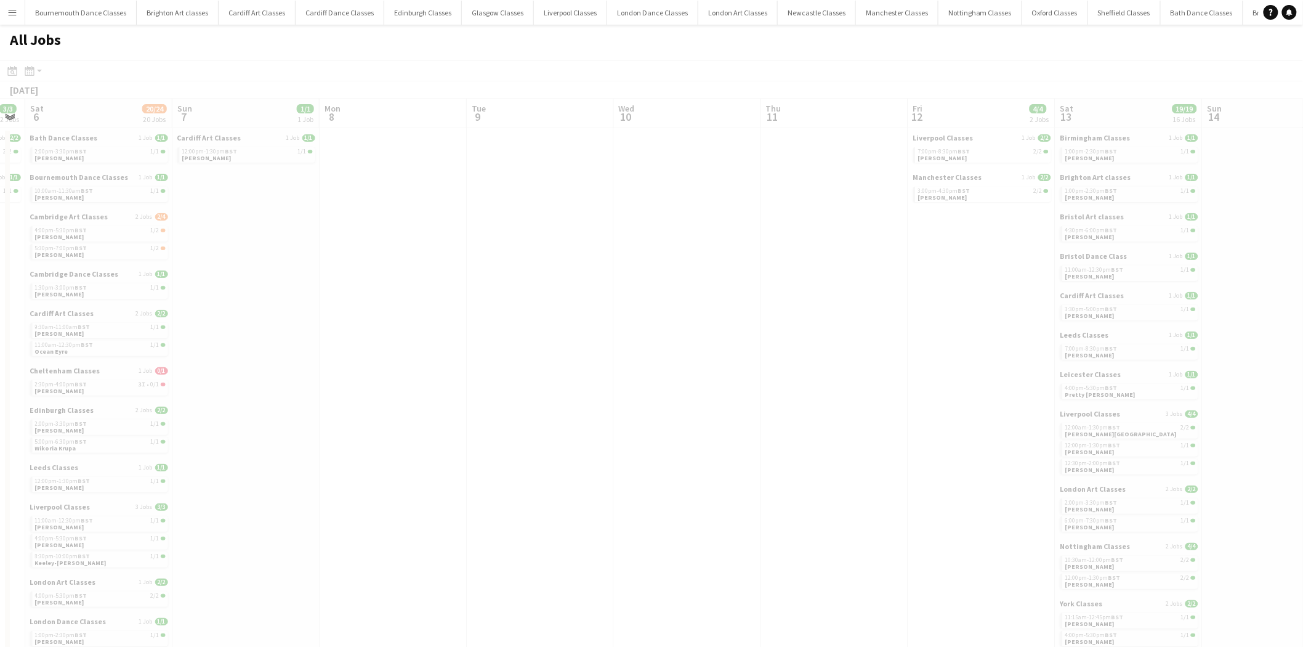
drag, startPoint x: 1029, startPoint y: 345, endPoint x: 232, endPoint y: 304, distance: 798.1
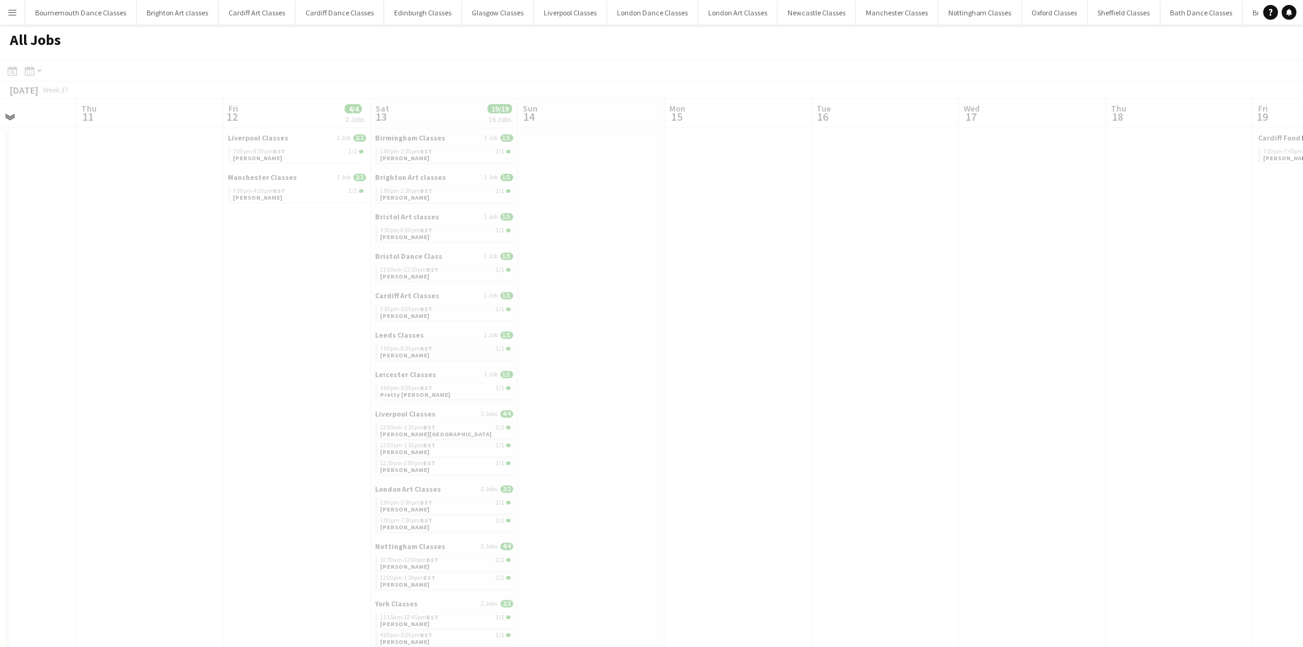
drag, startPoint x: 979, startPoint y: 357, endPoint x: 108, endPoint y: 352, distance: 871.6
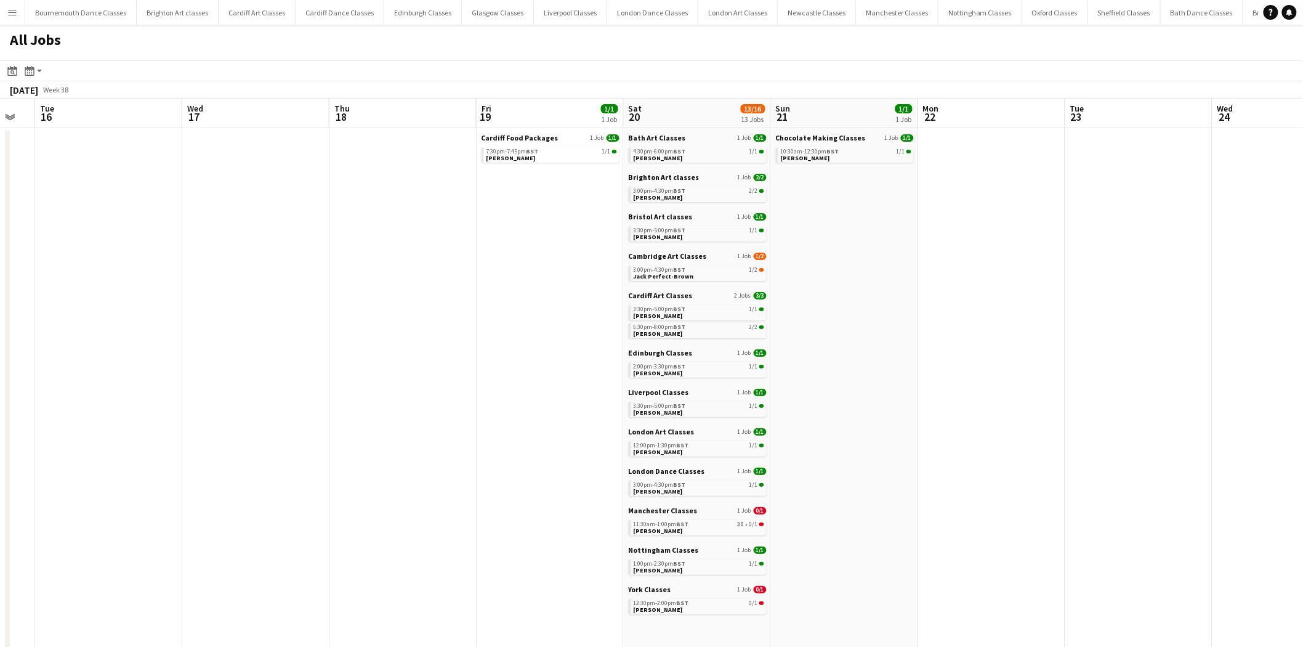
drag, startPoint x: 1014, startPoint y: 355, endPoint x: 381, endPoint y: 344, distance: 633.9
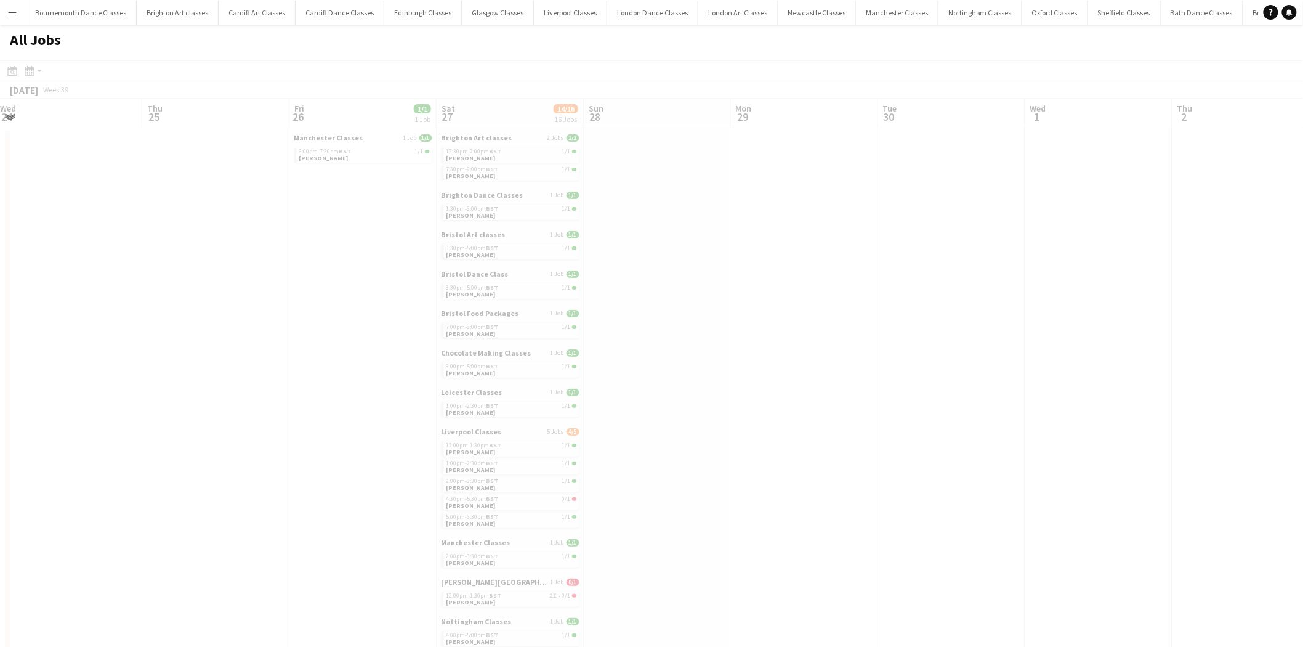
drag, startPoint x: 834, startPoint y: 363, endPoint x: 0, endPoint y: 354, distance: 834.1
click at [0, 354] on app-all-jobs "All Jobs Date picker [DATE] [DATE] [DATE] M [DATE] T [DATE] W [DATE] T [DATE] F…" at bounding box center [651, 631] width 1303 height 1213
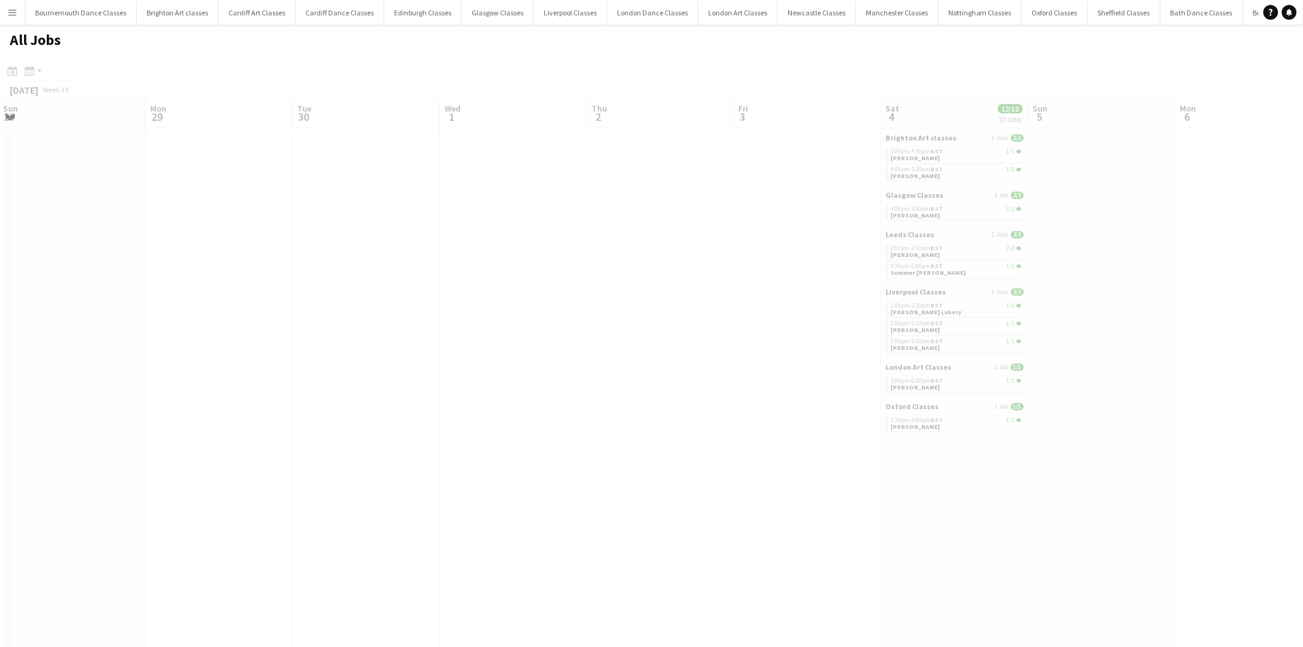
scroll to position [0, 373]
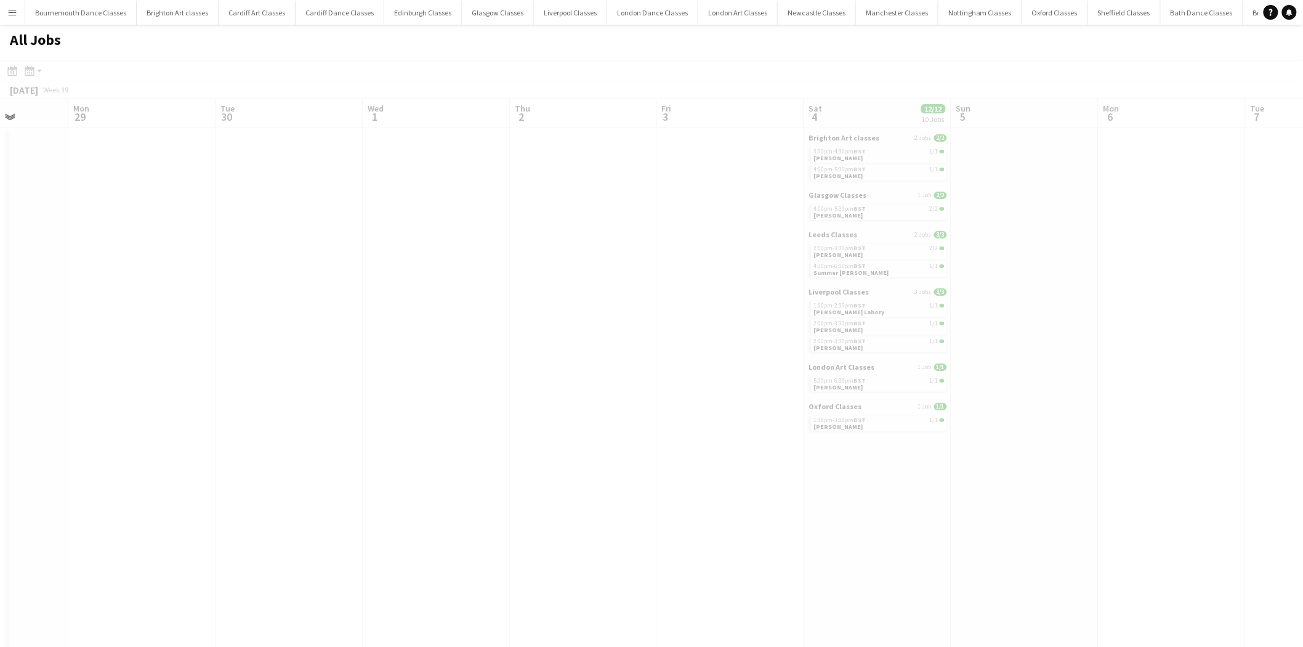
drag, startPoint x: 903, startPoint y: 358, endPoint x: 142, endPoint y: 360, distance: 761.3
click at [144, 360] on app-all-jobs "All Jobs Date picker [DATE] [DATE] [DATE] M [DATE] T [DATE] W [DATE] T [DATE] F…" at bounding box center [651, 631] width 1303 height 1213
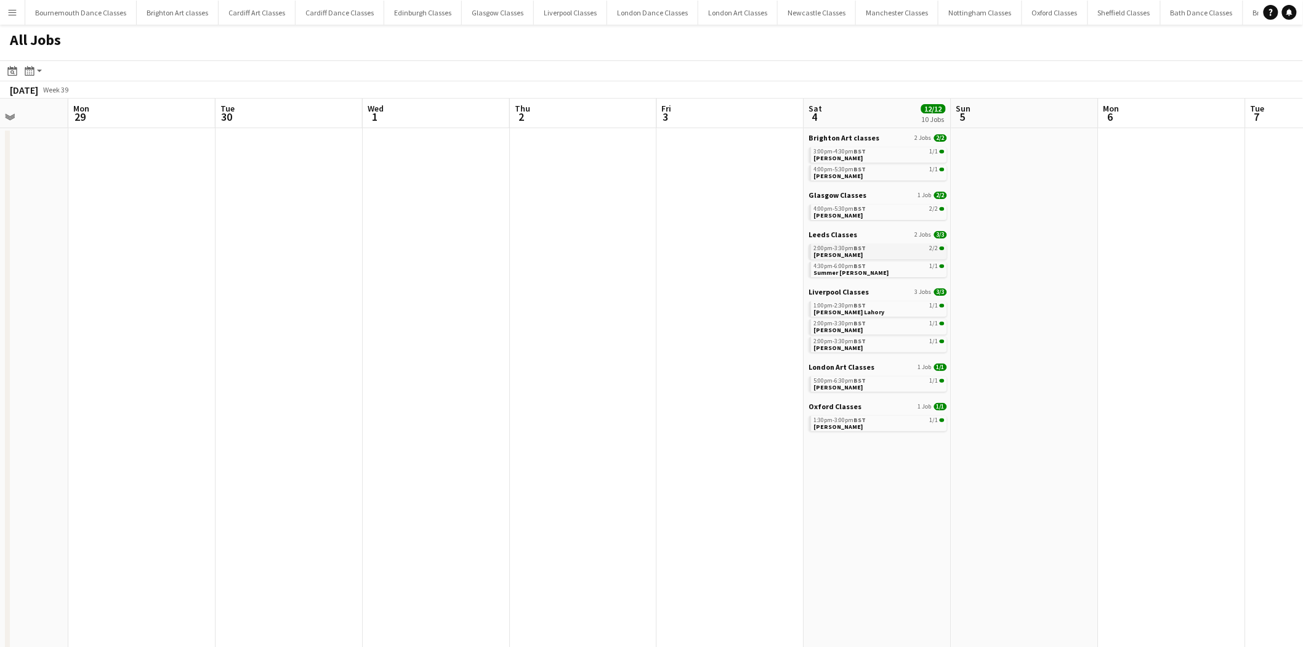
click at [857, 254] on link "2:00pm-3:30pm BST 2/2 [PERSON_NAME]" at bounding box center [879, 251] width 131 height 14
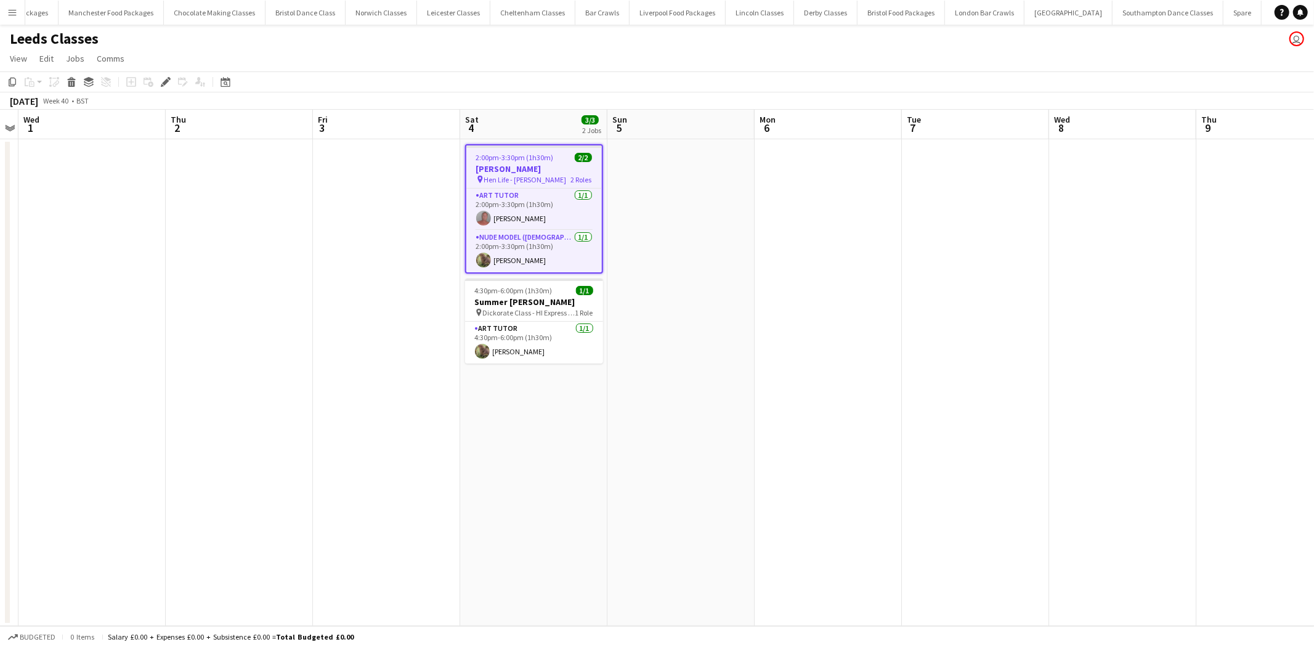
scroll to position [0, 2262]
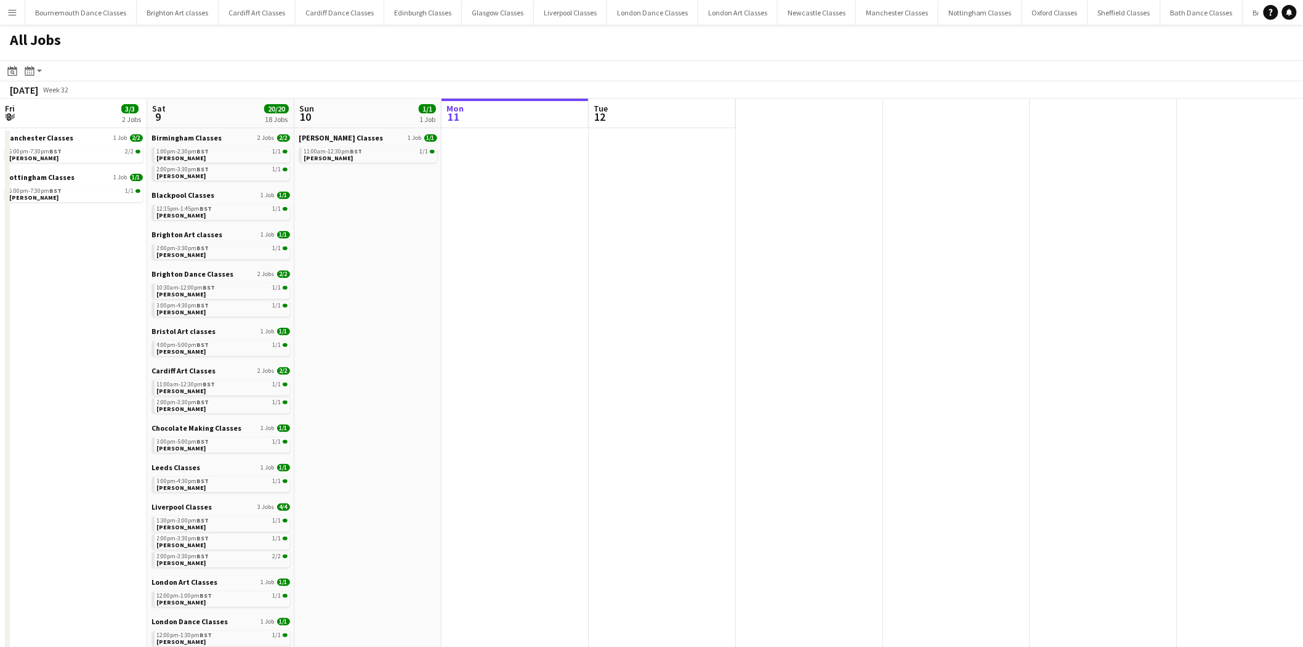
drag, startPoint x: 515, startPoint y: 323, endPoint x: 1167, endPoint y: 373, distance: 654.2
click at [1167, 373] on app-calendar-viewport "Fri 8 3/3 2 Jobs Sat 9 20/20 18 Jobs Sun 10 1/1 1 Job Mon 11 Tue 12 Manchester …" at bounding box center [651, 433] width 1303 height 668
drag, startPoint x: 342, startPoint y: 339, endPoint x: 898, endPoint y: 347, distance: 555.7
click at [898, 347] on app-calendar-viewport "Fri 8 3/3 2 Jobs Sat 9 20/20 18 Jobs Sun 10 1/1 1 Job Mon 11 Tue 12 Manchester …" at bounding box center [651, 433] width 1303 height 668
drag, startPoint x: 49, startPoint y: 284, endPoint x: 216, endPoint y: 304, distance: 167.5
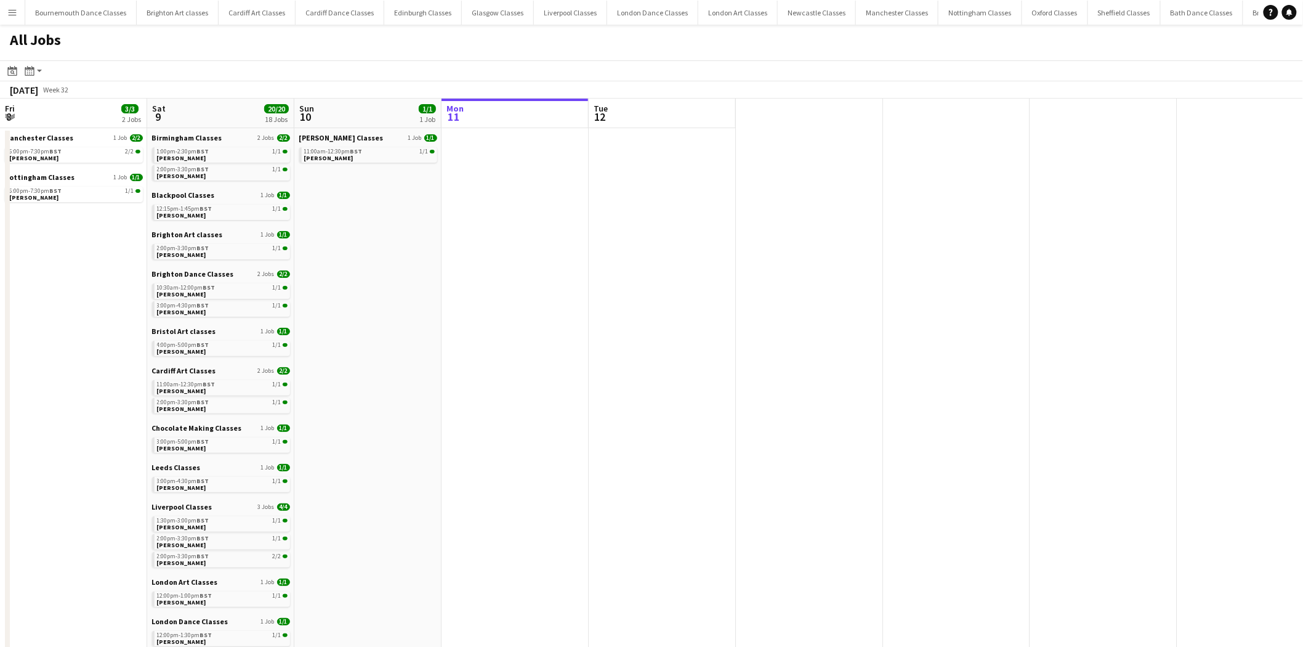
click at [216, 304] on app-calendar-viewport "Fri 8 3/3 2 Jobs Sat 9 20/20 18 Jobs Sun 10 1/1 1 Job Mon 11 Tue 12 Manchester …" at bounding box center [651, 433] width 1303 height 668
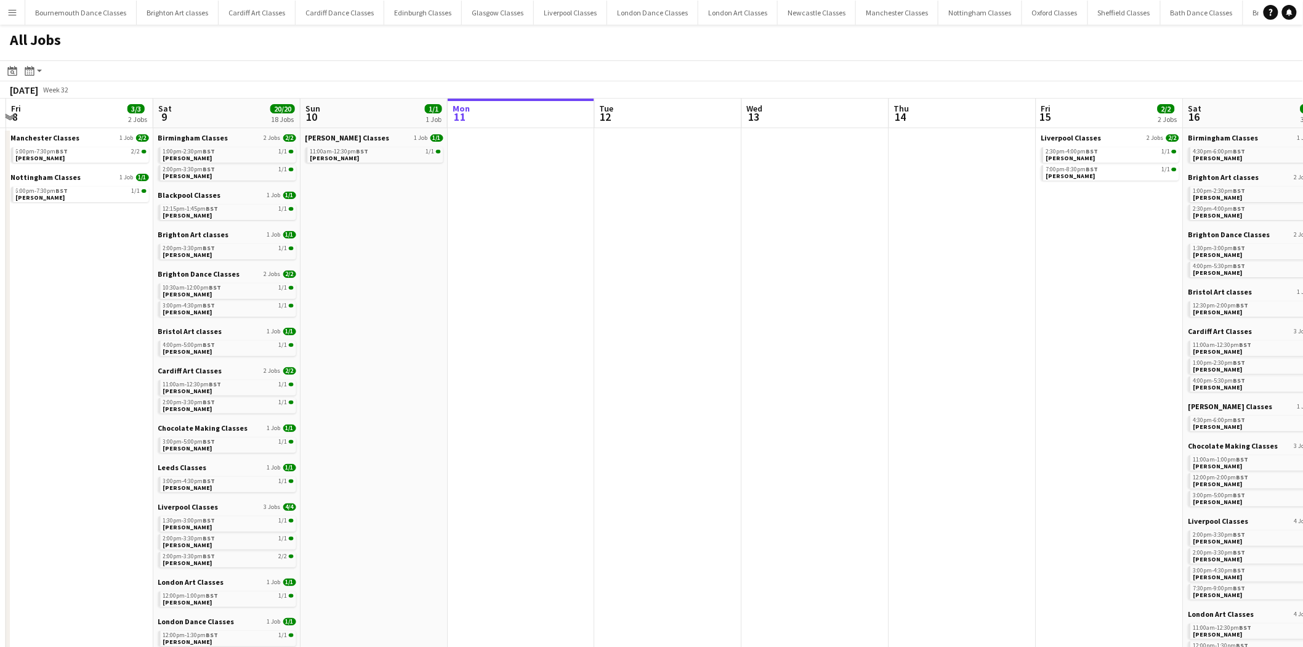
scroll to position [0, 376]
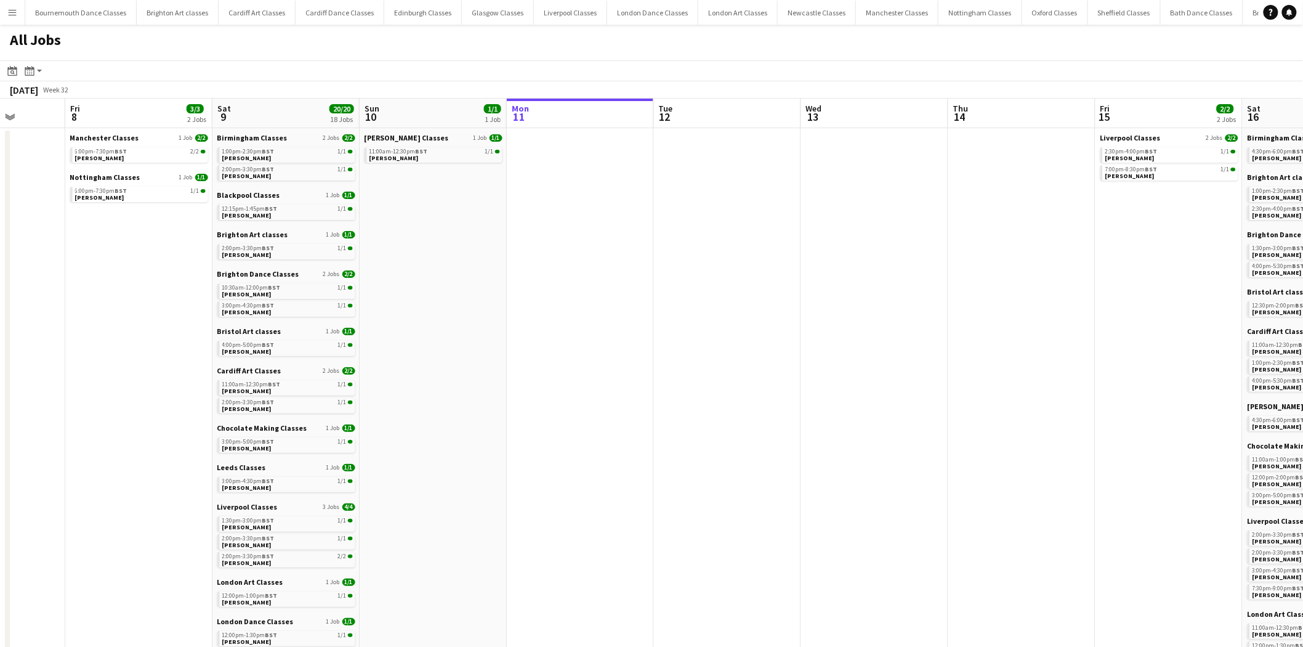
drag, startPoint x: 134, startPoint y: 303, endPoint x: 641, endPoint y: 371, distance: 511.5
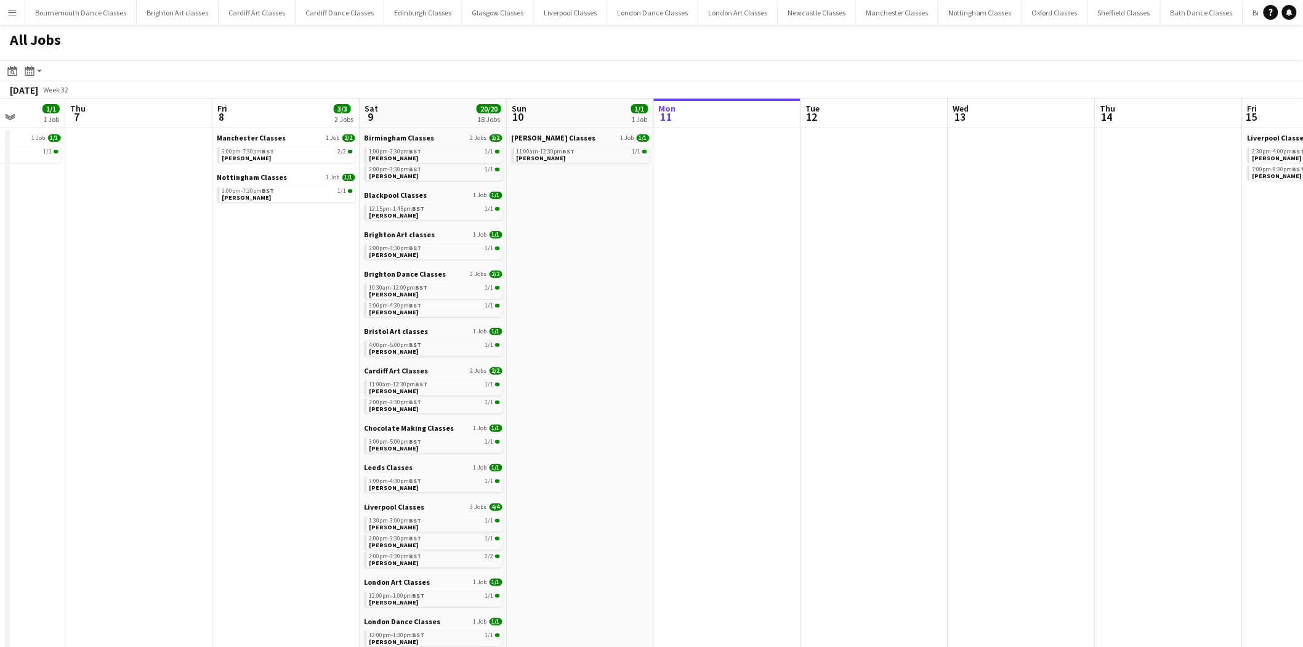
scroll to position [0, 342]
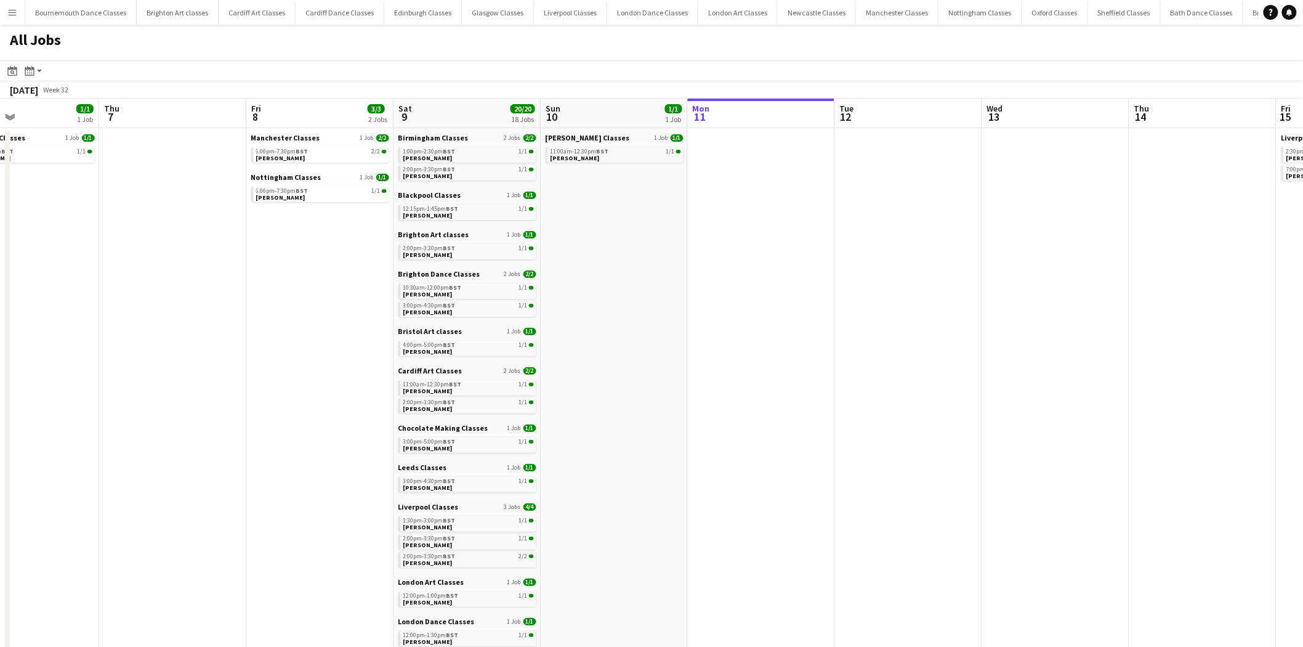
drag, startPoint x: 271, startPoint y: 306, endPoint x: 305, endPoint y: 308, distance: 33.9
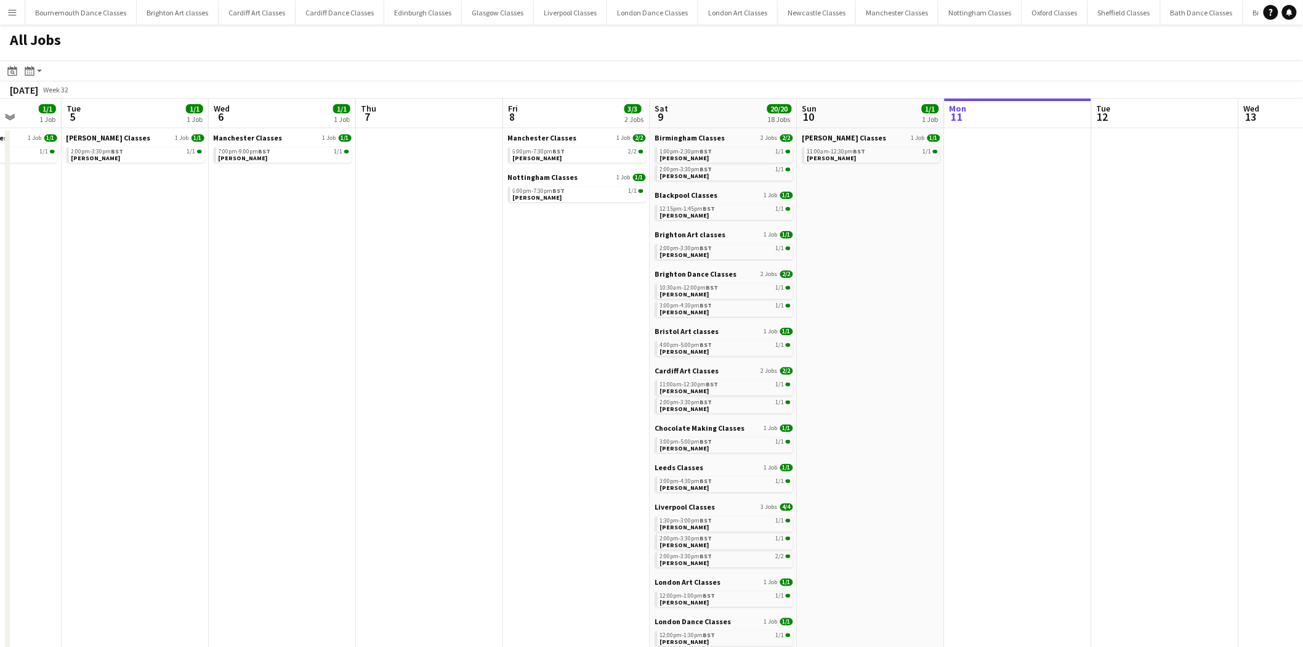
drag, startPoint x: 193, startPoint y: 301, endPoint x: 450, endPoint y: 322, distance: 257.8
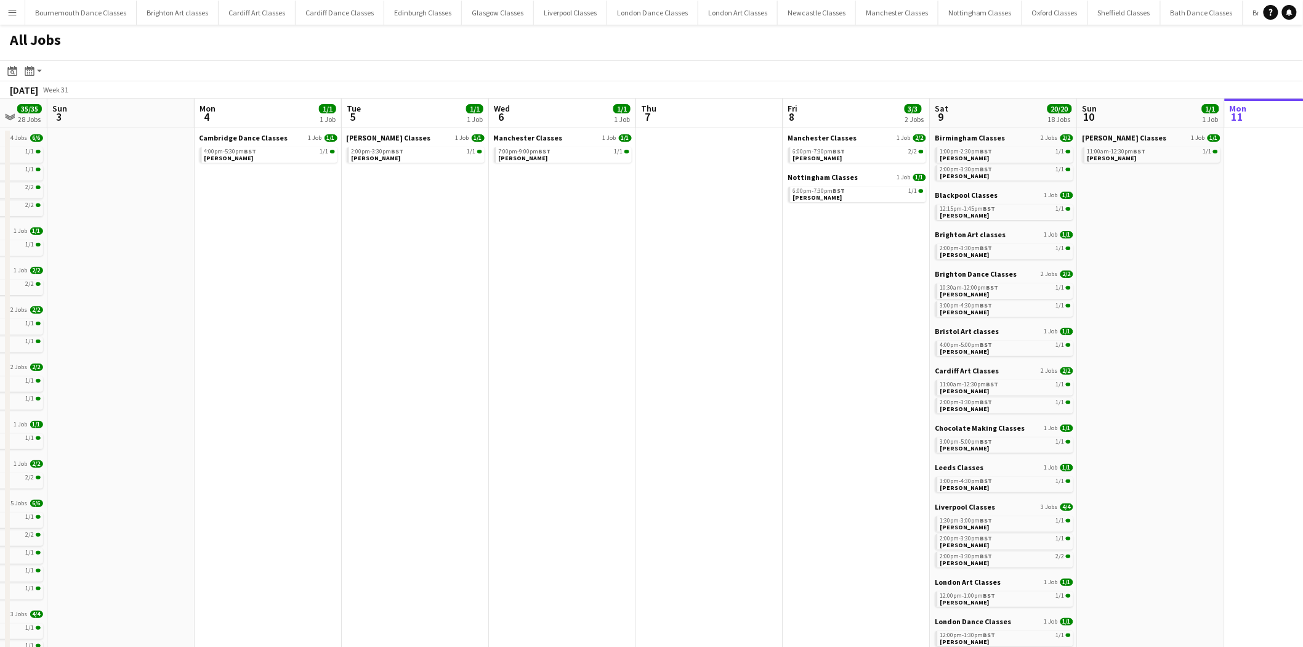
scroll to position [0, 271]
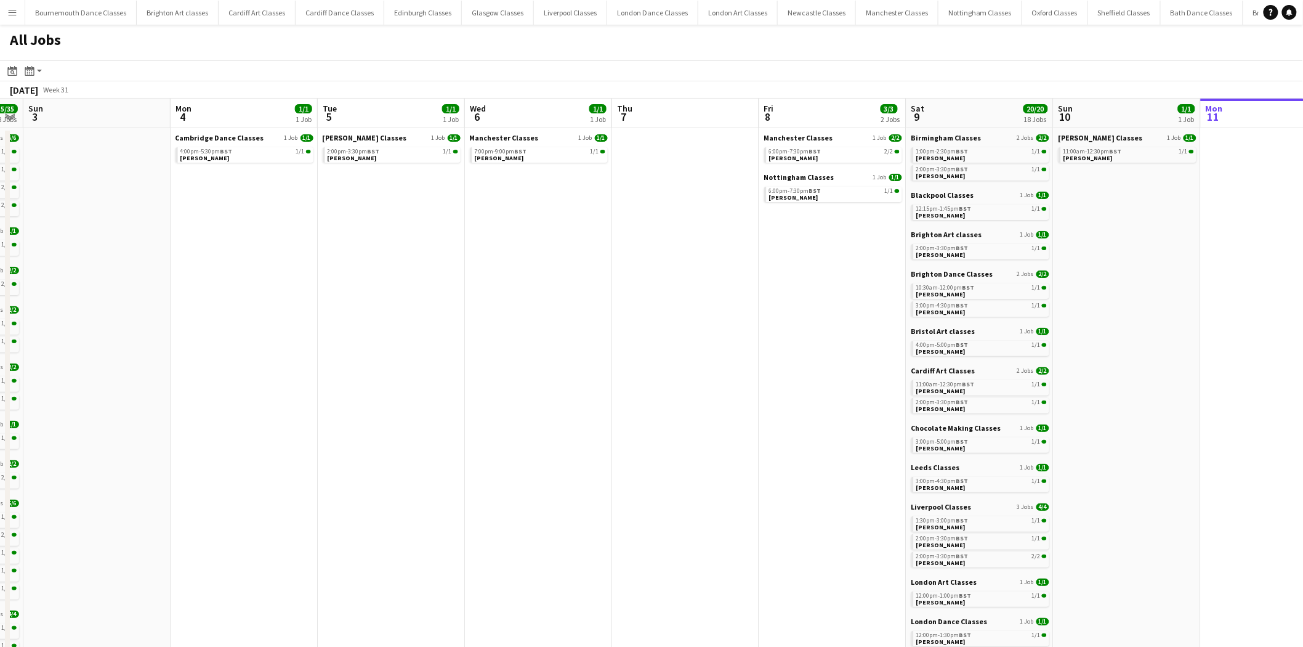
drag, startPoint x: 239, startPoint y: 293, endPoint x: 496, endPoint y: 313, distance: 257.6
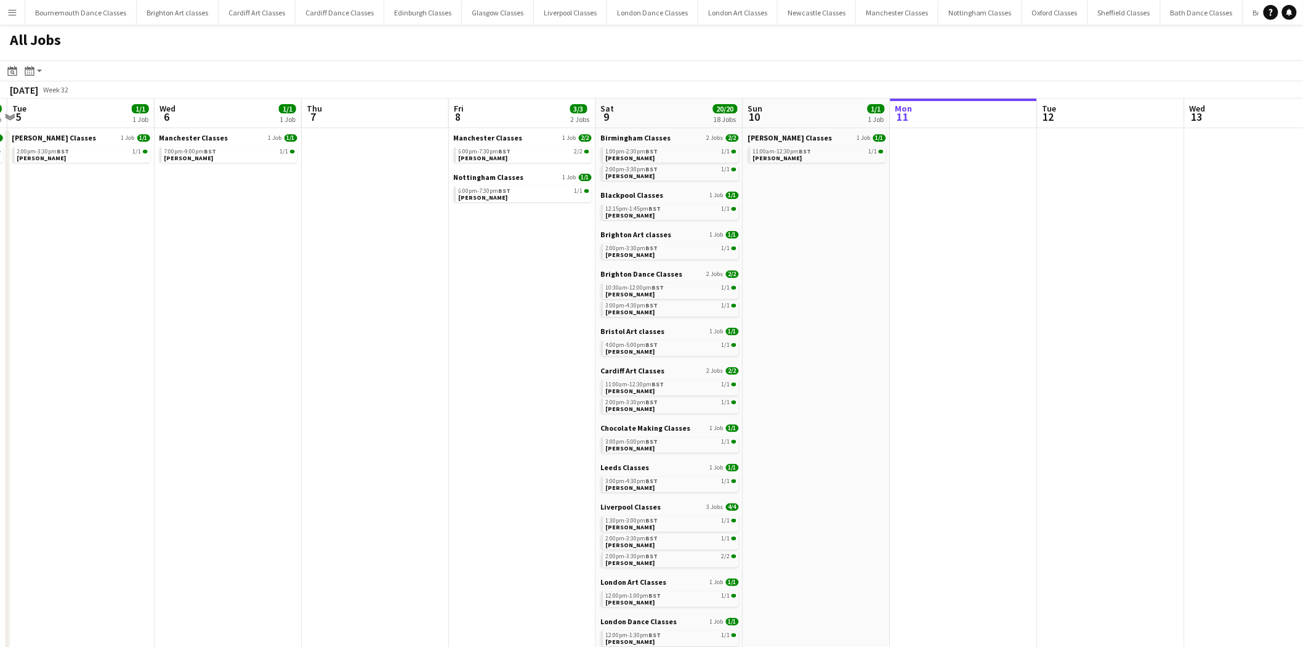
drag, startPoint x: 606, startPoint y: 341, endPoint x: 259, endPoint y: 357, distance: 347.8
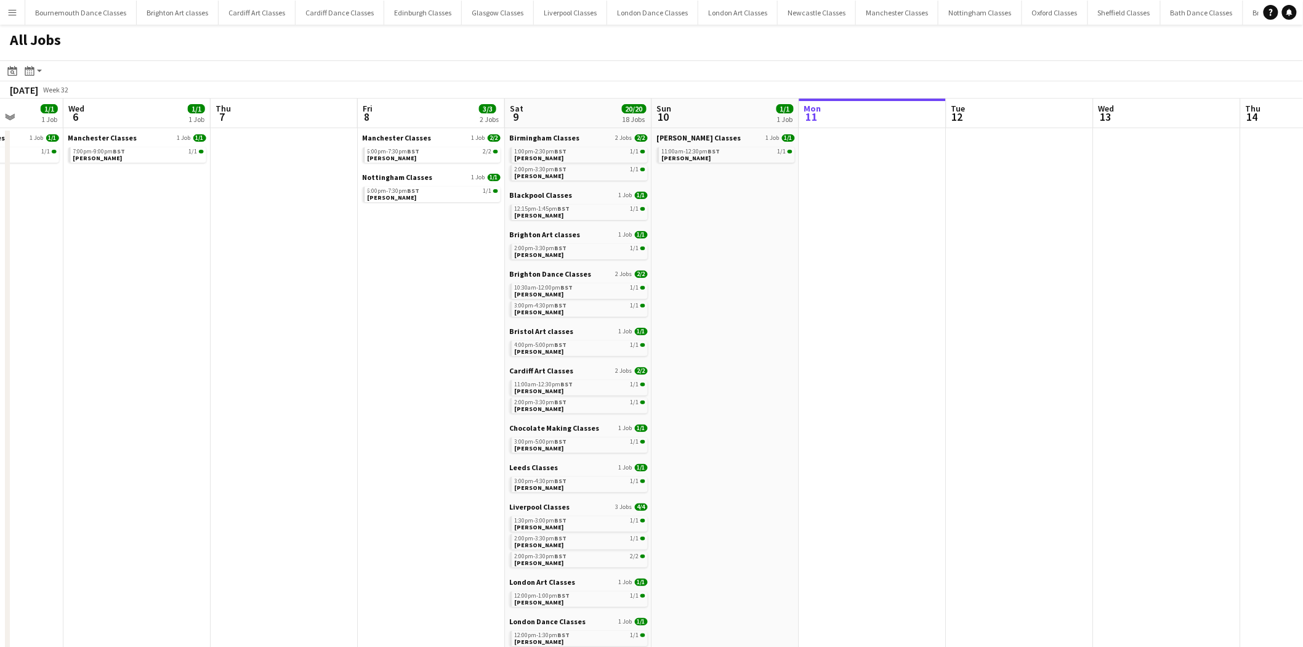
drag, startPoint x: 852, startPoint y: 372, endPoint x: 800, endPoint y: 379, distance: 53.4
click at [563, 169] on span "BST" at bounding box center [562, 169] width 12 height 8
click at [564, 525] on link "1:30pm-3:00pm BST 1/1 [PERSON_NAME]" at bounding box center [581, 523] width 131 height 14
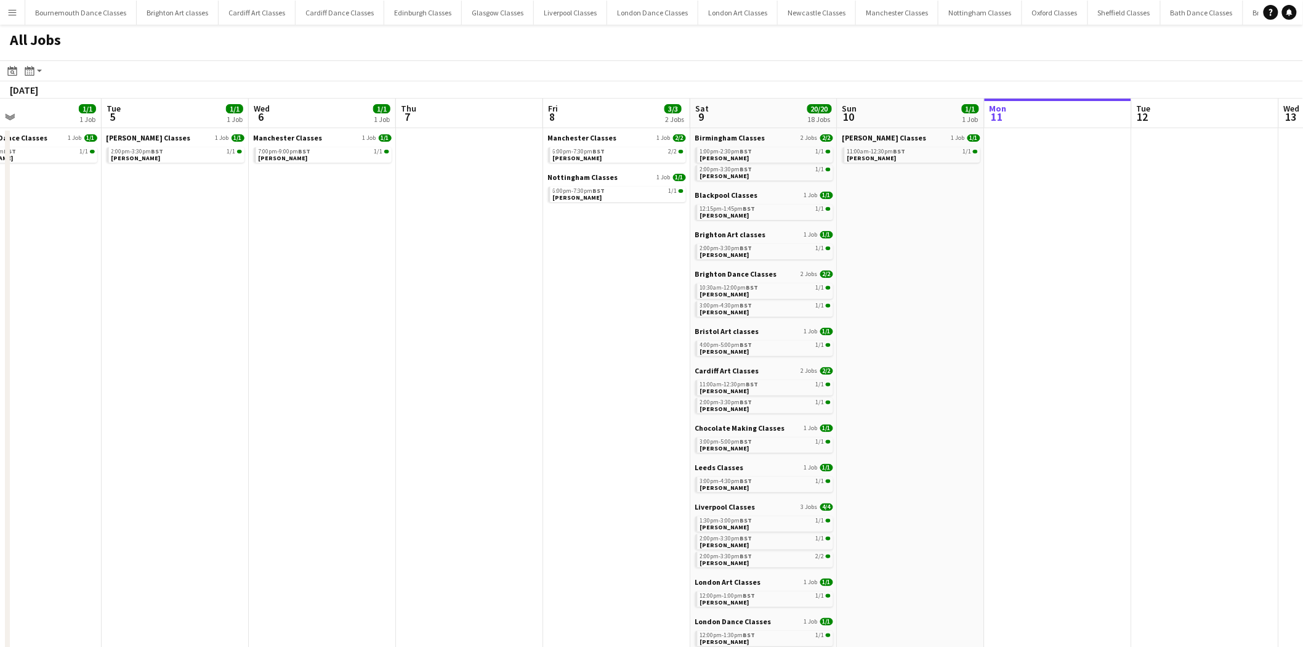
scroll to position [0, 368]
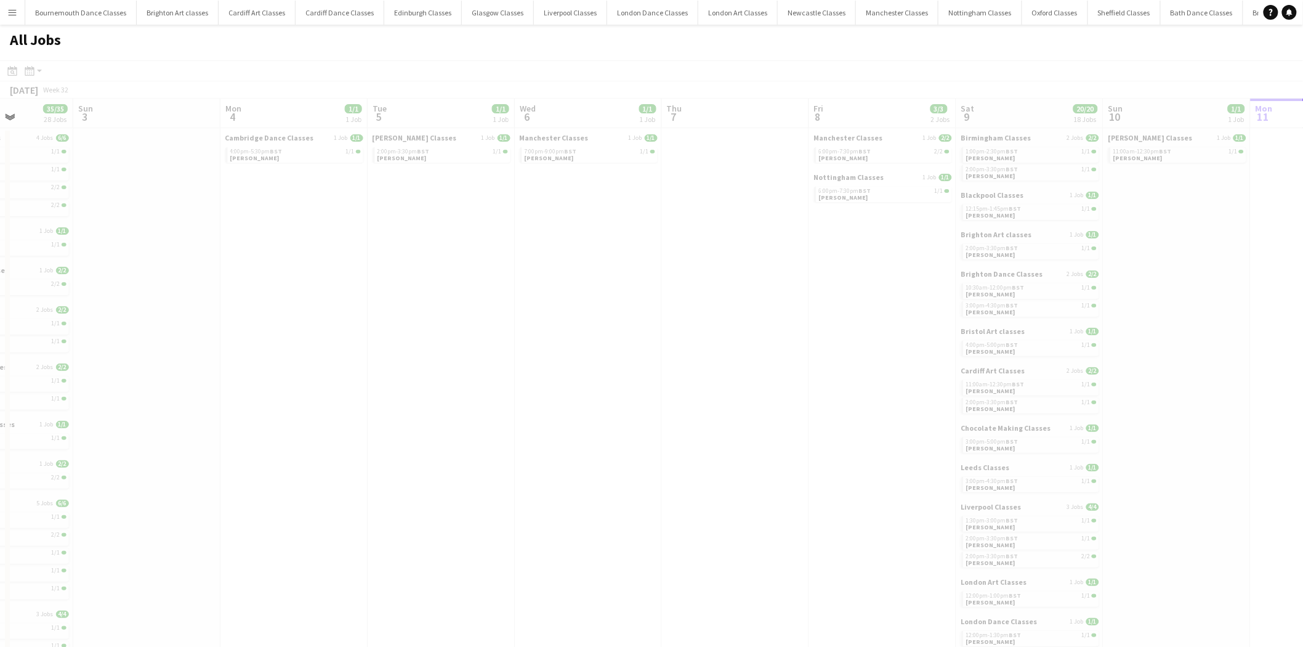
drag, startPoint x: 219, startPoint y: 350, endPoint x: 816, endPoint y: 363, distance: 597.6
click at [816, 363] on app-all-jobs "All Jobs Date picker [DATE] [DATE] [DATE] M [DATE] T [DATE] W [DATE] T [DATE] F…" at bounding box center [651, 631] width 1303 height 1213
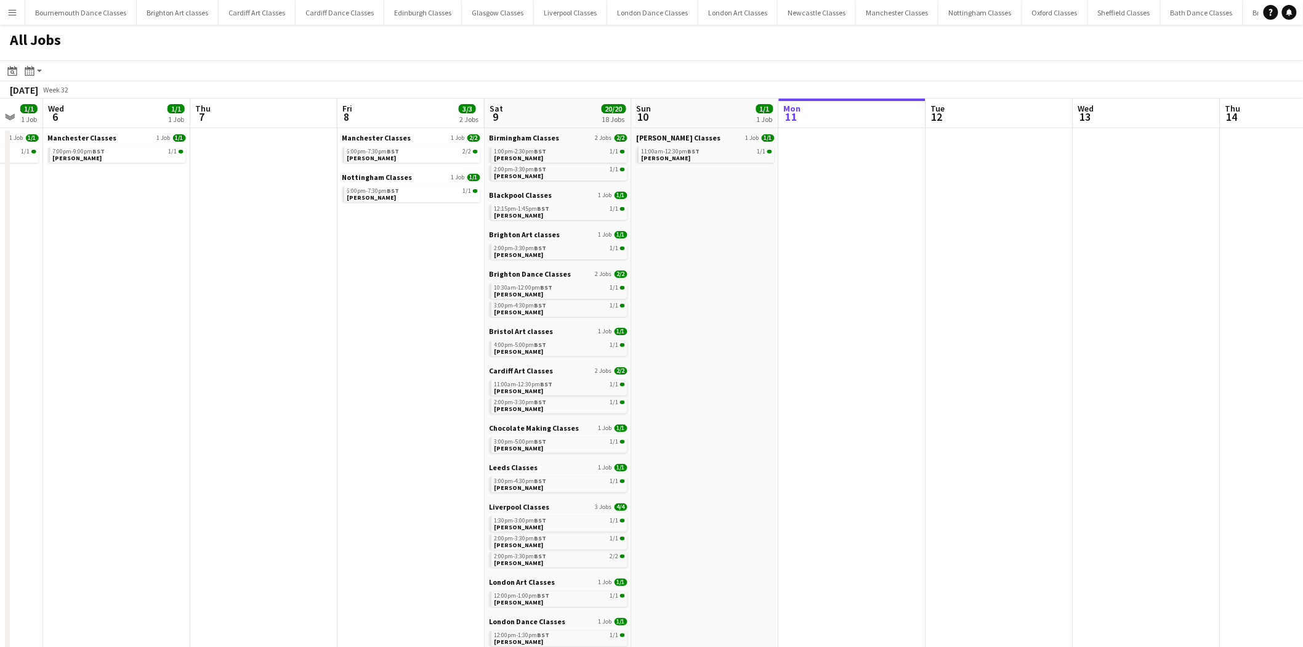
scroll to position [0, 421]
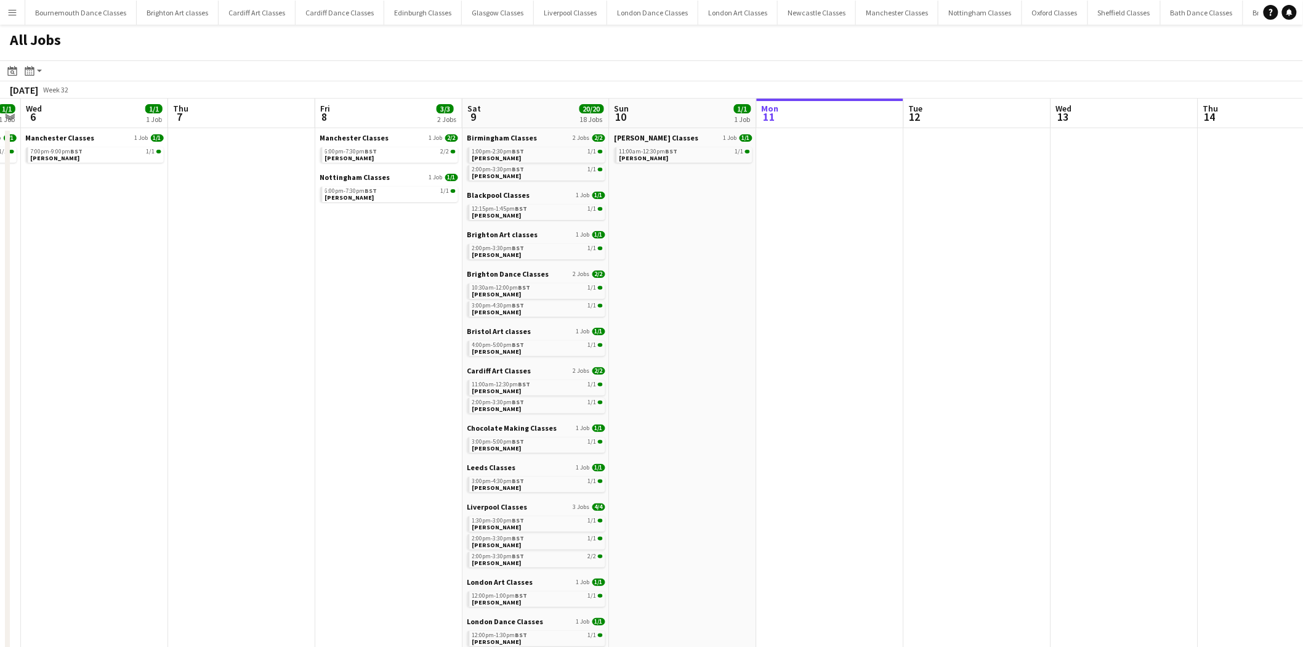
drag, startPoint x: 609, startPoint y: 390, endPoint x: 149, endPoint y: 373, distance: 459.8
click at [500, 543] on span "[PERSON_NAME]" at bounding box center [496, 545] width 49 height 8
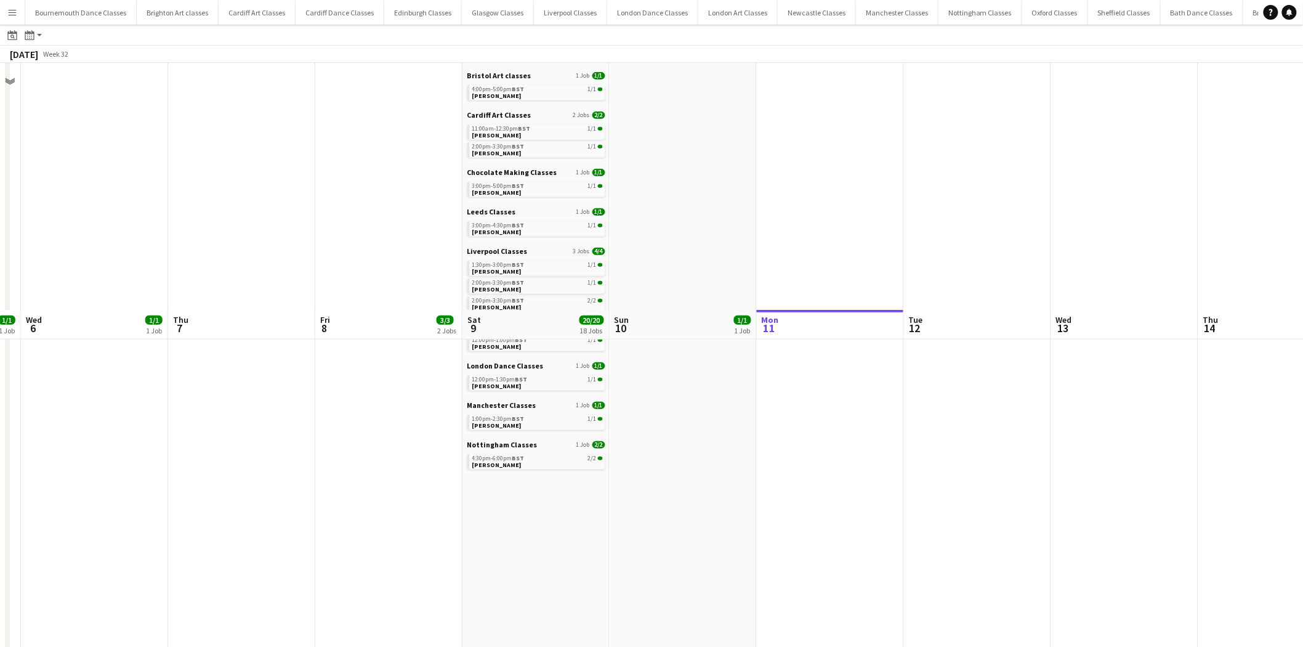
scroll to position [251, 0]
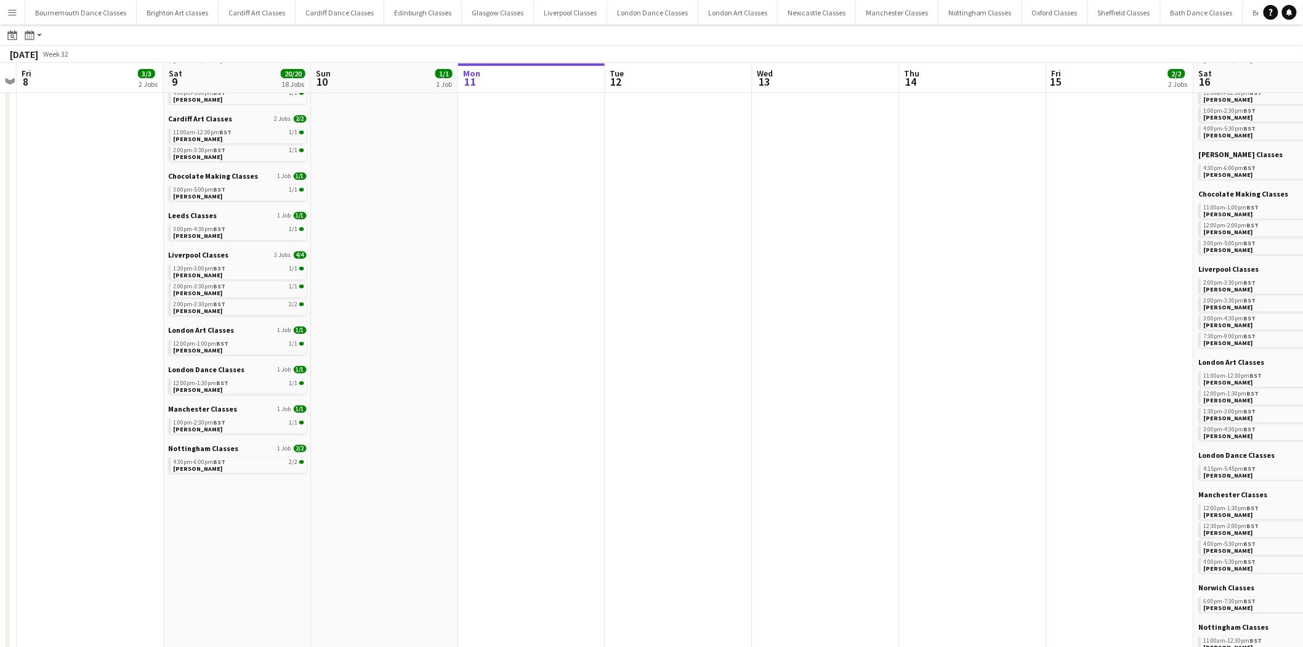
drag, startPoint x: 952, startPoint y: 216, endPoint x: 452, endPoint y: 226, distance: 500.3
click at [205, 203] on app-calendar-viewport "Tue 5 1/1 1 Job Wed 6 1/1 1 Job Thu 7 Fri 8 3/3 2 Jobs Sat 9 20/20 18 Jobs Sun …" at bounding box center [651, 398] width 1303 height 1176
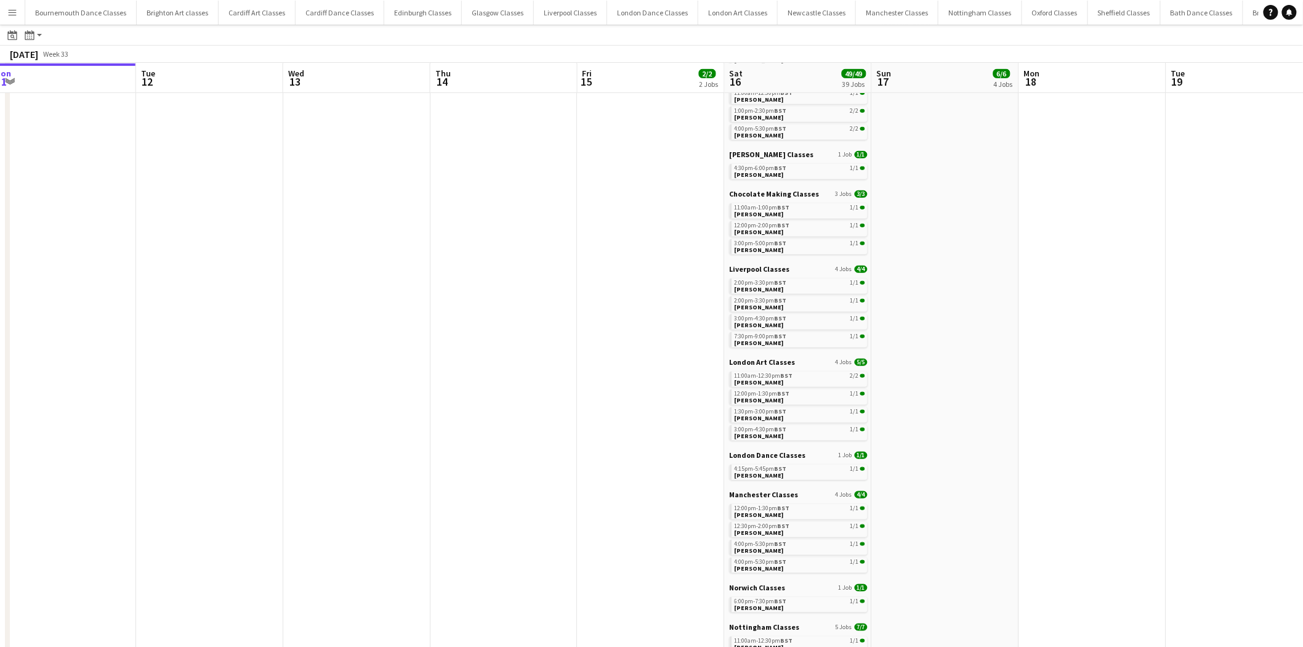
drag, startPoint x: 564, startPoint y: 226, endPoint x: 356, endPoint y: 226, distance: 208.2
click at [356, 226] on app-calendar-viewport "Fri 8 3/3 2 Jobs Sat 9 20/20 18 Jobs Sun 10 1/1 1 Job Mon 11 Tue 12 Wed 13 Thu …" at bounding box center [651, 398] width 1303 height 1176
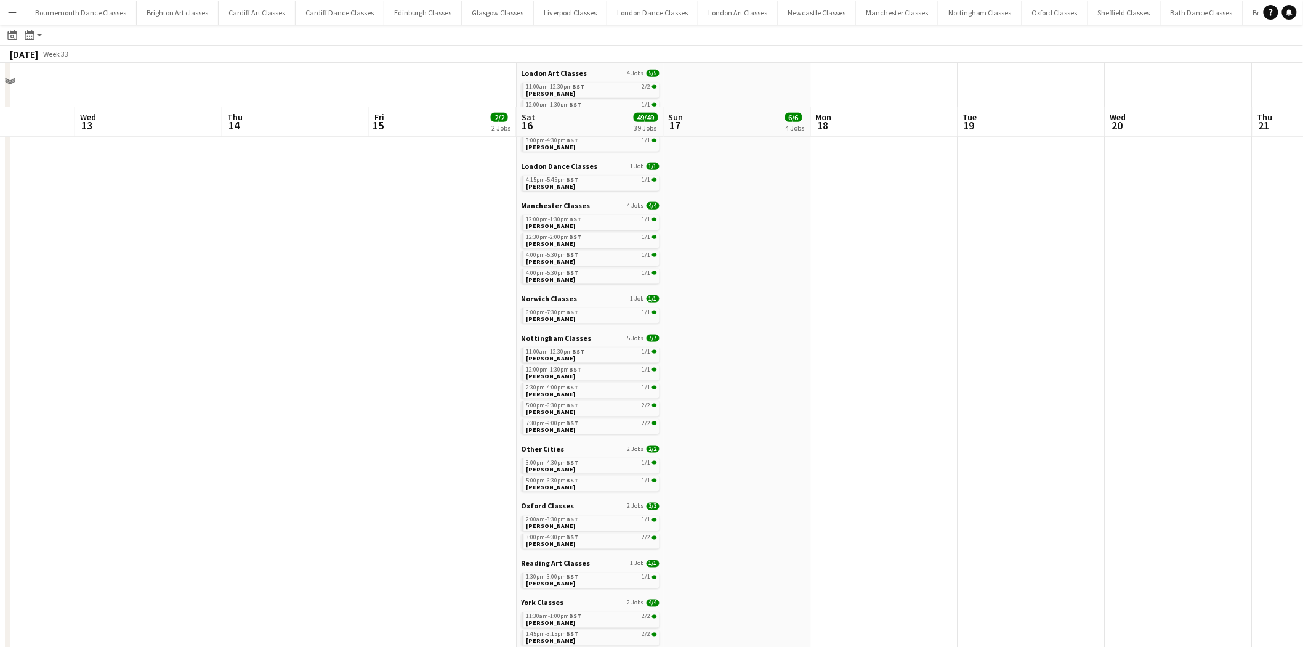
scroll to position [589, 0]
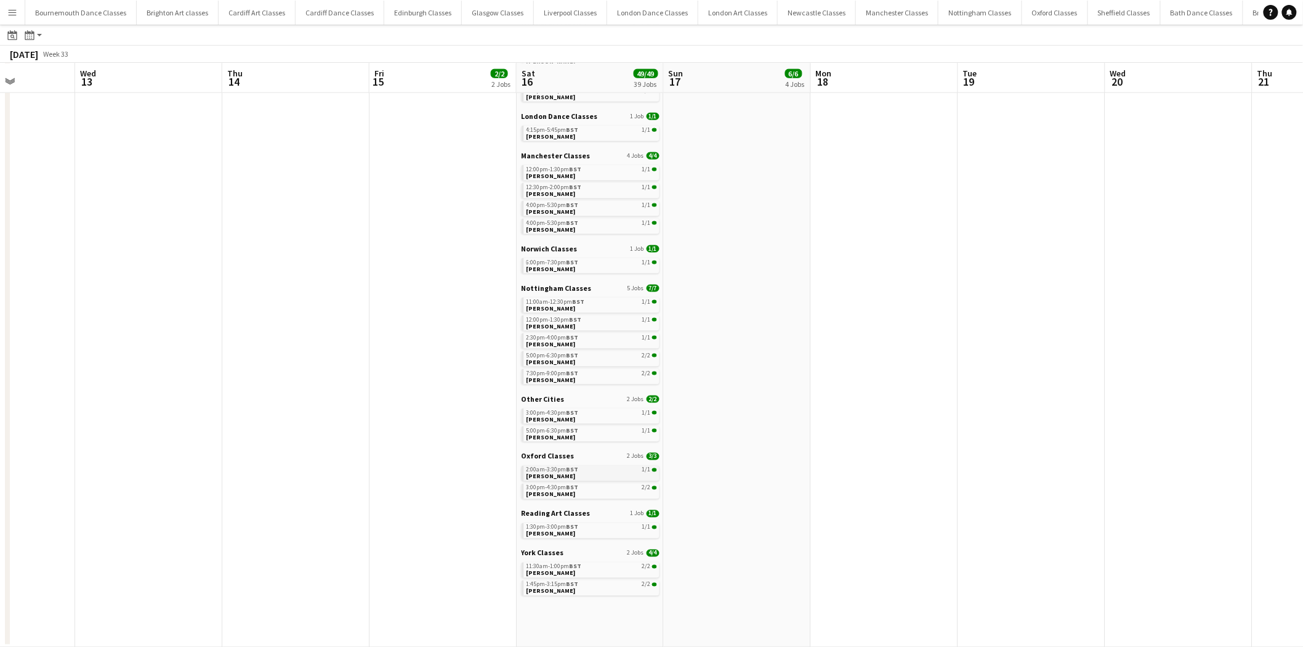
click at [577, 475] on link "2:00am-3:30pm BST 1/1 [PERSON_NAME]" at bounding box center [592, 473] width 131 height 14
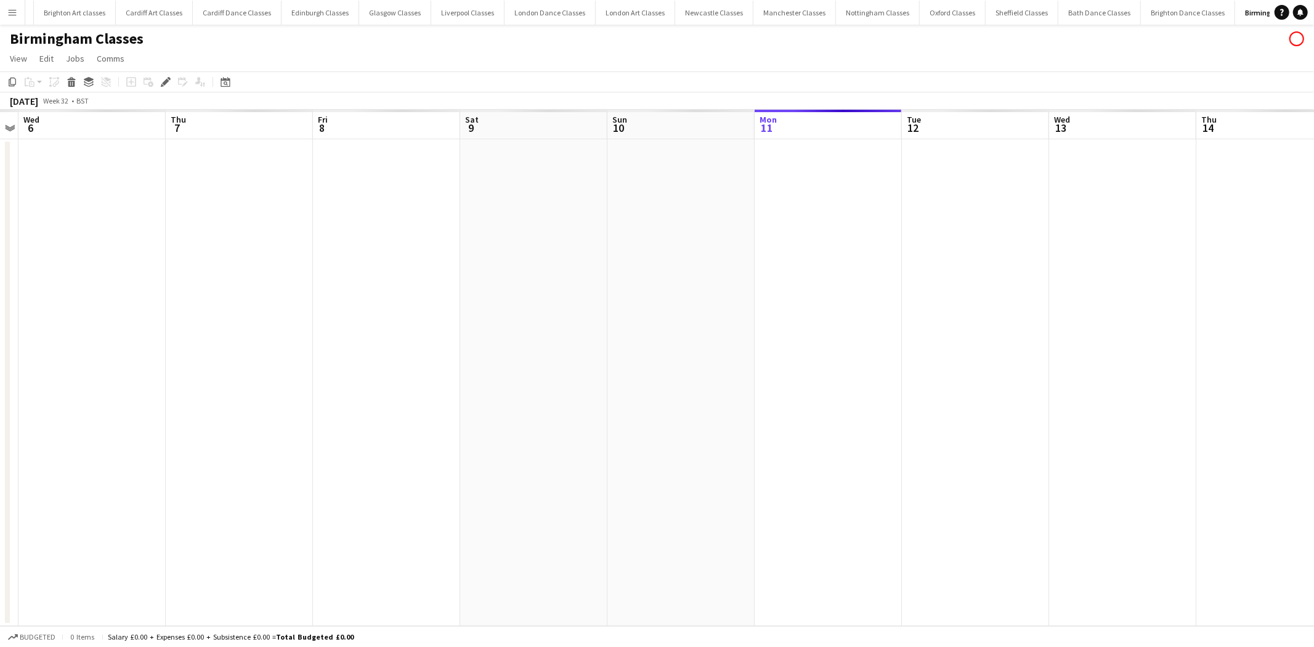
scroll to position [0, 128]
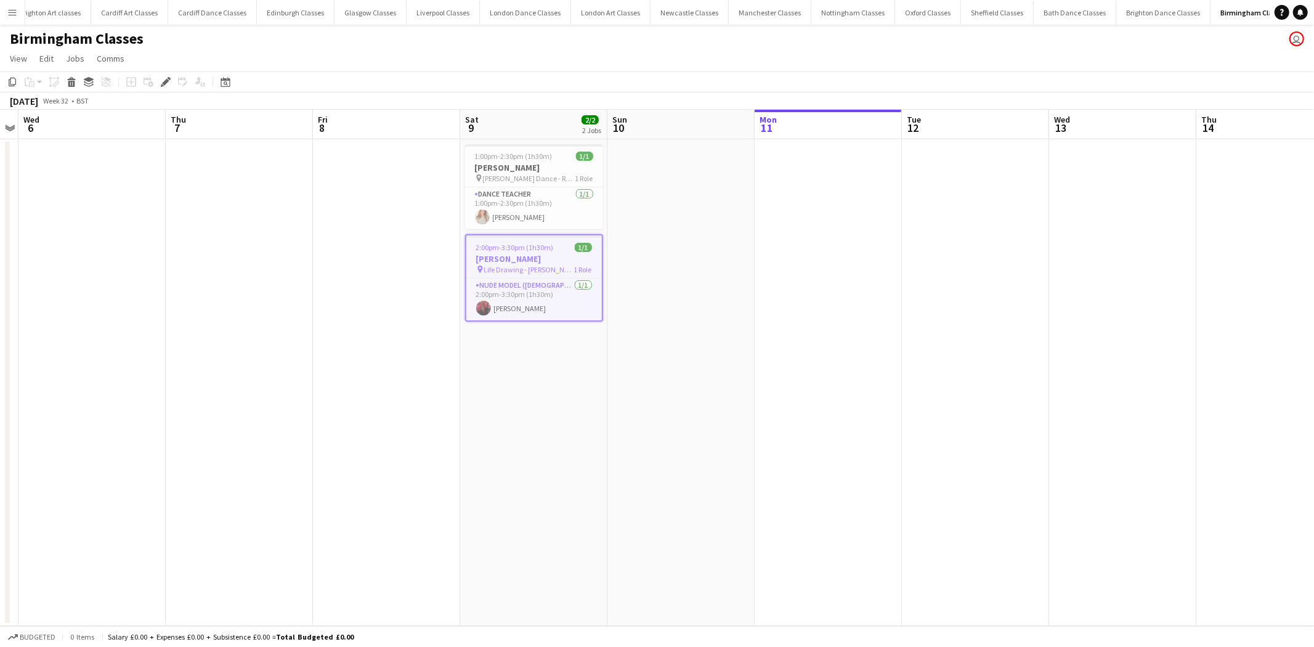
click at [712, 336] on app-date-cell at bounding box center [680, 382] width 147 height 487
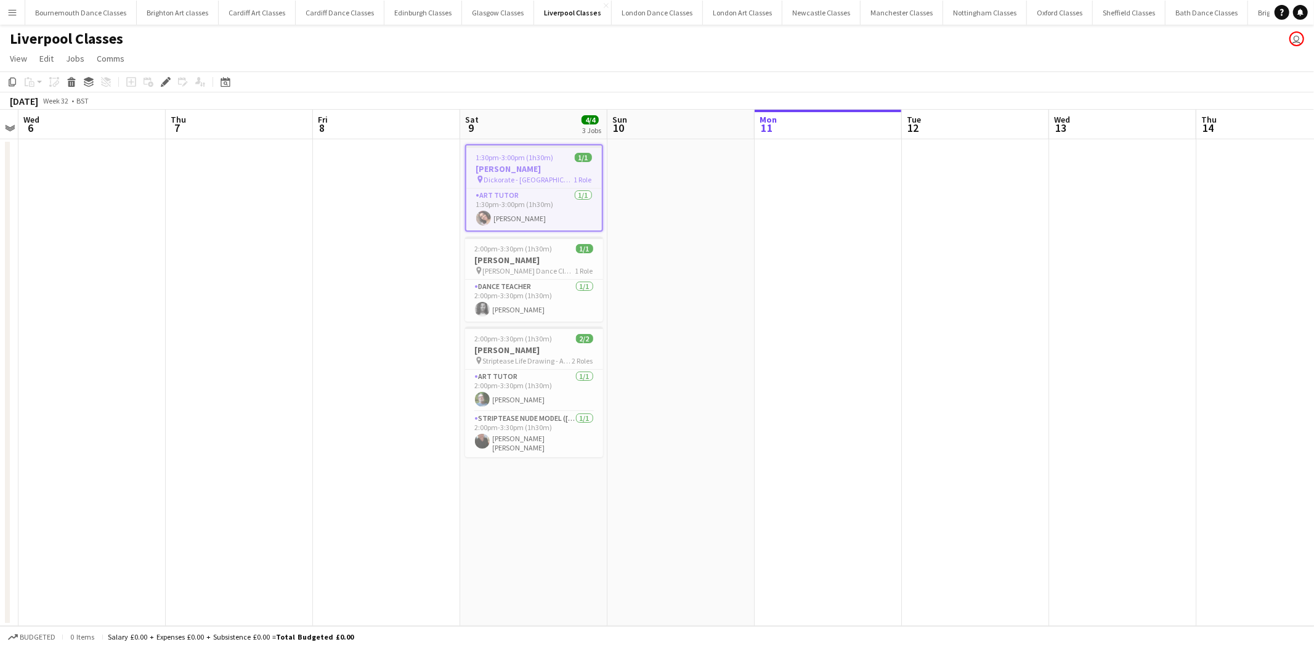
click at [659, 239] on app-date-cell at bounding box center [680, 382] width 147 height 487
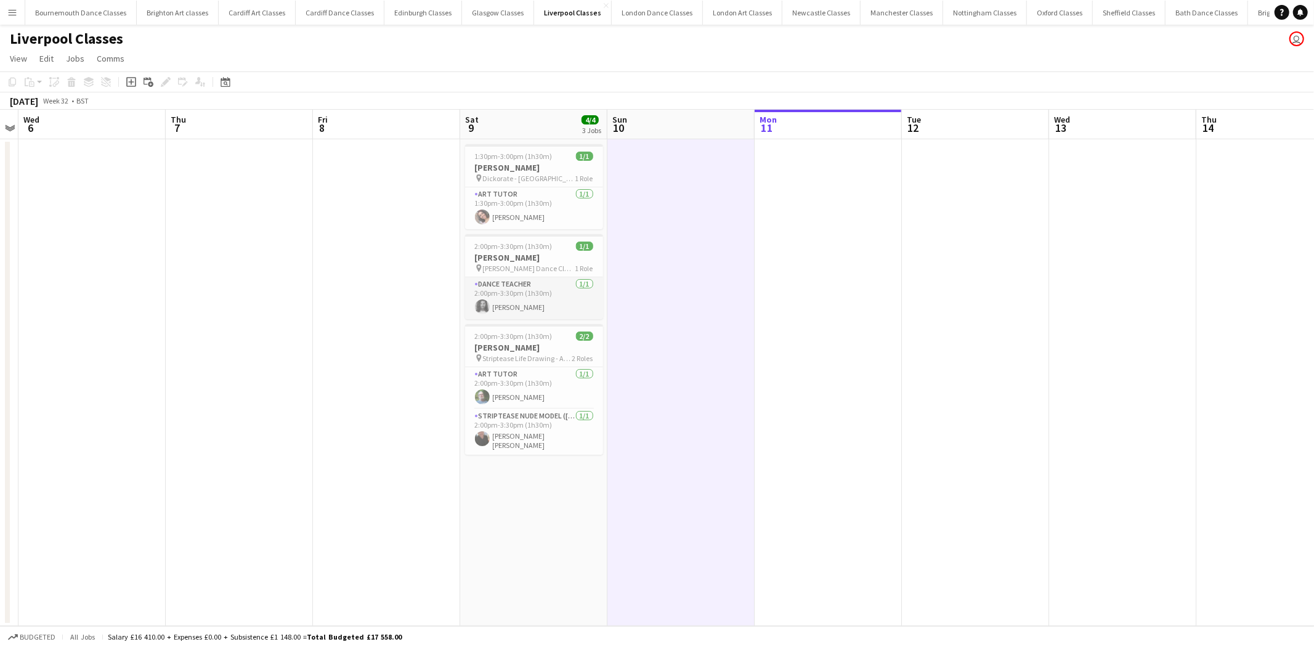
click at [530, 302] on app-card-role "Dance Teacher [DATE] 2:00pm-3:30pm (1h30m) [PERSON_NAME]" at bounding box center [534, 298] width 138 height 42
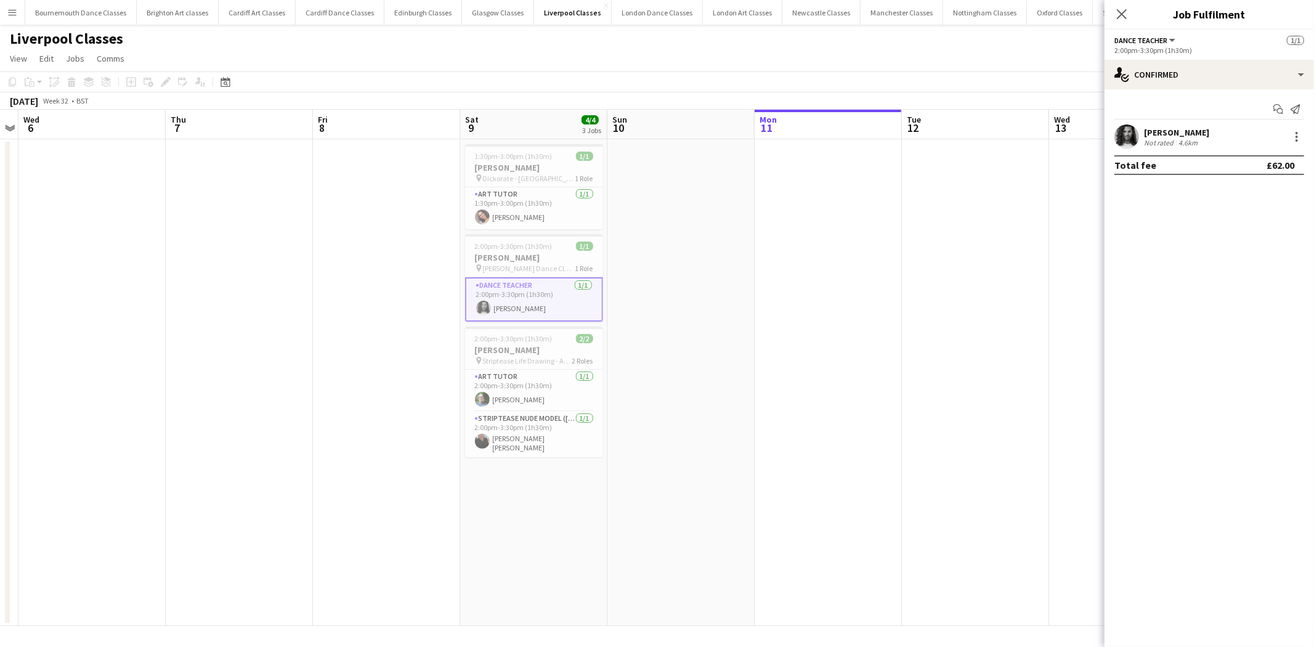
click at [1128, 142] on app-user-avatar at bounding box center [1126, 136] width 25 height 25
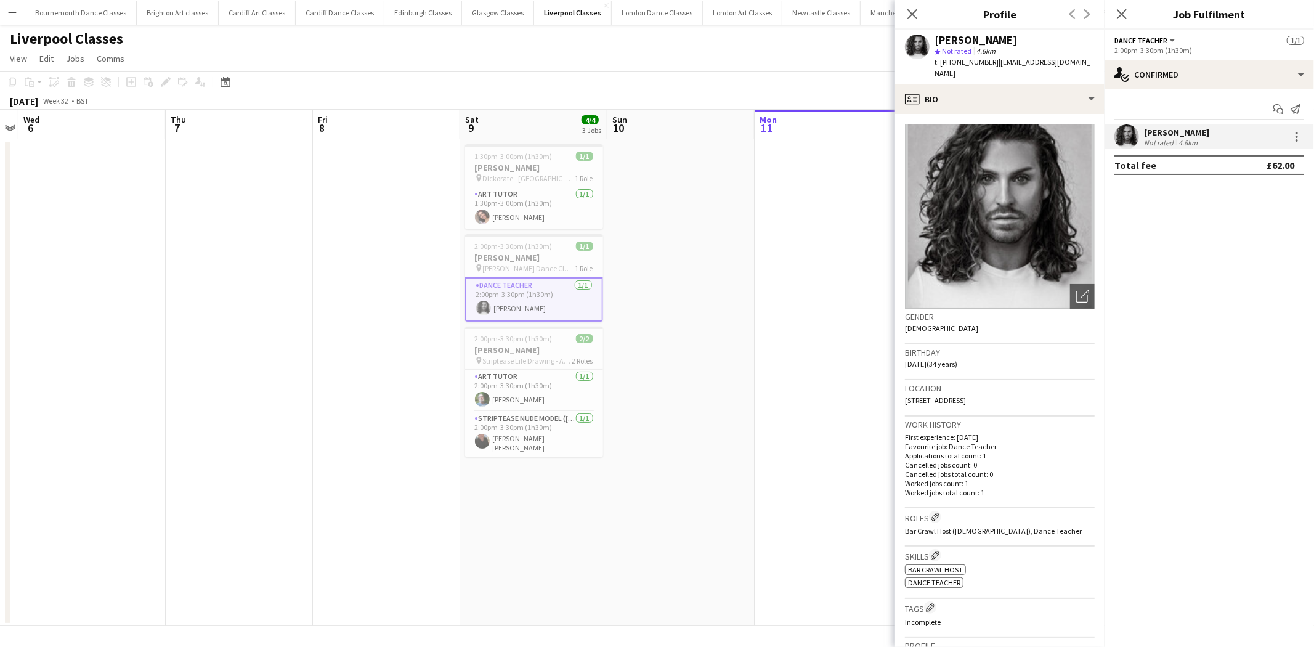
drag, startPoint x: 1074, startPoint y: 60, endPoint x: 1001, endPoint y: 63, distance: 73.4
click at [990, 63] on div "[PERSON_NAME] star Not rated 4.6km t. [PHONE_NUMBER] | [EMAIL_ADDRESS][DOMAIN_N…" at bounding box center [999, 57] width 209 height 55
copy span "| [EMAIL_ADDRESS][DOMAIN_NAME]"
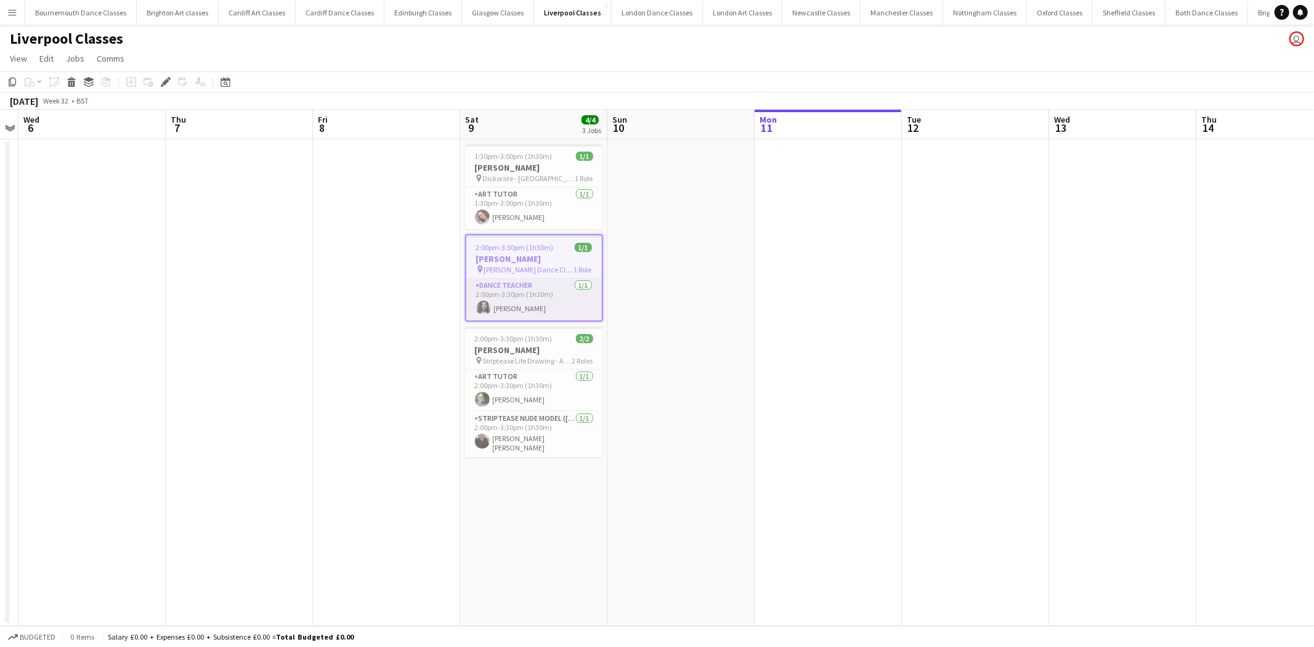
click at [500, 302] on app-card-role "Dance Teacher [DATE] 2:00pm-3:30pm (1h30m) [PERSON_NAME]" at bounding box center [534, 299] width 136 height 42
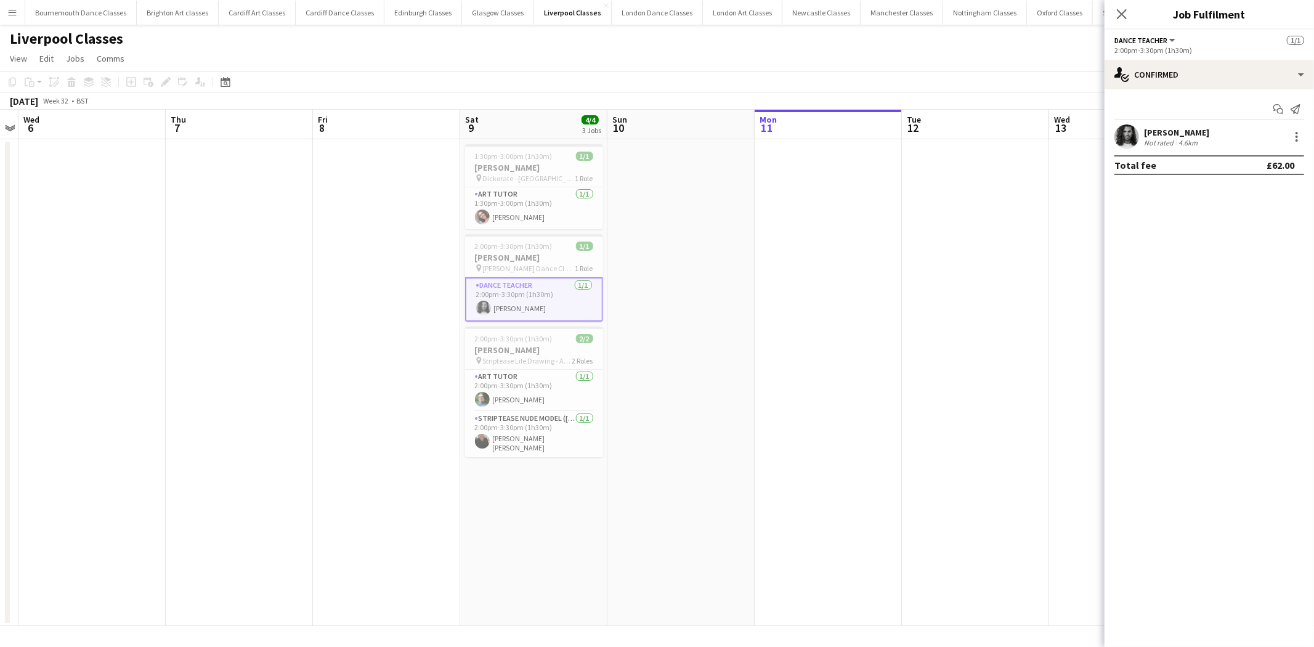
click at [487, 306] on app-user-avatar at bounding box center [483, 308] width 15 height 15
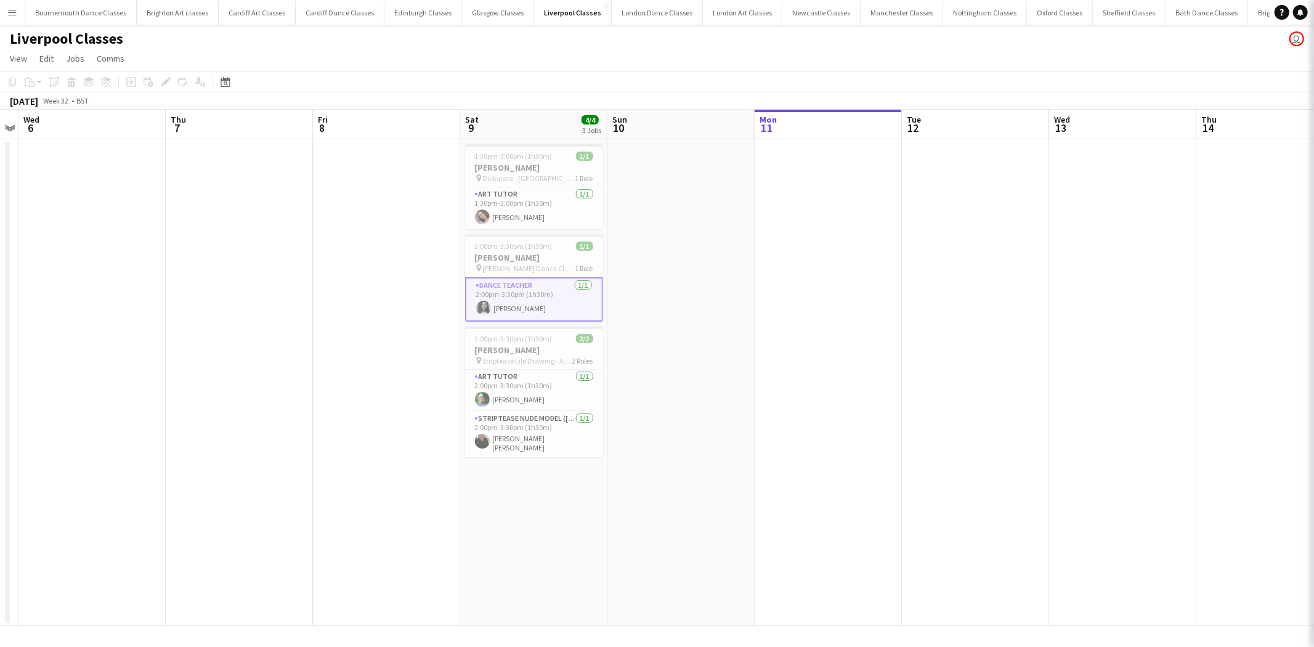
scroll to position [0, 422]
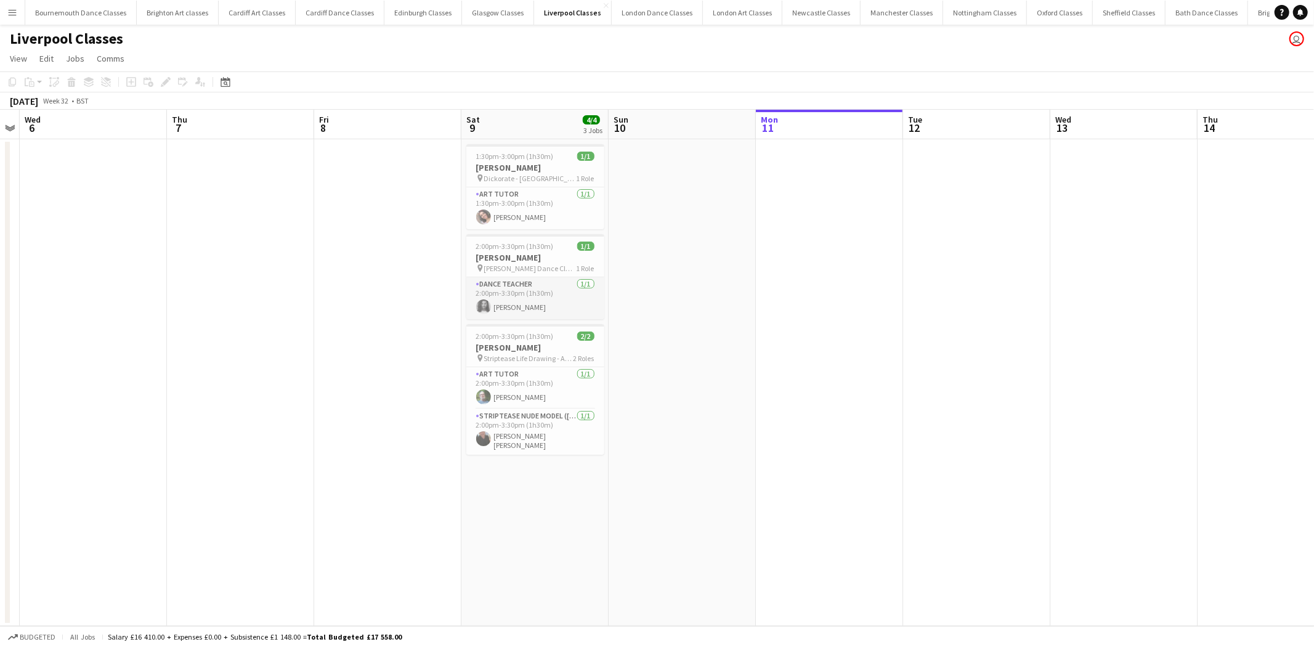
click at [483, 309] on app-user-avatar at bounding box center [483, 306] width 15 height 15
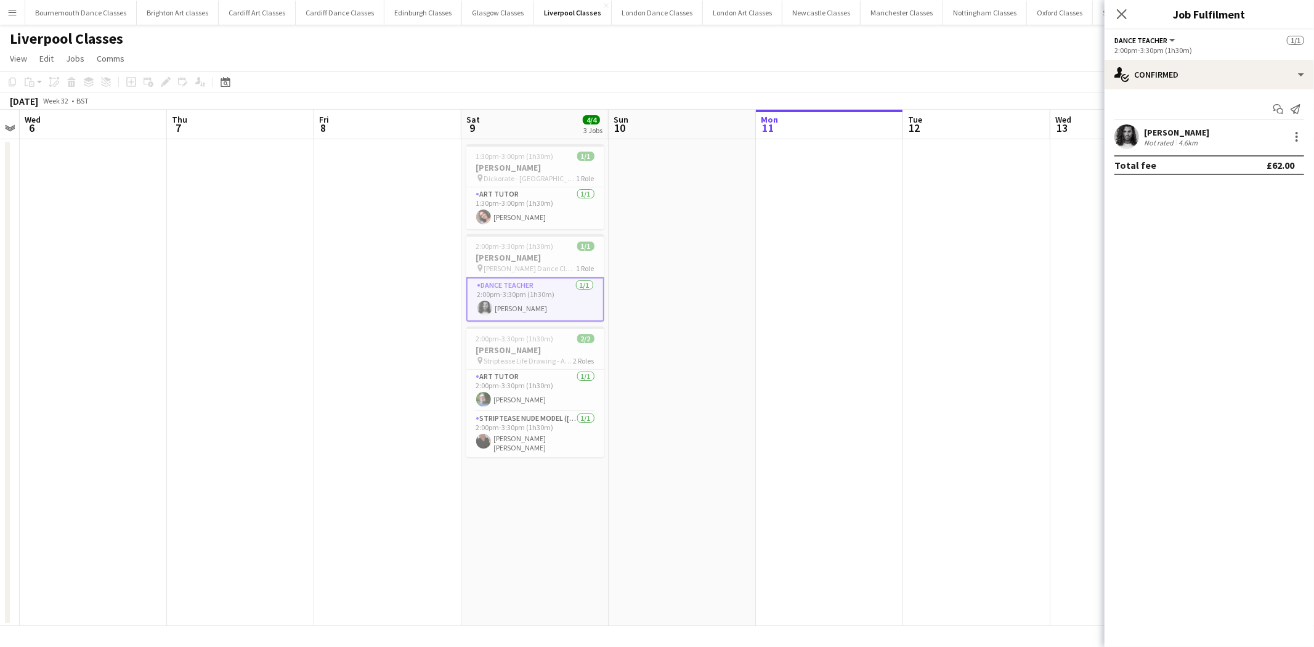
click at [1125, 134] on app-user-avatar at bounding box center [1126, 136] width 25 height 25
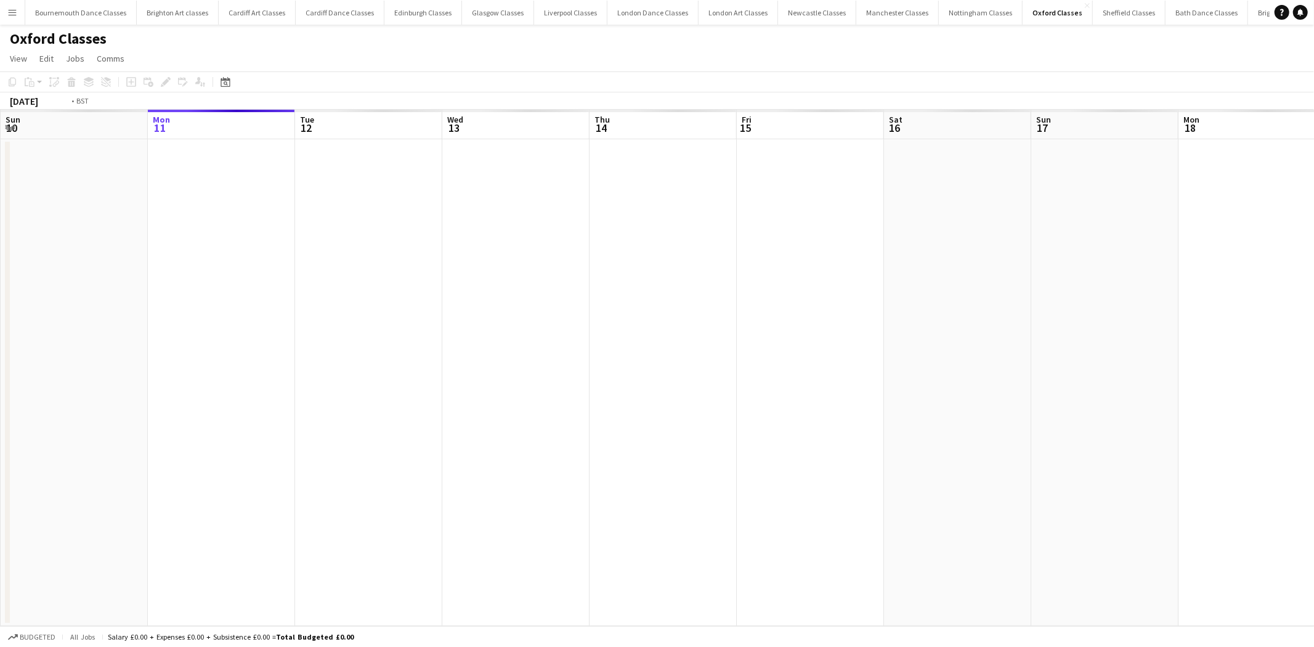
scroll to position [0, 423]
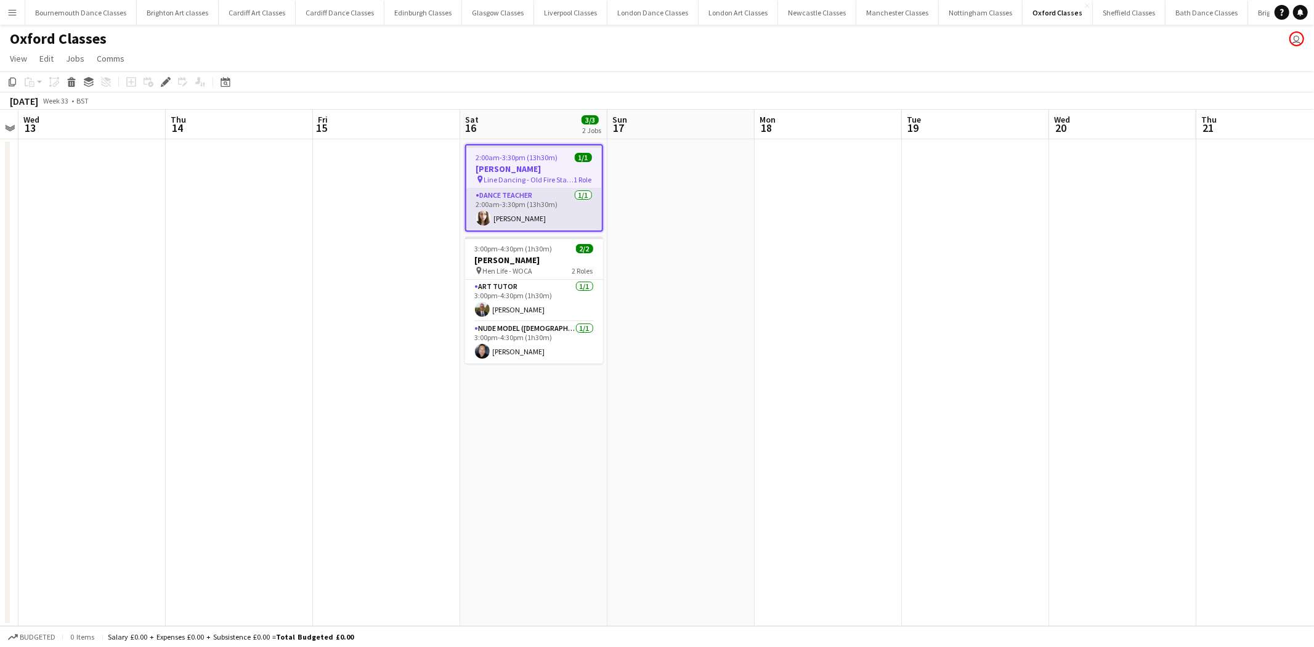
click at [518, 213] on app-card-role "Dance Teacher [DATE] 2:00am-3:30pm (13h30m) [PERSON_NAME]" at bounding box center [534, 209] width 136 height 42
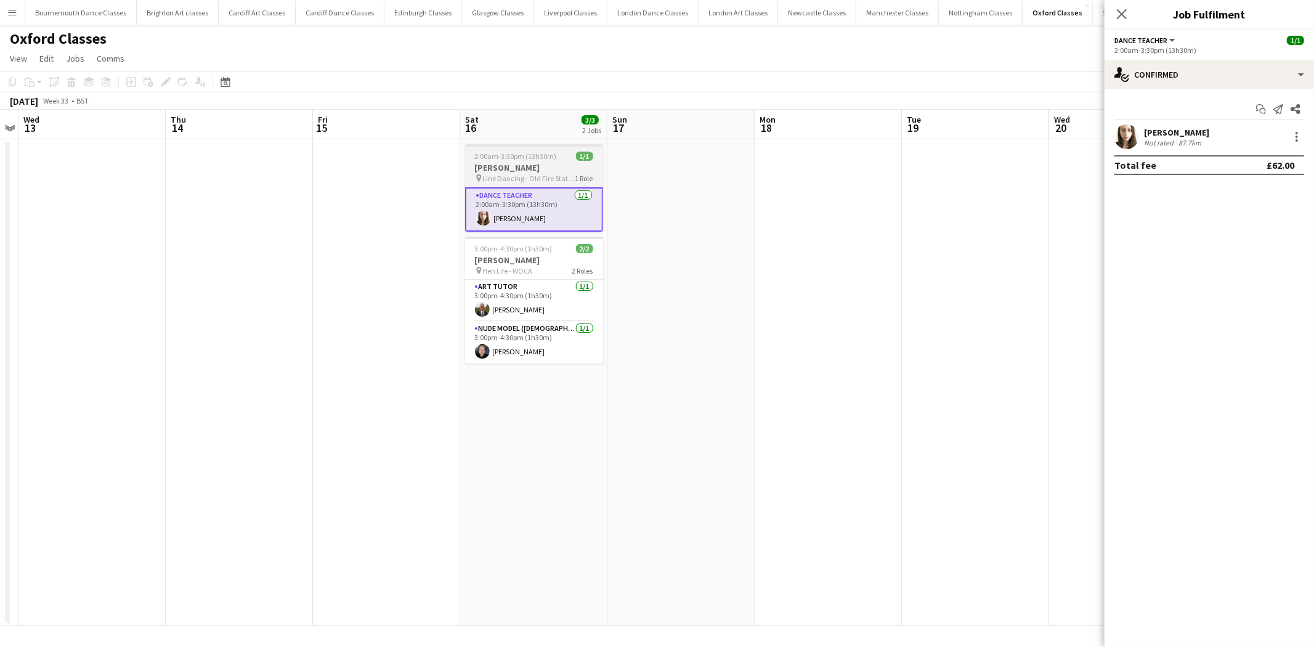
click at [495, 159] on span "2:00am-3:30pm (13h30m)" at bounding box center [516, 156] width 82 height 9
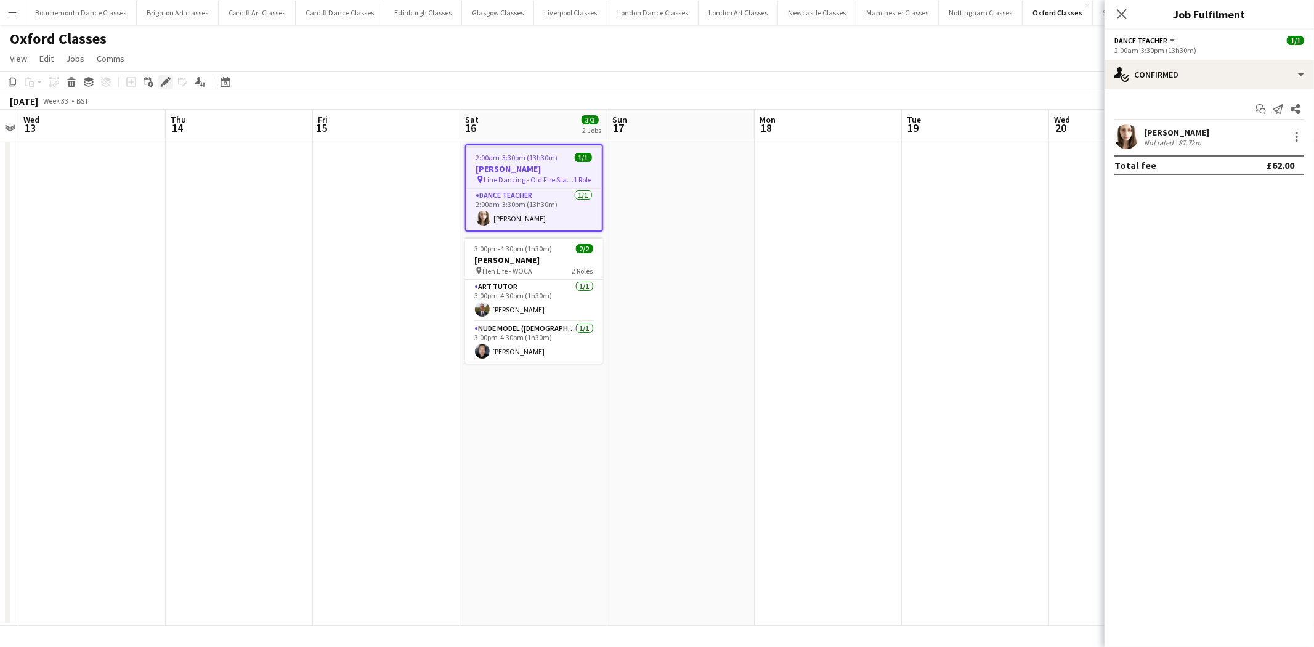
click at [161, 78] on icon "Edit" at bounding box center [166, 82] width 10 height 10
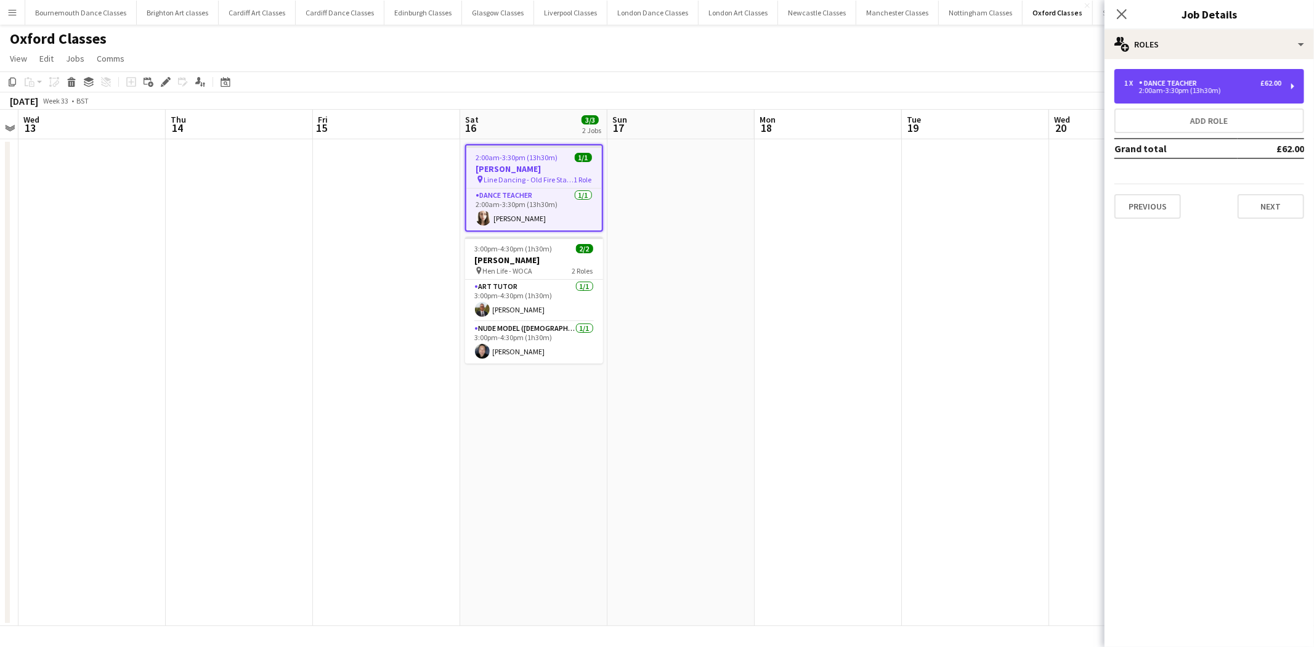
click at [1149, 95] on div "1 x Dance Teacher £62.00 2:00am-3:30pm (13h30m)" at bounding box center [1209, 86] width 190 height 34
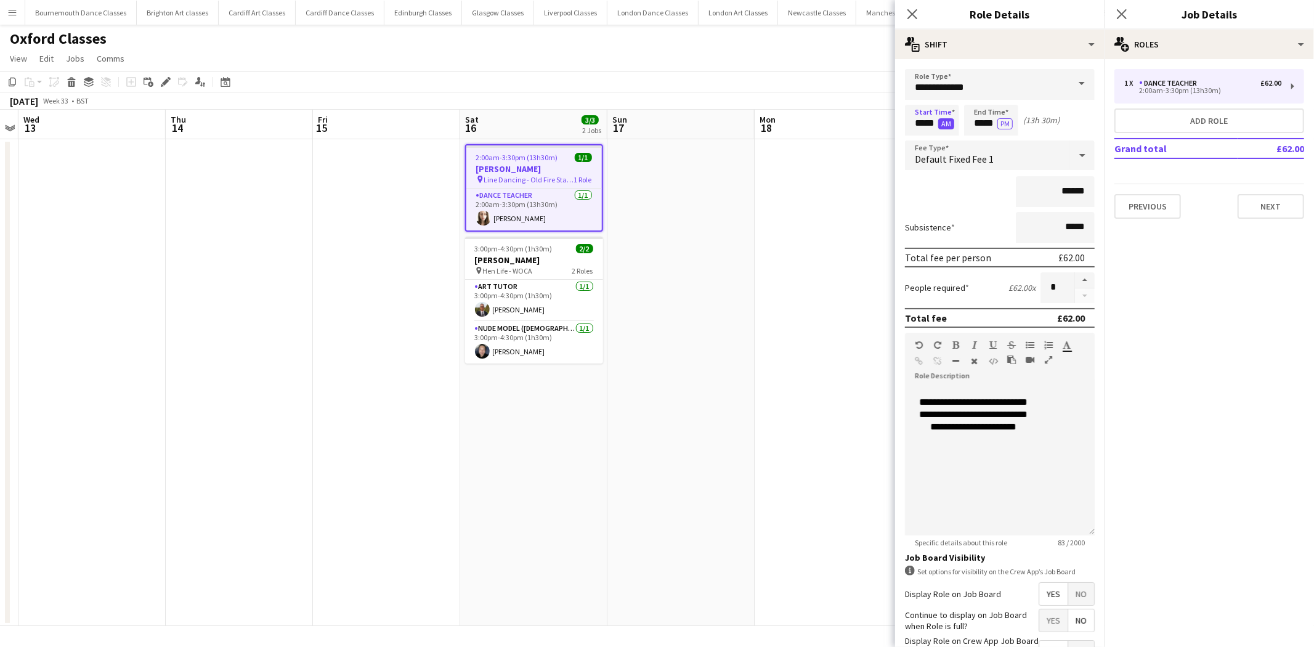
click at [951, 126] on button "AM" at bounding box center [946, 123] width 16 height 11
click at [932, 124] on input "*****" at bounding box center [932, 120] width 54 height 31
click at [949, 97] on div at bounding box center [944, 98] width 25 height 12
type input "*****"
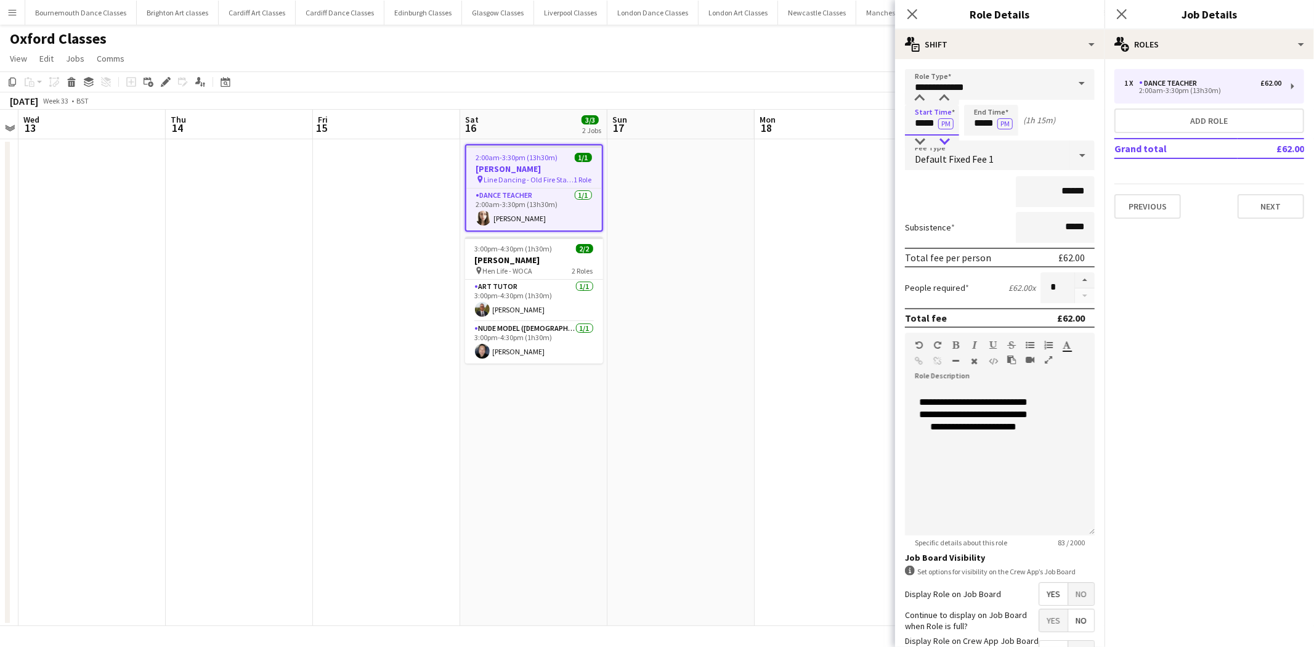
click at [939, 138] on div at bounding box center [944, 142] width 25 height 12
click at [994, 124] on input "*****" at bounding box center [991, 120] width 54 height 31
type input "*****"
click at [1005, 97] on div at bounding box center [1003, 98] width 25 height 12
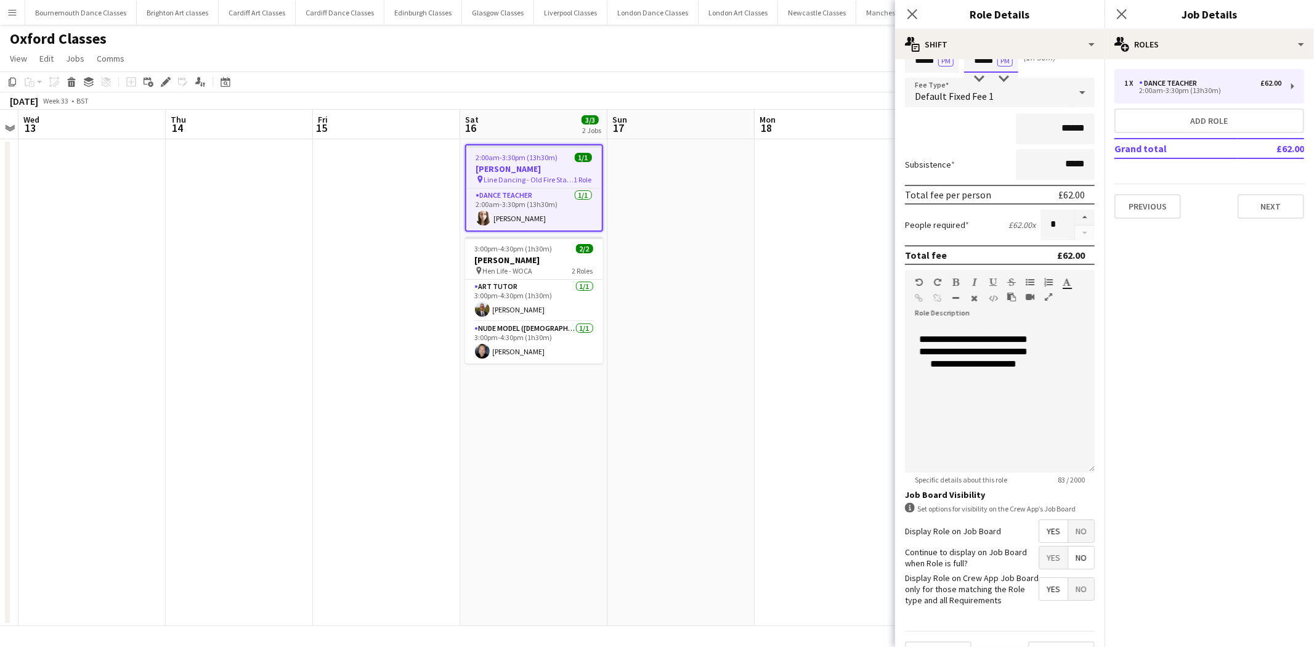
scroll to position [87, 0]
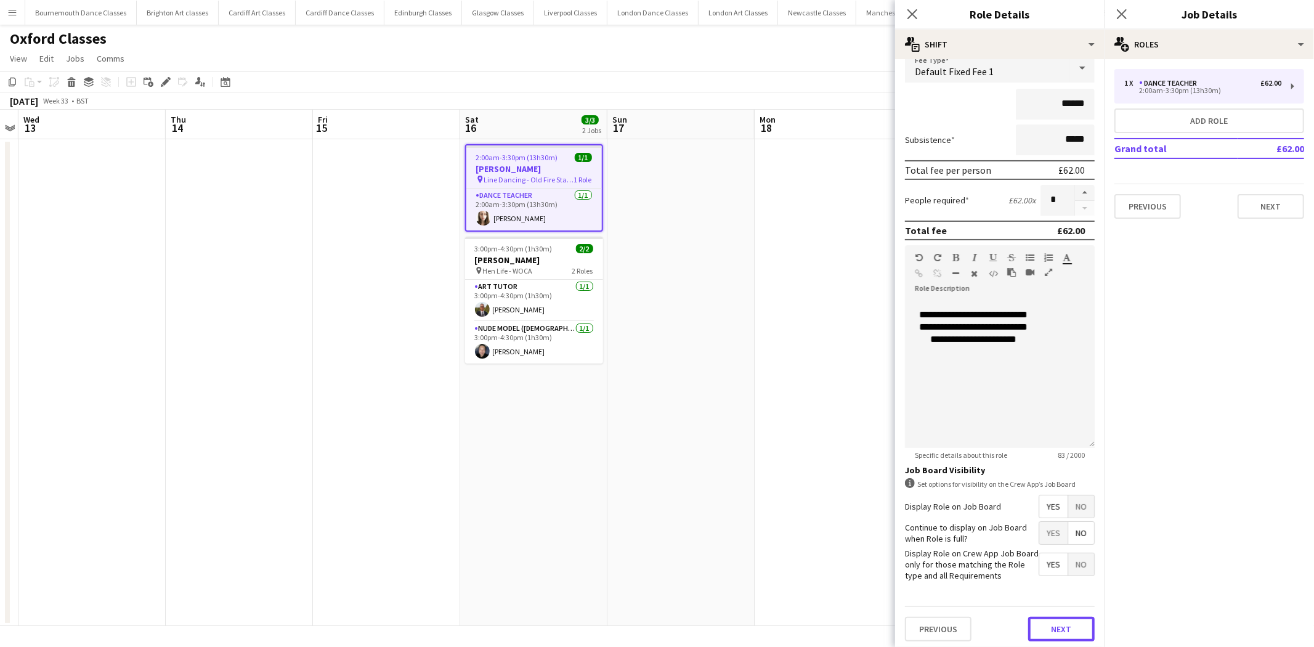
click at [1058, 626] on button "Next" at bounding box center [1061, 629] width 67 height 25
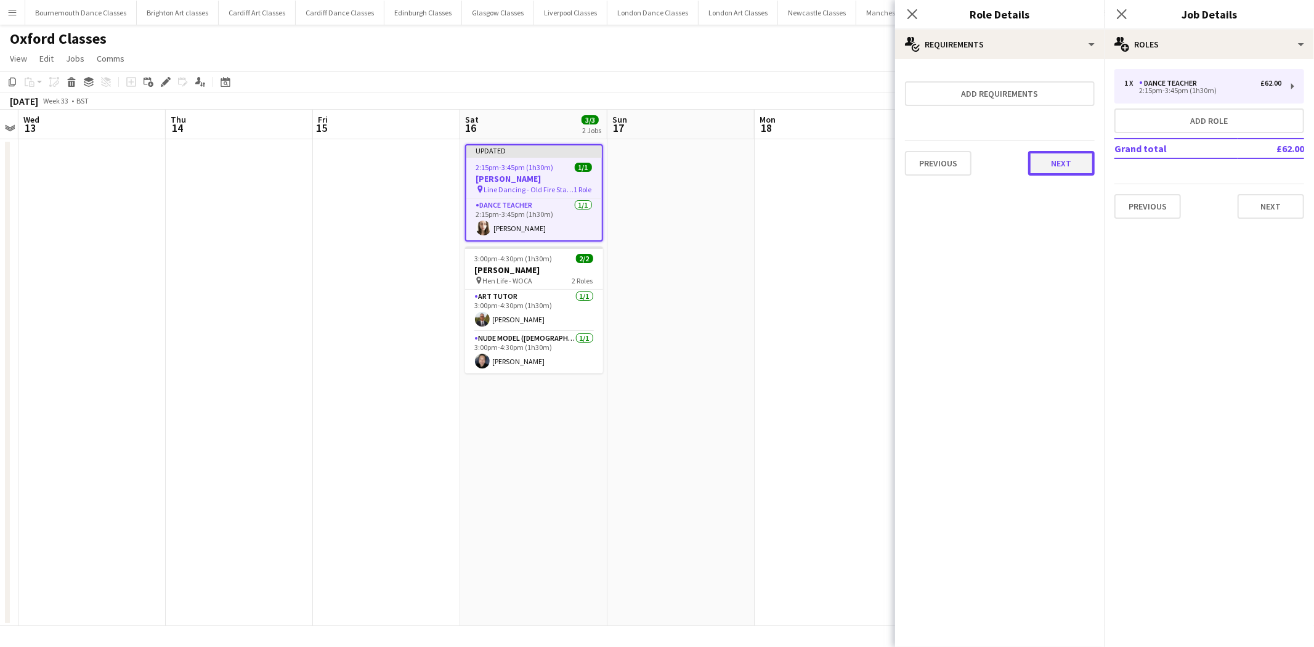
click at [1050, 164] on button "Next" at bounding box center [1061, 163] width 67 height 25
drag, startPoint x: 1079, startPoint y: 169, endPoint x: 701, endPoint y: 254, distance: 387.8
click at [1077, 170] on button "Finish" at bounding box center [1071, 165] width 46 height 25
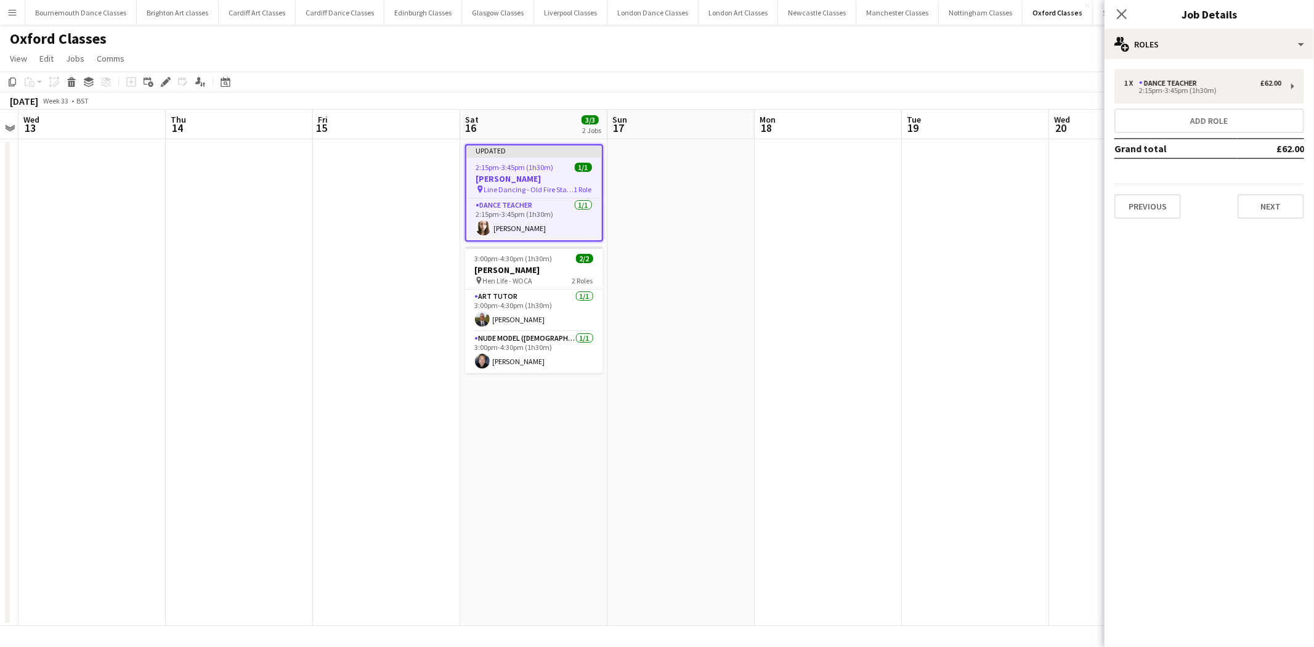
click at [711, 274] on app-date-cell at bounding box center [680, 382] width 147 height 487
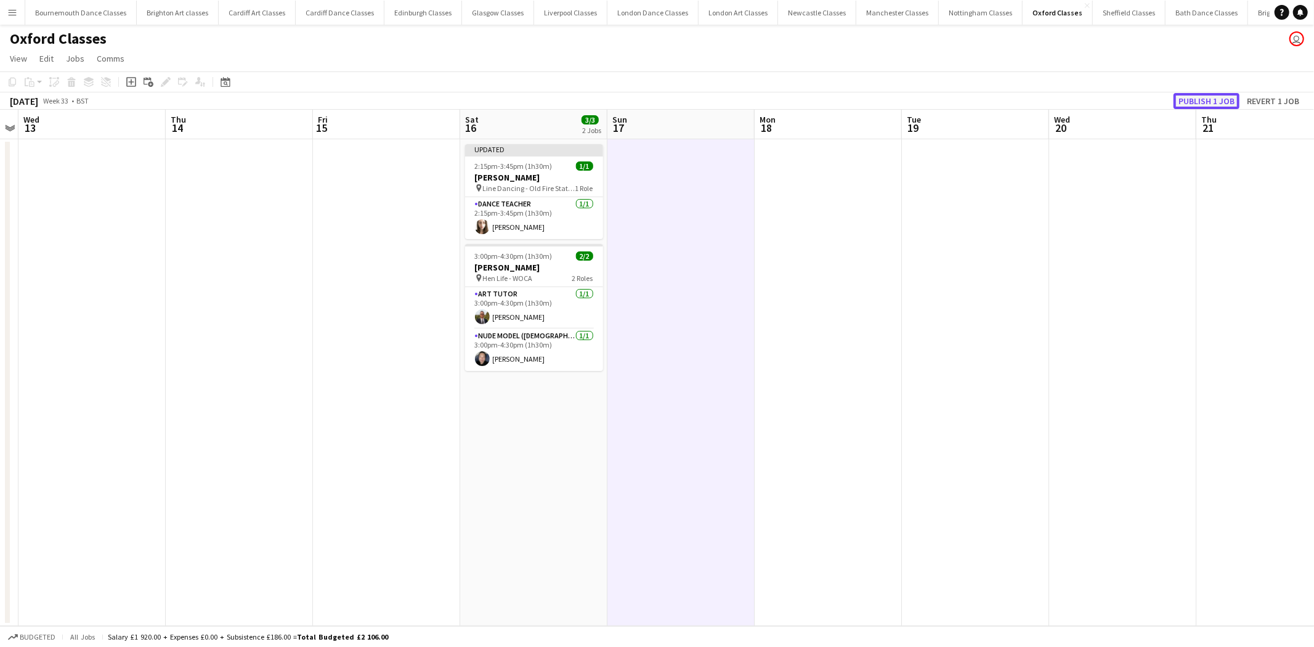
click at [1201, 102] on button "Publish 1 job" at bounding box center [1206, 101] width 66 height 16
